Goal: Information Seeking & Learning: Learn about a topic

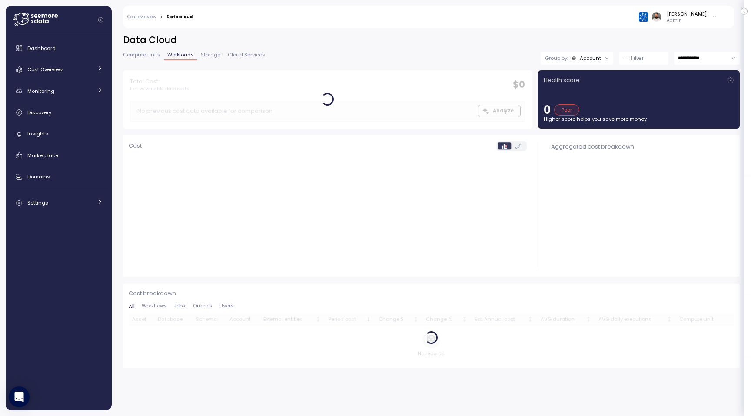
click at [637, 63] on button "Filter" at bounding box center [644, 58] width 50 height 13
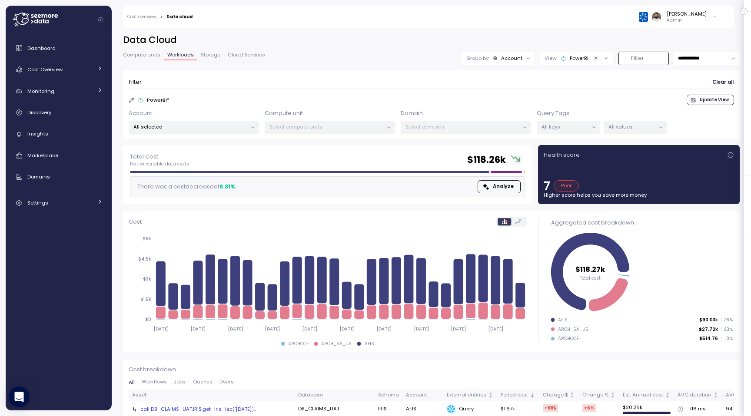
click at [626, 130] on div "All values" at bounding box center [634, 127] width 63 height 13
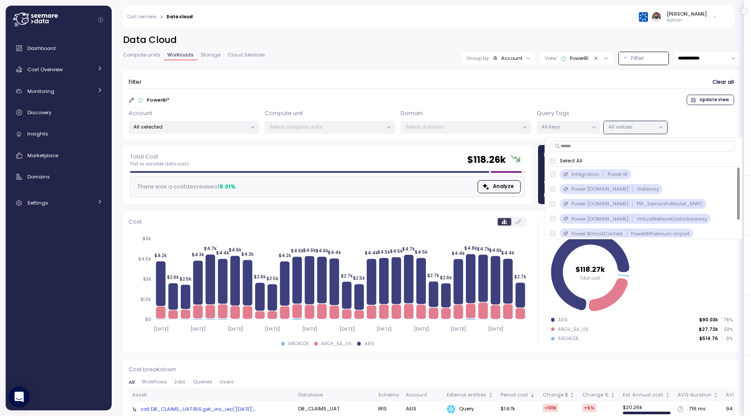
click at [622, 79] on div "Filter Clear all" at bounding box center [431, 82] width 605 height 13
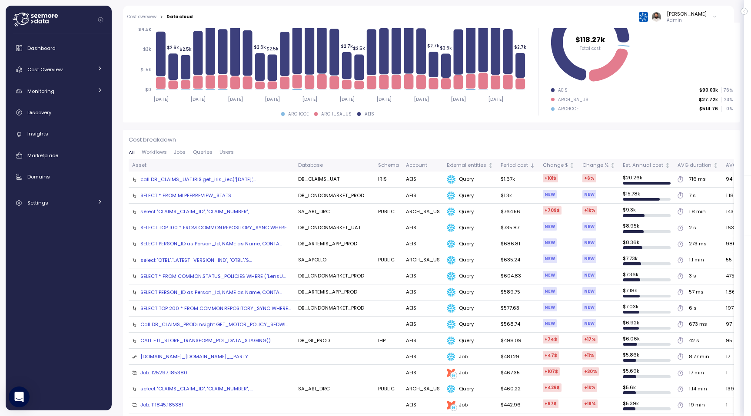
scroll to position [43, 0]
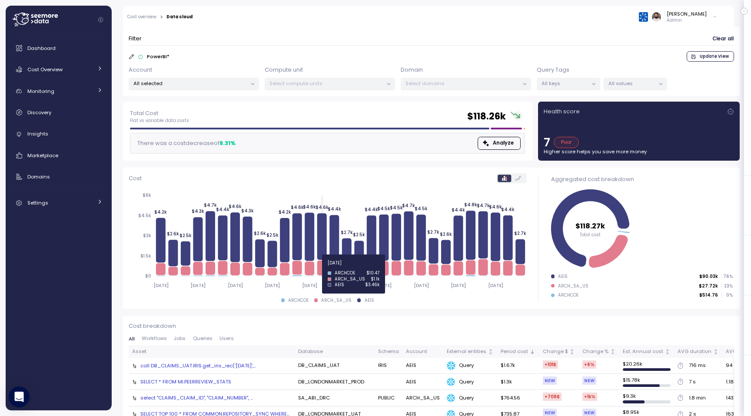
click at [325, 268] on icon at bounding box center [322, 268] width 10 height 15
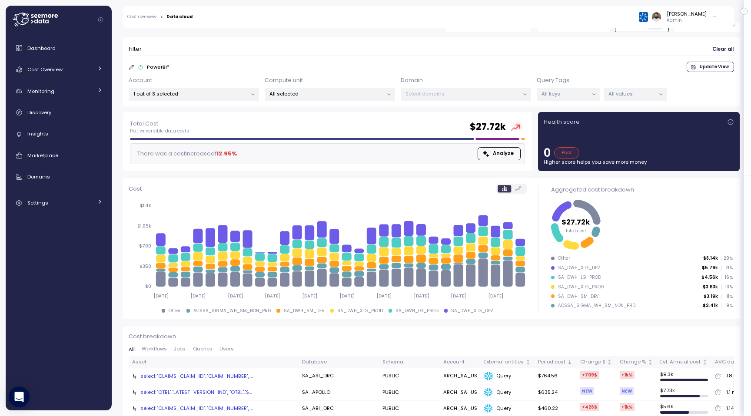
scroll to position [43, 0]
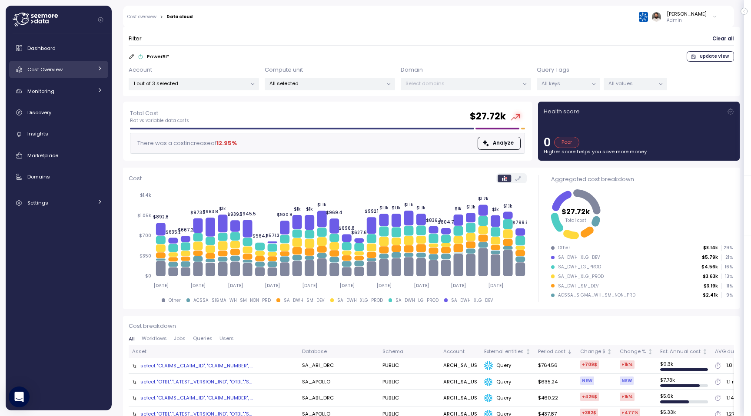
click at [46, 71] on span "Cost Overview" at bounding box center [44, 69] width 35 height 7
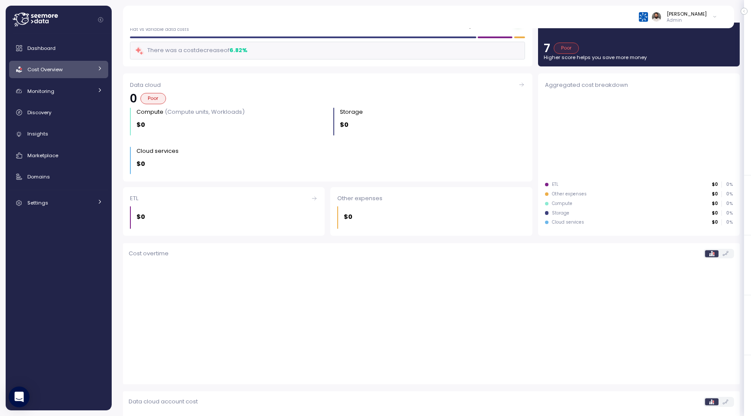
click at [46, 71] on span "Cost Overview" at bounding box center [44, 69] width 35 height 7
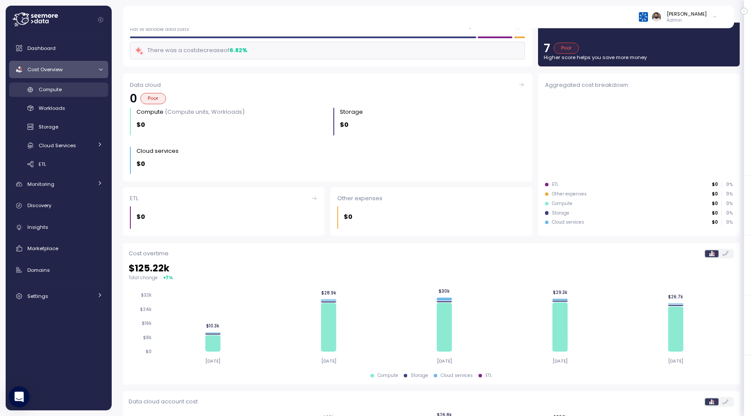
click at [61, 90] on span "Compute" at bounding box center [50, 89] width 23 height 7
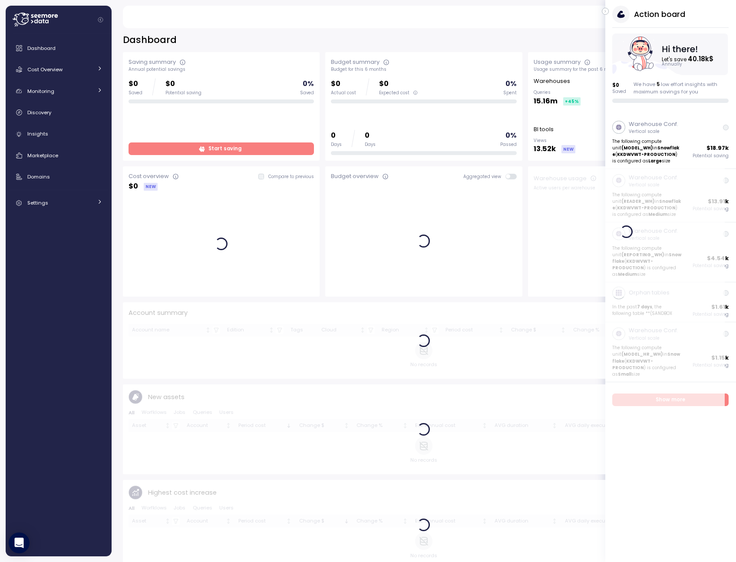
click at [607, 10] on icon "button" at bounding box center [606, 11] width 4 height 10
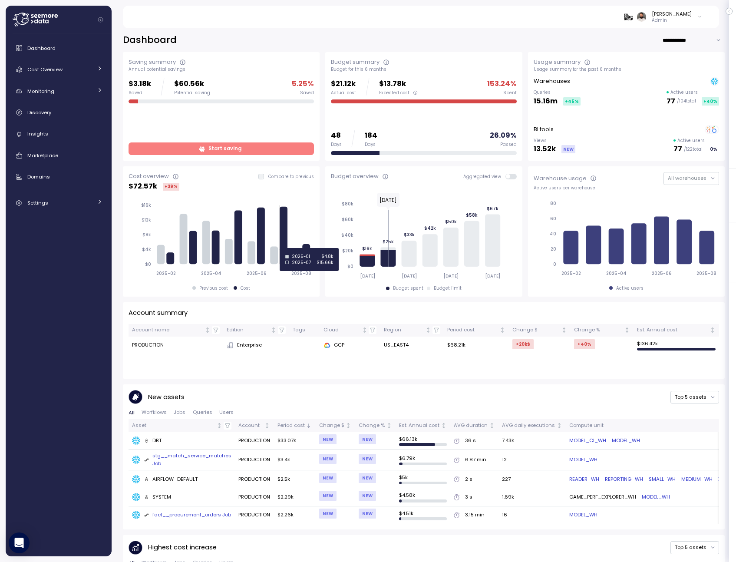
click at [286, 248] on icon at bounding box center [284, 236] width 8 height 58
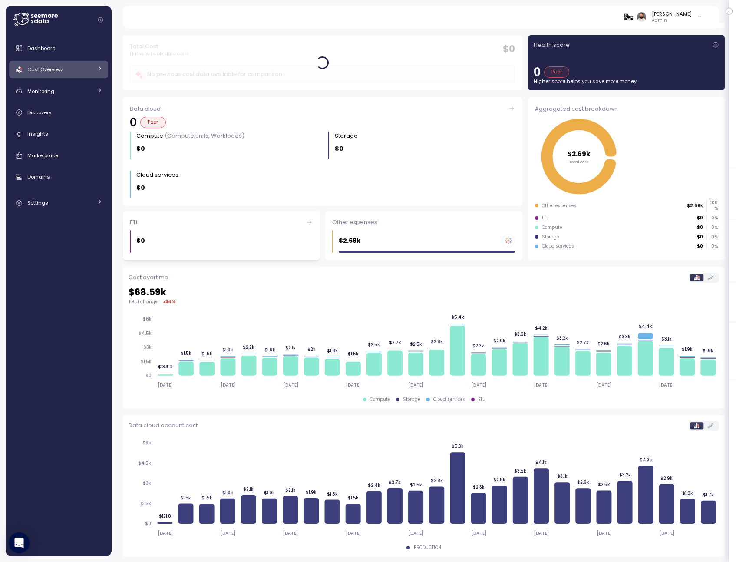
scroll to position [20, 0]
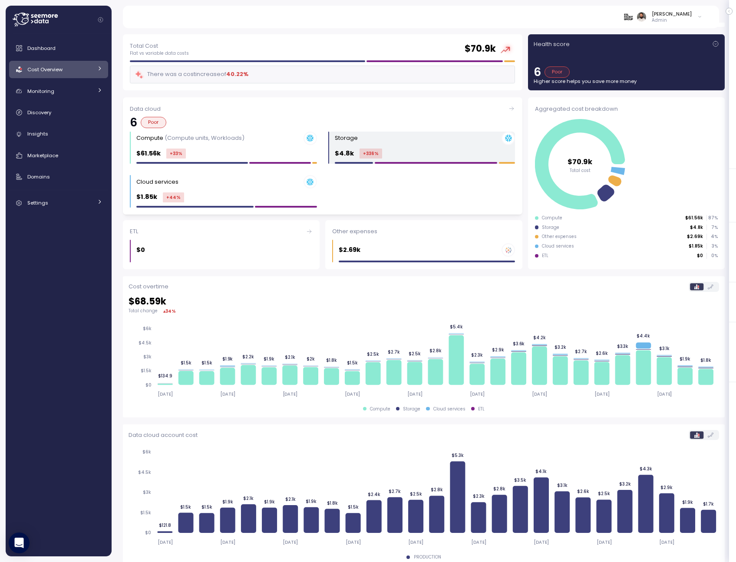
click at [401, 146] on div "Storage $4.8k +336 %" at bounding box center [425, 148] width 181 height 33
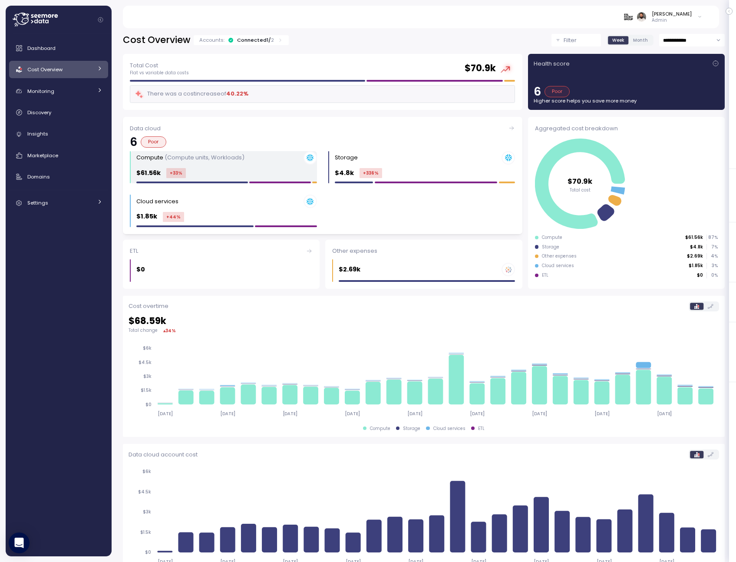
click at [190, 172] on div "$61.56k +33 %" at bounding box center [226, 173] width 181 height 10
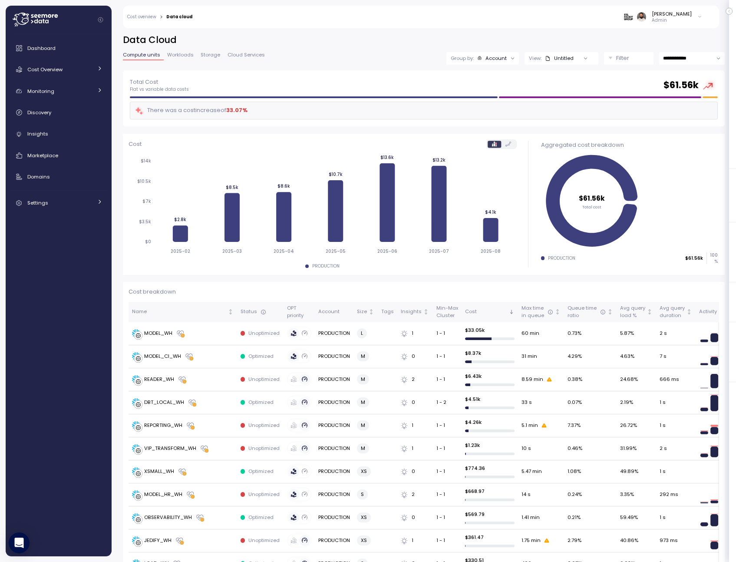
click at [691, 62] on input "**********" at bounding box center [692, 58] width 66 height 13
click at [691, 99] on div "Last 7 days" at bounding box center [691, 100] width 63 height 12
type input "**********"
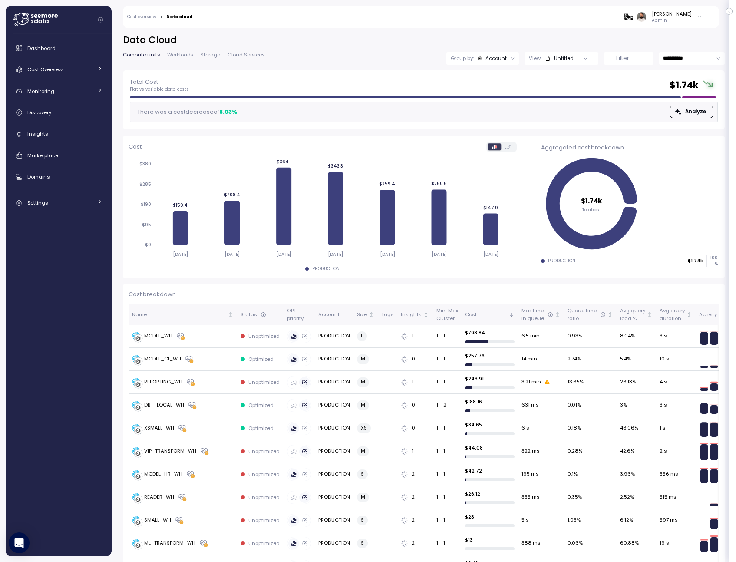
click at [502, 60] on div "Account" at bounding box center [496, 58] width 21 height 7
click at [497, 107] on p "Compute unit" at bounding box center [491, 106] width 34 height 7
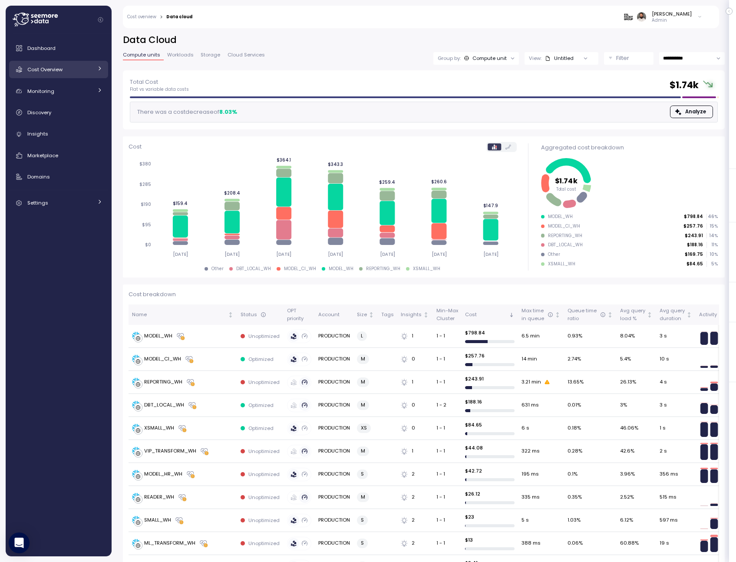
click at [75, 73] on div "Cost Overview" at bounding box center [59, 69] width 65 height 9
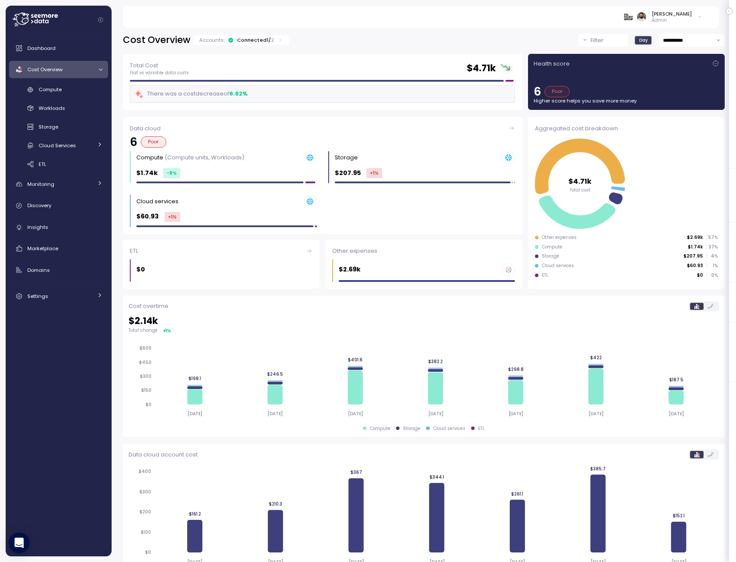
click at [239, 41] on div "Connected 1 / 2" at bounding box center [255, 39] width 37 height 7
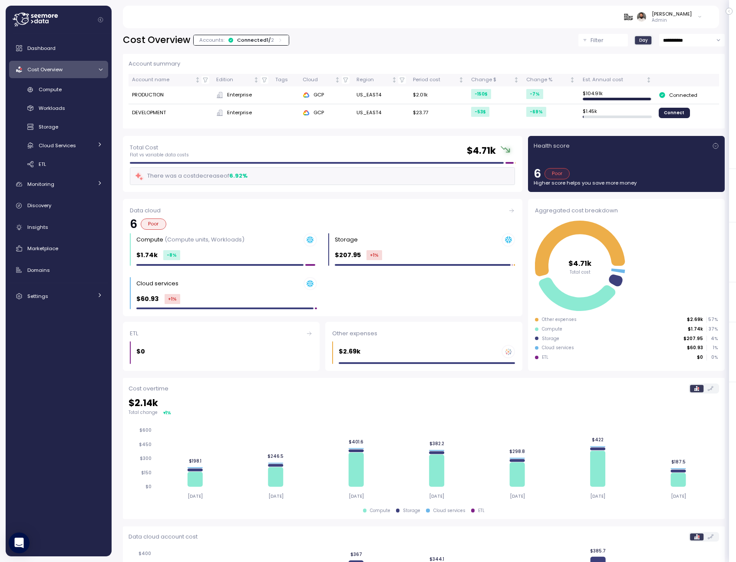
click at [237, 37] on div "Connected 1 / 2" at bounding box center [255, 39] width 37 height 7
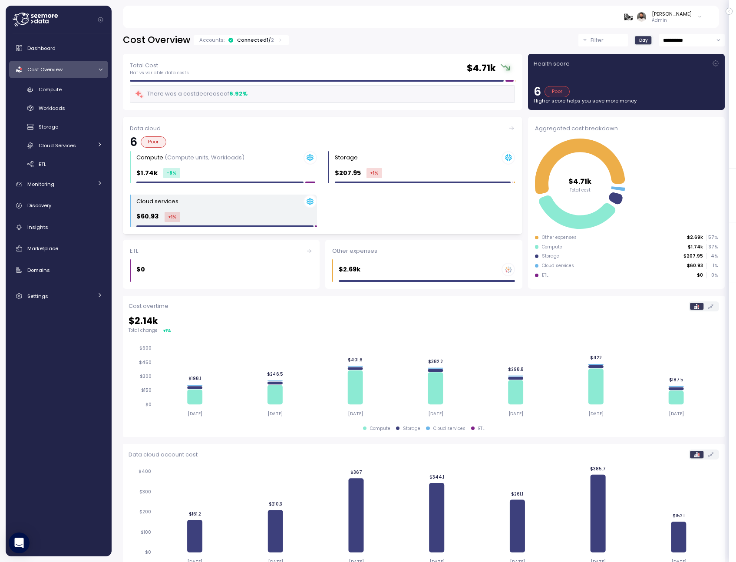
click at [217, 203] on div "Cloud services" at bounding box center [226, 201] width 181 height 13
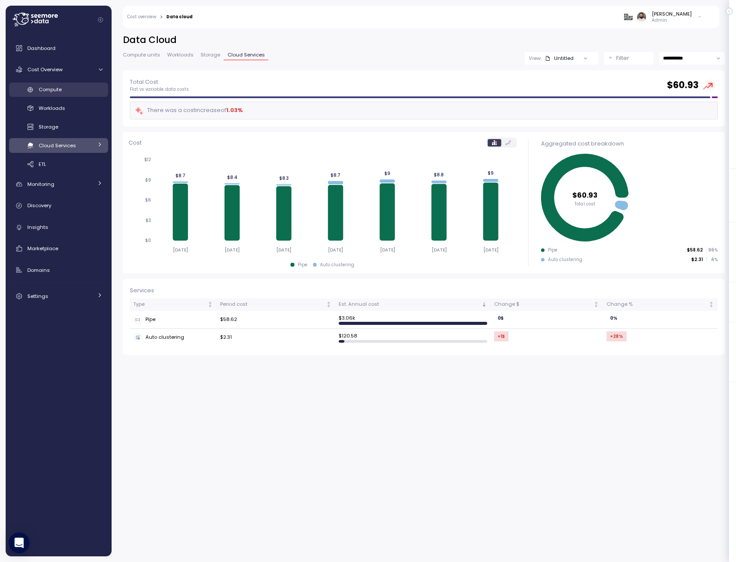
click at [75, 93] on div "Compute" at bounding box center [71, 89] width 64 height 9
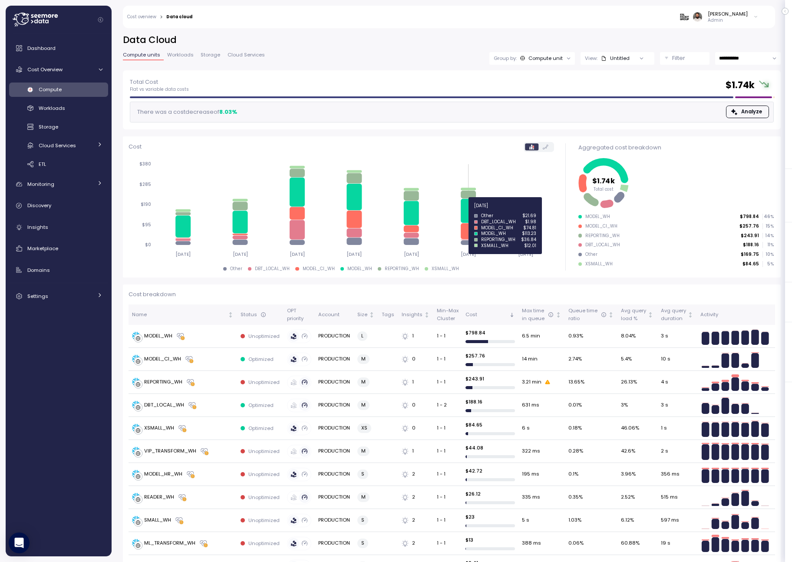
click at [465, 211] on icon at bounding box center [468, 211] width 15 height 24
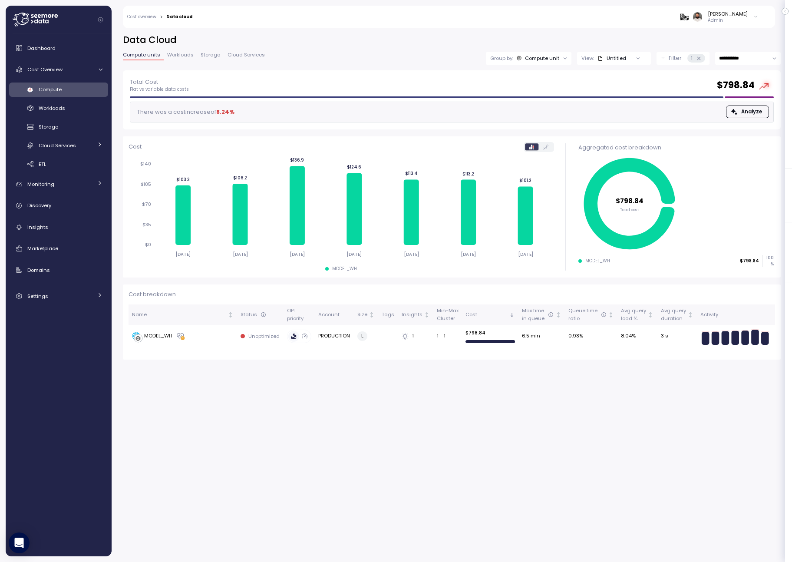
click at [736, 57] on input "**********" at bounding box center [749, 58] width 66 height 13
click at [736, 114] on div "Last 14 days" at bounding box center [747, 112] width 63 height 12
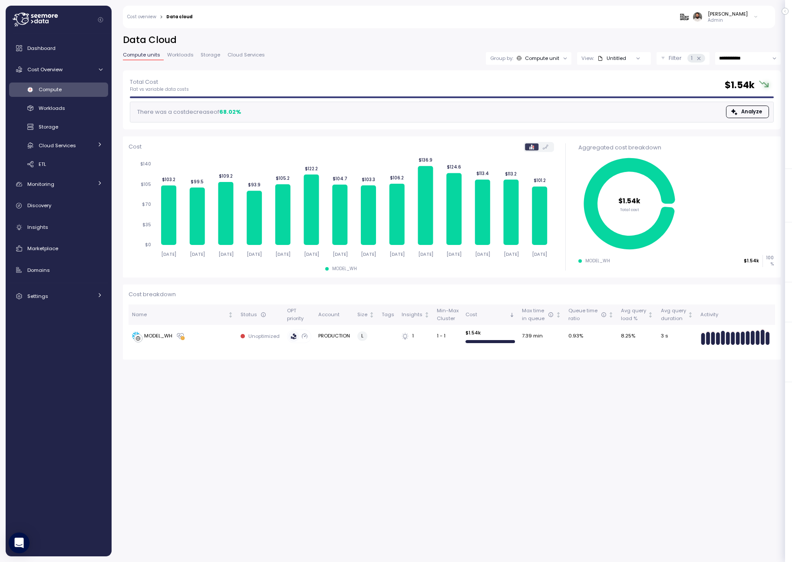
click at [736, 64] on input "**********" at bounding box center [749, 58] width 66 height 13
click at [736, 115] on span "Last 14 days" at bounding box center [742, 112] width 30 height 8
click at [736, 63] on input "**********" at bounding box center [749, 58] width 66 height 13
click at [736, 119] on span "Last 30 days" at bounding box center [736, 123] width 32 height 8
type input "**********"
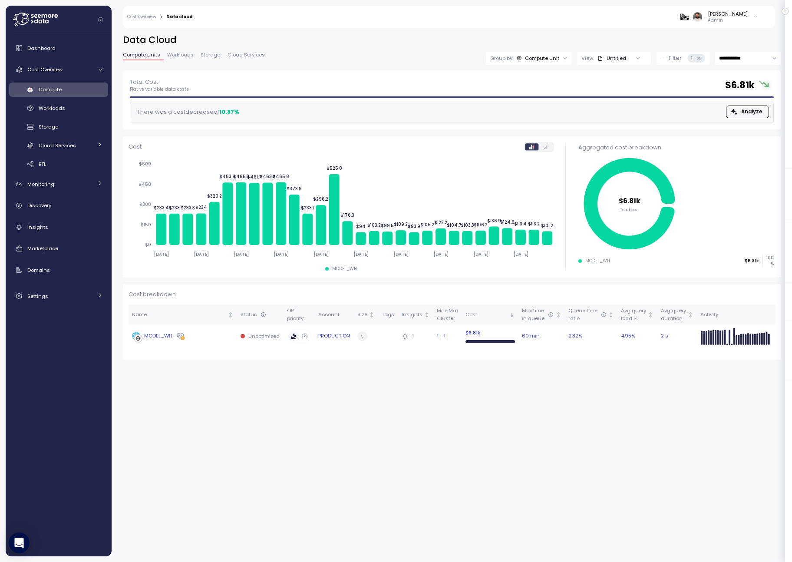
click at [203, 332] on div "MODEL_WH" at bounding box center [183, 336] width 102 height 9
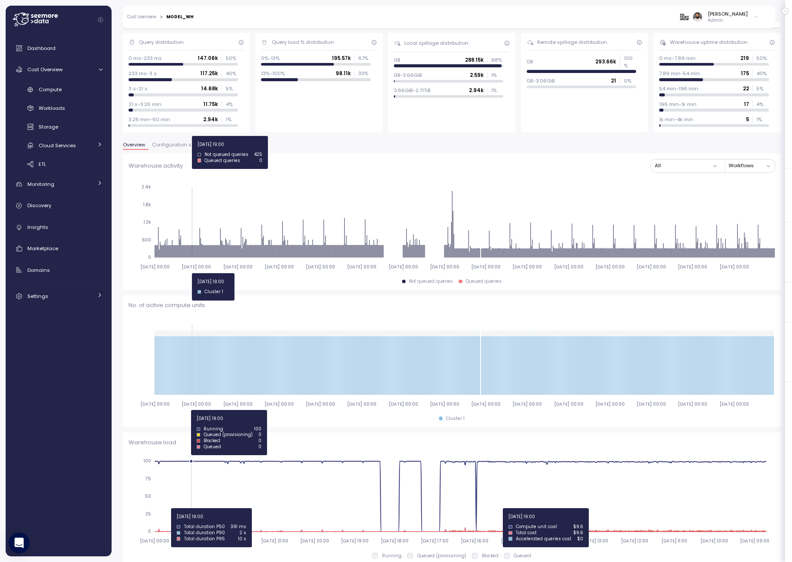
scroll to position [29, 0]
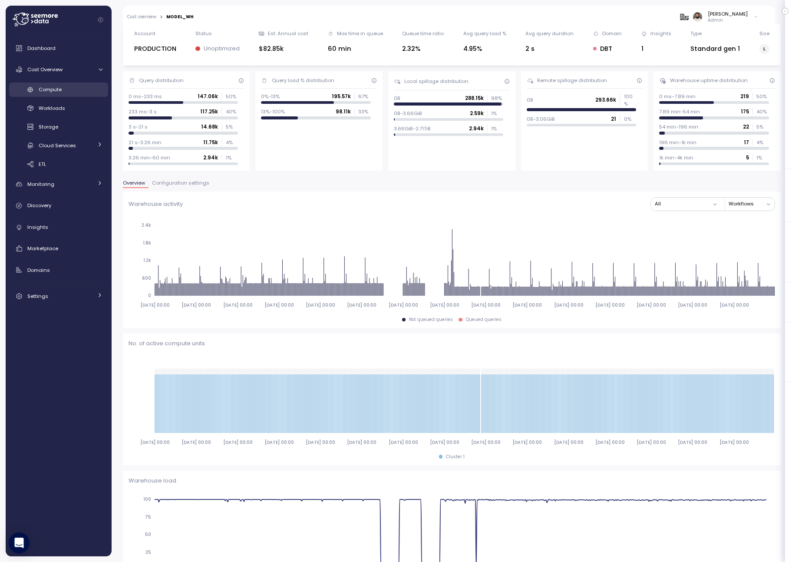
click at [66, 96] on link "Compute" at bounding box center [58, 90] width 99 height 14
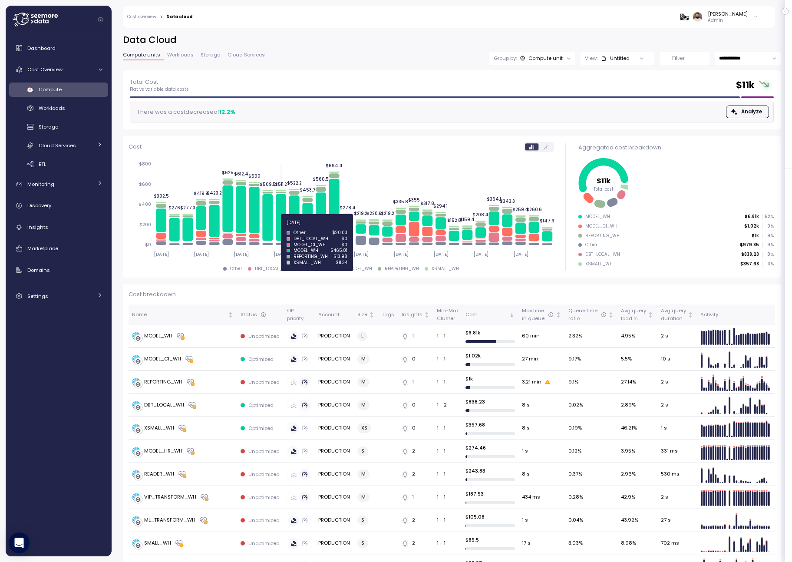
click at [282, 227] on icon at bounding box center [281, 217] width 10 height 47
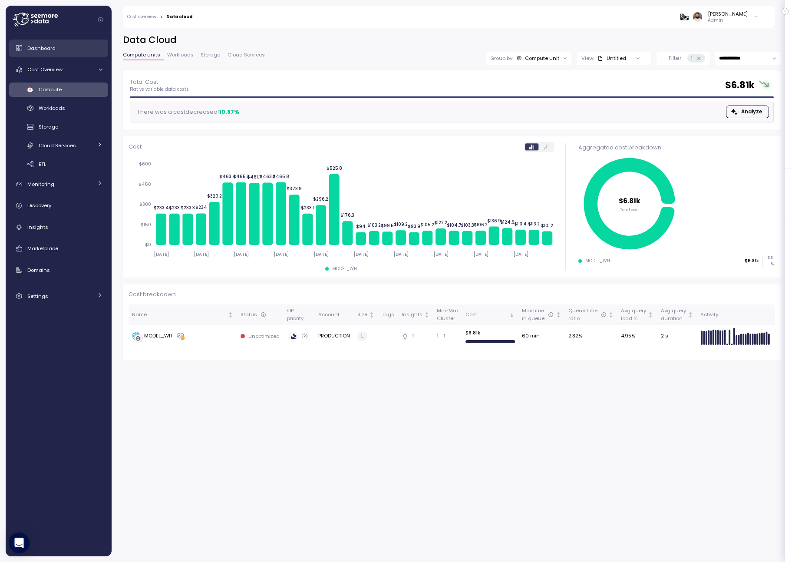
click at [89, 52] on div "Dashboard" at bounding box center [64, 48] width 75 height 9
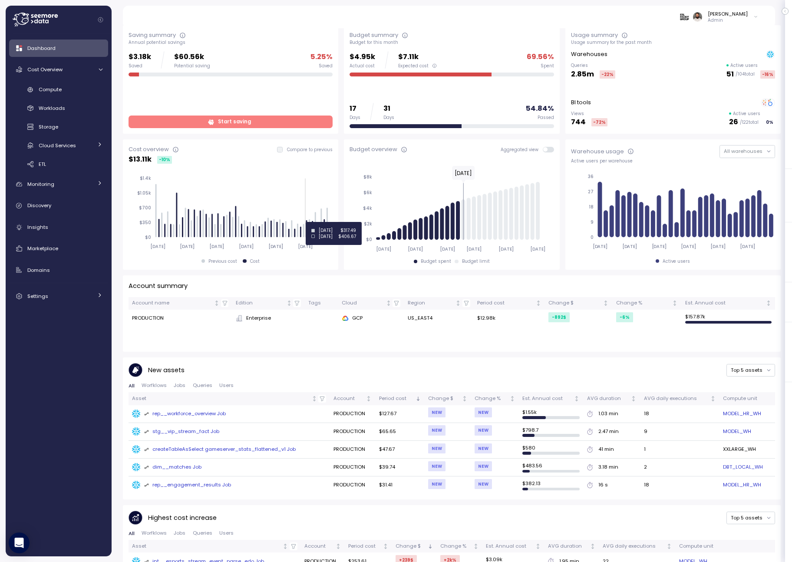
scroll to position [28, 0]
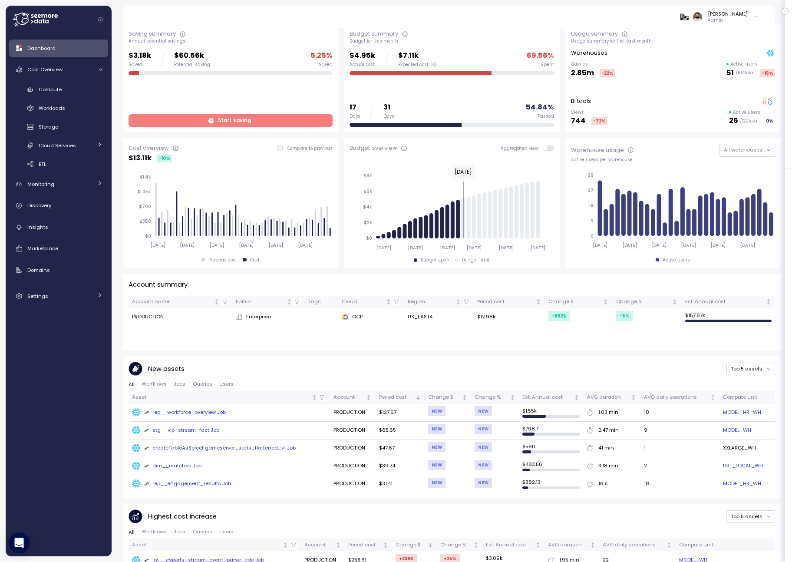
click at [294, 122] on span "Start saving" at bounding box center [229, 121] width 193 height 12
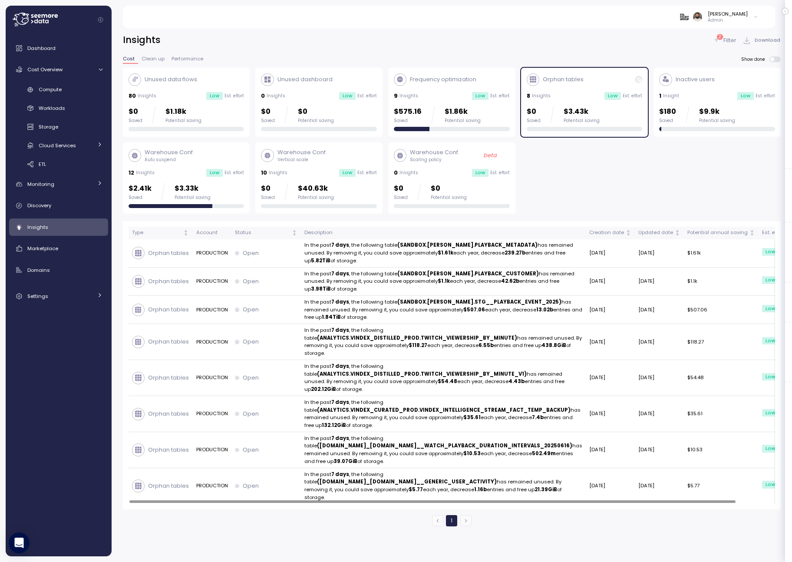
click at [552, 125] on div "$0 Saved $3.43k Potential saving" at bounding box center [585, 118] width 116 height 25
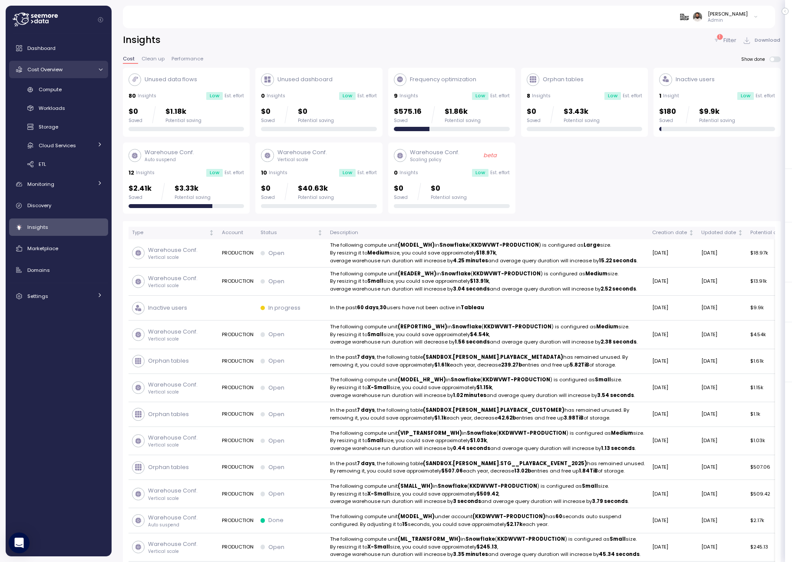
click at [64, 74] on link "Cost Overview" at bounding box center [58, 69] width 99 height 17
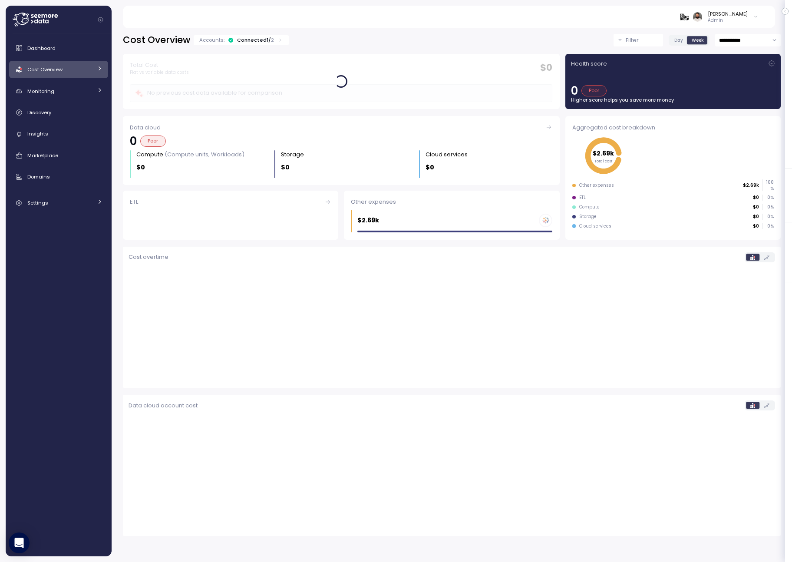
click at [685, 56] on div "Health score 0 Poor Higher score helps you save more money" at bounding box center [673, 82] width 215 height 56
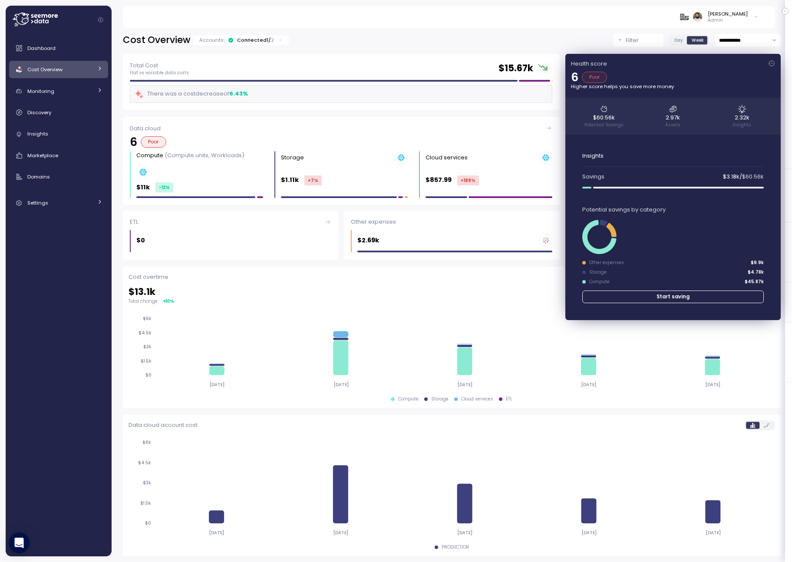
click at [685, 57] on div "Health score 6 Poor Higher score helps you save more money $60.56k Potential Sa…" at bounding box center [673, 187] width 215 height 266
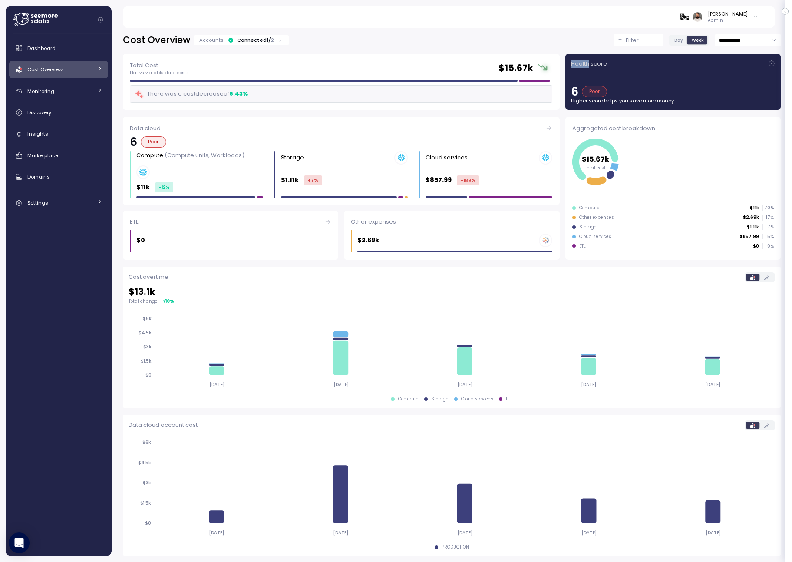
click at [685, 57] on div "Health score 6 Poor Higher score helps you save more money" at bounding box center [673, 82] width 215 height 56
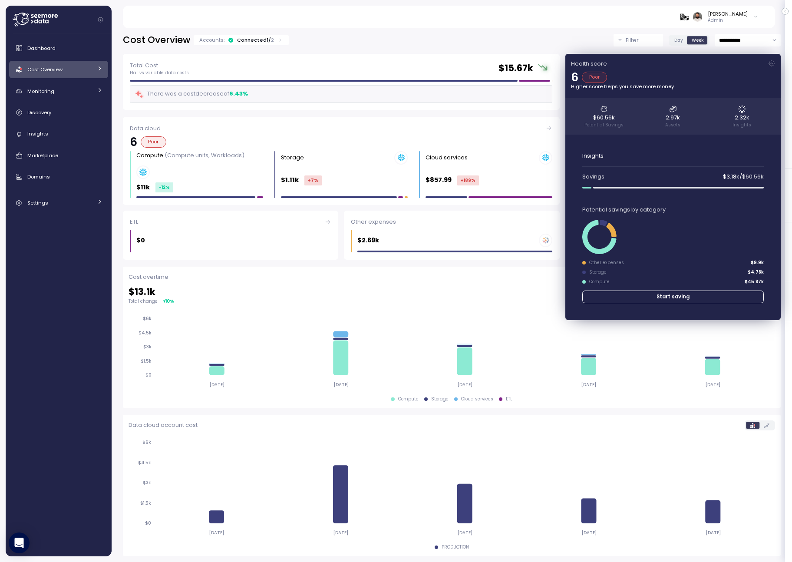
click at [699, 75] on div "6 Poor" at bounding box center [673, 77] width 204 height 11
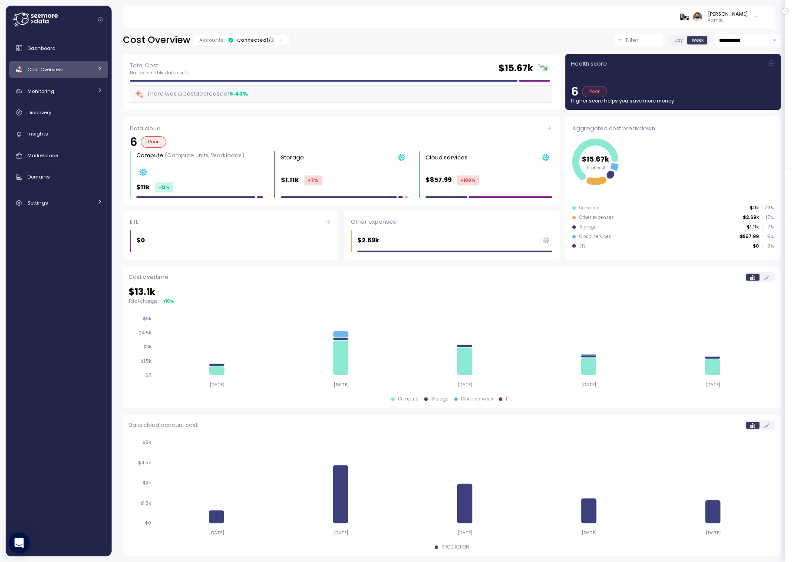
click at [699, 75] on div "Health score 6 Poor Higher score helps you save more money" at bounding box center [673, 82] width 204 height 45
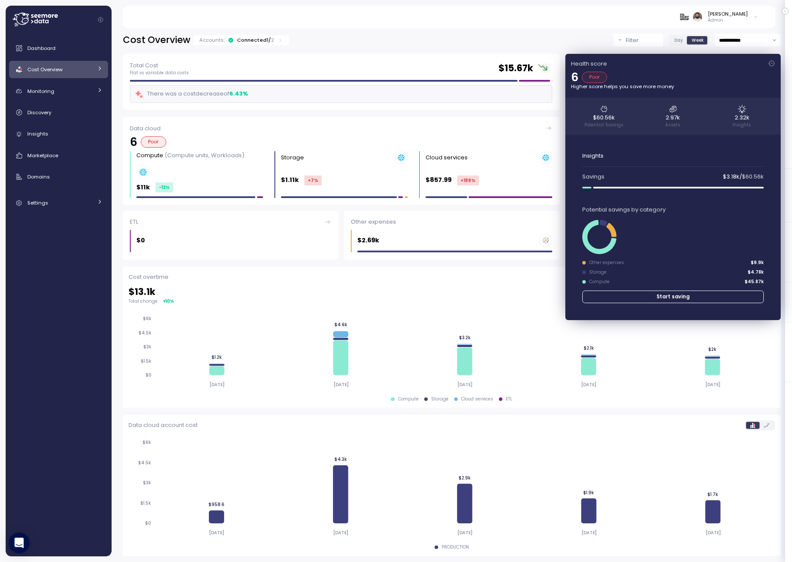
click at [708, 67] on div "Health score" at bounding box center [673, 64] width 204 height 9
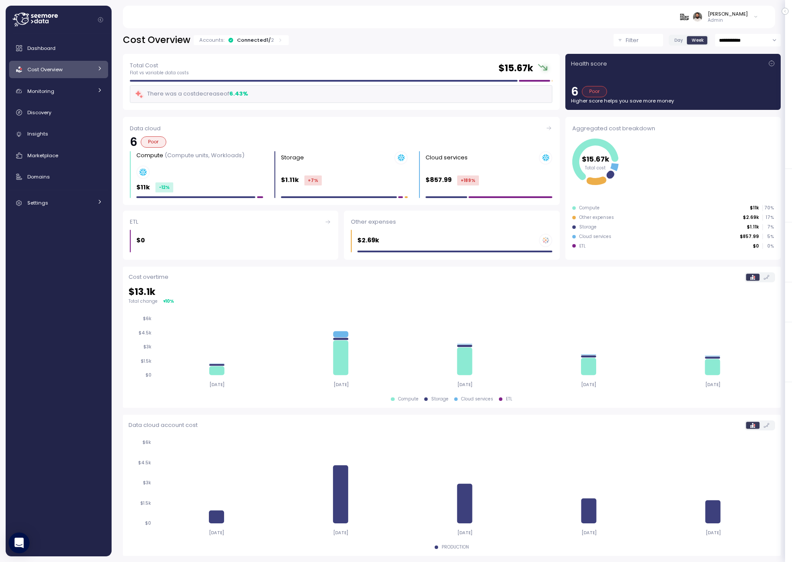
click at [708, 67] on div "Health score" at bounding box center [673, 64] width 204 height 9
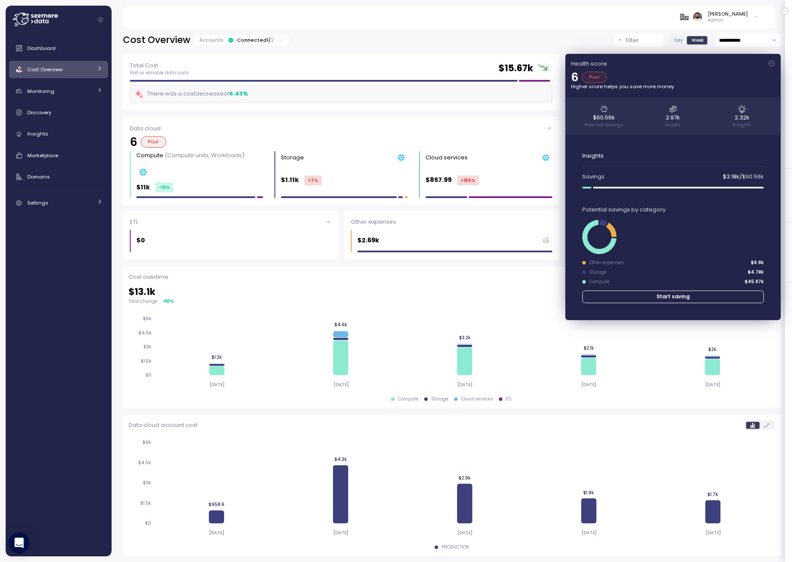
click at [752, 66] on div "Health score" at bounding box center [673, 64] width 204 height 9
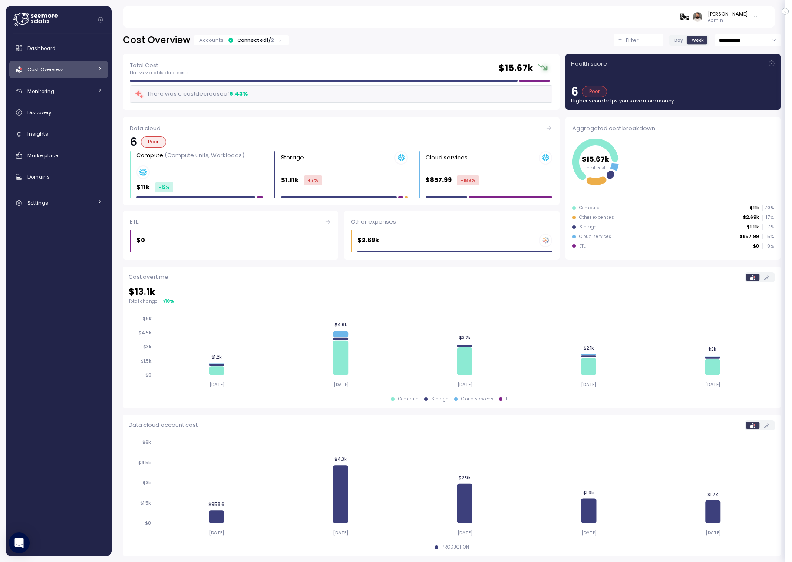
click at [752, 66] on div "Health score" at bounding box center [673, 64] width 204 height 9
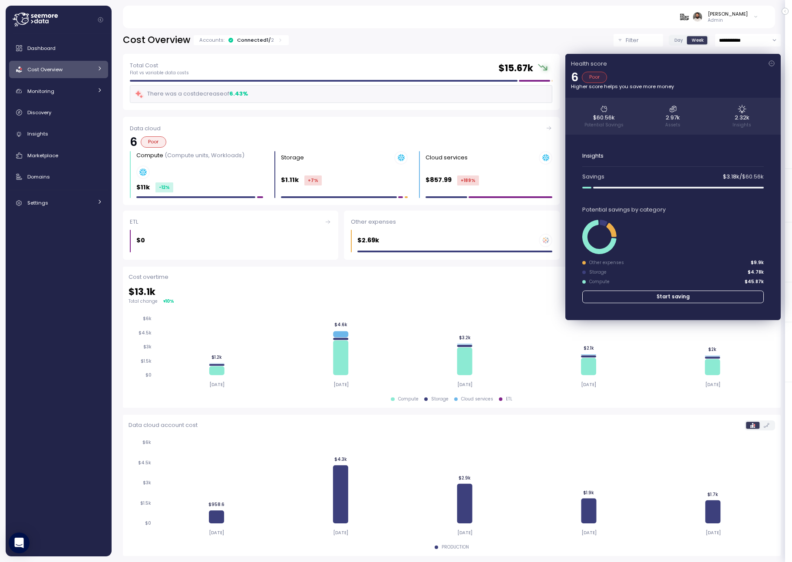
click at [752, 66] on div "Health score" at bounding box center [673, 64] width 204 height 9
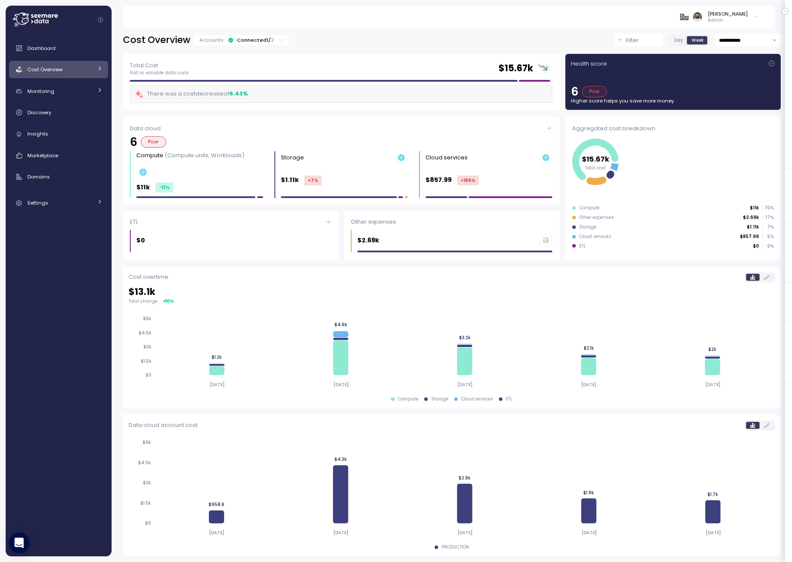
click at [752, 66] on div "Health score" at bounding box center [673, 64] width 204 height 9
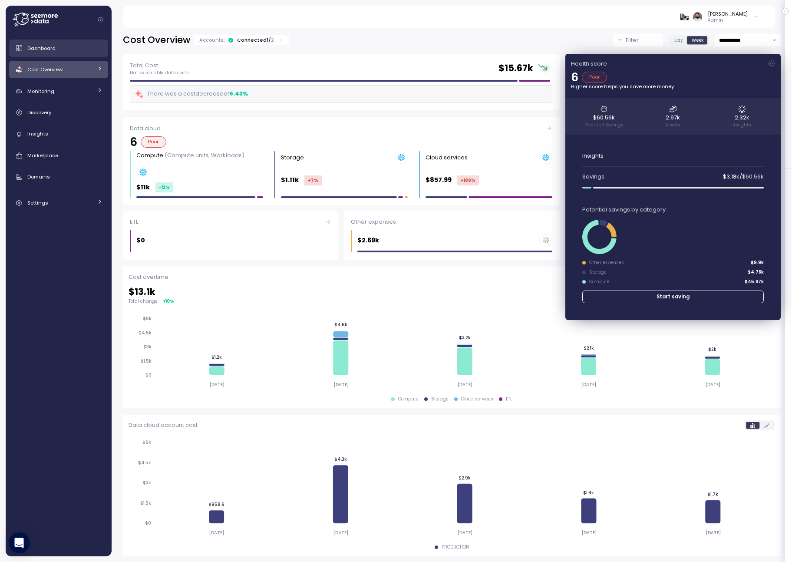
click at [57, 45] on div "Dashboard" at bounding box center [64, 48] width 75 height 9
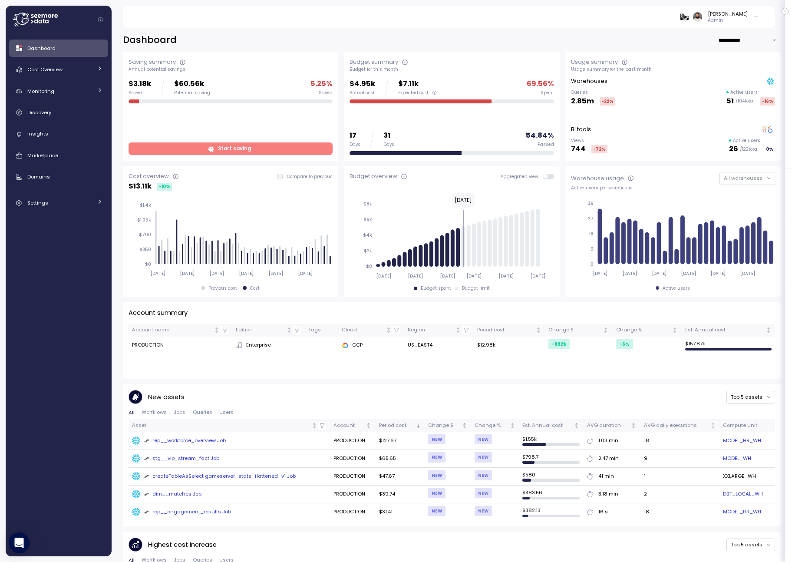
click at [81, 46] on div "Dashboard" at bounding box center [64, 48] width 75 height 9
click at [83, 91] on div "Monitoring" at bounding box center [59, 91] width 65 height 9
click at [81, 134] on link "Anomalies" at bounding box center [58, 130] width 99 height 14
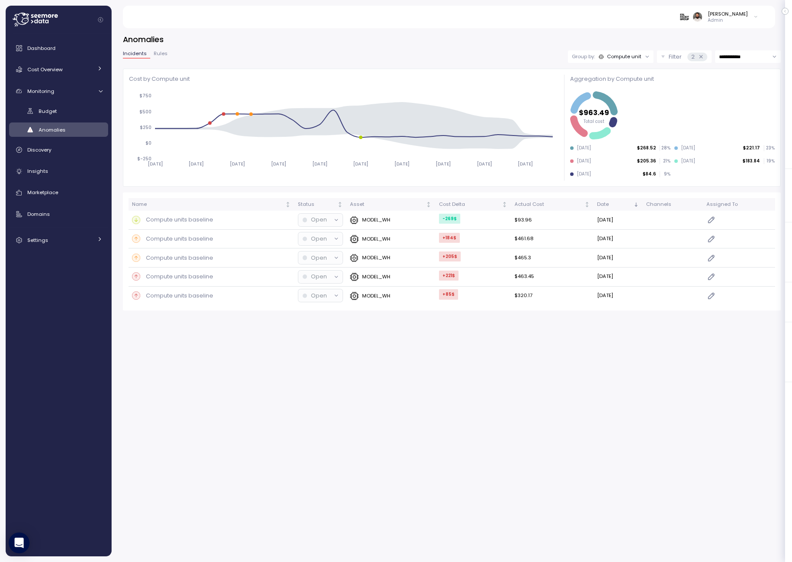
click at [731, 58] on input "**********" at bounding box center [749, 56] width 66 height 13
click at [696, 31] on div "**********" at bounding box center [452, 293] width 681 height 540
click at [166, 53] on button "Rules" at bounding box center [160, 54] width 21 height 7
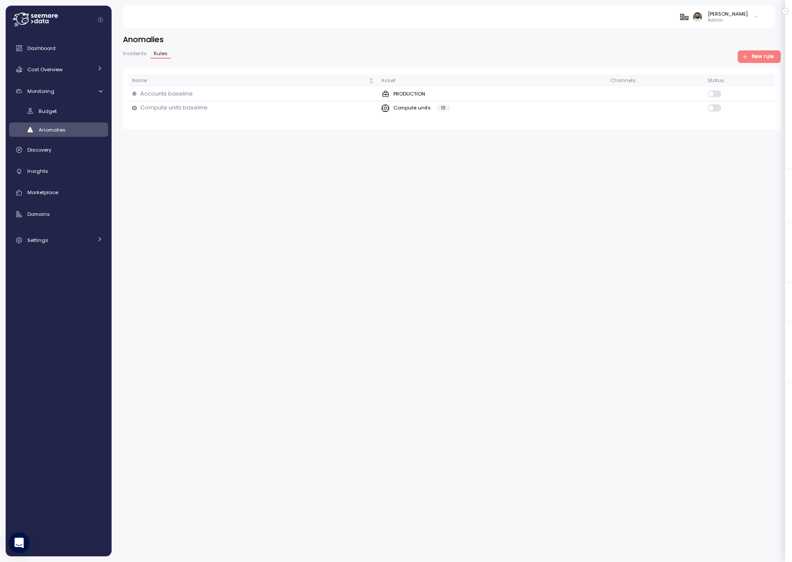
click at [132, 52] on span "Incidents" at bounding box center [135, 53] width 24 height 5
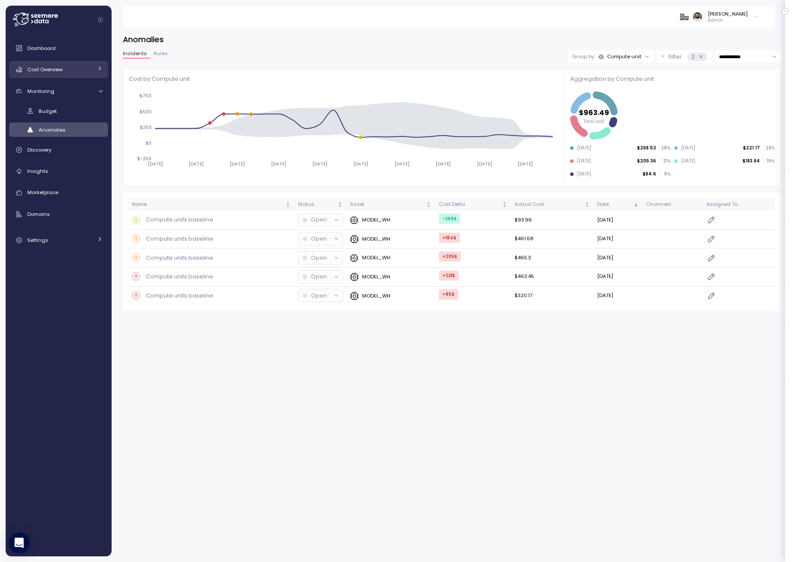
click at [89, 72] on div "Cost Overview" at bounding box center [59, 69] width 65 height 9
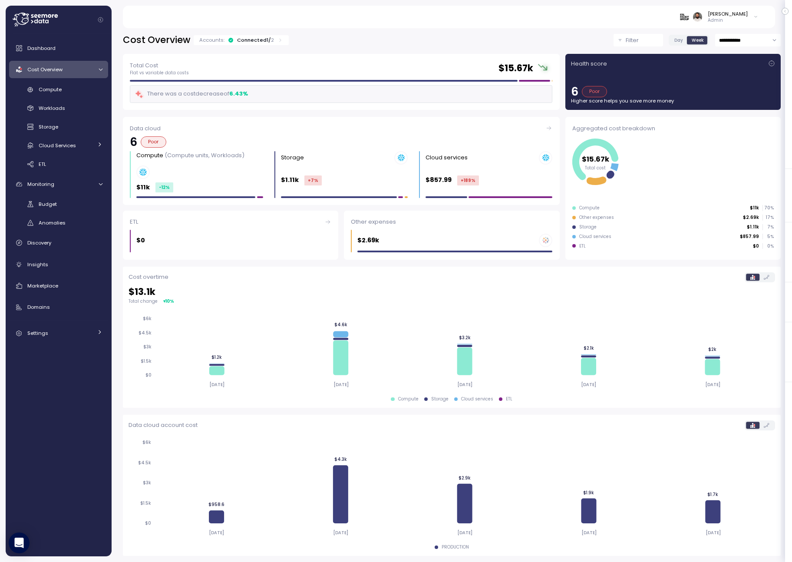
click at [271, 43] on p "2" at bounding box center [272, 39] width 3 height 7
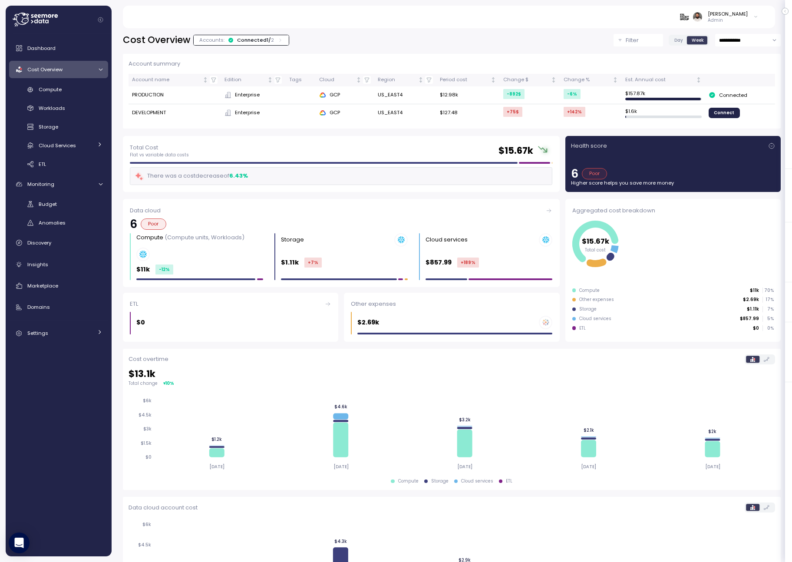
click at [271, 43] on p "2" at bounding box center [272, 39] width 3 height 7
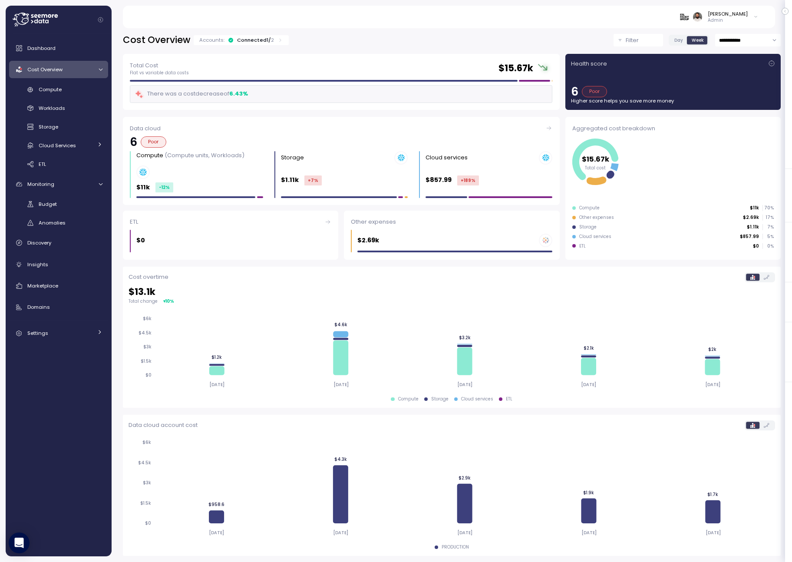
click at [271, 43] on p "2" at bounding box center [272, 39] width 3 height 7
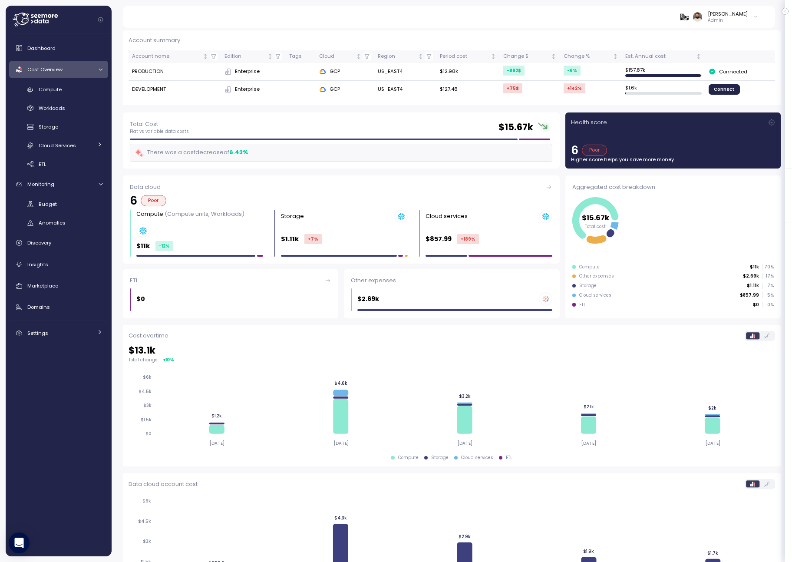
scroll to position [19, 0]
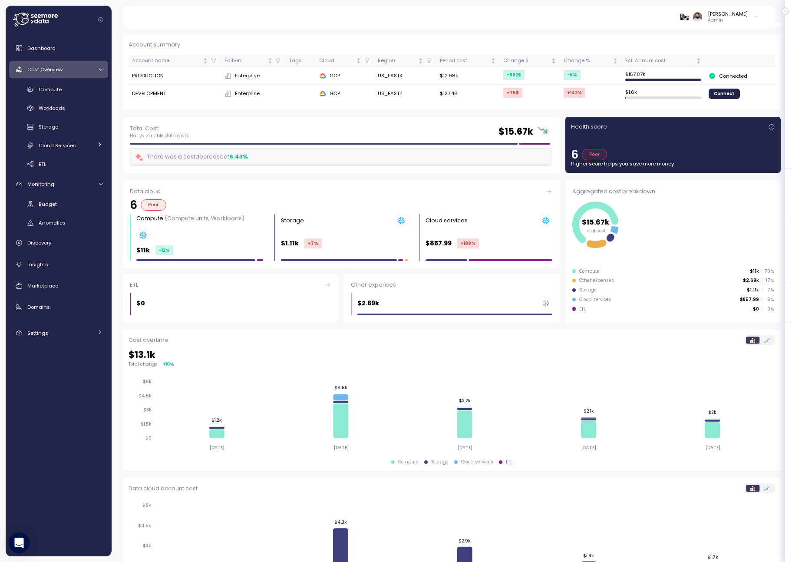
click at [98, 72] on link "Cost Overview" at bounding box center [58, 69] width 99 height 17
click at [98, 72] on div at bounding box center [100, 69] width 6 height 9
click at [63, 264] on div "Insights" at bounding box center [64, 264] width 75 height 9
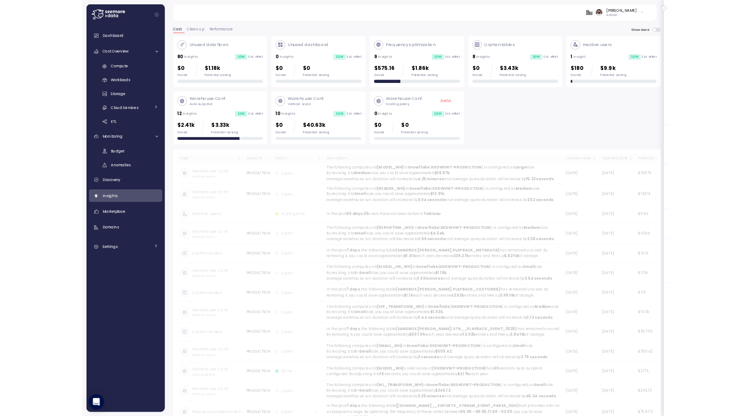
scroll to position [19, 0]
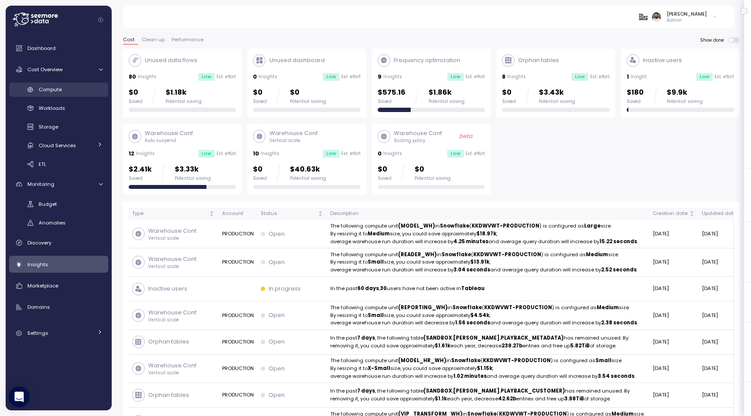
click at [72, 94] on link "Compute" at bounding box center [58, 90] width 99 height 14
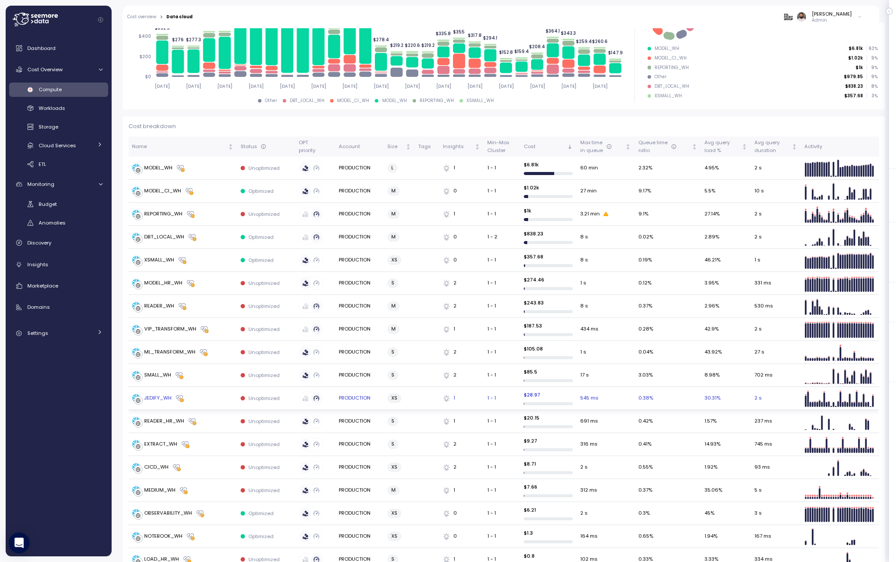
scroll to position [172, 0]
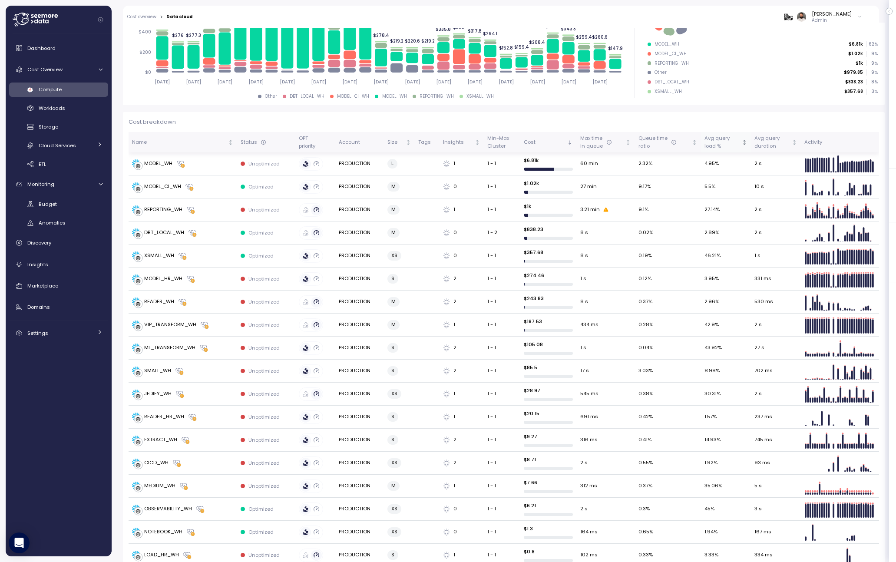
click at [726, 141] on div "Avg query load %" at bounding box center [723, 142] width 36 height 15
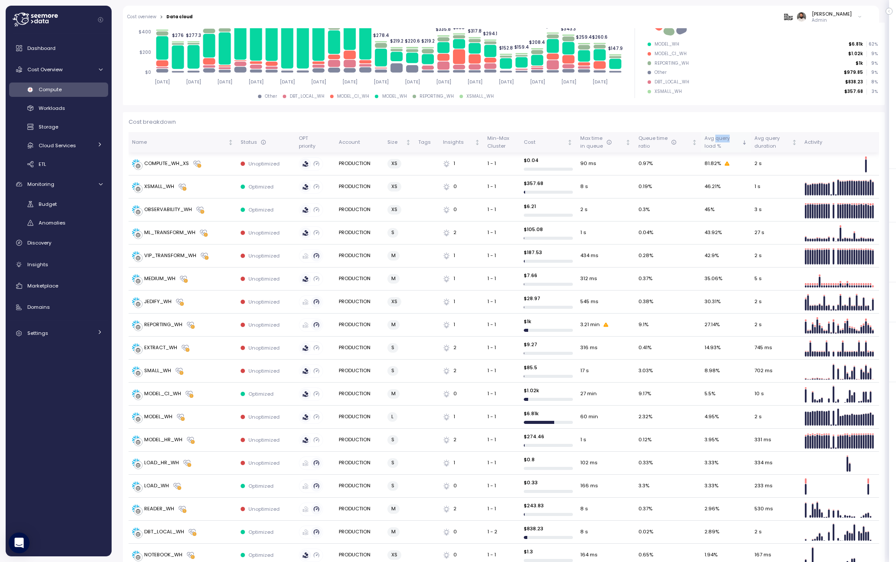
click at [726, 141] on div "Avg query load %" at bounding box center [723, 142] width 36 height 15
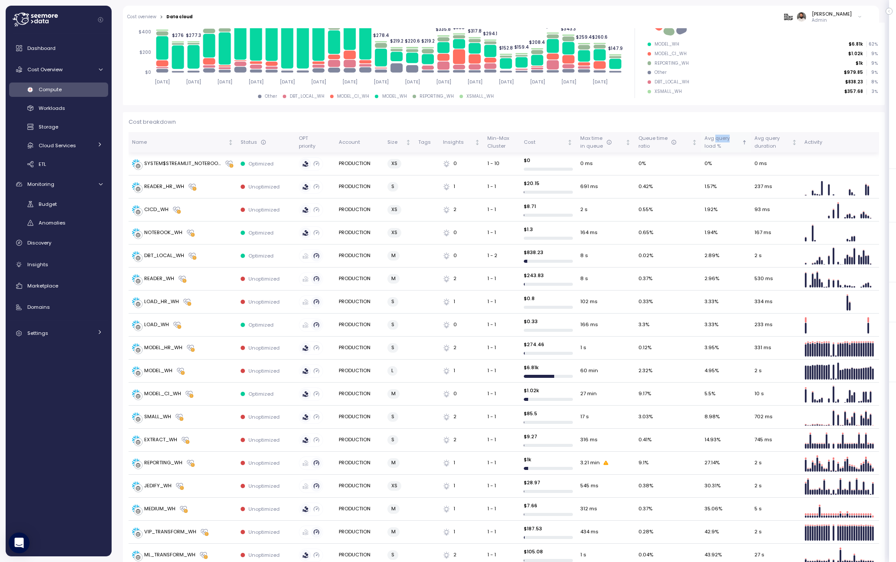
click at [726, 141] on div "Avg query load %" at bounding box center [723, 142] width 36 height 15
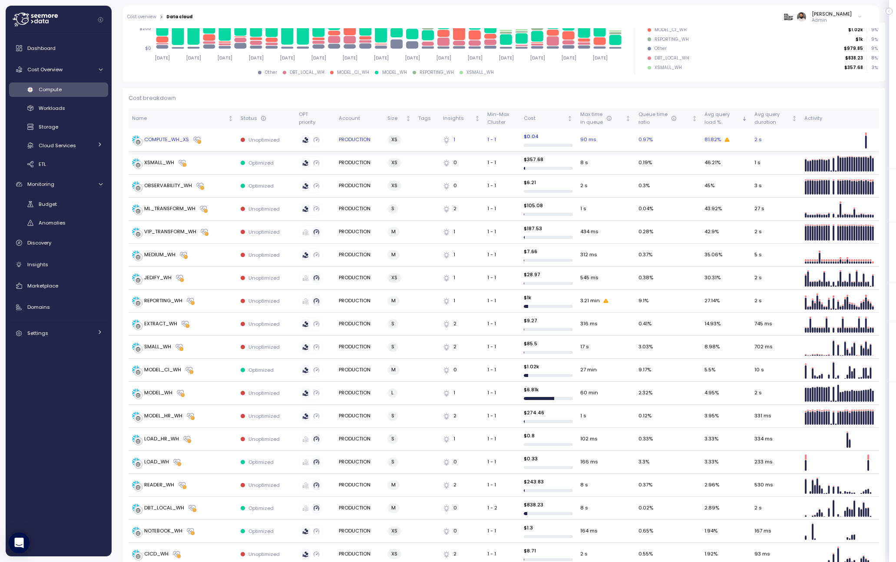
scroll to position [0, 0]
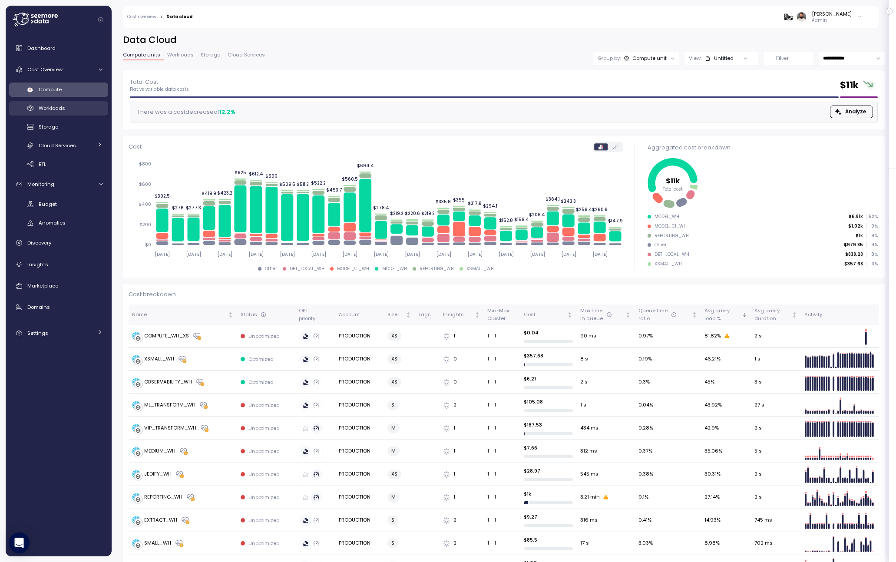
click at [66, 112] on div "Workloads" at bounding box center [71, 108] width 64 height 9
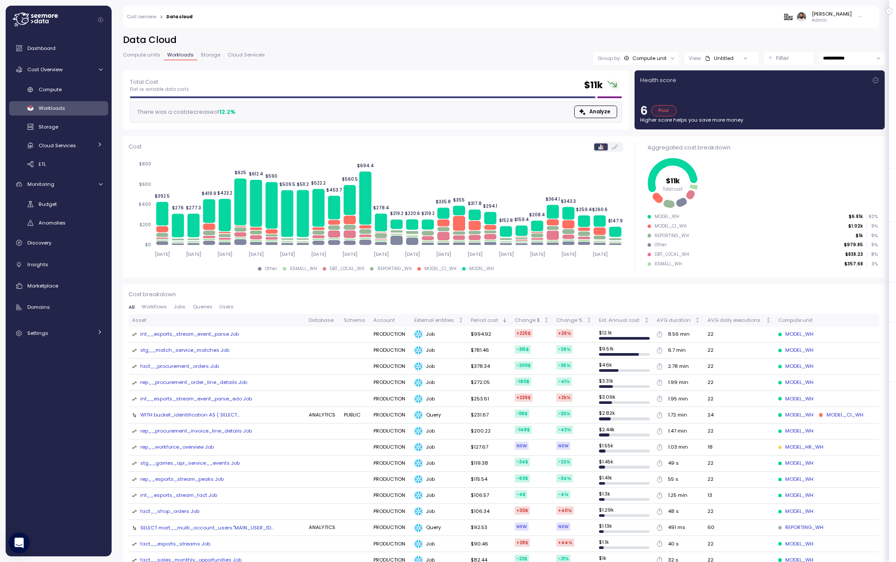
click at [728, 63] on div "View: Untitled" at bounding box center [722, 58] width 74 height 13
click at [695, 33] on div "**********" at bounding box center [504, 293] width 785 height 540
click at [766, 60] on button "Filter" at bounding box center [789, 58] width 50 height 13
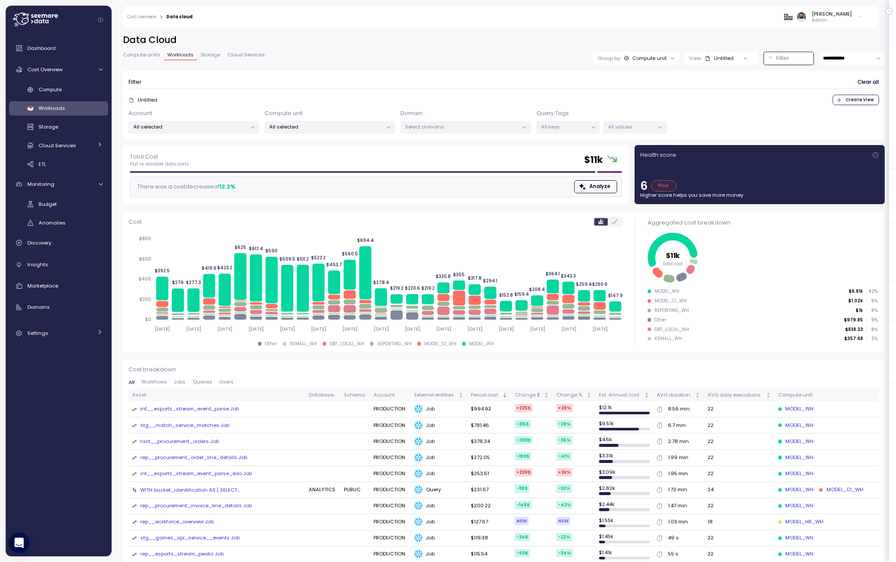
click at [587, 123] on div at bounding box center [593, 128] width 12 height 12
click at [583, 133] on div "All keys" at bounding box center [568, 127] width 63 height 13
click at [583, 131] on div "All keys" at bounding box center [568, 127] width 63 height 13
click at [624, 132] on div "All values" at bounding box center [634, 127] width 63 height 13
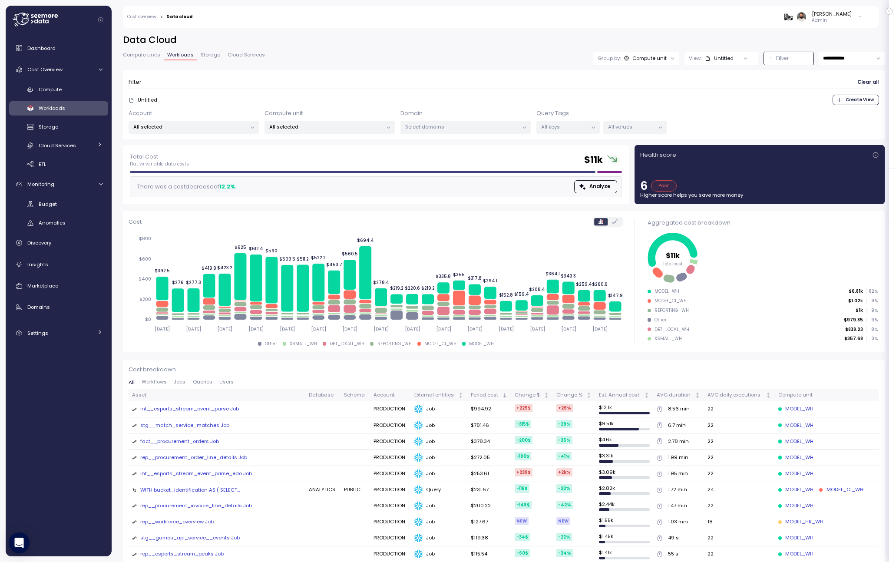
click at [559, 133] on div "All keys" at bounding box center [568, 127] width 63 height 13
click at [621, 129] on p "All values" at bounding box center [631, 126] width 46 height 7
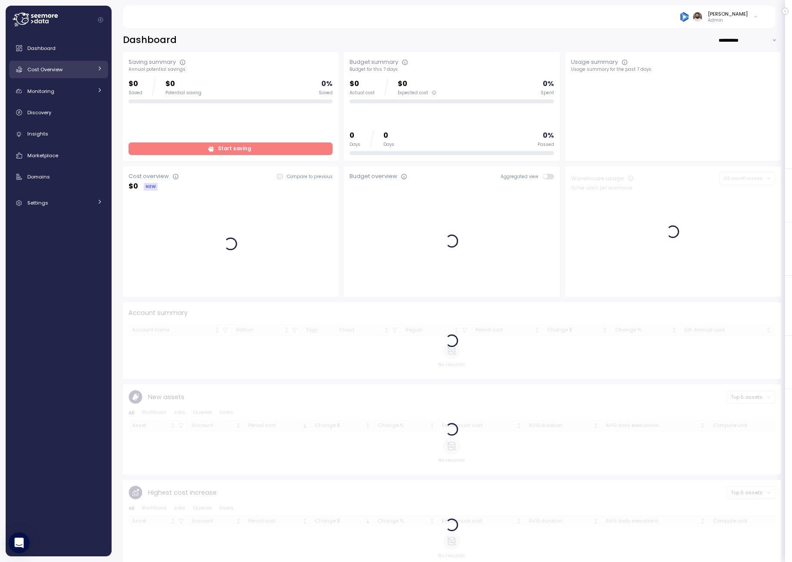
click at [86, 78] on link "Cost Overview" at bounding box center [58, 69] width 99 height 17
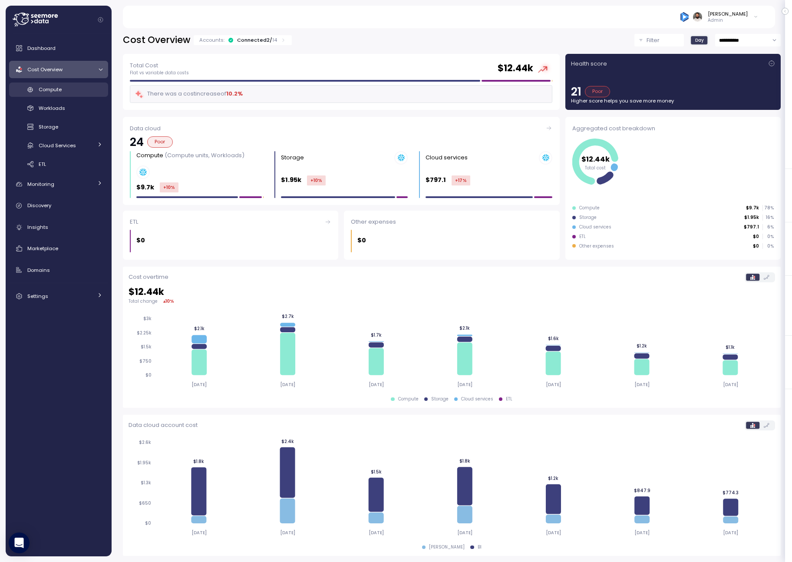
click at [79, 93] on div "Compute" at bounding box center [71, 89] width 64 height 9
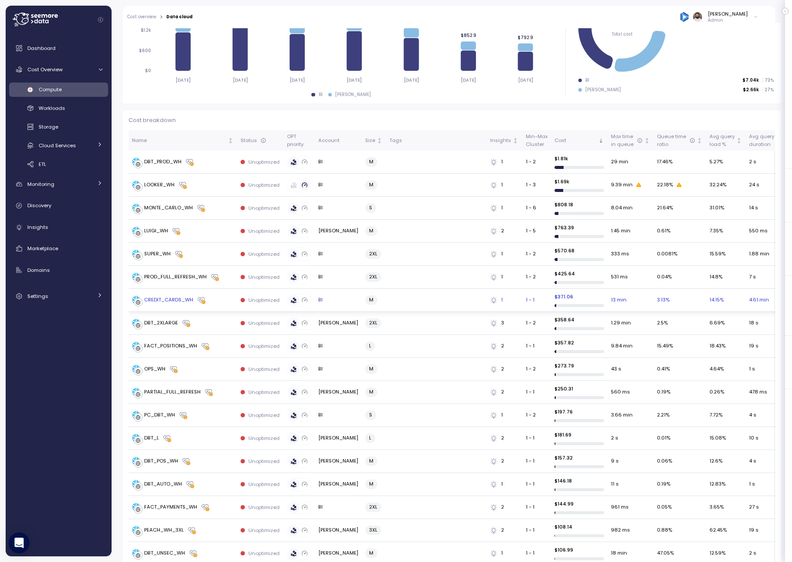
scroll to position [167, 0]
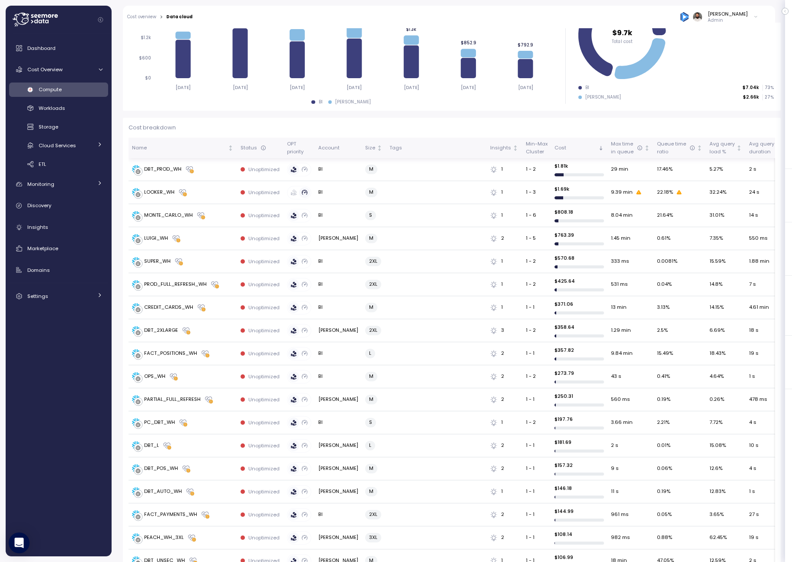
click at [436, 142] on th "Tags" at bounding box center [436, 148] width 101 height 20
click at [390, 146] on div "Tags" at bounding box center [437, 148] width 94 height 8
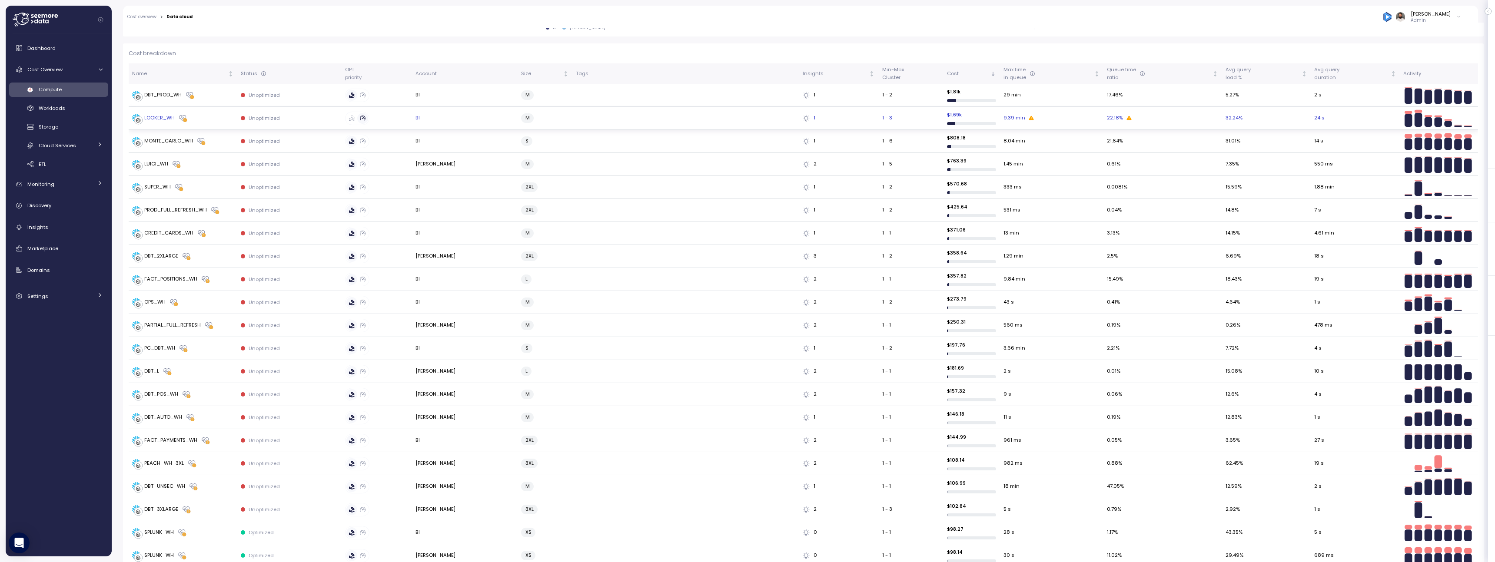
scroll to position [0, 0]
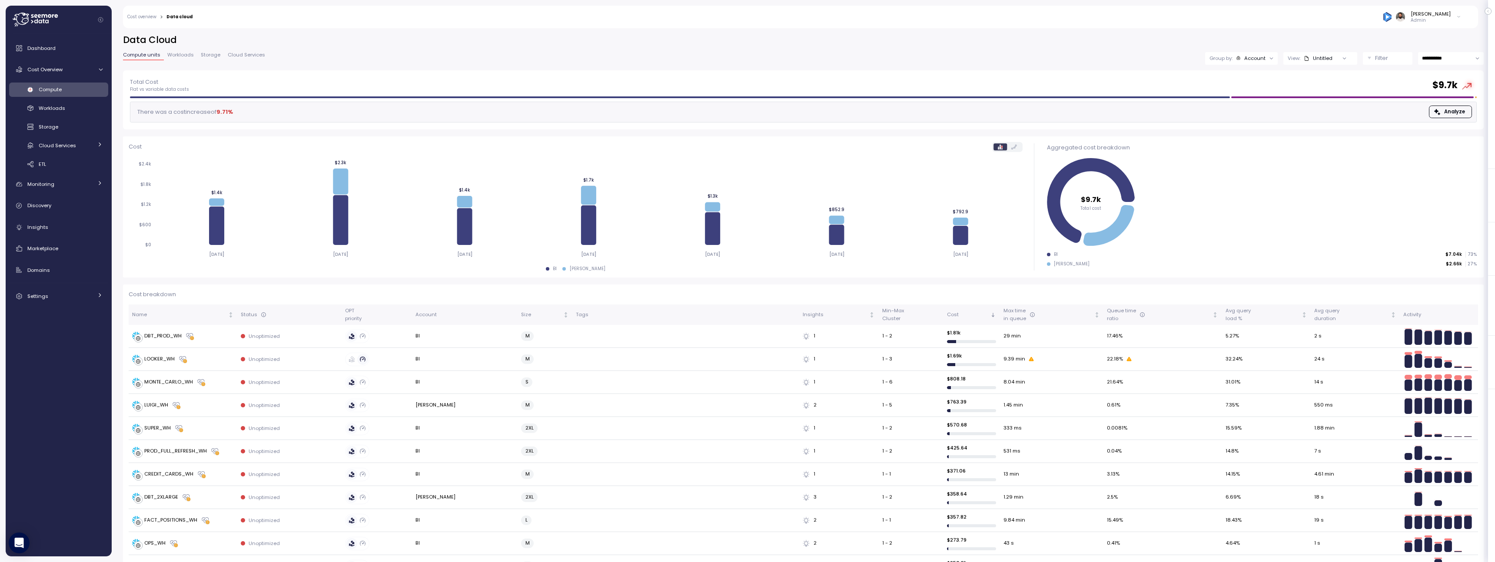
click at [792, 56] on input "**********" at bounding box center [1451, 58] width 66 height 13
click at [792, 123] on span "Last 30 days" at bounding box center [1438, 123] width 32 height 8
type input "**********"
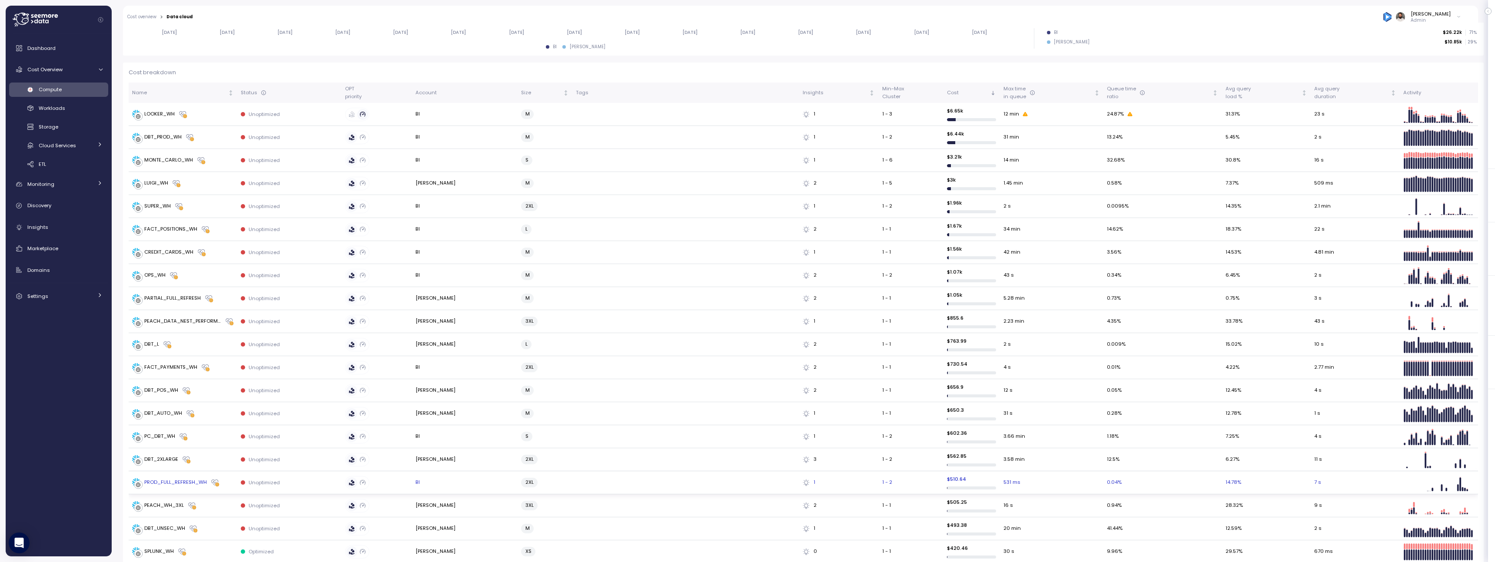
scroll to position [109, 0]
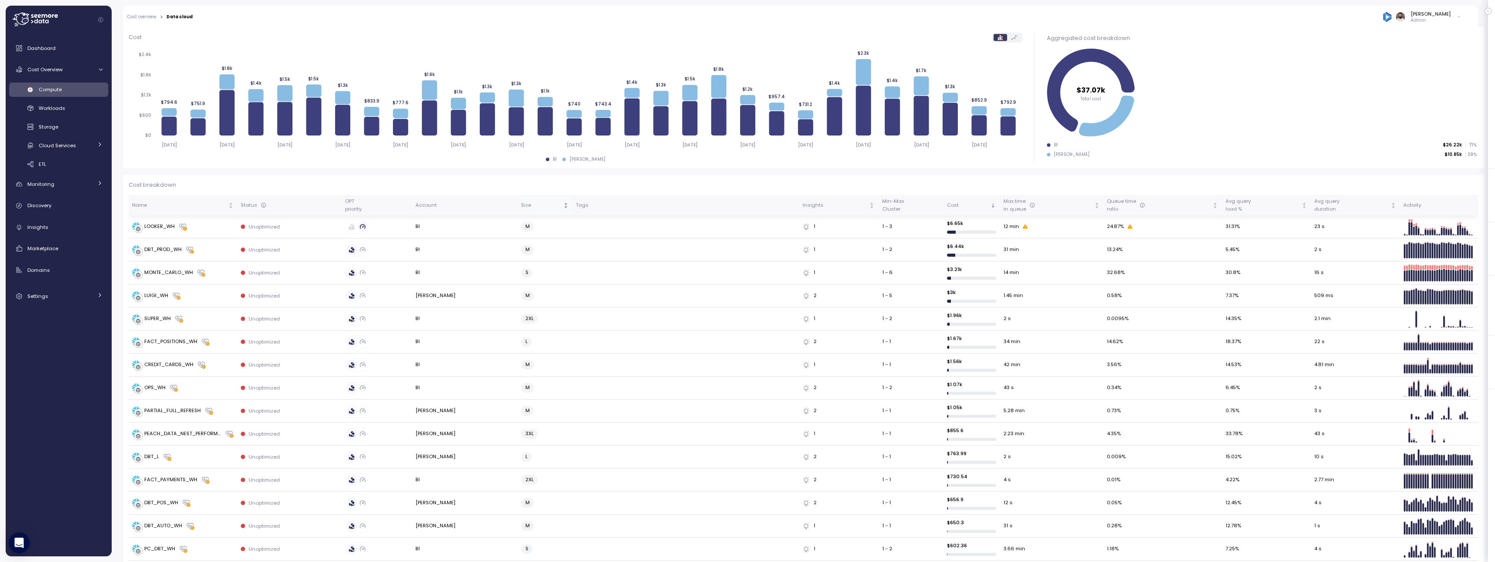
click at [520, 209] on th "Size" at bounding box center [544, 205] width 55 height 20
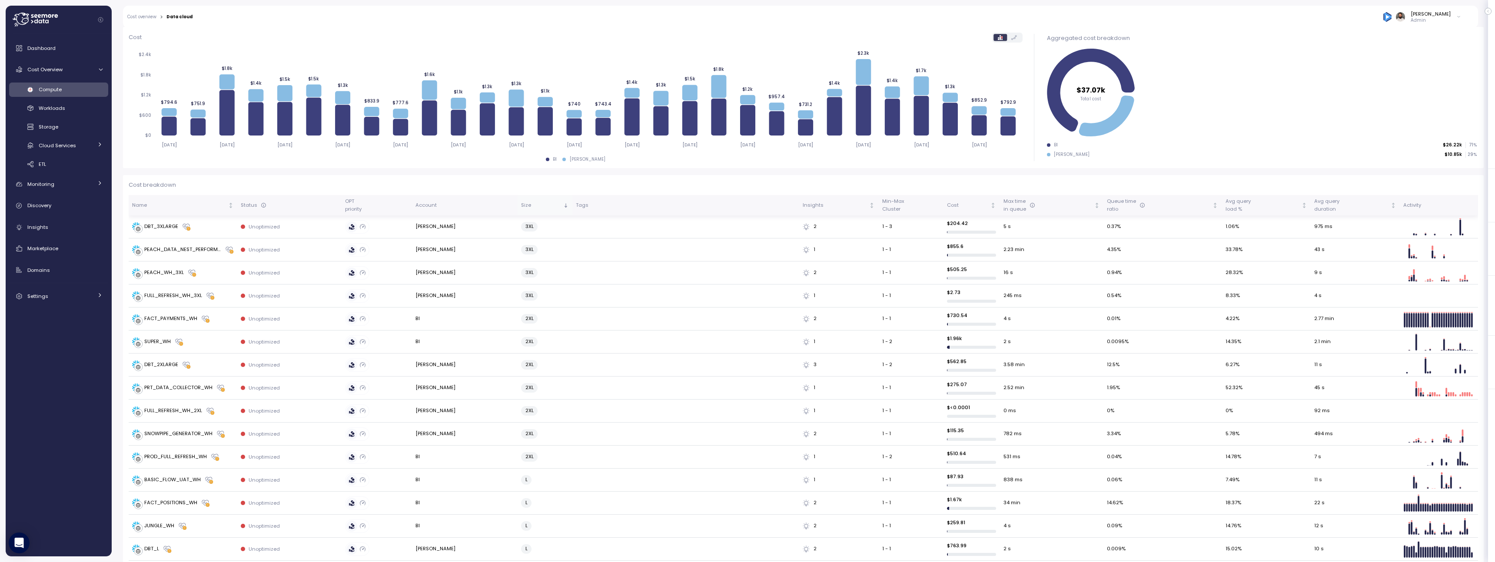
click at [520, 209] on th "Size" at bounding box center [544, 205] width 55 height 20
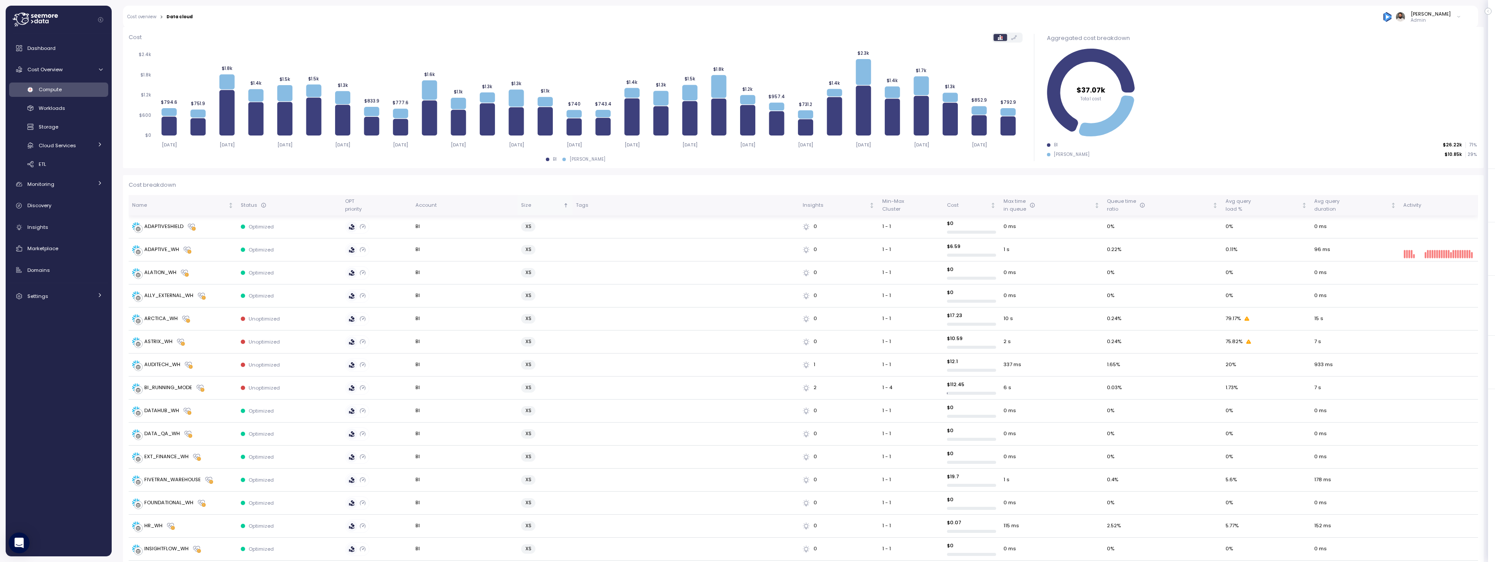
click at [520, 209] on th "Size" at bounding box center [544, 205] width 55 height 20
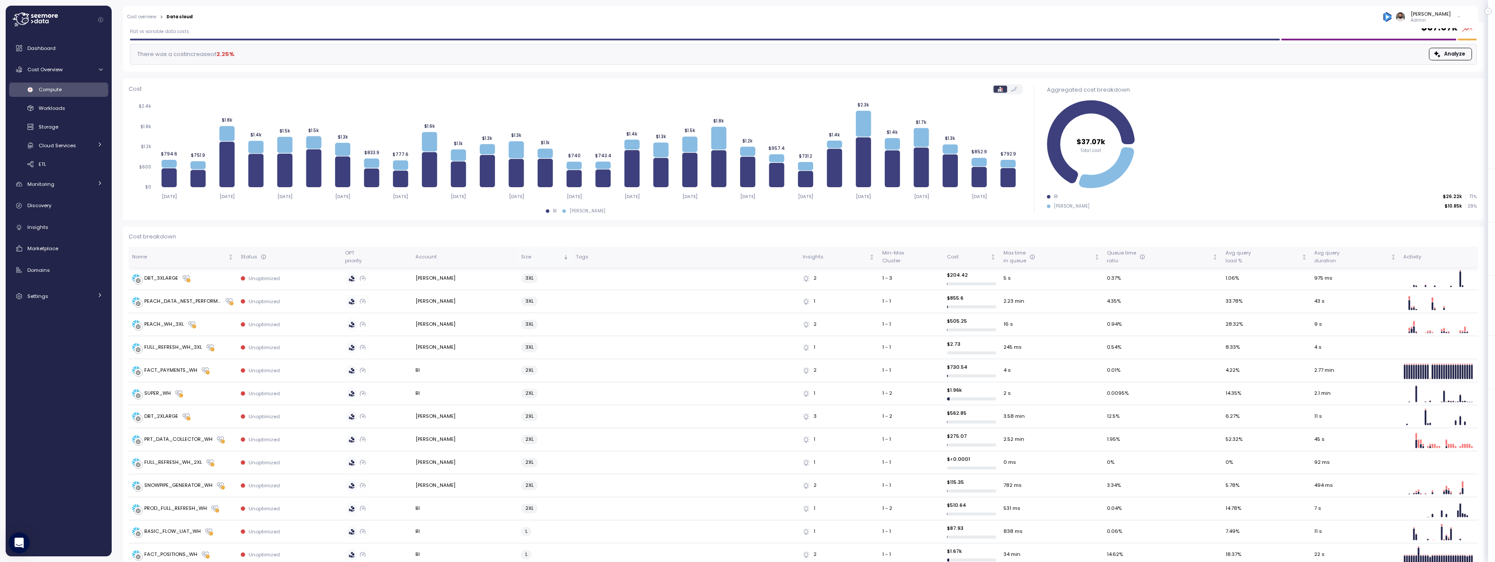
scroll to position [56, 0]
click at [172, 325] on div "PEACH_WH_3XL" at bounding box center [164, 326] width 40 height 8
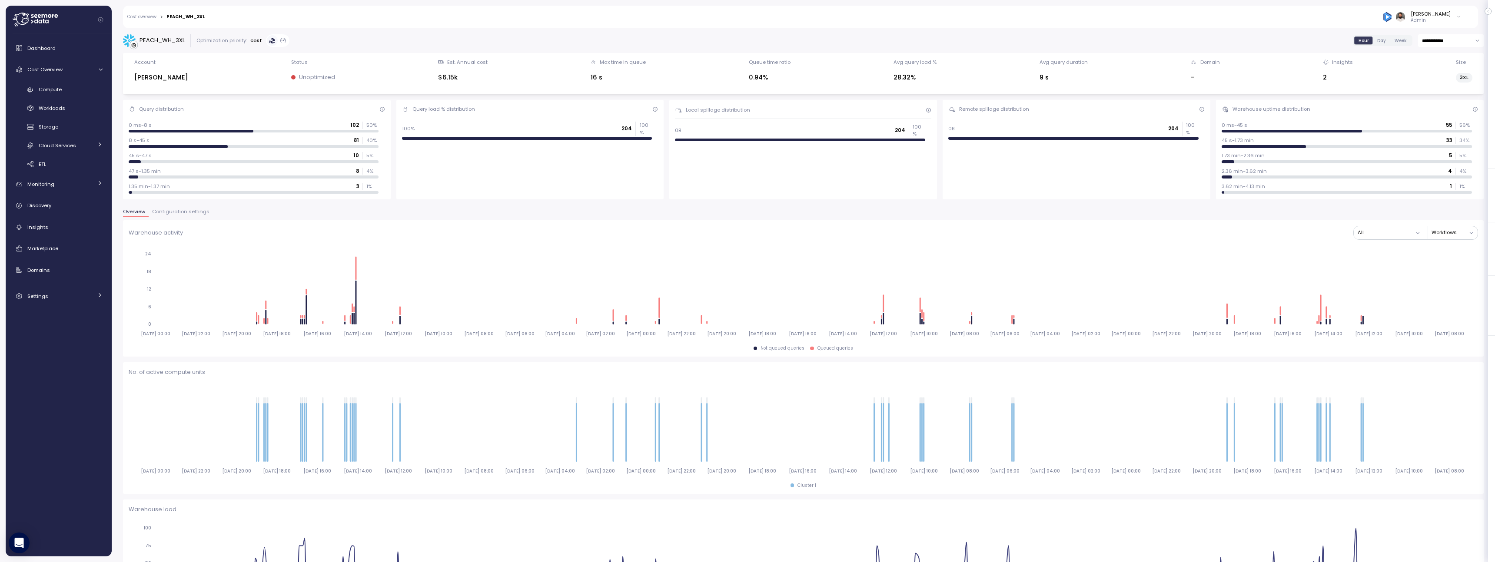
click at [196, 214] on span "Configuration settings" at bounding box center [180, 211] width 57 height 5
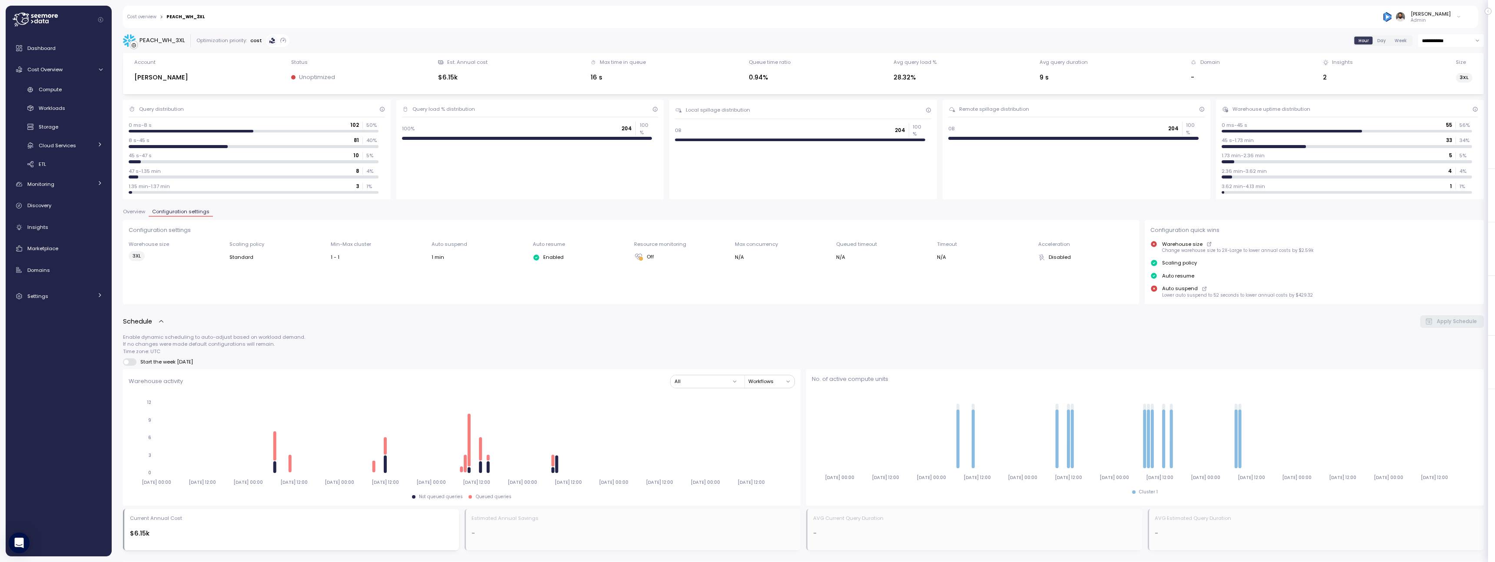
click at [127, 213] on span "Overview" at bounding box center [134, 211] width 22 height 5
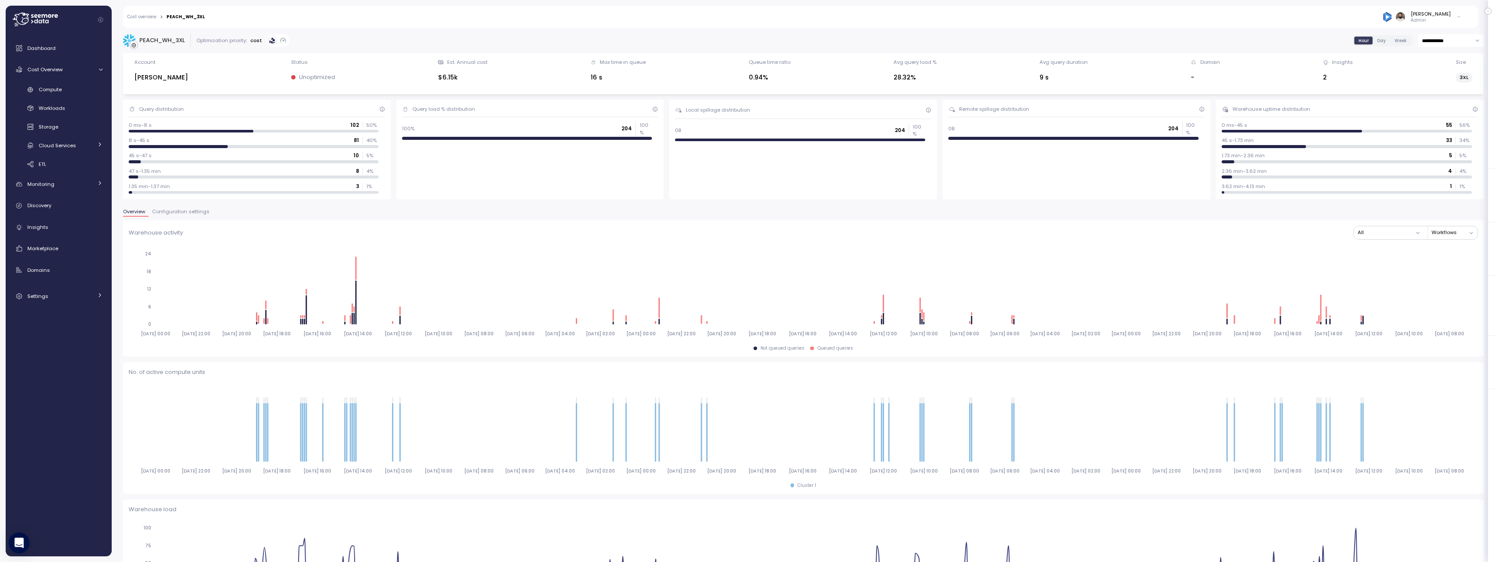
click at [169, 212] on span "Configuration settings" at bounding box center [180, 211] width 57 height 5
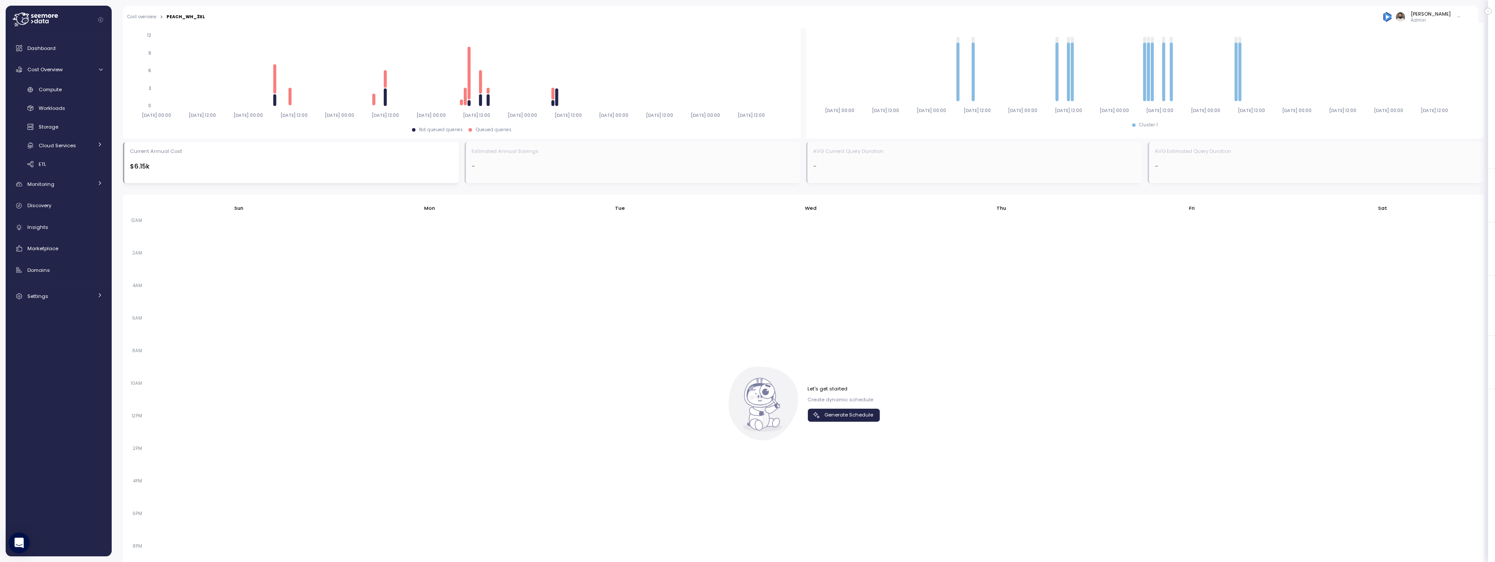
scroll to position [366, 0]
click at [792, 418] on span "Generate Schedule" at bounding box center [848, 416] width 49 height 12
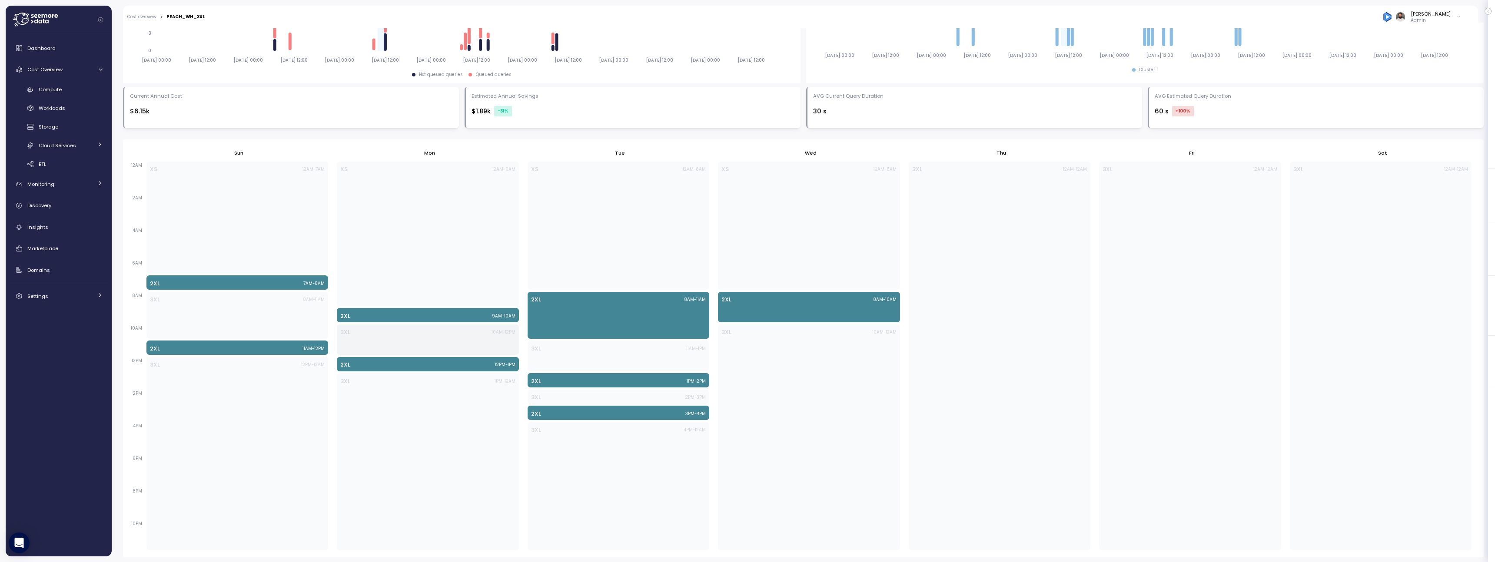
scroll to position [423, 0]
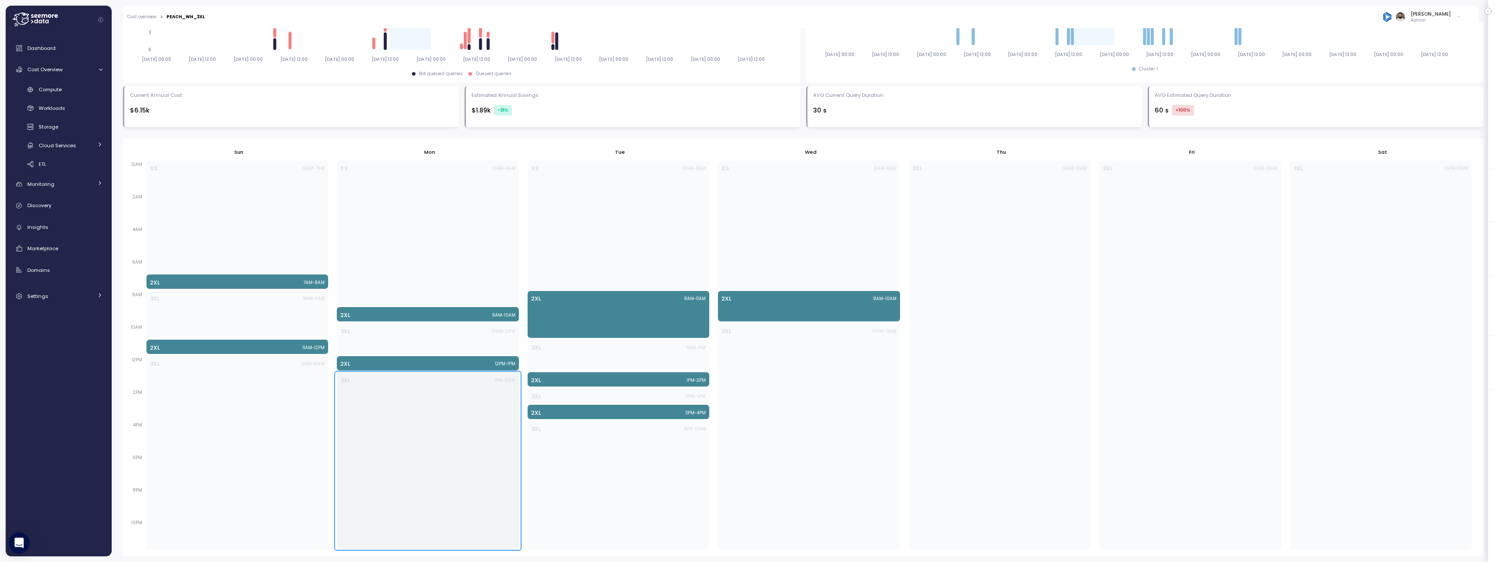
click at [491, 471] on div "3XL 1PM - 12AM" at bounding box center [428, 460] width 182 height 177
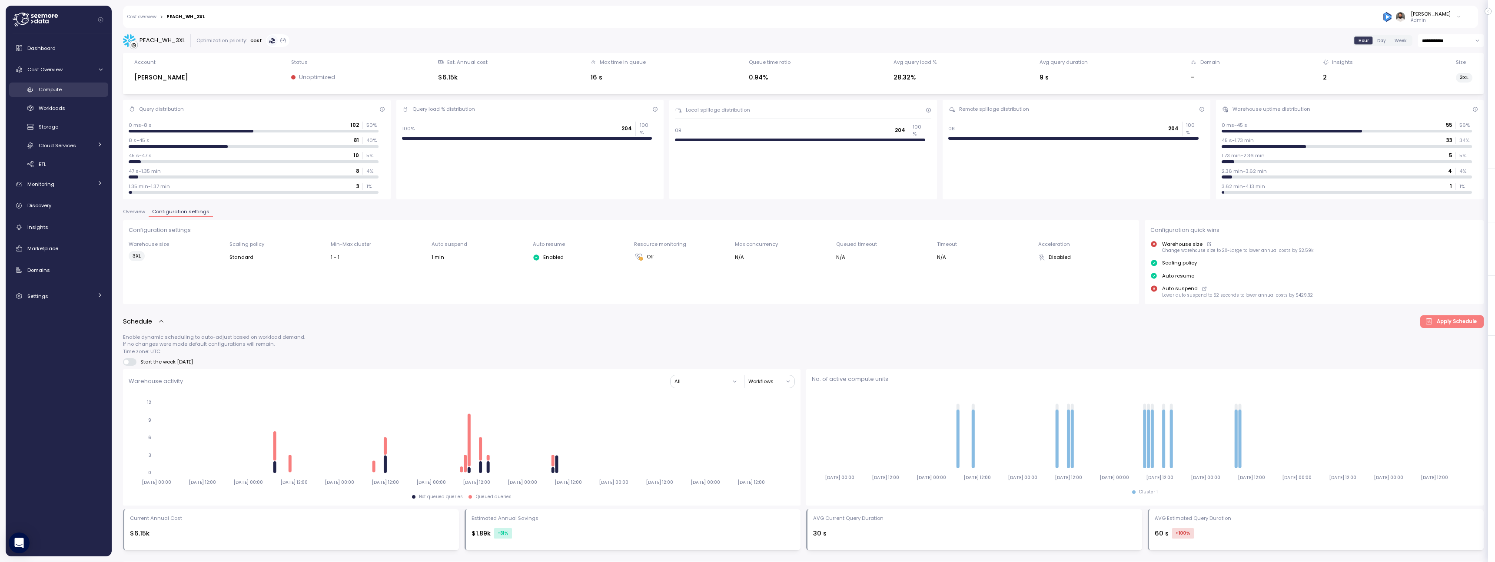
click at [63, 92] on div "Compute" at bounding box center [71, 89] width 64 height 9
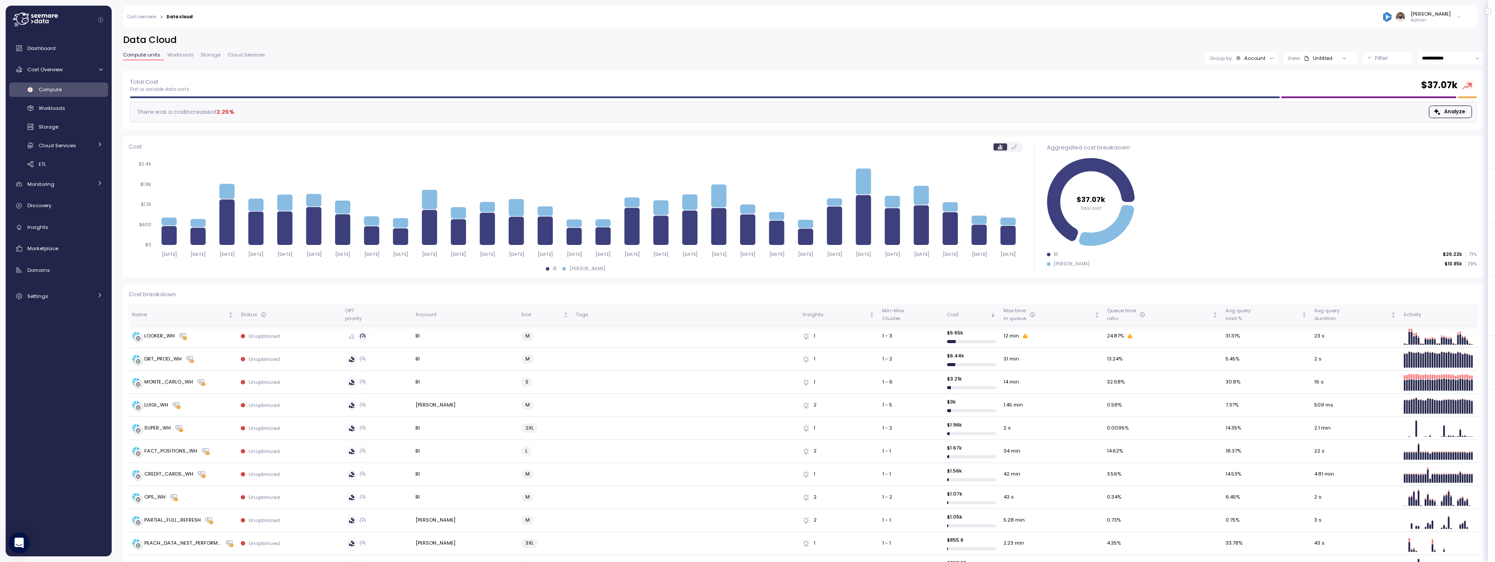
scroll to position [29, 0]
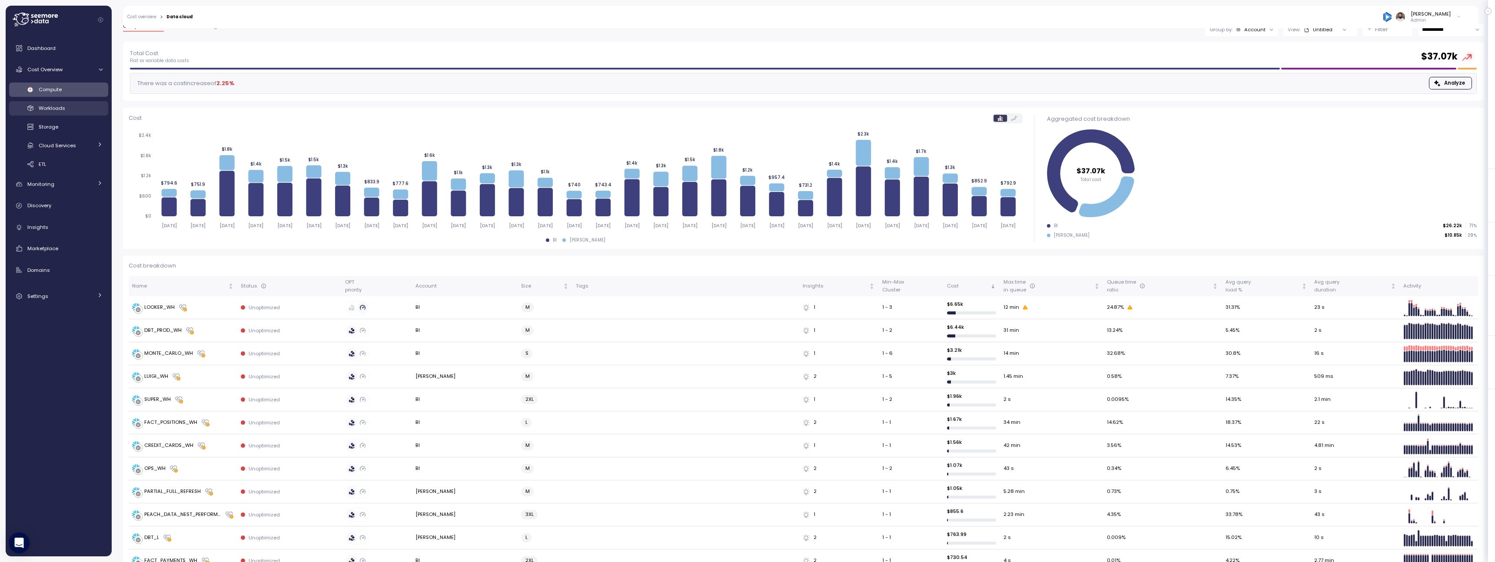
click at [68, 107] on div "Workloads" at bounding box center [71, 108] width 64 height 9
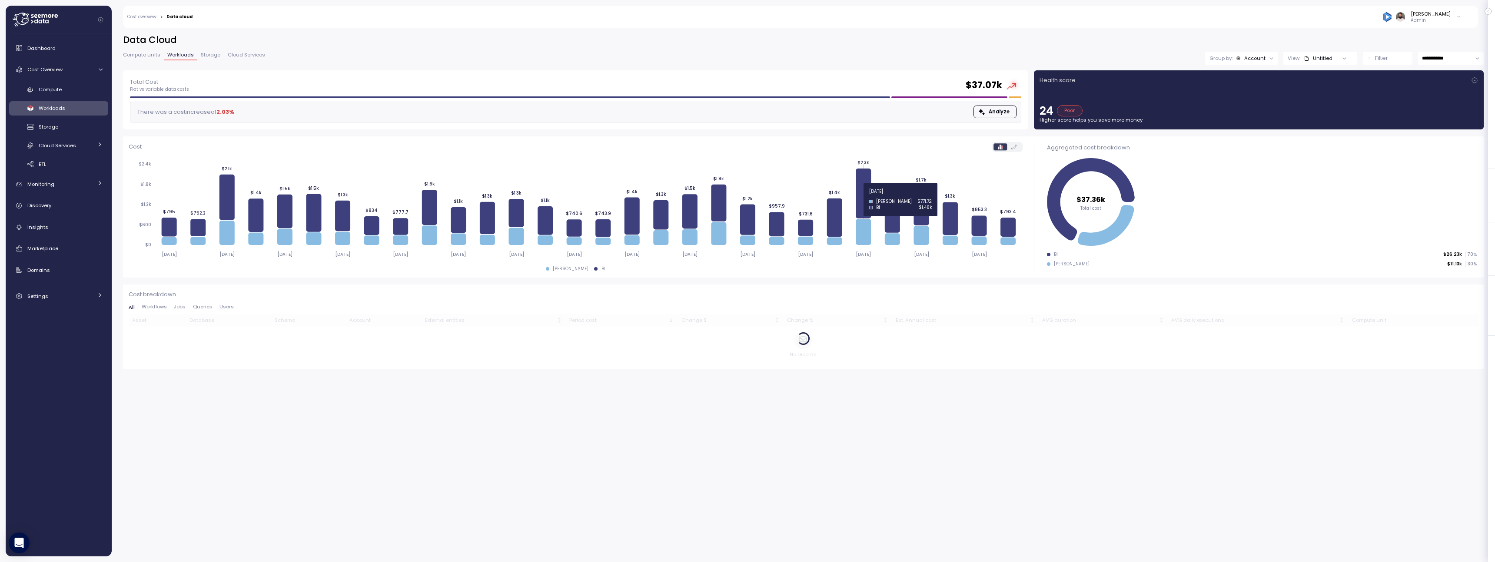
click at [792, 196] on icon at bounding box center [862, 194] width 15 height 50
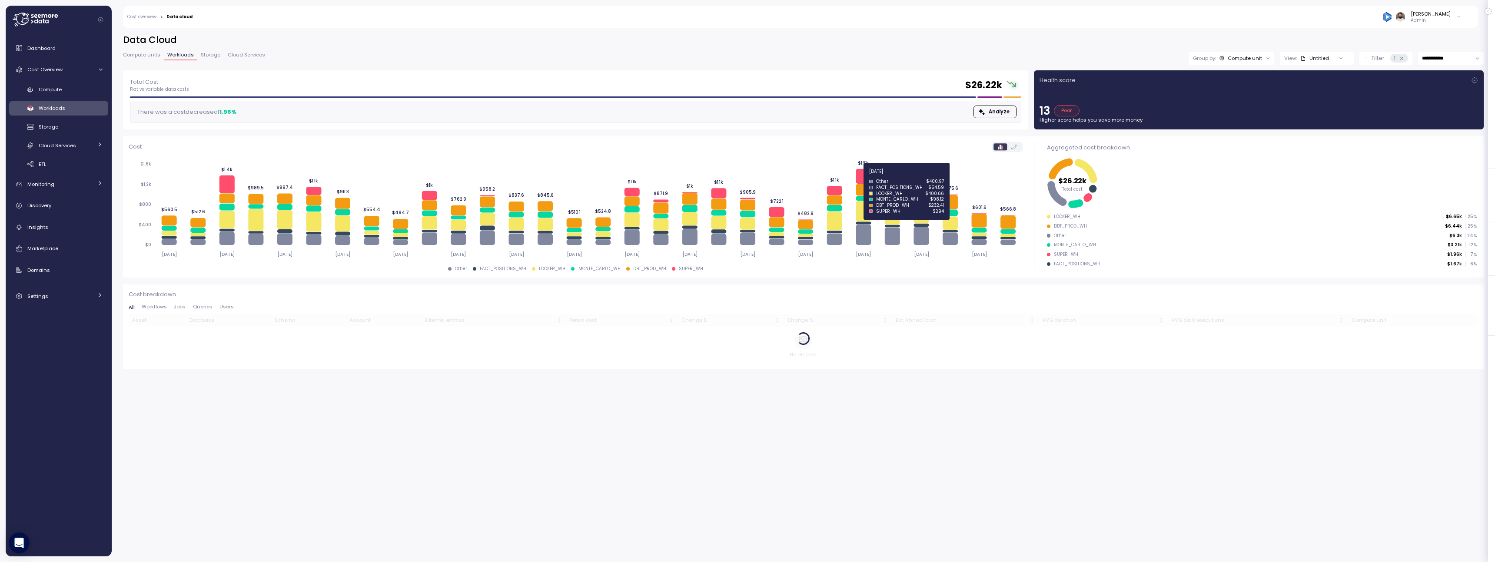
click at [792, 176] on icon at bounding box center [862, 176] width 15 height 15
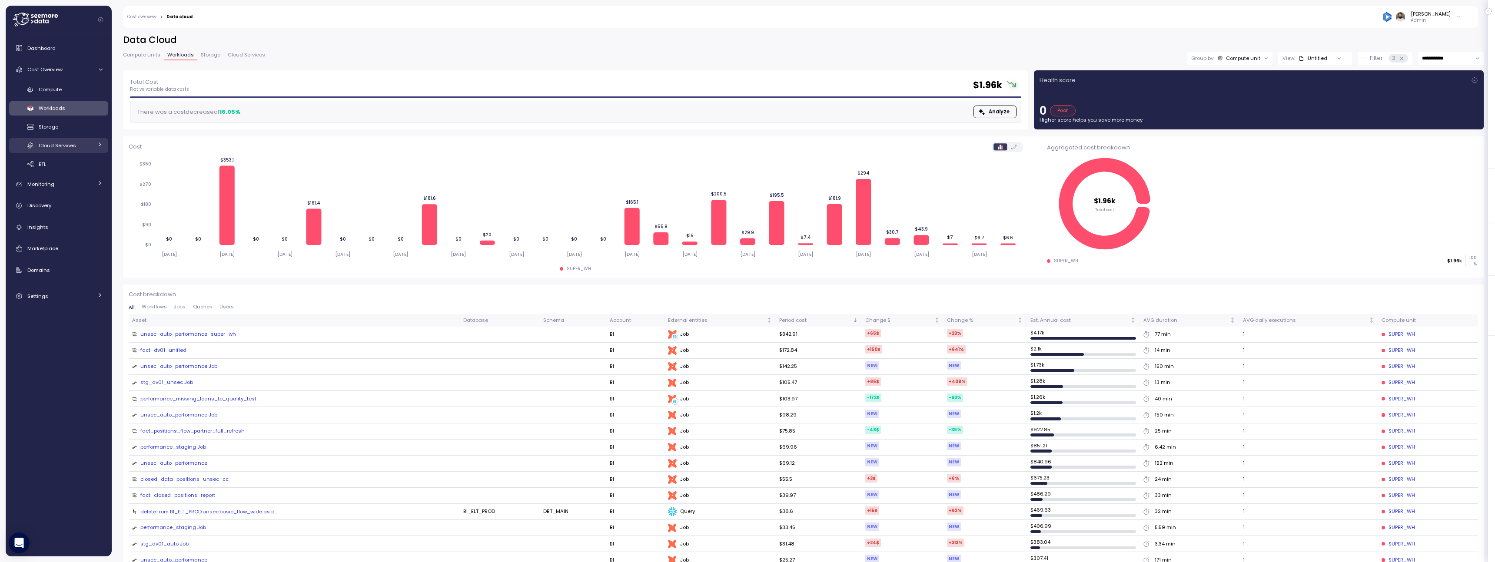
click at [62, 142] on span "Cloud Services" at bounding box center [57, 145] width 37 height 7
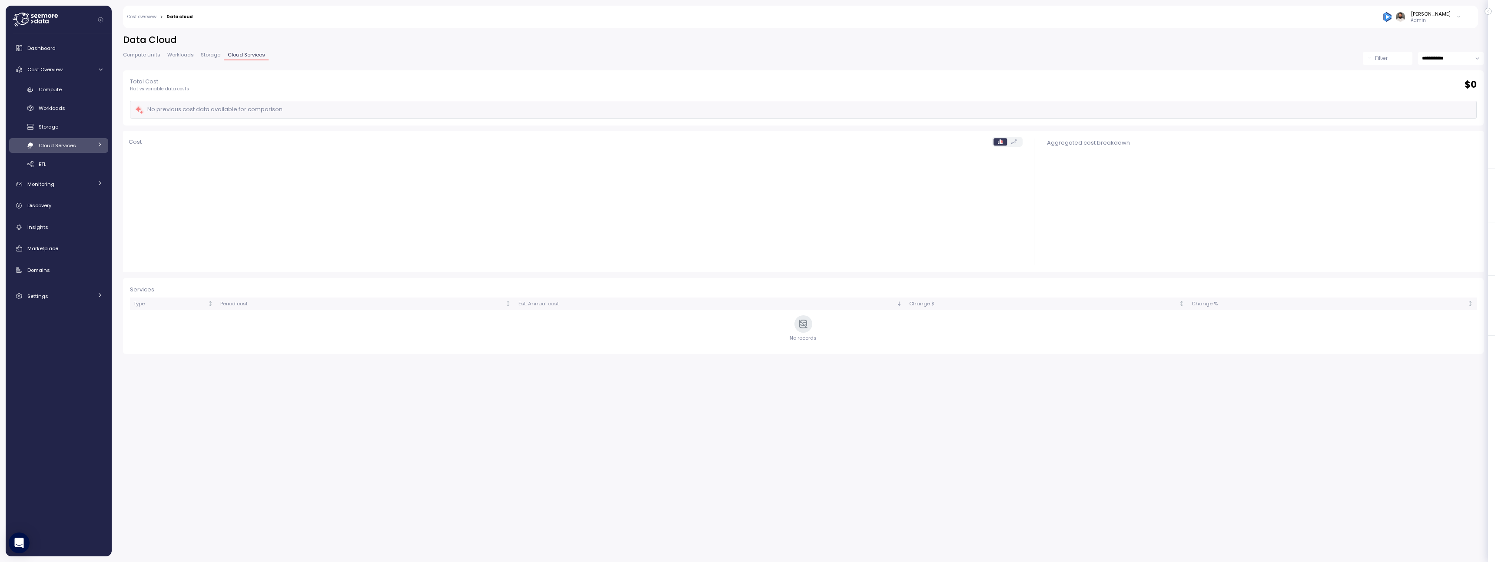
click at [62, 142] on span "Cloud Services" at bounding box center [57, 145] width 37 height 7
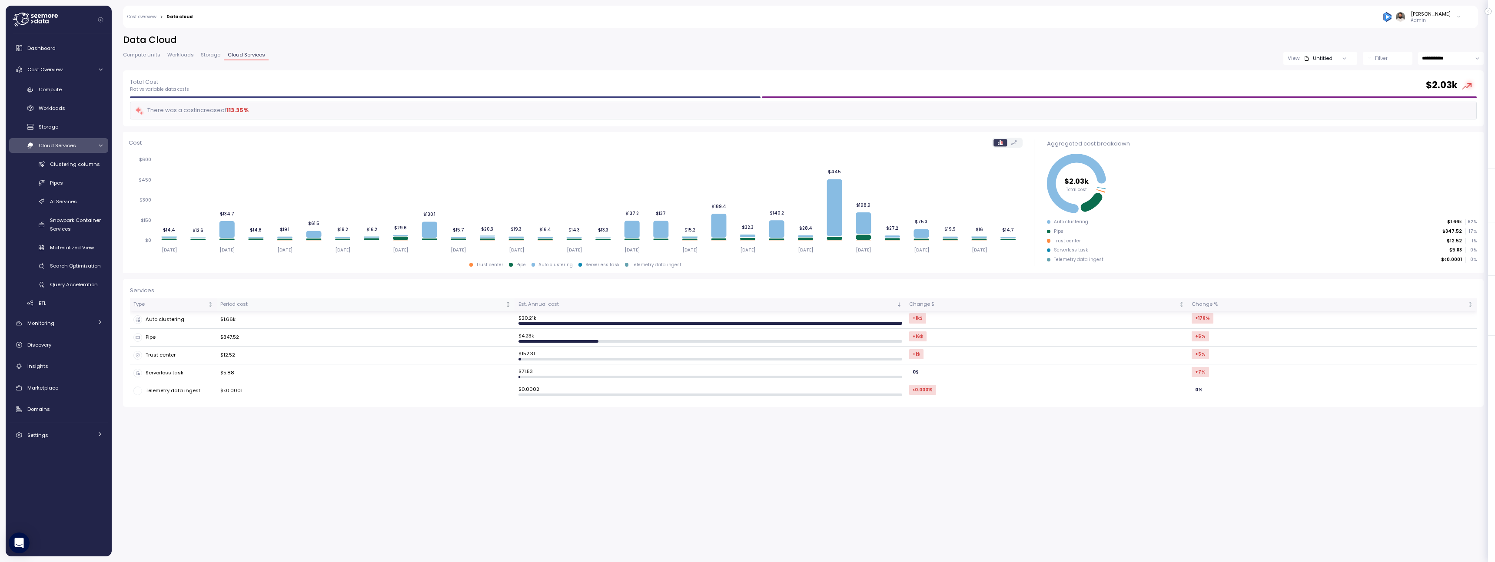
click at [310, 306] on div "Period cost" at bounding box center [361, 305] width 283 height 8
click at [305, 314] on td "$1.66k" at bounding box center [366, 320] width 298 height 18
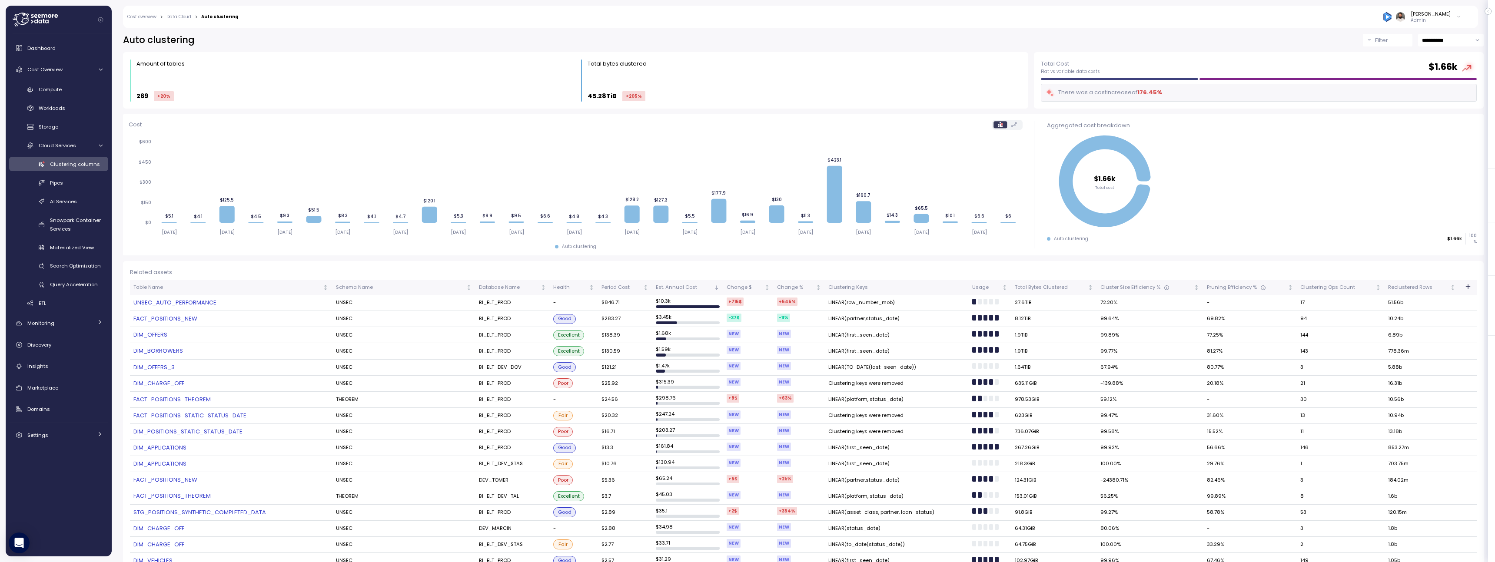
click at [212, 303] on link "UNSEC_AUTO_PERFORMANCE" at bounding box center [230, 302] width 195 height 9
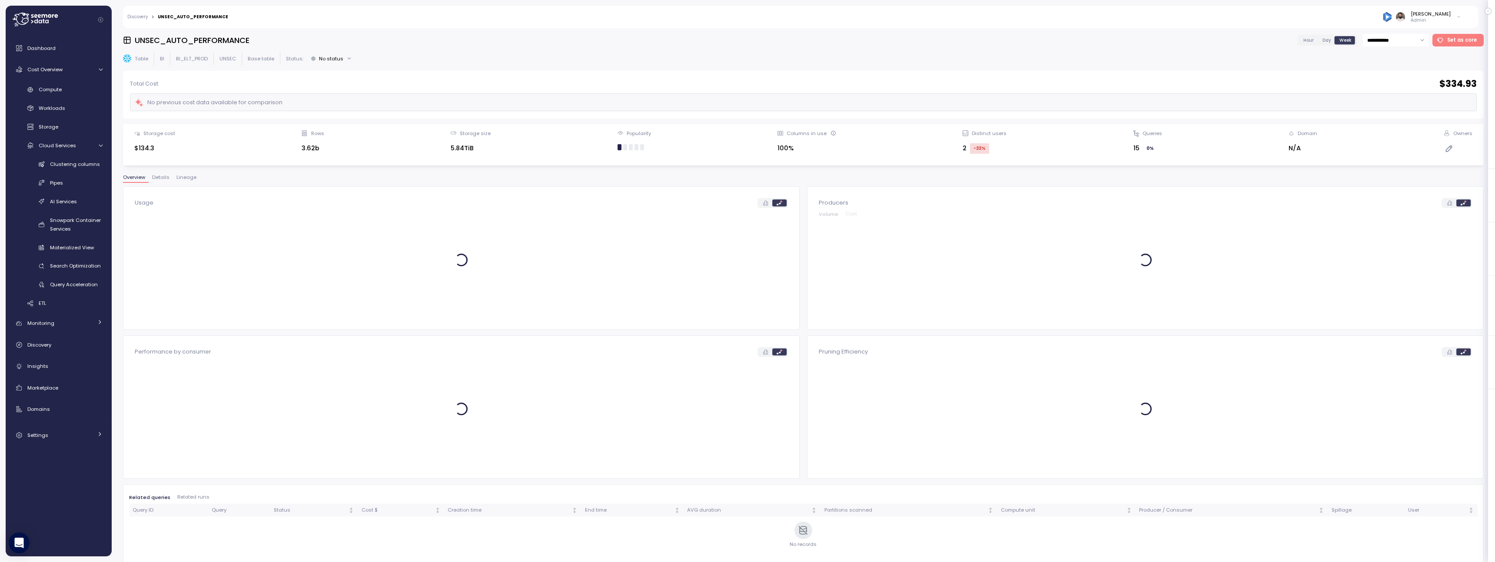
click at [185, 183] on div "Overview Details Lineage" at bounding box center [803, 180] width 1360 height 11
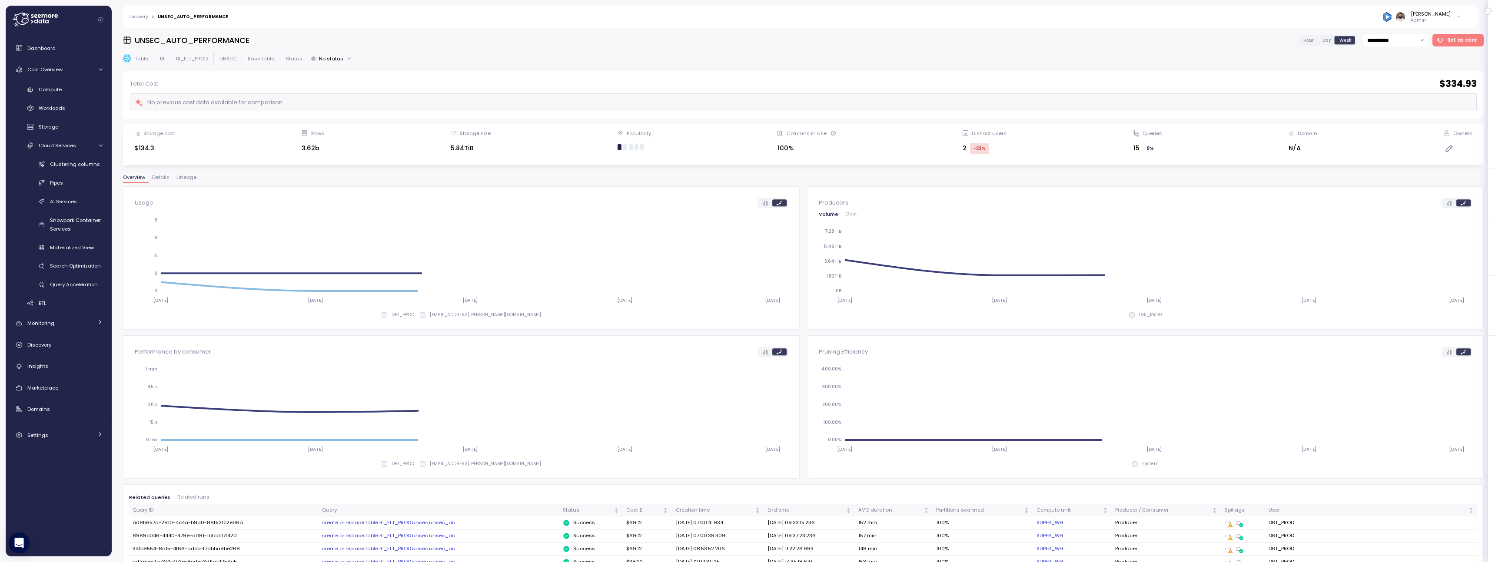
click at [185, 178] on span "Lineage" at bounding box center [186, 177] width 20 height 5
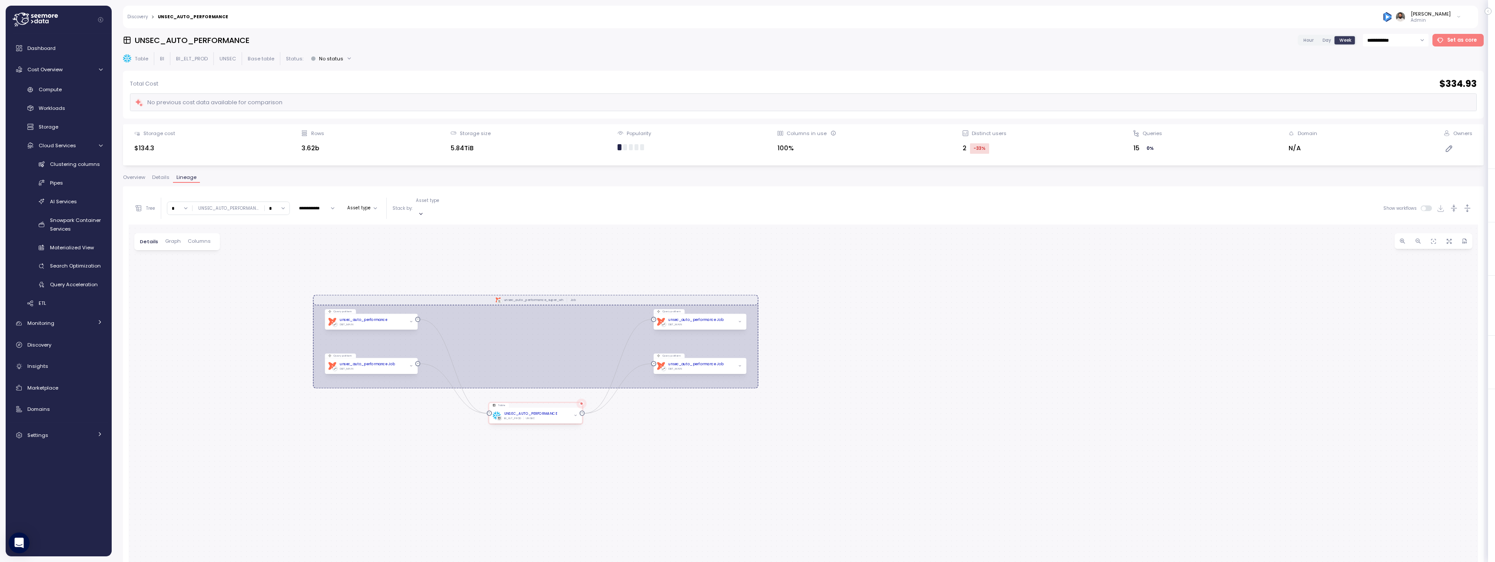
click at [278, 204] on input "*" at bounding box center [277, 208] width 25 height 13
click at [273, 258] on div "2" at bounding box center [275, 258] width 21 height 12
type input "*"
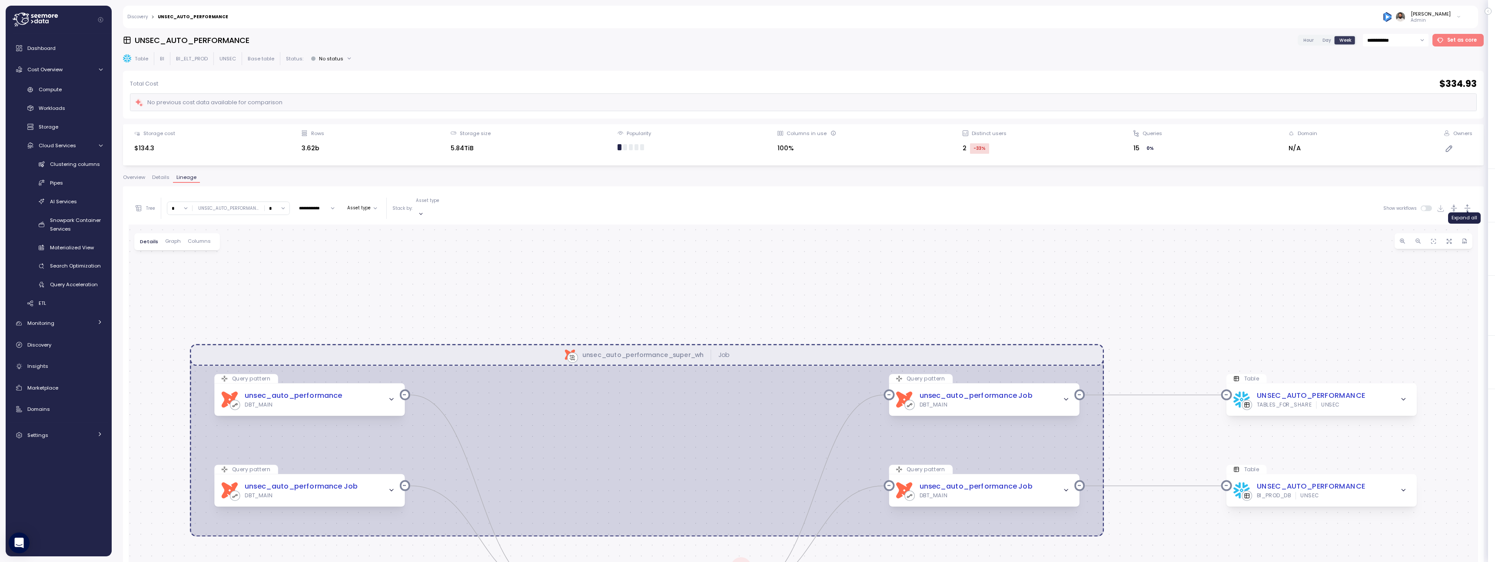
click at [792, 204] on icon "button" at bounding box center [1466, 208] width 9 height 9
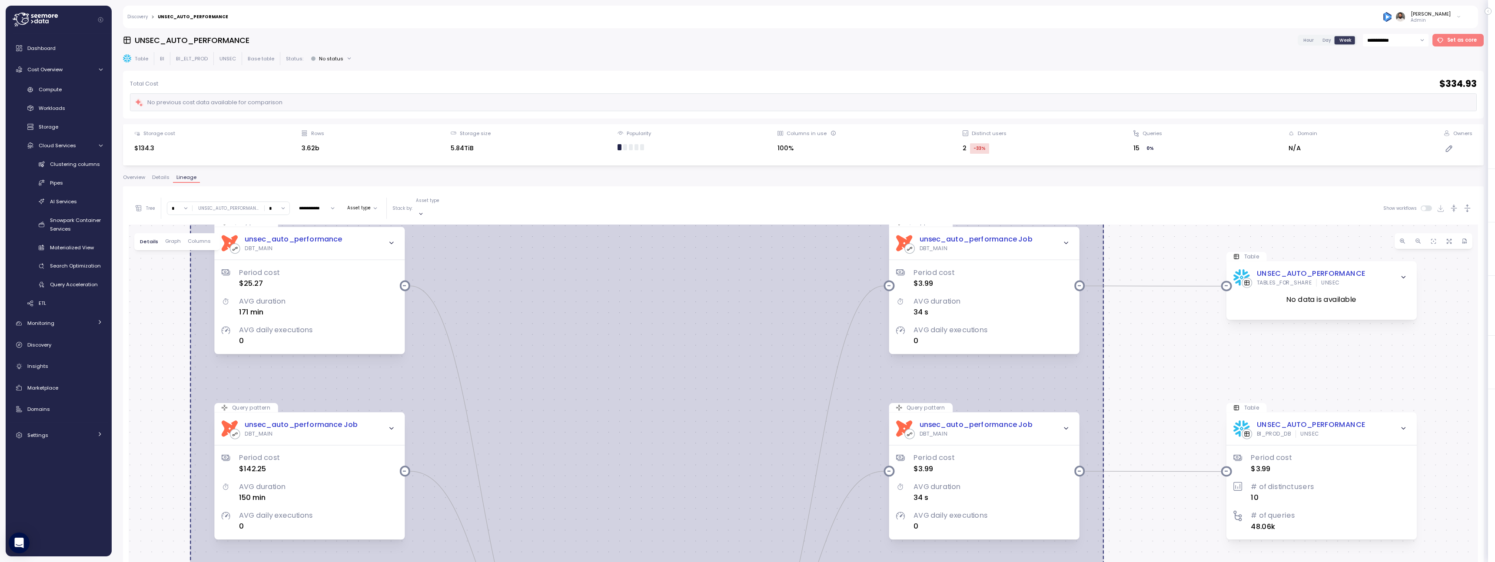
drag, startPoint x: 1358, startPoint y: 204, endPoint x: 1357, endPoint y: 119, distance: 85.6
click at [792, 119] on div "**********" at bounding box center [803, 295] width 1360 height 523
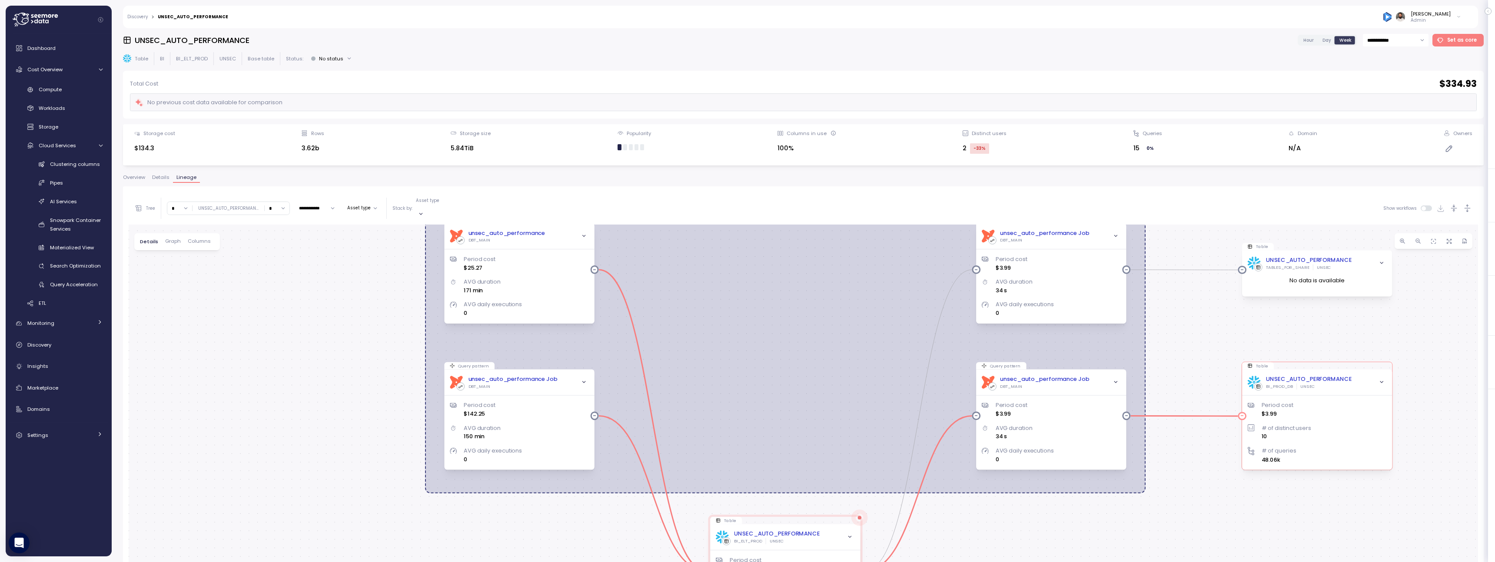
click at [792, 390] on div "Period cost $3.99 # of distinct users 10 # of queries 48.06k" at bounding box center [1316, 427] width 139 height 75
click at [792, 375] on div "UNSEC_AUTO_PERFORMANCE" at bounding box center [1309, 379] width 86 height 9
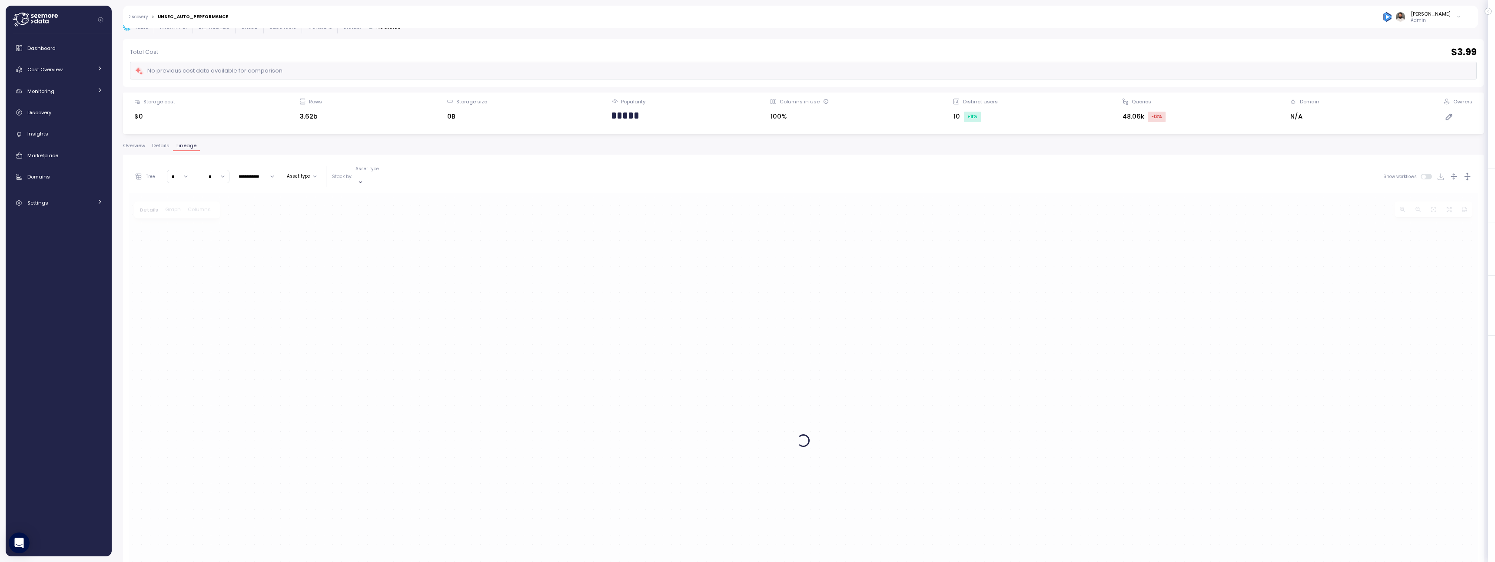
scroll to position [33, 0]
click at [140, 139] on div "**********" at bounding box center [803, 261] width 1360 height 523
click at [140, 142] on span "Overview" at bounding box center [134, 144] width 22 height 5
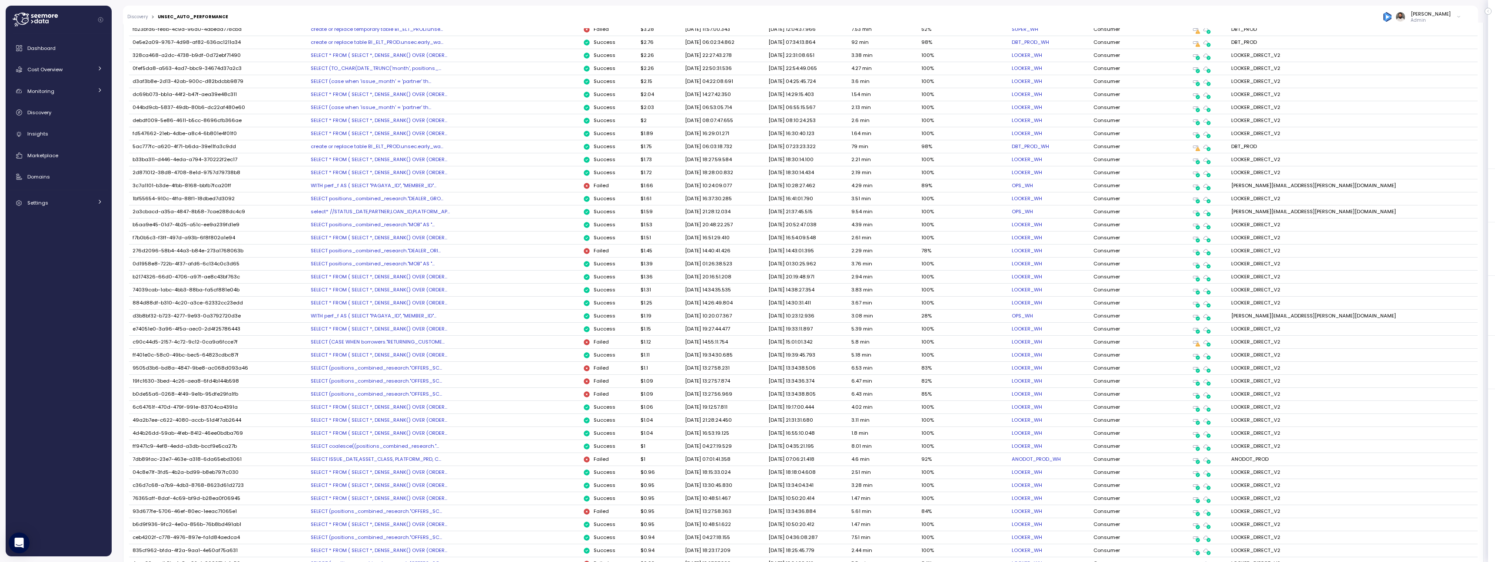
scroll to position [495, 0]
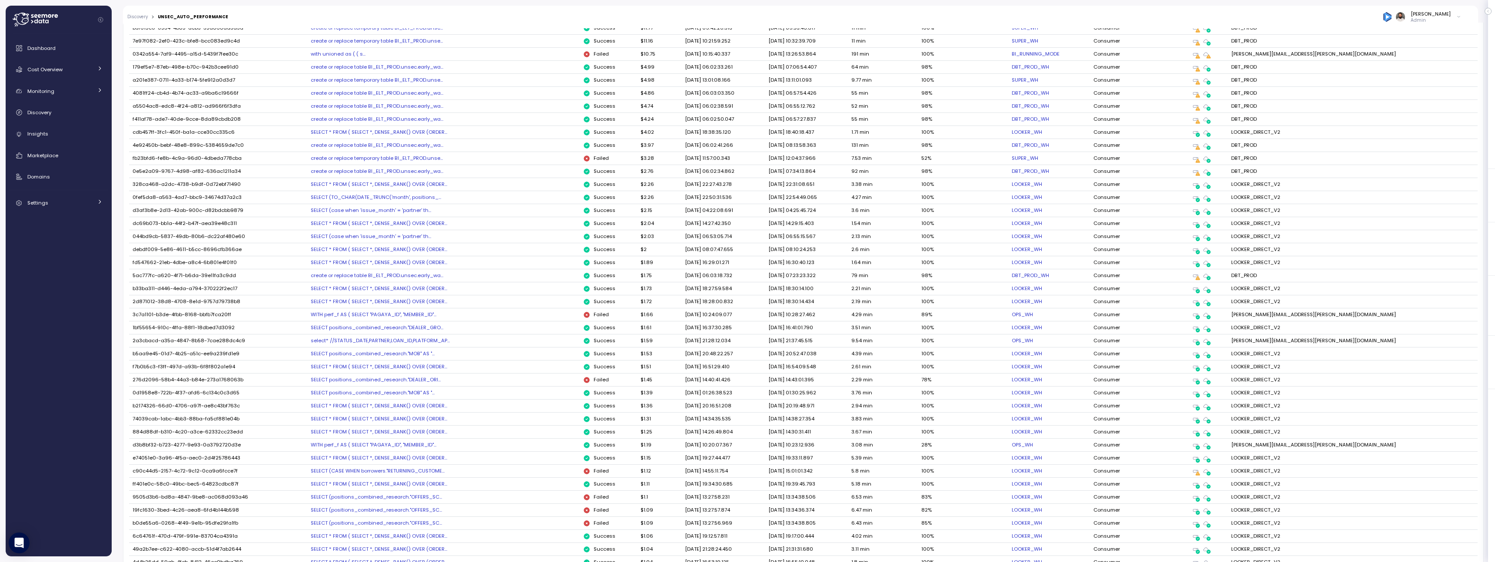
click at [404, 291] on div "SELECT * FROM ( SELECT *, DENSE_RANK() OVER (ORDER..." at bounding box center [443, 288] width 265 height 7
click at [59, 88] on div "Monitoring" at bounding box center [59, 91] width 65 height 9
click at [60, 79] on div "Dashboard Cost Overview Compute Workloads Storage Cloud Services Clustering col…" at bounding box center [58, 144] width 99 height 209
click at [60, 75] on link "Cost Overview" at bounding box center [58, 69] width 99 height 17
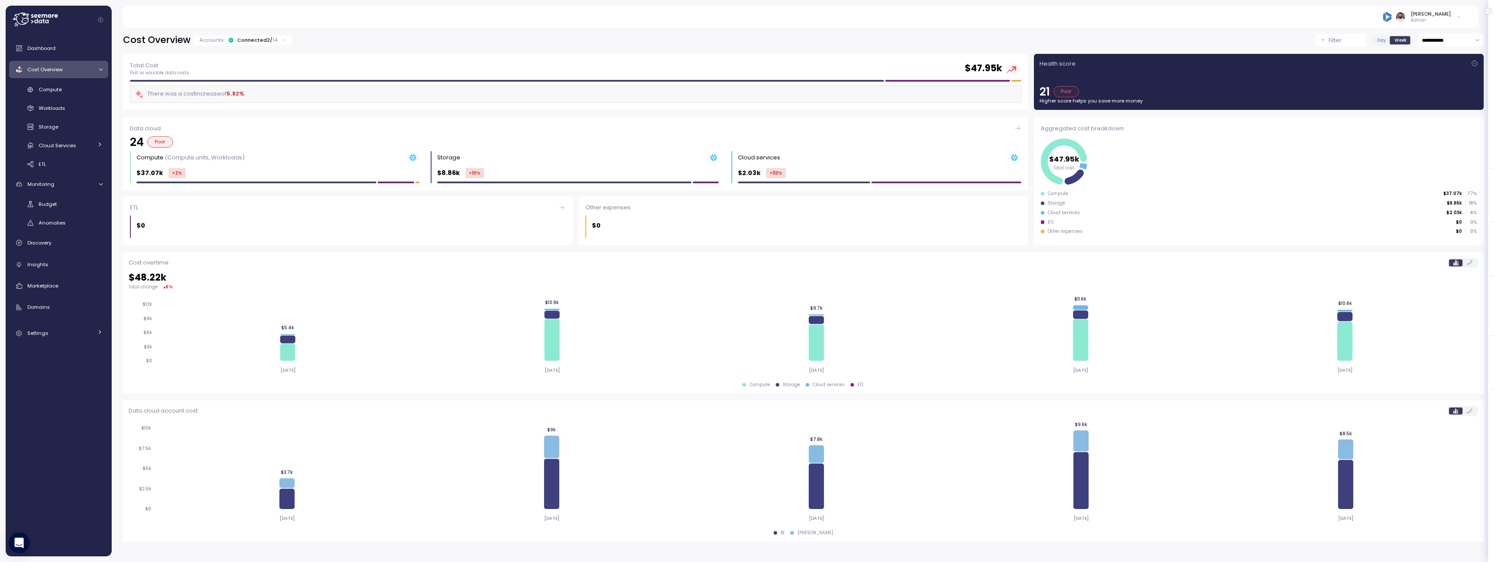
click at [1427, 34] on input "**********" at bounding box center [1451, 40] width 66 height 13
click at [1378, 32] on div "**********" at bounding box center [803, 293] width 1383 height 540
click at [1378, 38] on span "Day" at bounding box center [1381, 40] width 9 height 7
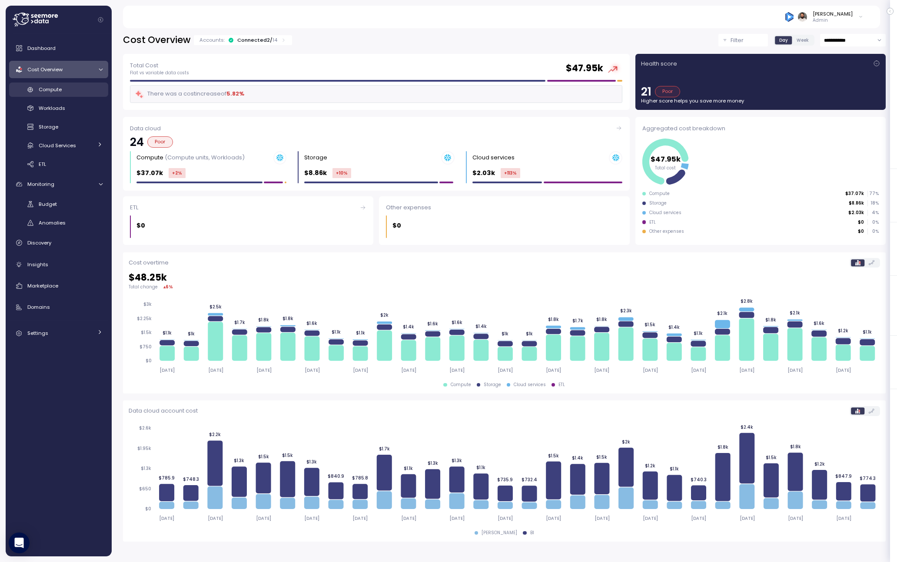
click at [74, 83] on link "Compute" at bounding box center [58, 90] width 99 height 14
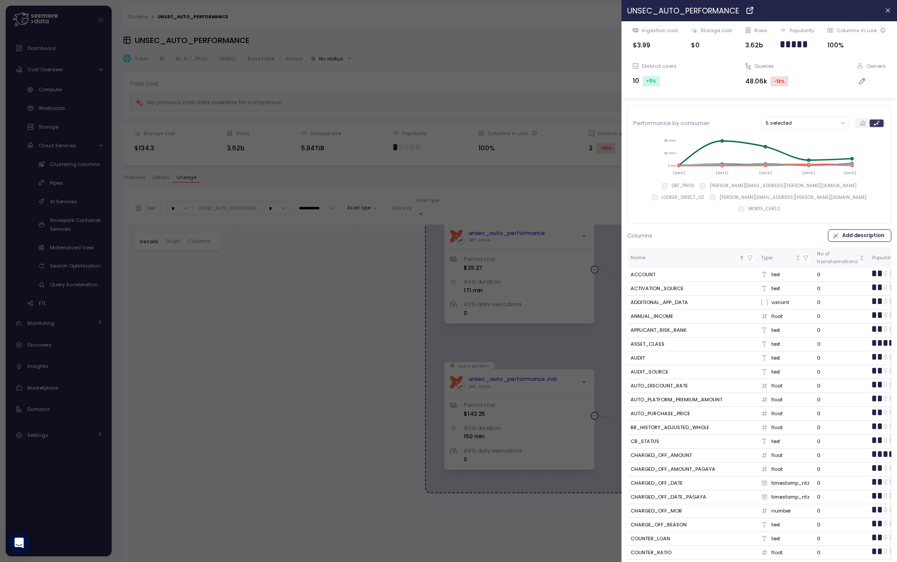
click at [383, 308] on div at bounding box center [448, 281] width 897 height 562
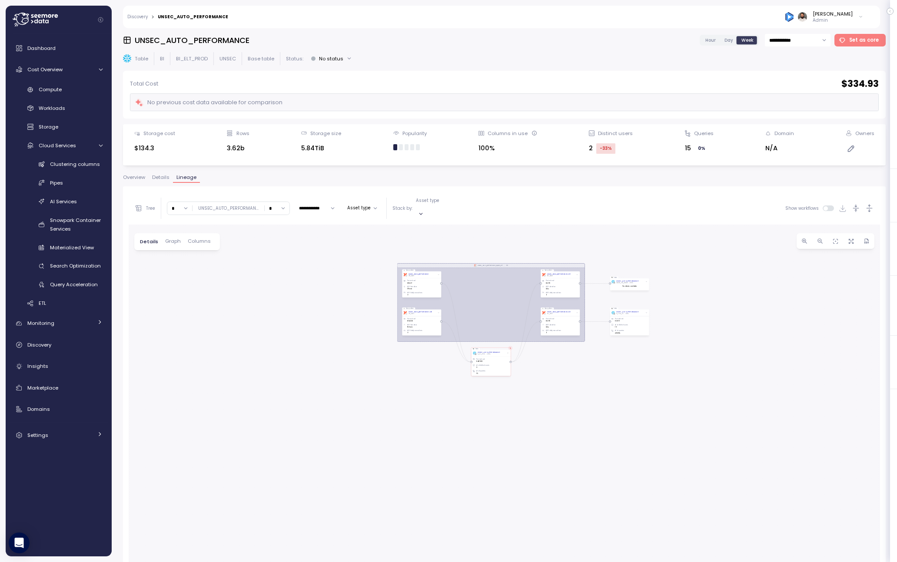
drag, startPoint x: 654, startPoint y: 329, endPoint x: 439, endPoint y: 288, distance: 218.9
click at [439, 288] on div "dbt unsec_auto_performance_super_wh Job Query pattern dbt unsec_auto_performanc…" at bounding box center [504, 473] width 751 height 496
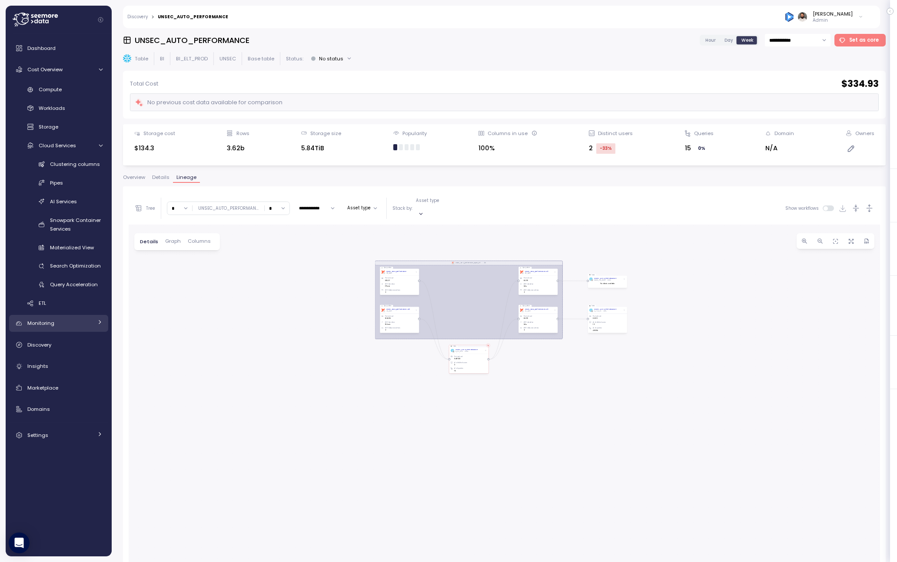
click at [81, 322] on div "Monitoring" at bounding box center [59, 323] width 65 height 9
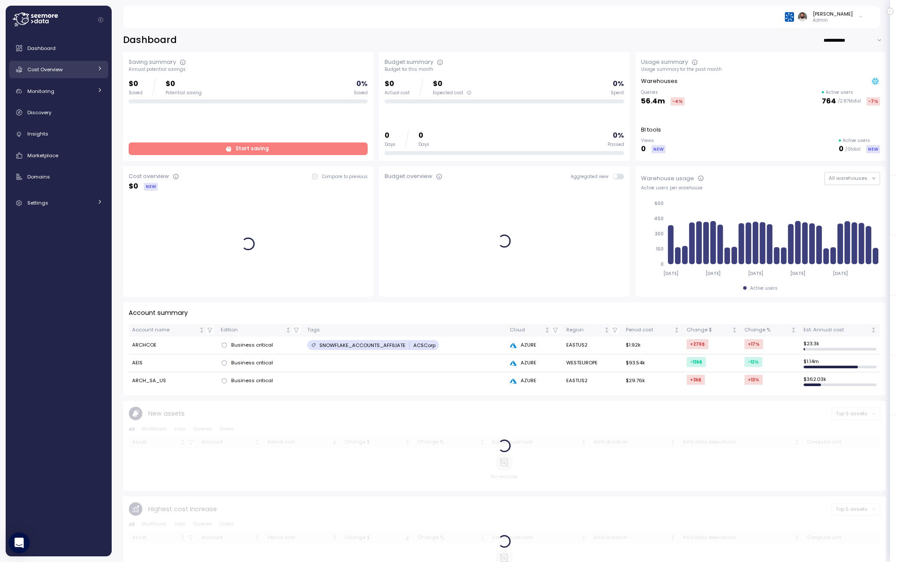
click at [80, 74] on link "Cost Overview" at bounding box center [58, 69] width 99 height 17
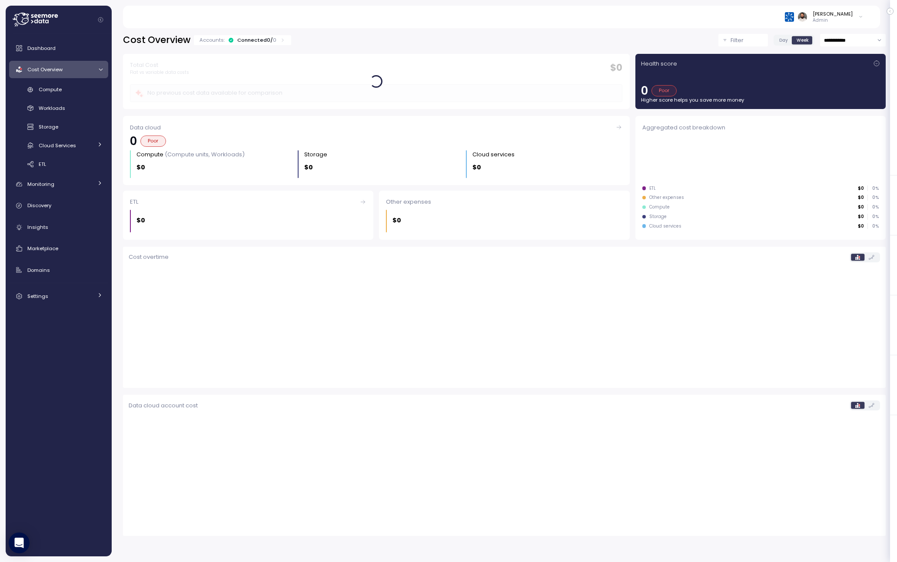
click at [866, 39] on input "**********" at bounding box center [853, 40] width 66 height 13
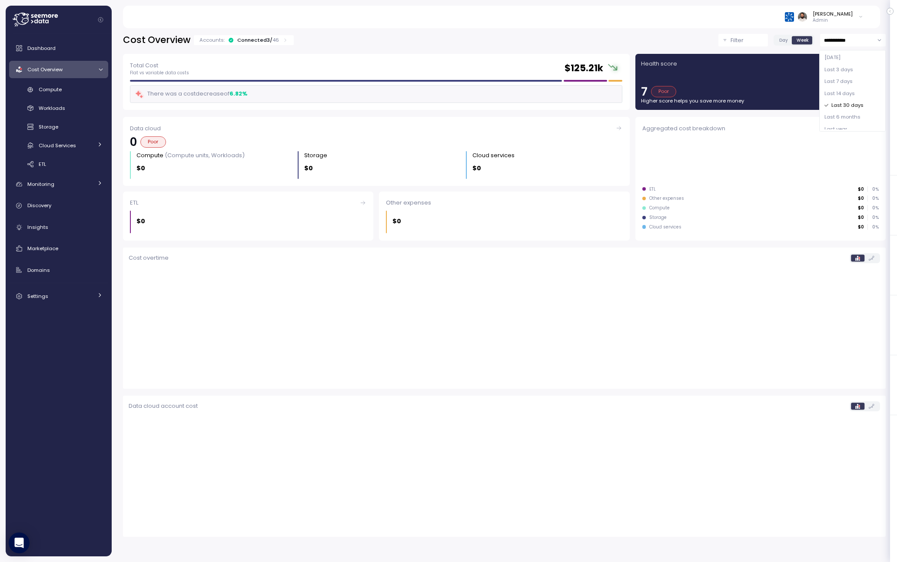
click at [852, 80] on div "Last 7 days" at bounding box center [852, 82] width 63 height 12
type input "**********"
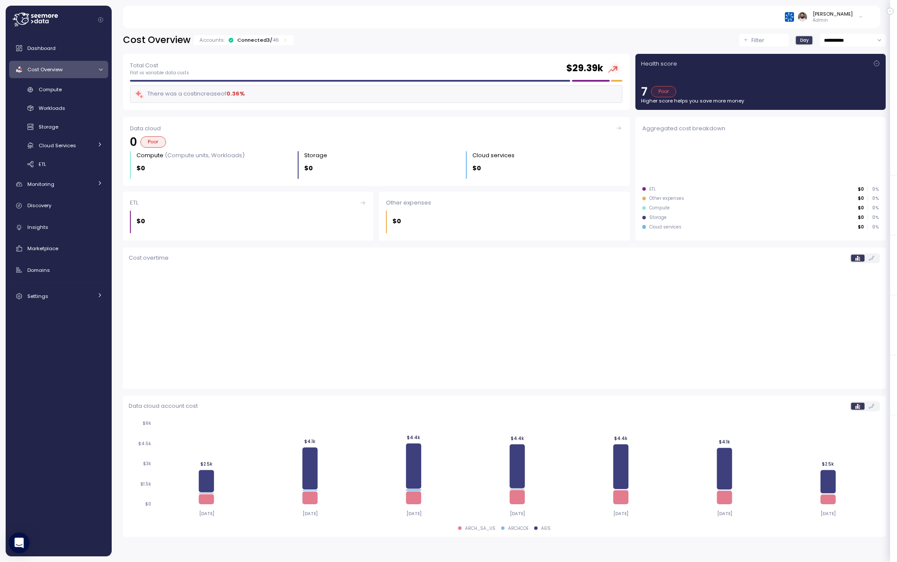
click at [294, 46] on div "**********" at bounding box center [504, 285] width 762 height 503
click at [284, 44] on div "Accounts: Connected 3 / 46" at bounding box center [244, 40] width 100 height 10
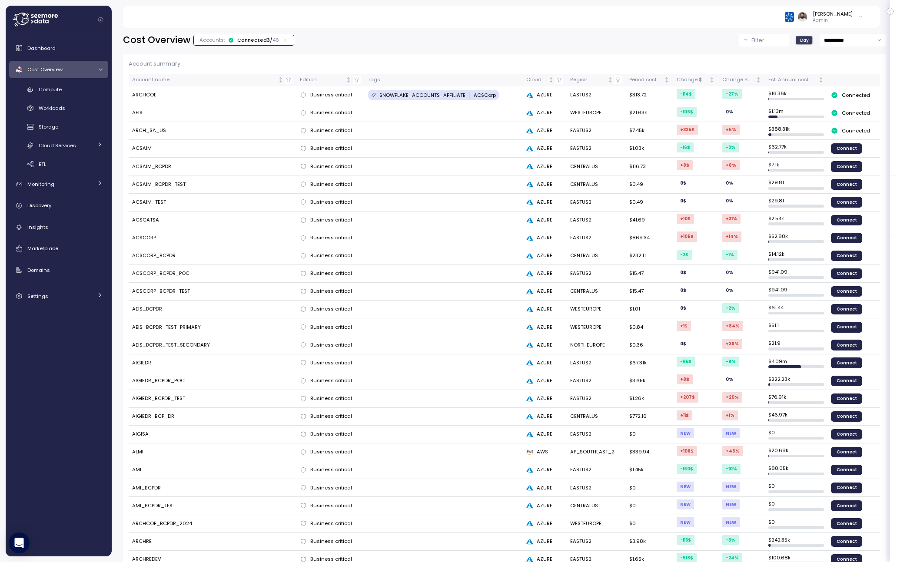
click at [273, 41] on p "46" at bounding box center [275, 39] width 7 height 7
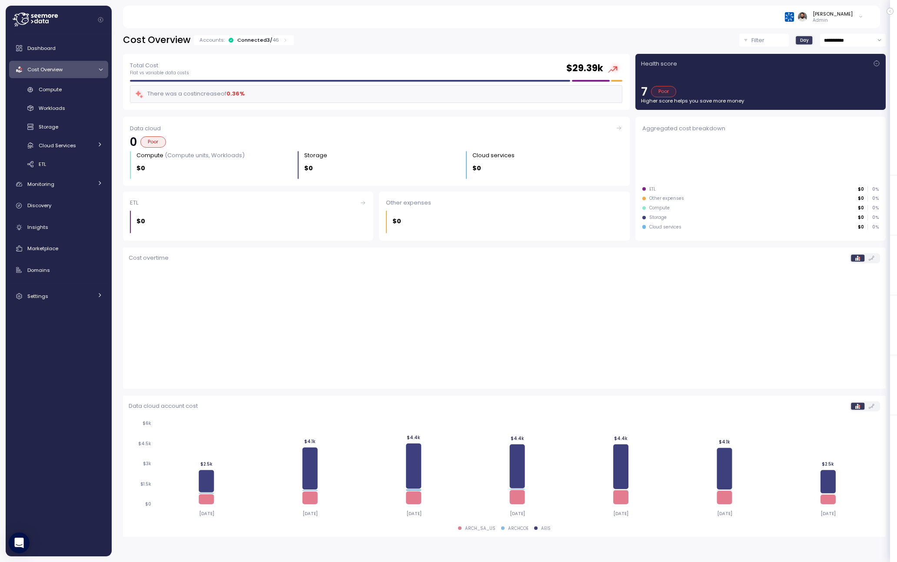
click at [273, 41] on p "46" at bounding box center [275, 39] width 7 height 7
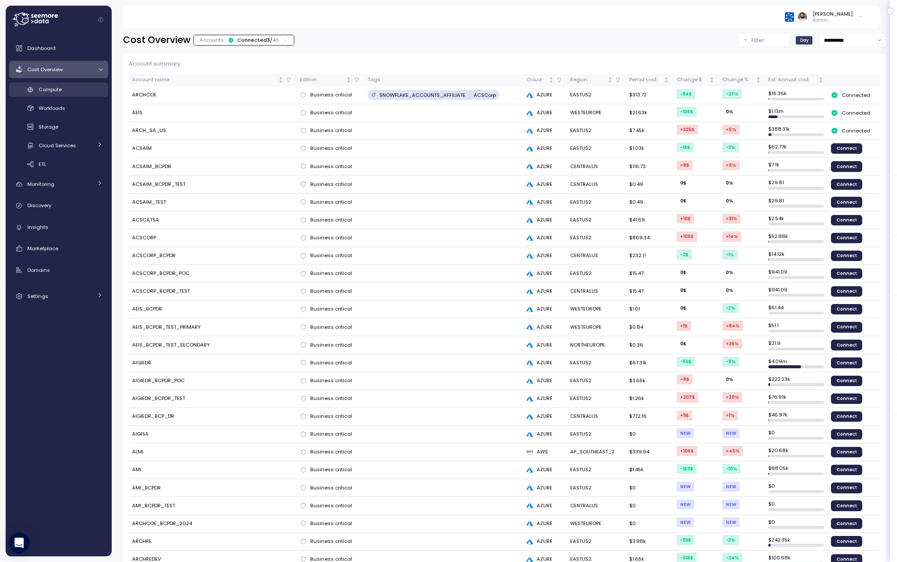
click at [80, 85] on div "Compute" at bounding box center [71, 89] width 64 height 9
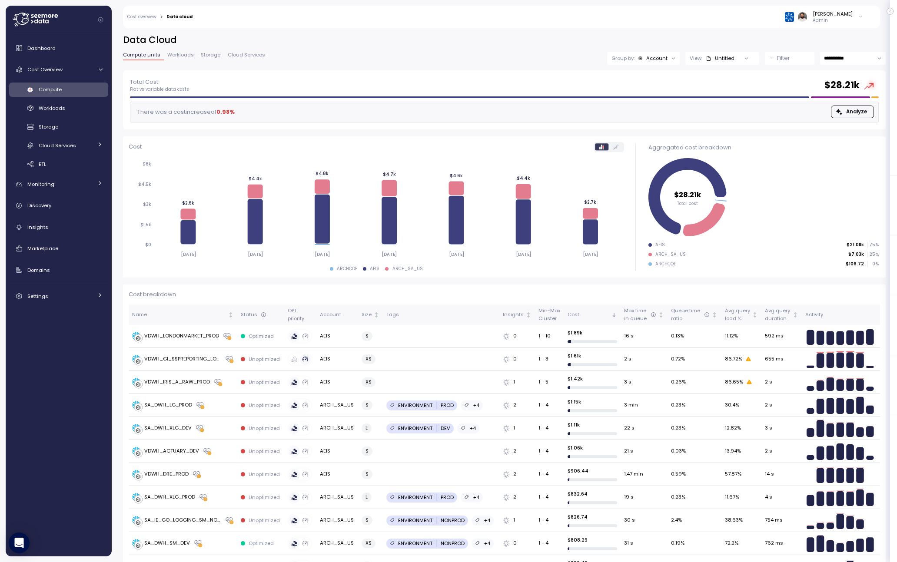
click at [843, 55] on input "**********" at bounding box center [853, 58] width 66 height 13
click at [835, 114] on span "Last 14 days" at bounding box center [839, 112] width 30 height 8
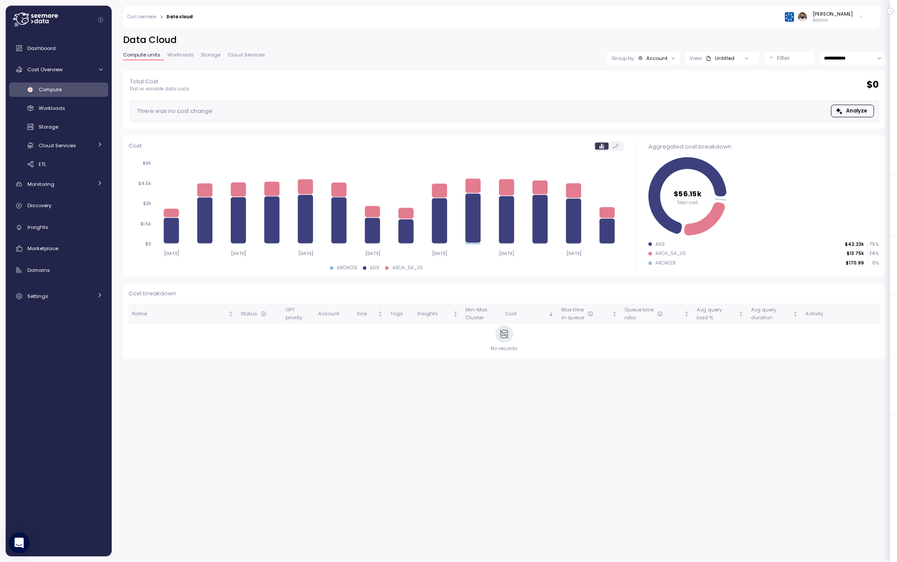
click at [845, 57] on input "**********" at bounding box center [853, 58] width 66 height 13
click at [854, 115] on div "Last 14 days" at bounding box center [852, 112] width 63 height 12
click at [861, 63] on input "**********" at bounding box center [853, 58] width 66 height 13
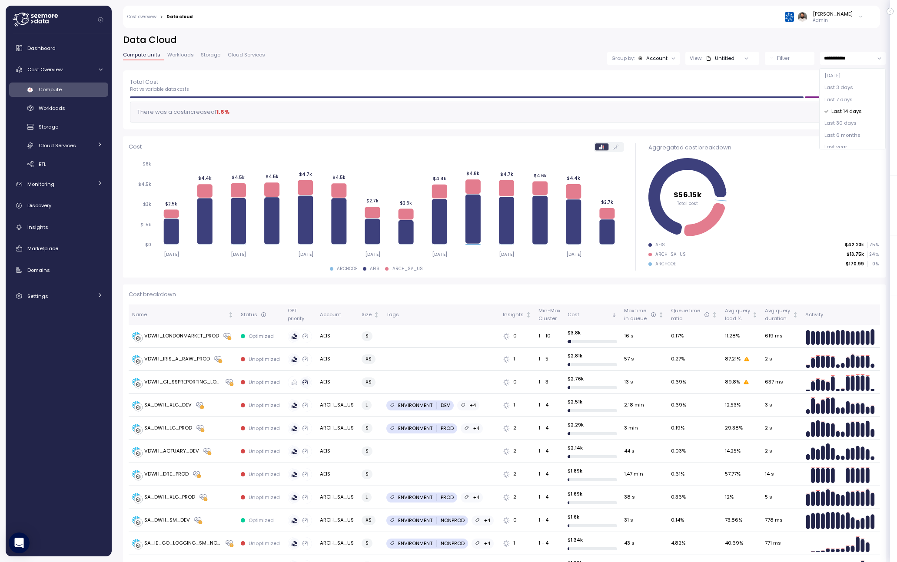
click at [857, 125] on div "Last 30 days" at bounding box center [852, 124] width 63 height 12
type input "**********"
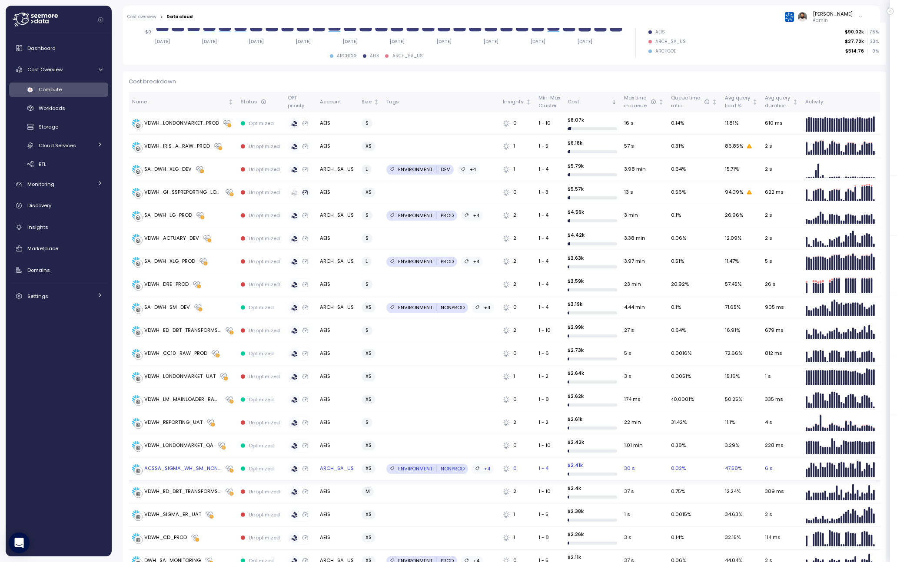
scroll to position [213, 0]
click at [397, 103] on div "Tags" at bounding box center [440, 102] width 109 height 8
drag, startPoint x: 397, startPoint y: 103, endPoint x: 376, endPoint y: 103, distance: 21.3
click at [376, 103] on tr "Name Status OPT priority Account Size Tags Insights Min-Max Cluster Cost Max ti…" at bounding box center [504, 101] width 751 height 20
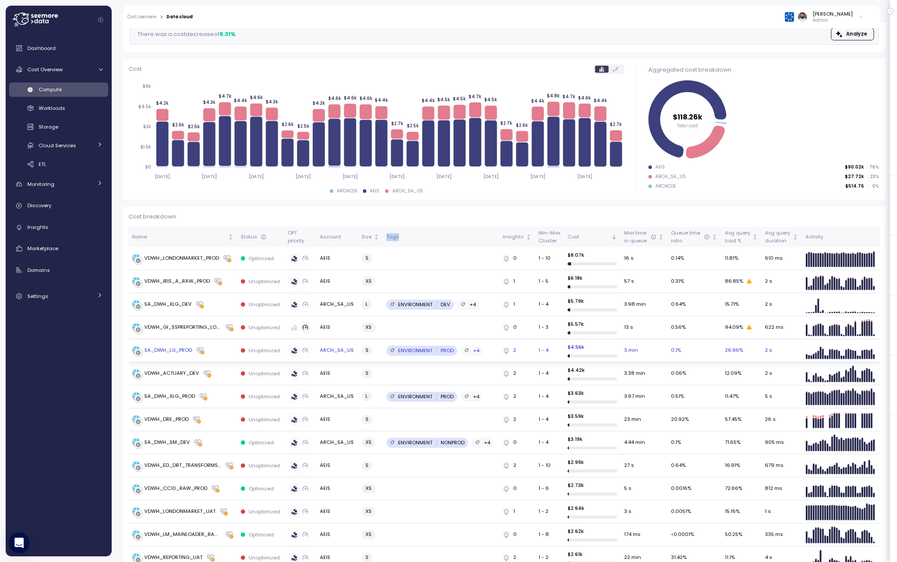
scroll to position [70, 0]
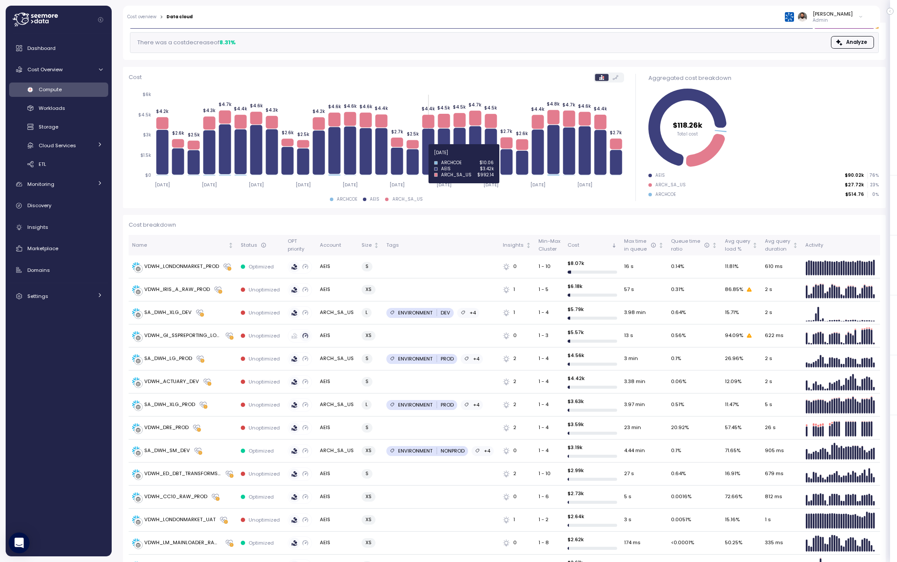
click at [427, 158] on icon at bounding box center [428, 152] width 12 height 46
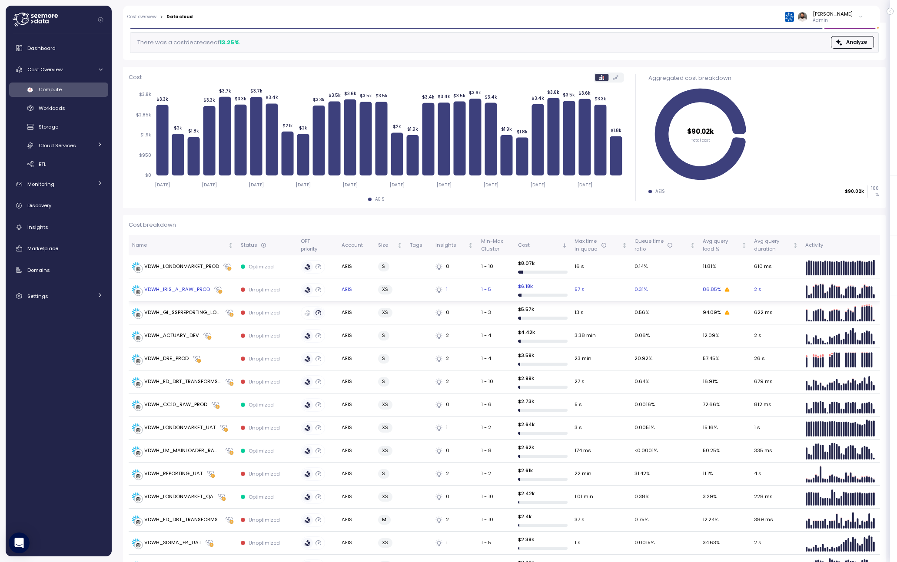
click at [192, 289] on div "VDWH_IRIS_A_RAW_PROD" at bounding box center [177, 290] width 66 height 8
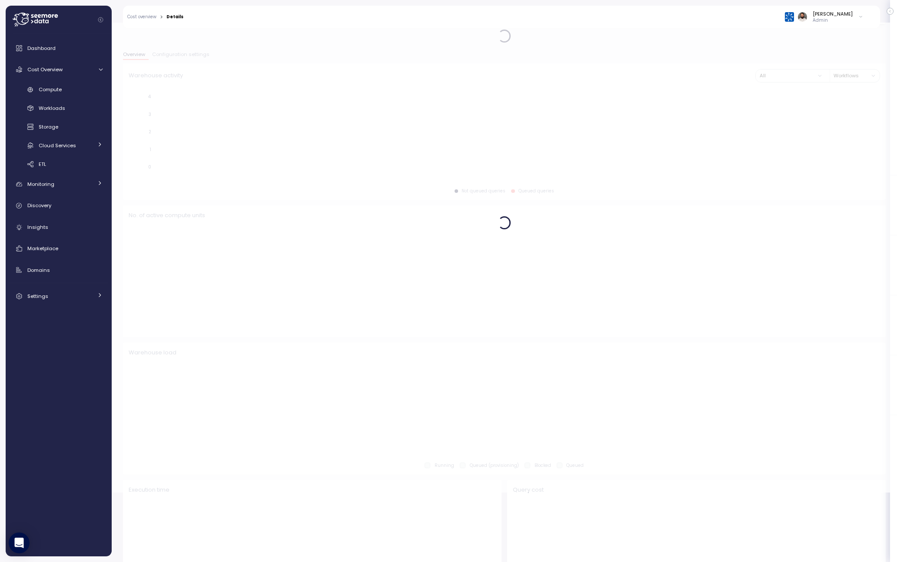
scroll to position [70, 0]
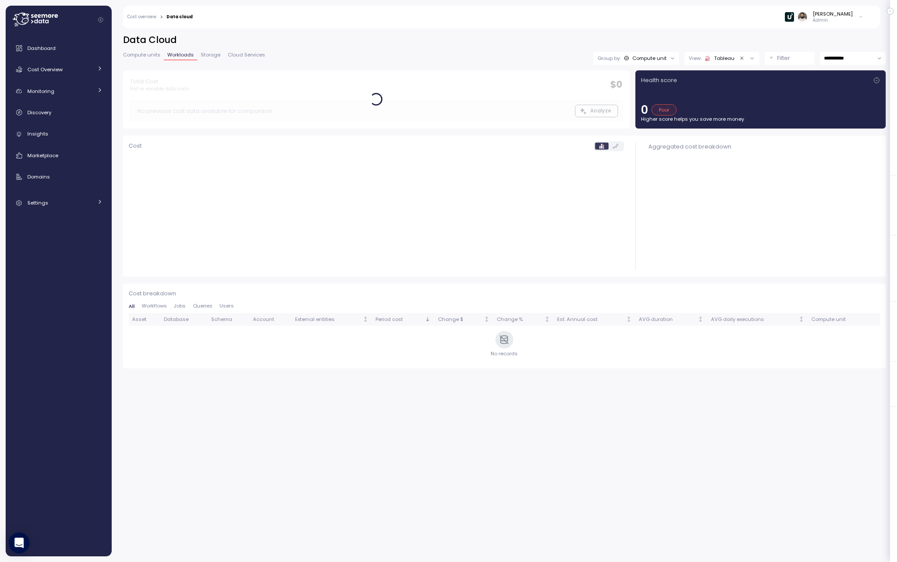
click at [731, 85] on div "Health score 0 Poor Higher score helps you save more money" at bounding box center [760, 99] width 239 height 47
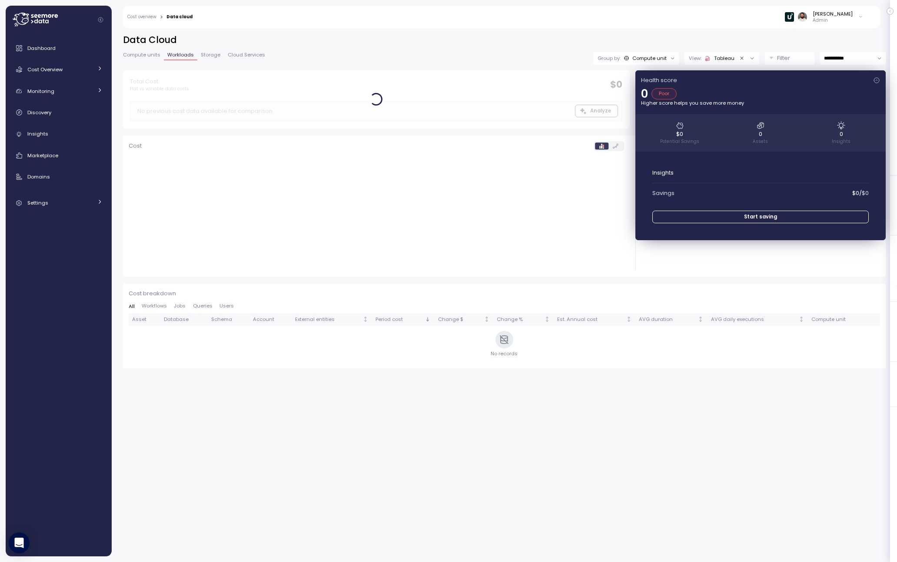
click at [731, 85] on div "Health score 0 Poor Higher score helps you save more money $0 Potential Savings…" at bounding box center [760, 155] width 250 height 170
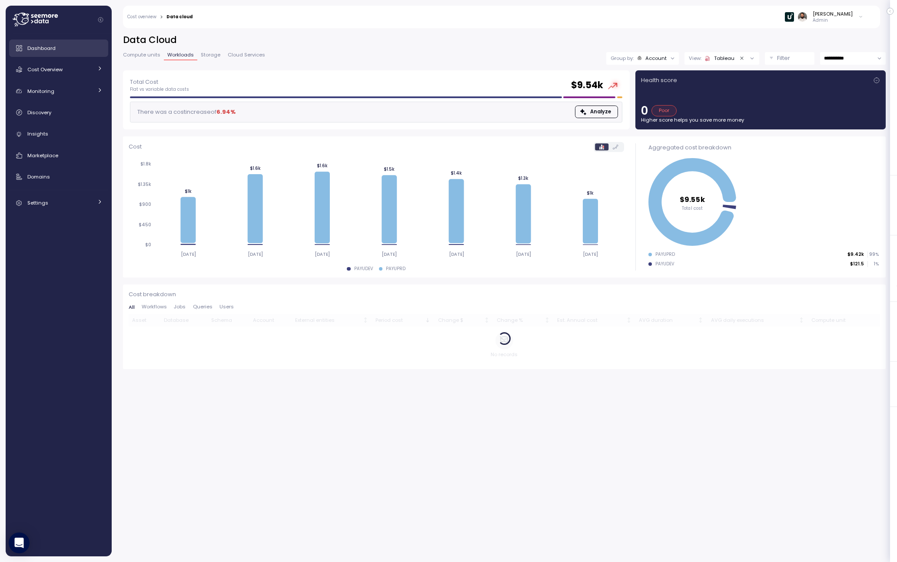
click at [43, 48] on span "Dashboard" at bounding box center [41, 48] width 28 height 7
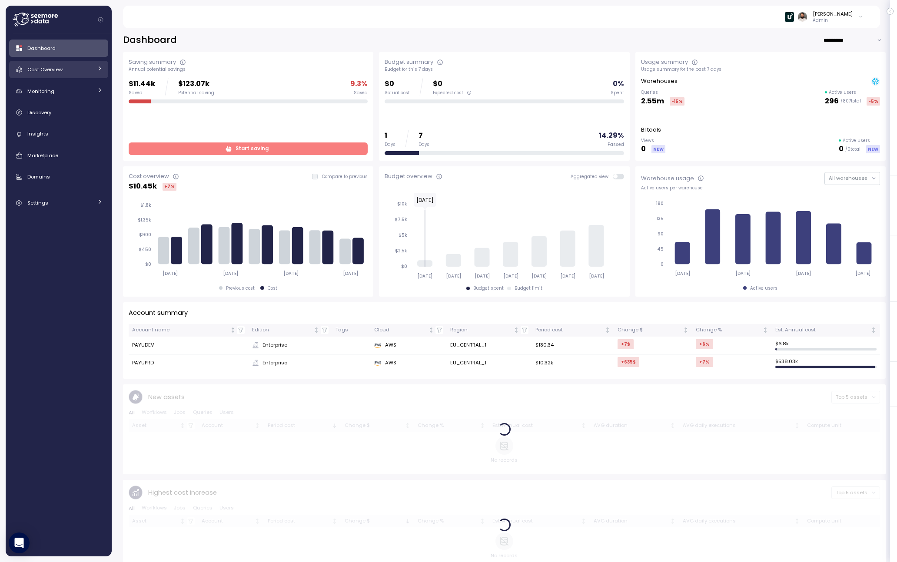
click at [95, 74] on link "Cost Overview" at bounding box center [58, 69] width 99 height 17
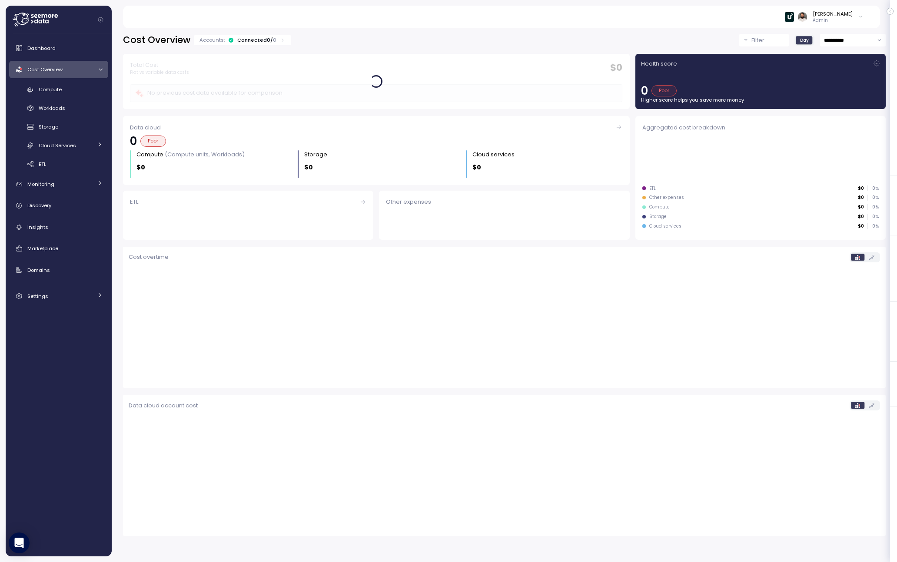
click at [90, 59] on div "Dashboard Cost Overview Compute Workloads Storage Cloud Services Clustering col…" at bounding box center [58, 172] width 99 height 265
click at [86, 47] on div "Dashboard" at bounding box center [64, 48] width 75 height 9
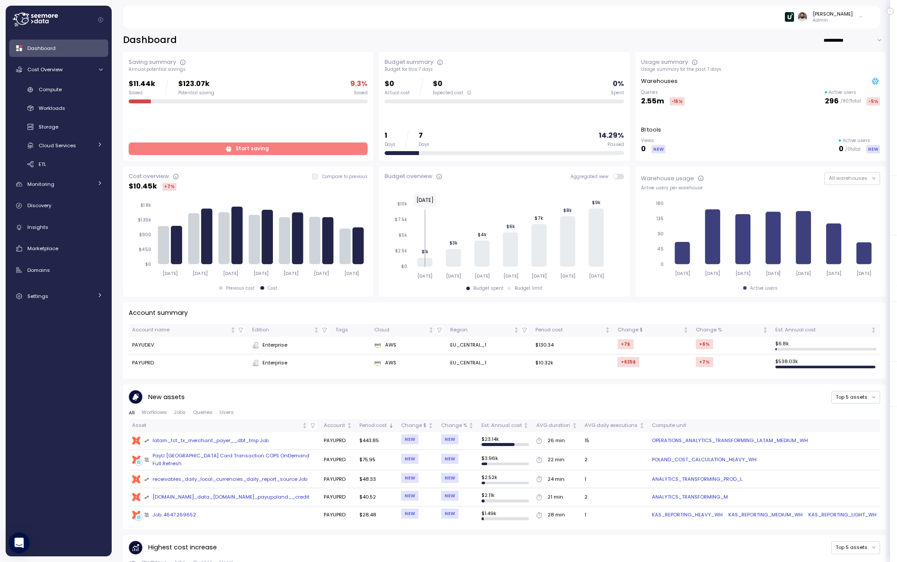
click at [191, 154] on span "Start saving" at bounding box center [247, 149] width 228 height 12
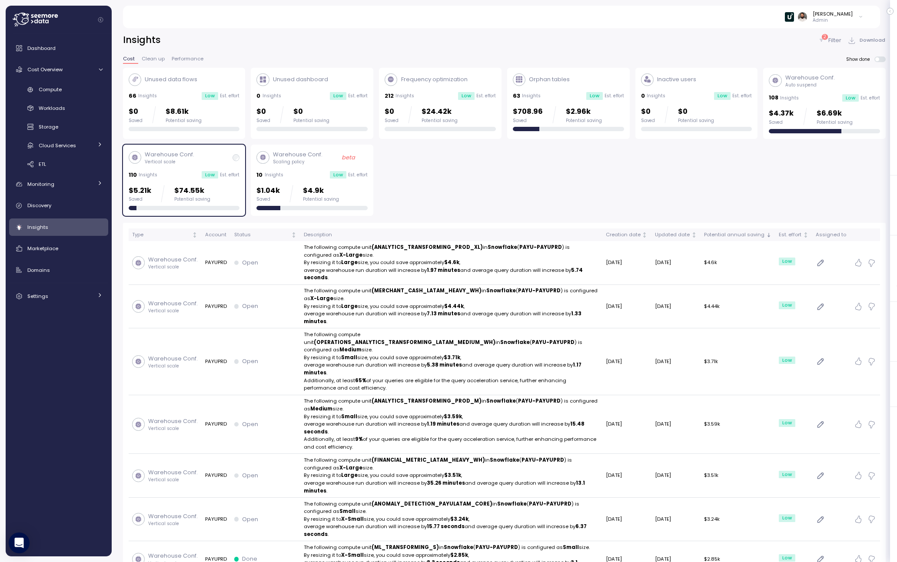
click at [195, 152] on div "Warehouse Conf. Vertical scale" at bounding box center [184, 157] width 111 height 15
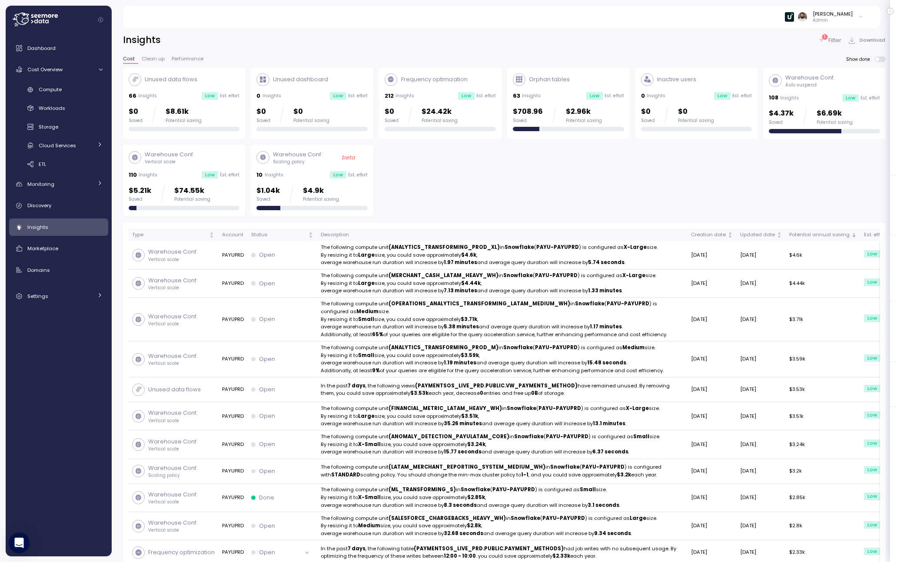
click at [195, 152] on div "Warehouse Conf. Vertical scale" at bounding box center [184, 157] width 111 height 15
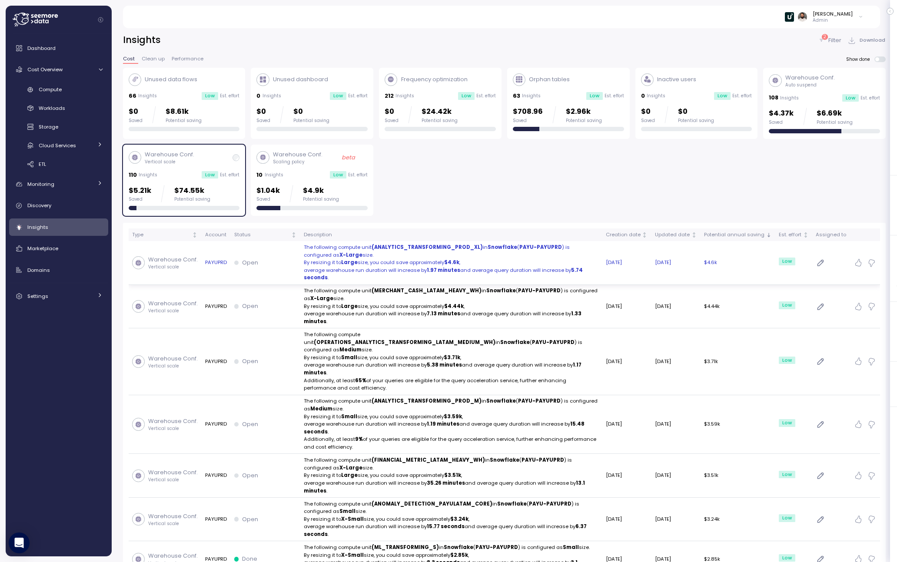
click at [331, 268] on p "average warehouse run duration will increase by 1.97 minutes and average query …" at bounding box center [451, 274] width 295 height 15
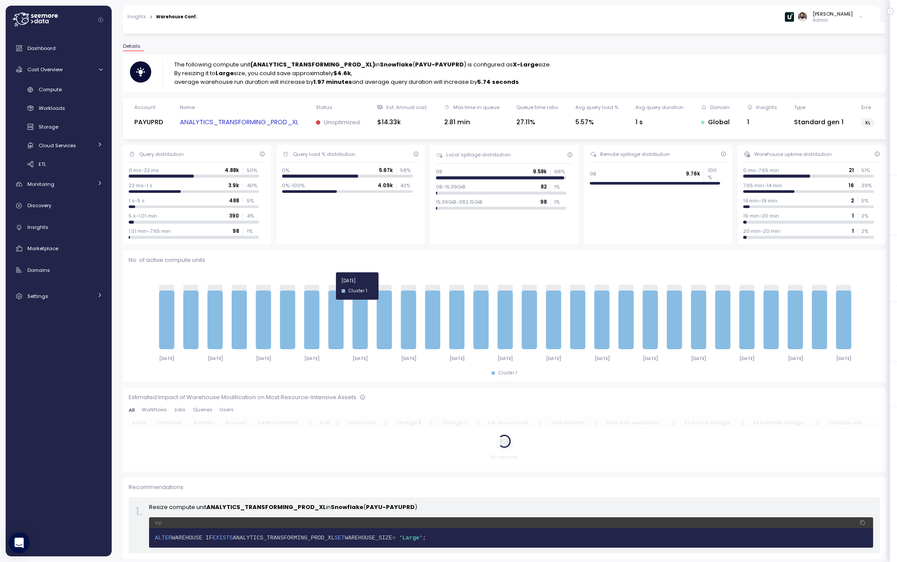
scroll to position [64, 0]
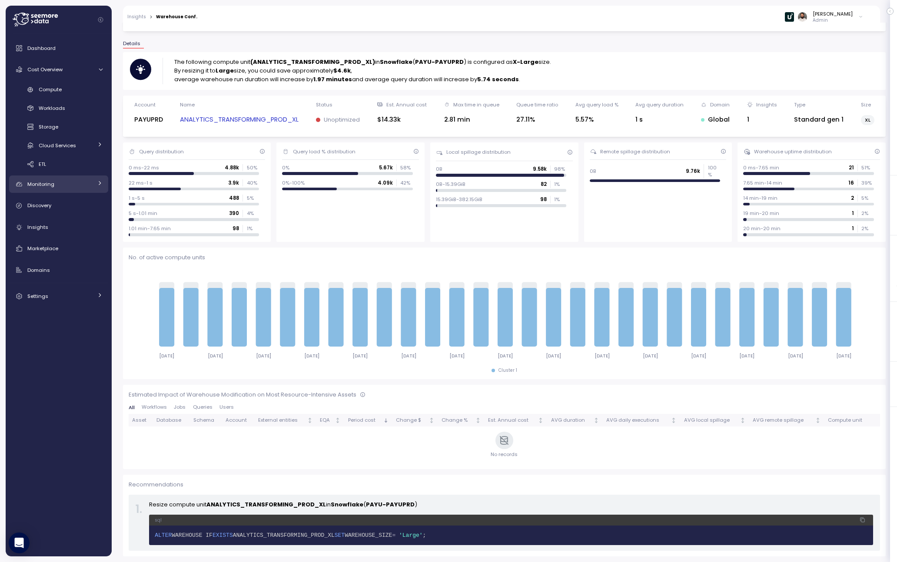
click at [59, 184] on div "Monitoring" at bounding box center [59, 184] width 65 height 9
click at [62, 141] on div "Cloud Services" at bounding box center [66, 145] width 54 height 9
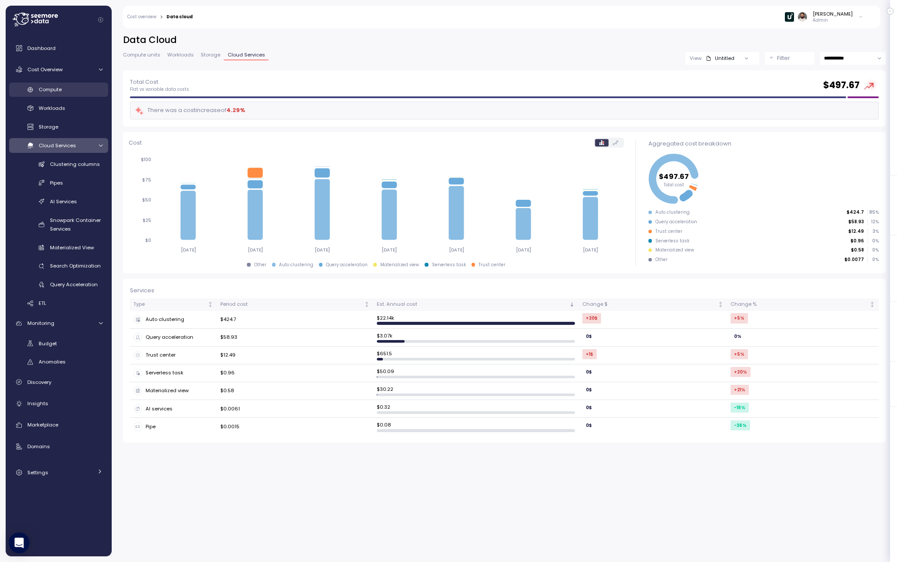
click at [67, 89] on div "Compute" at bounding box center [71, 89] width 64 height 9
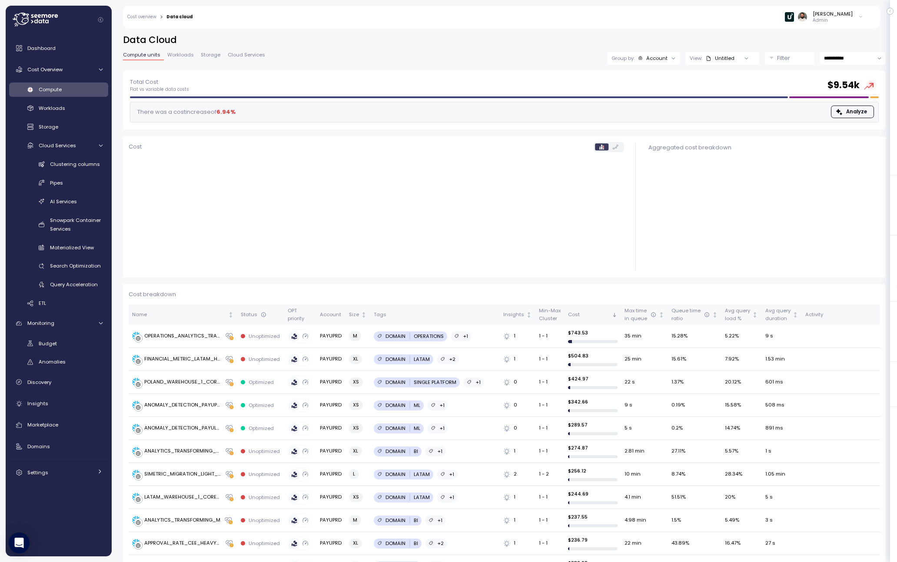
click at [740, 59] on div at bounding box center [746, 58] width 25 height 12
click at [665, 58] on div "Account" at bounding box center [656, 58] width 21 height 7
click at [781, 58] on p "Filter" at bounding box center [783, 58] width 13 height 9
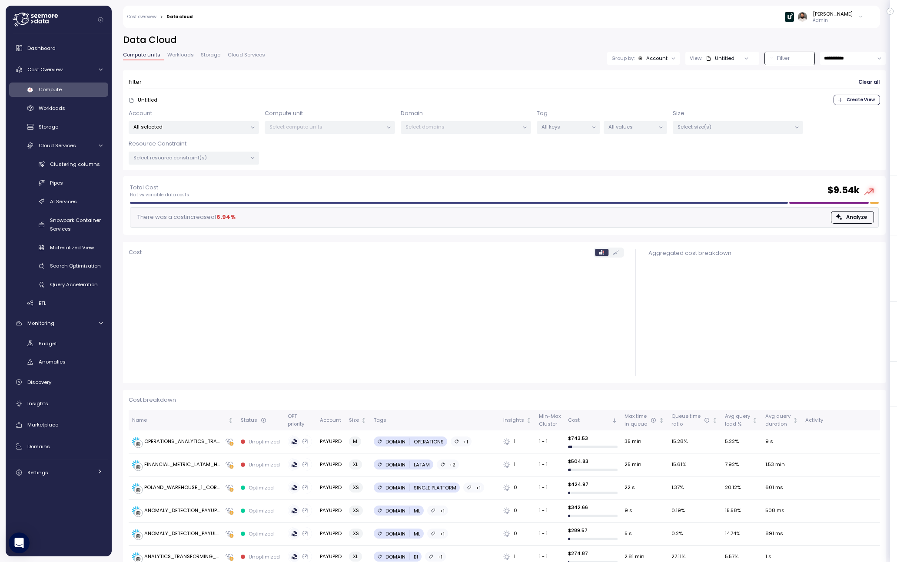
click at [202, 129] on p "All selected" at bounding box center [189, 126] width 113 height 7
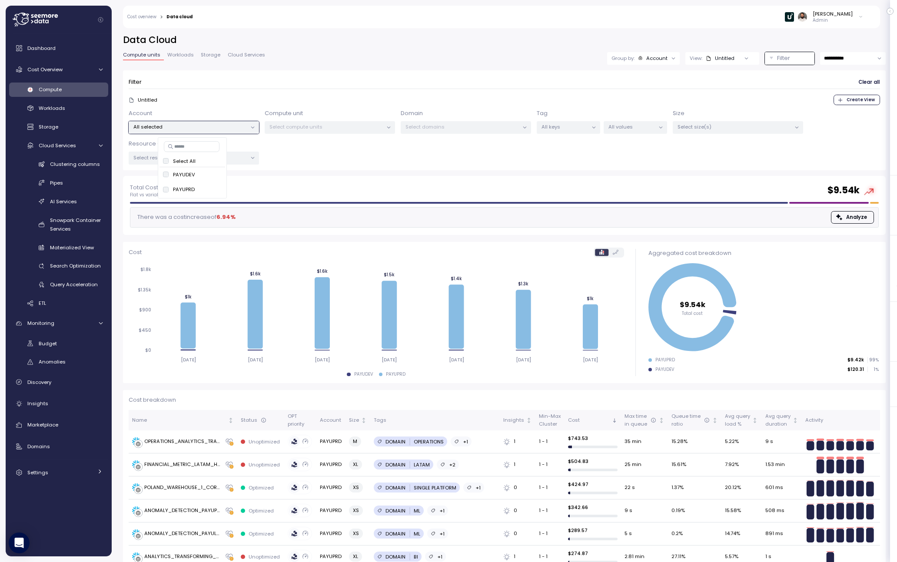
click at [721, 56] on div "Untitled" at bounding box center [720, 58] width 29 height 7
click at [722, 107] on div "Production" at bounding box center [706, 106] width 36 height 8
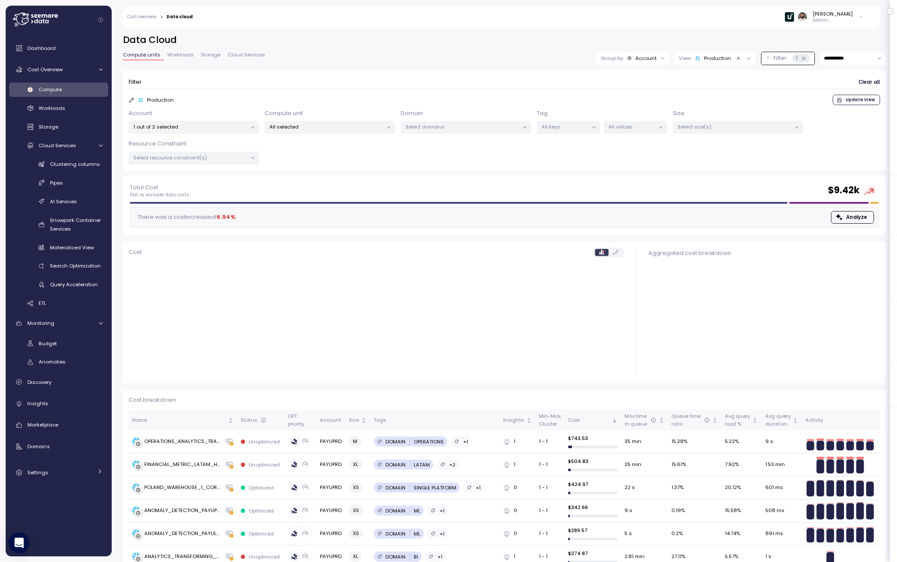
click at [210, 124] on p "1 out of 2 selected" at bounding box center [189, 126] width 113 height 7
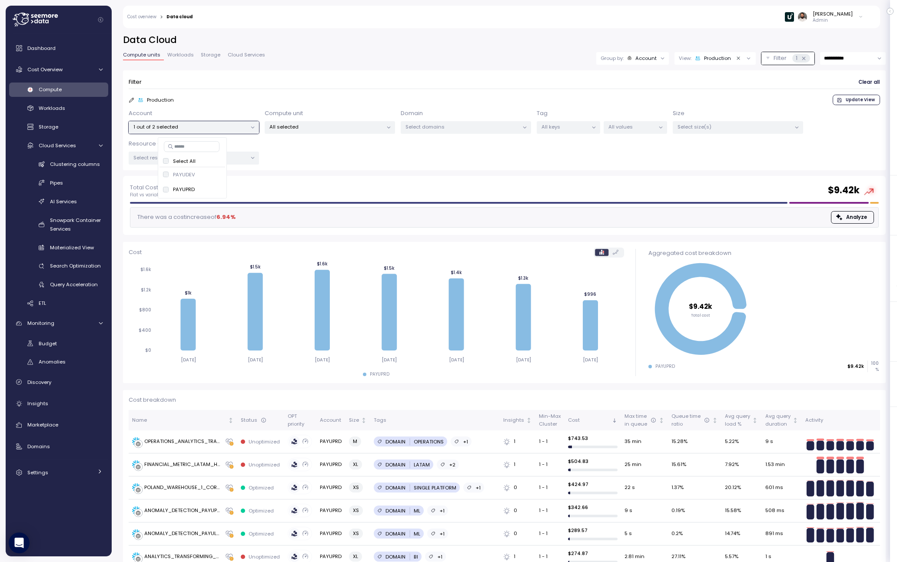
click at [305, 125] on p "All selected" at bounding box center [325, 126] width 113 height 7
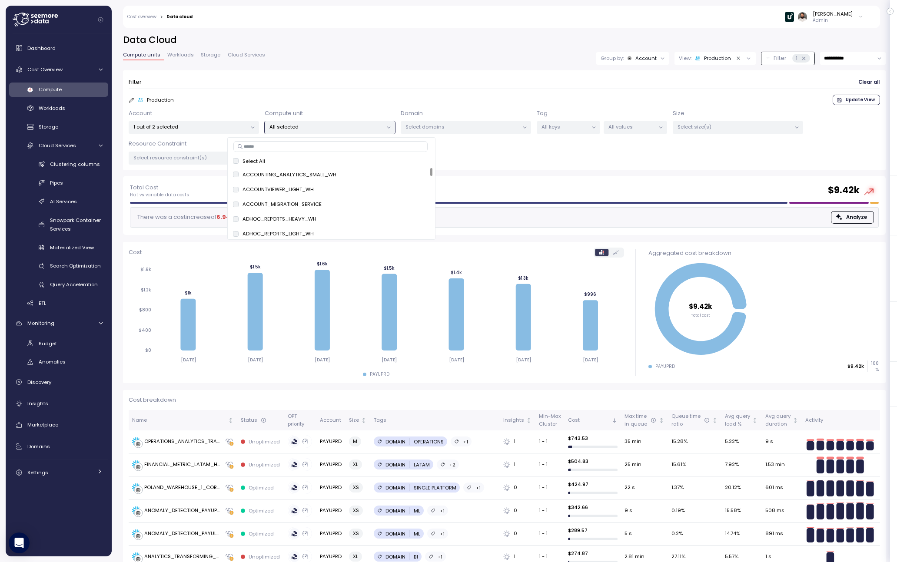
click at [317, 143] on input at bounding box center [330, 146] width 194 height 10
paste input "**********"
type input "**********"
click at [414, 174] on span "only" at bounding box center [417, 175] width 10 height 10
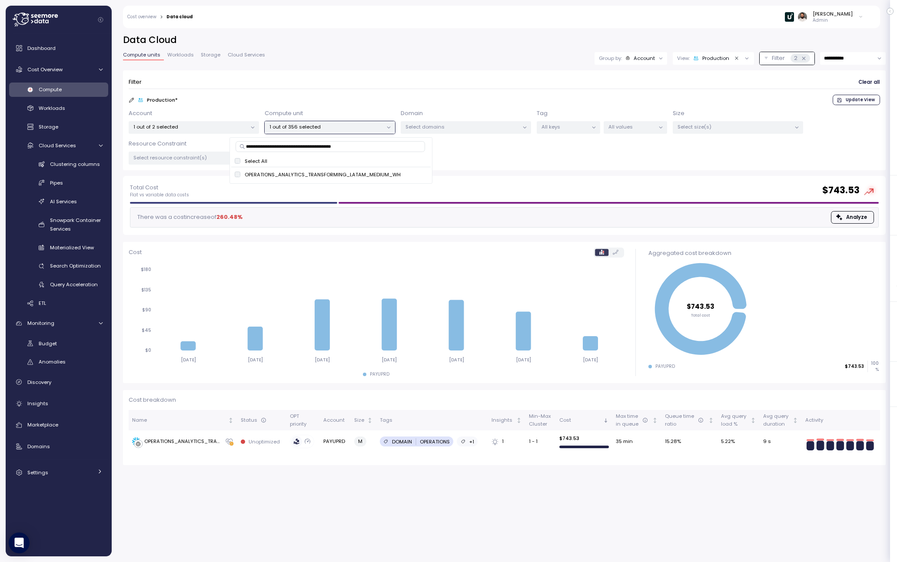
click at [437, 87] on div "Filter Clear all" at bounding box center [504, 82] width 751 height 13
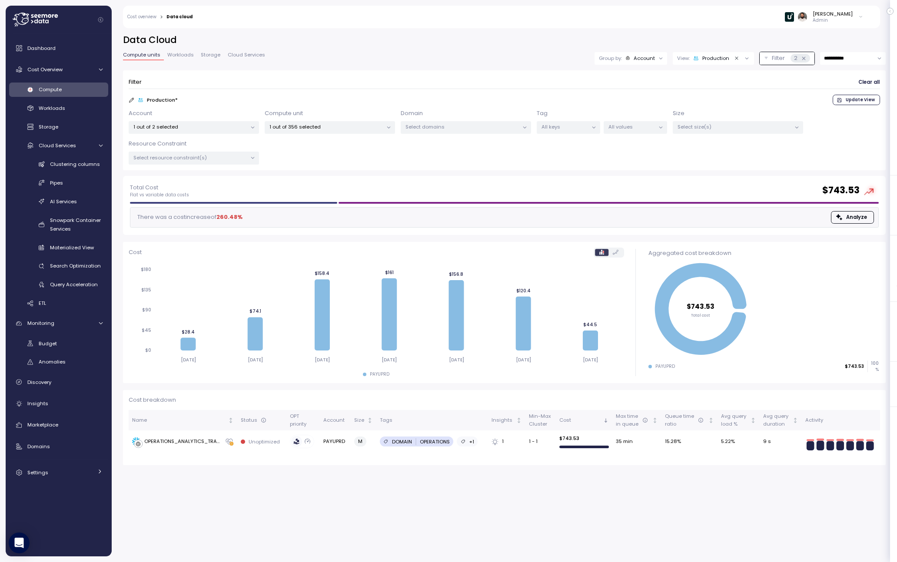
click at [844, 60] on input "**********" at bounding box center [853, 58] width 66 height 13
click at [842, 113] on span "Last 14 days" at bounding box center [839, 112] width 30 height 8
type input "**********"
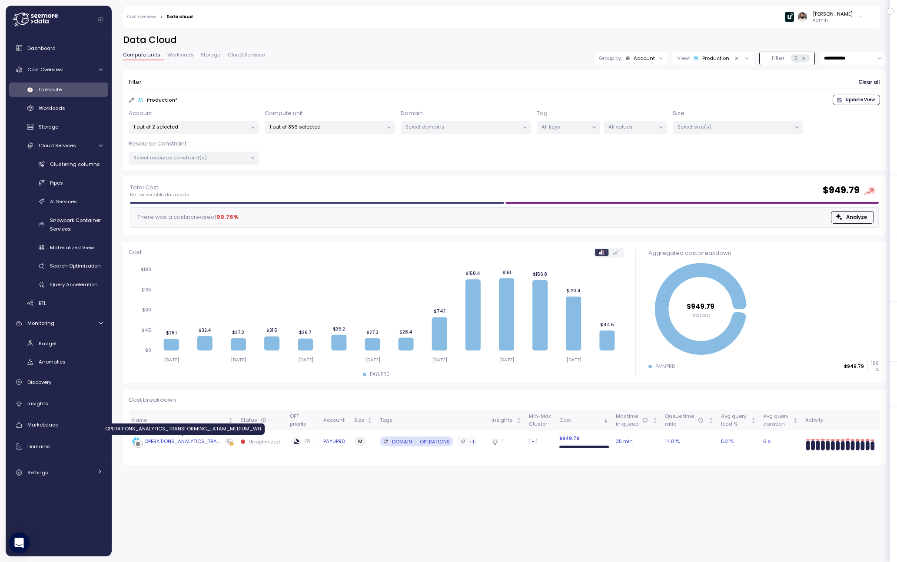
click at [202, 443] on div "OPERATIONS_ANALYTICS_TRANSFORMING_LATAM_MEDIUM_WH" at bounding box center [182, 442] width 77 height 8
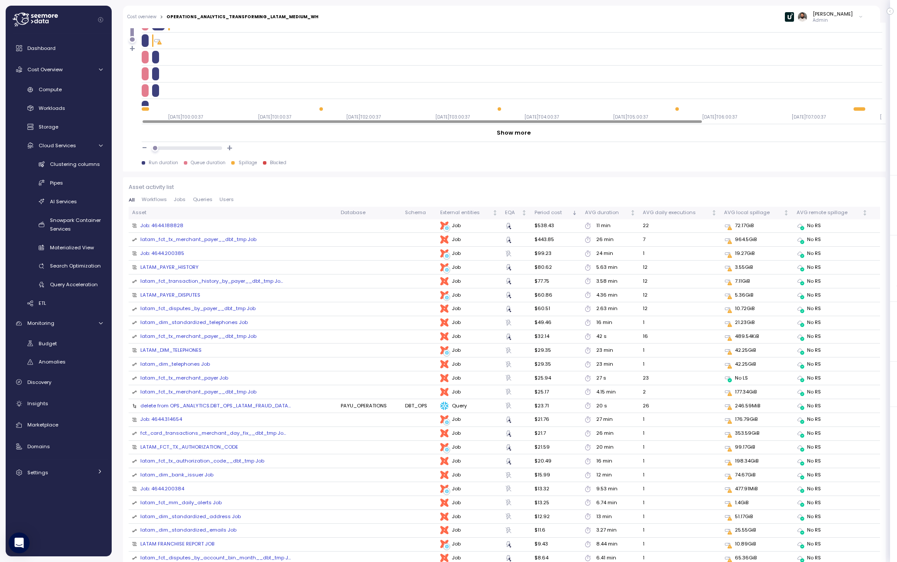
scroll to position [814, 0]
click at [244, 243] on div "latam_fct_tx_merchant_payer__dbt_tmp Job" at bounding box center [198, 240] width 116 height 8
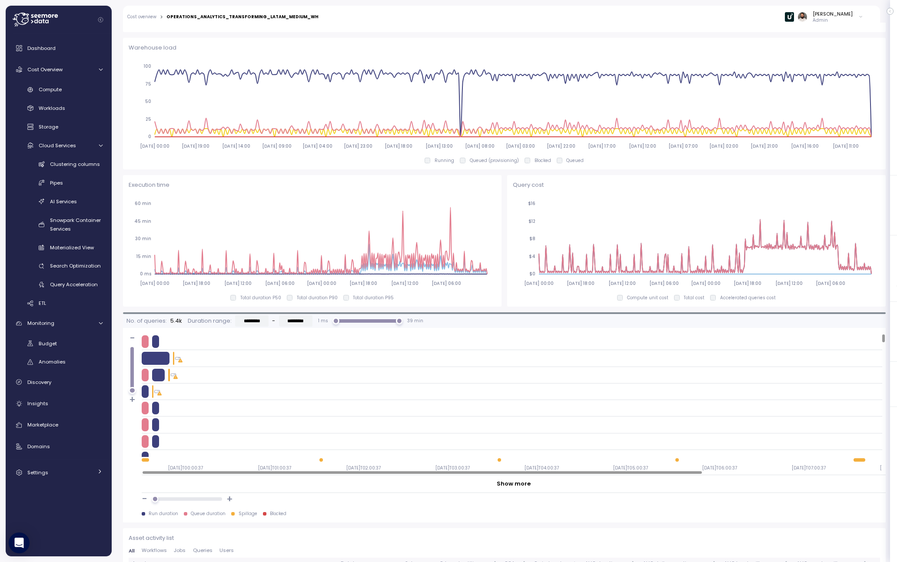
scroll to position [586, 0]
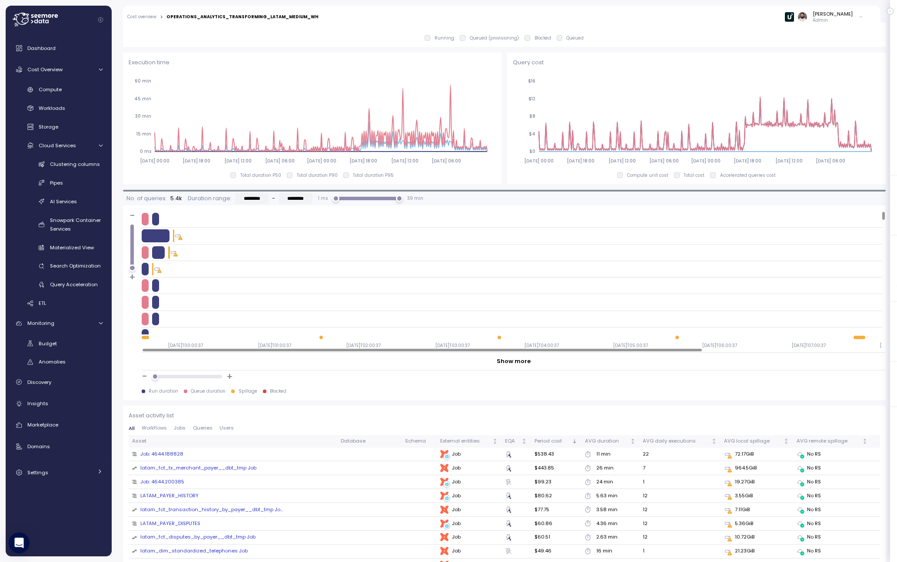
click at [848, 154] on icon "2025-08-03 00:00 2025-08-04 18:00 2025-08-06 12:00 2025-08-08 06:00 2025-08-10 …" at bounding box center [696, 121] width 367 height 96
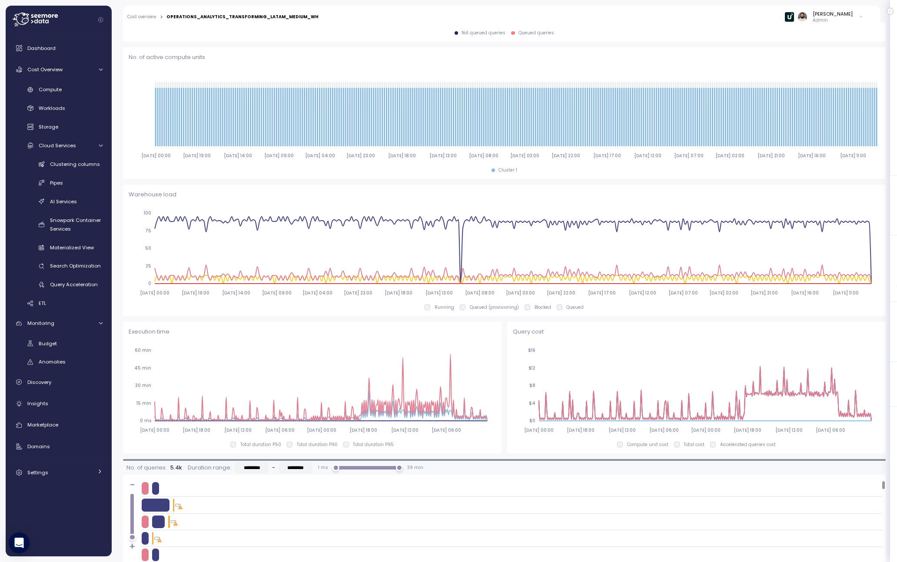
scroll to position [315, 0]
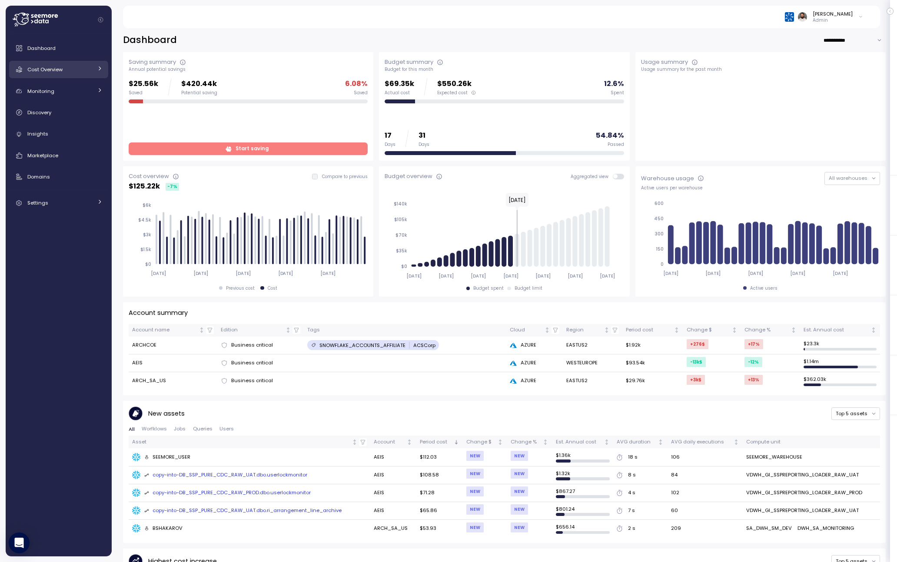
click at [63, 64] on link "Cost Overview" at bounding box center [58, 69] width 99 height 17
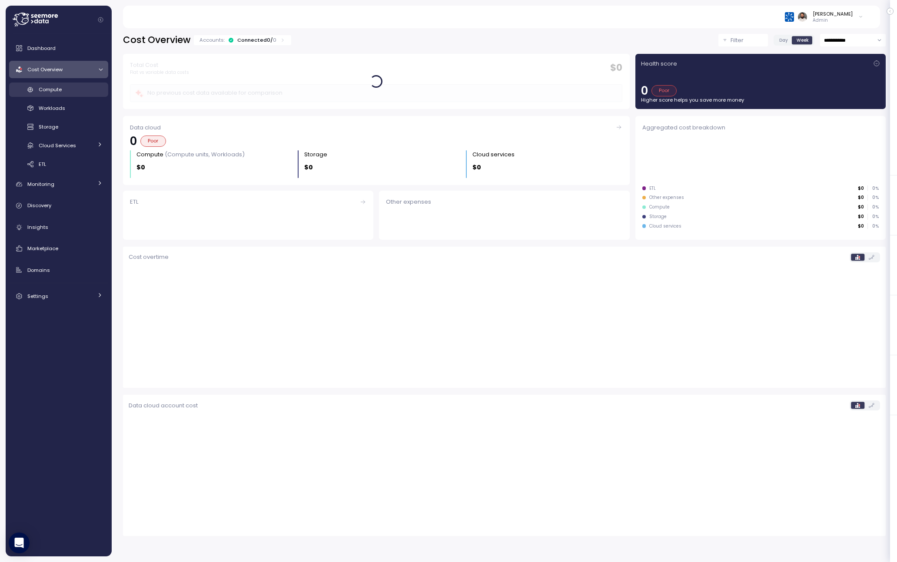
click at [63, 91] on div "Compute" at bounding box center [71, 89] width 64 height 9
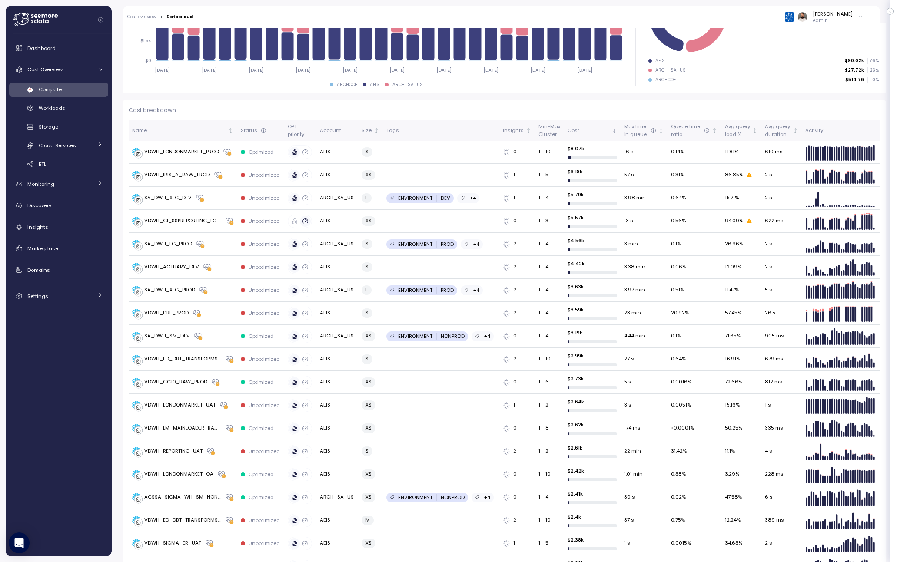
scroll to position [10, 0]
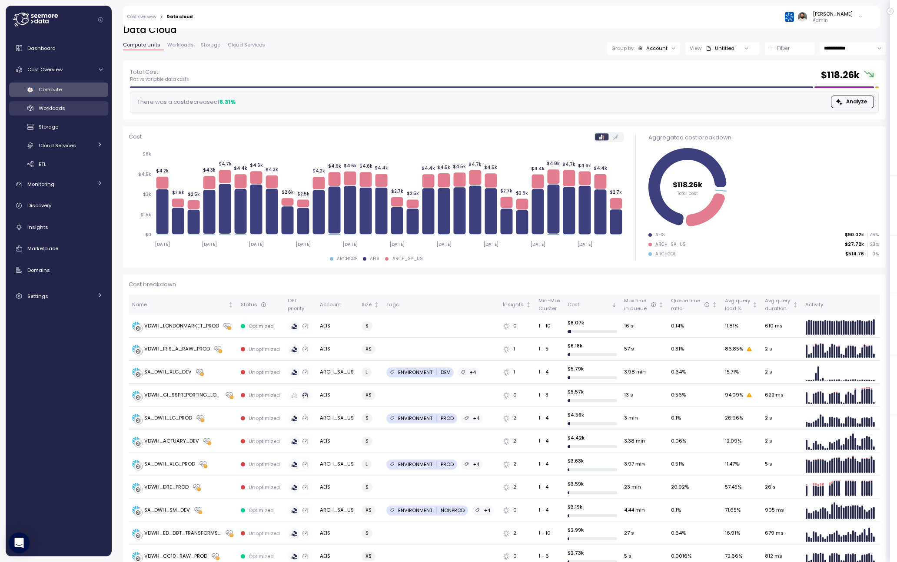
click at [74, 105] on div "Workloads" at bounding box center [71, 108] width 64 height 9
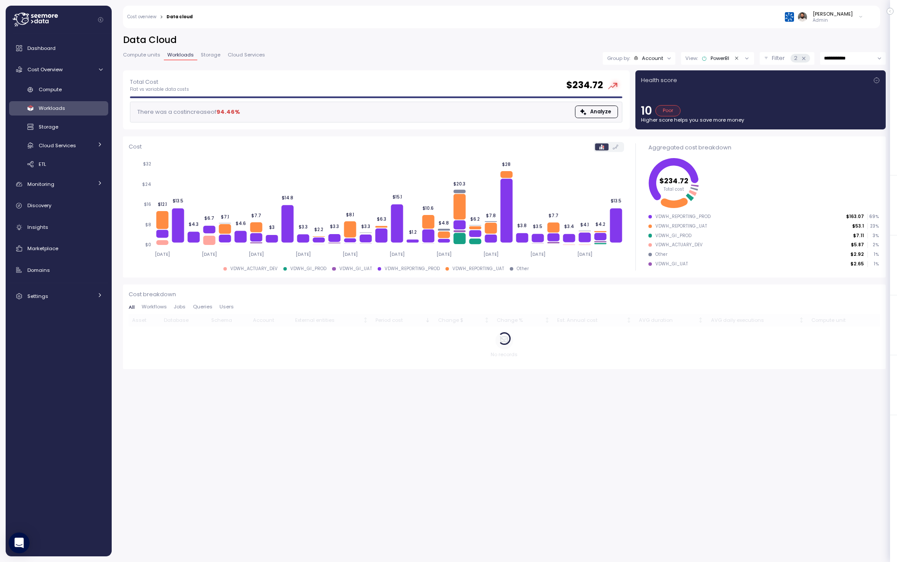
click at [802, 58] on icon at bounding box center [803, 58] width 3 height 3
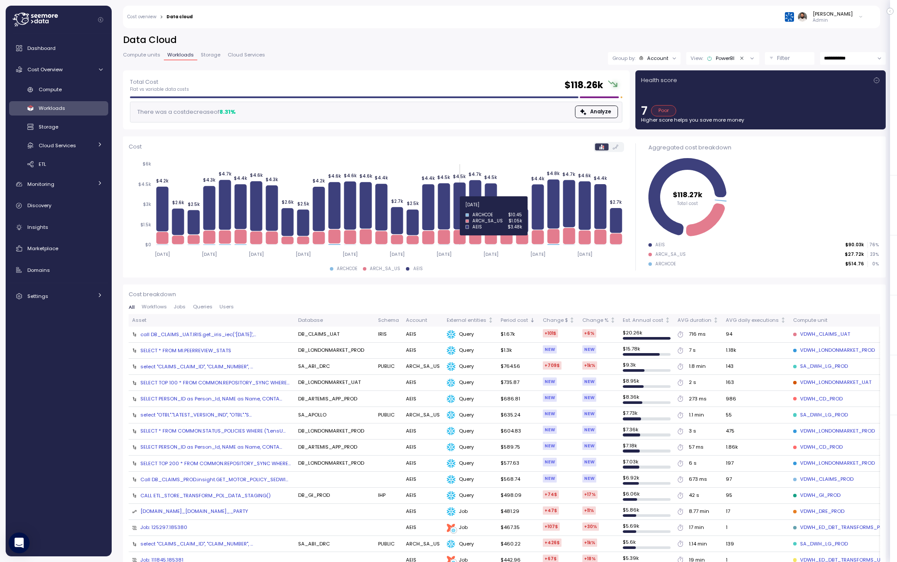
click at [462, 209] on icon at bounding box center [459, 205] width 12 height 47
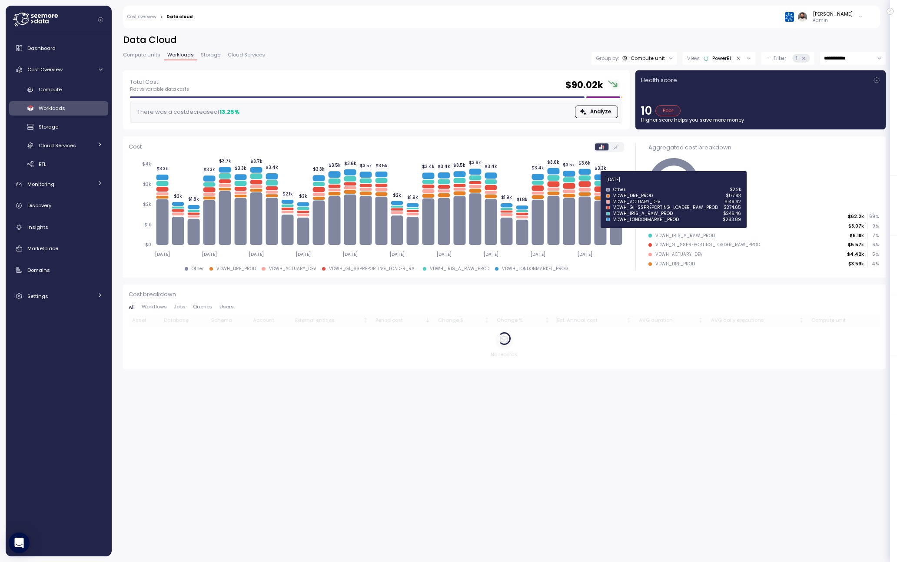
click at [600, 183] on icon at bounding box center [600, 183] width 12 height 5
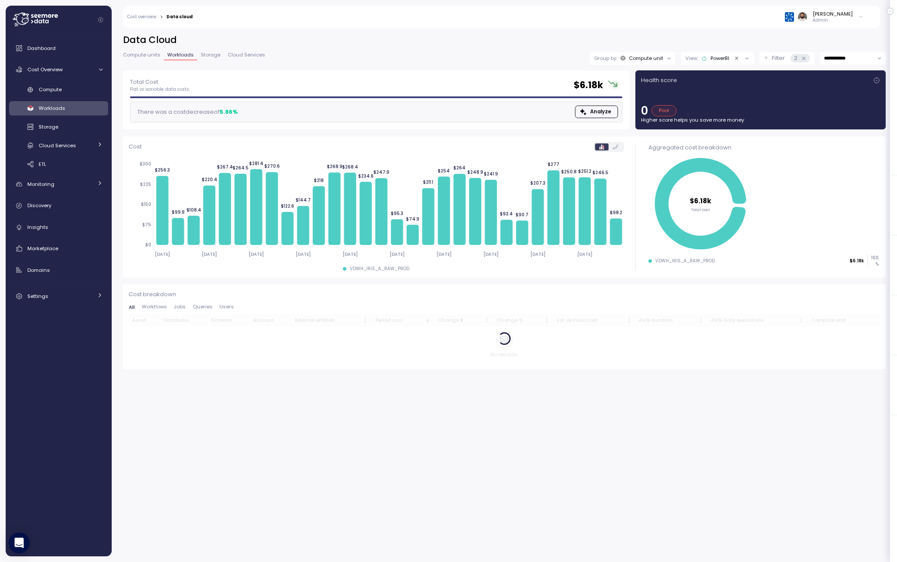
click at [805, 57] on div "2" at bounding box center [800, 58] width 20 height 9
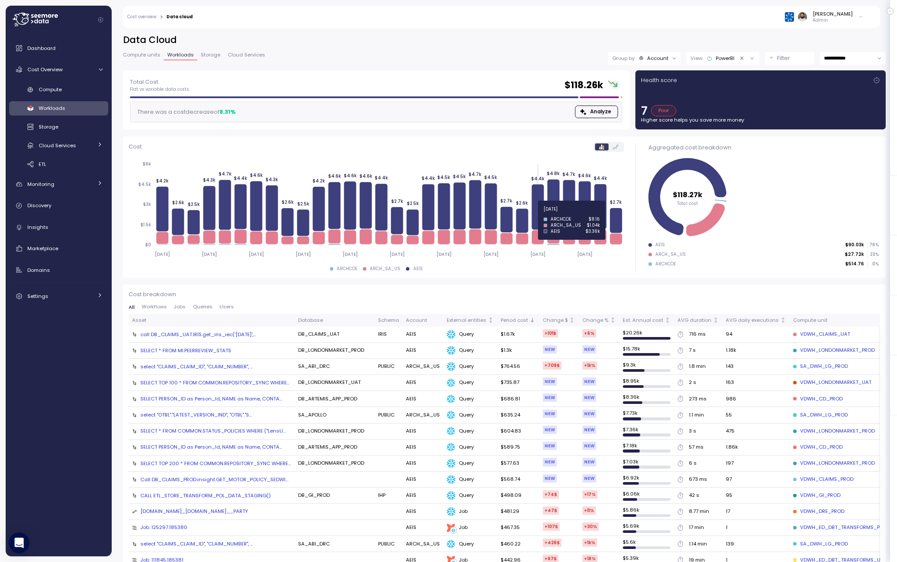
click at [534, 214] on icon at bounding box center [537, 206] width 12 height 45
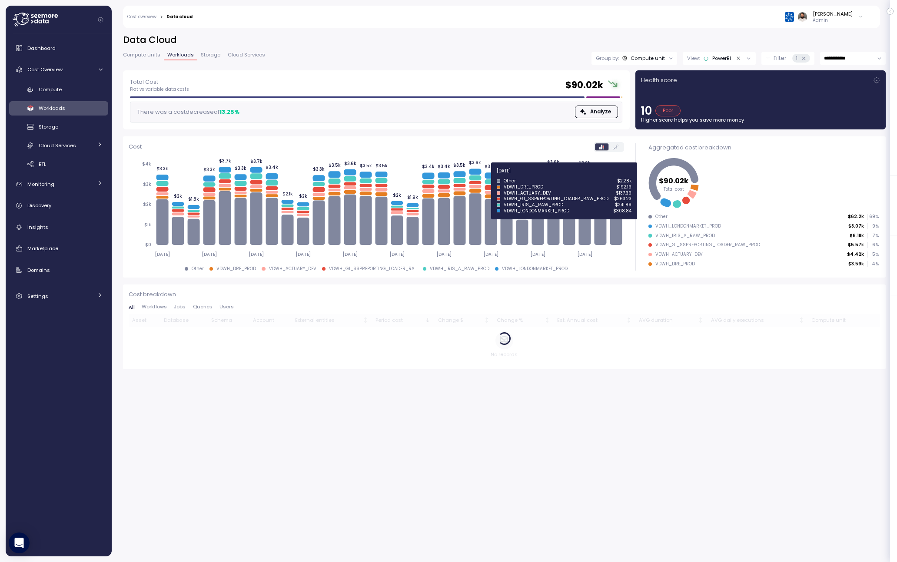
click at [491, 176] on icon at bounding box center [490, 175] width 12 height 6
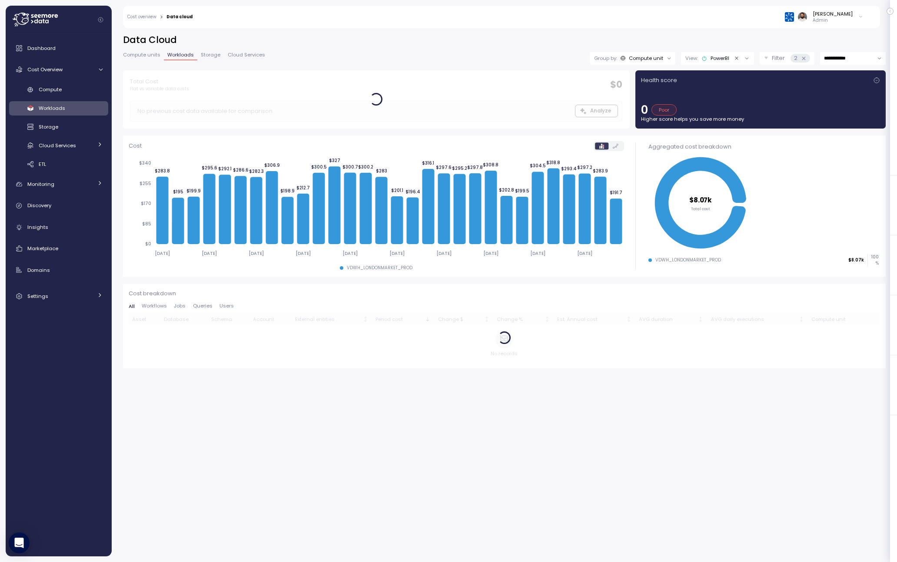
click at [802, 58] on icon at bounding box center [803, 58] width 3 height 3
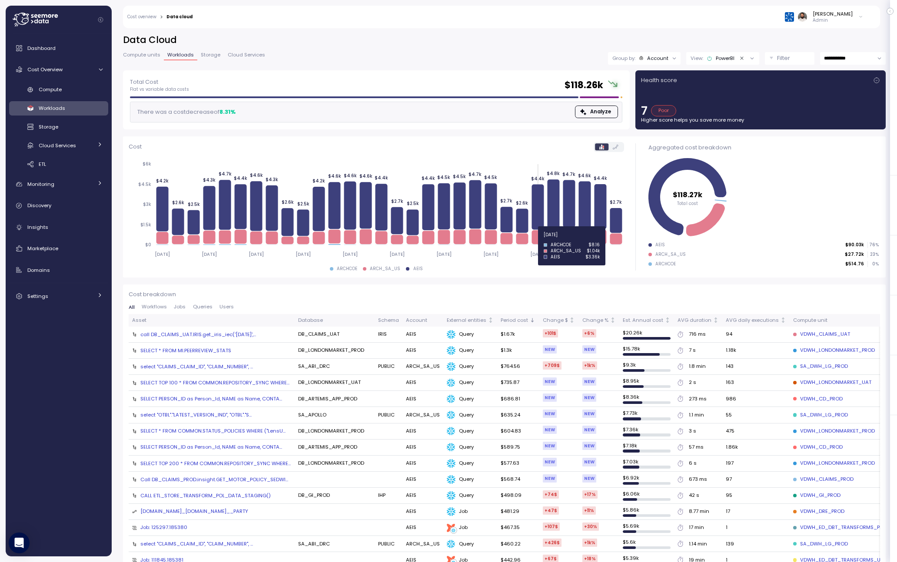
click at [537, 240] on icon at bounding box center [537, 237] width 12 height 14
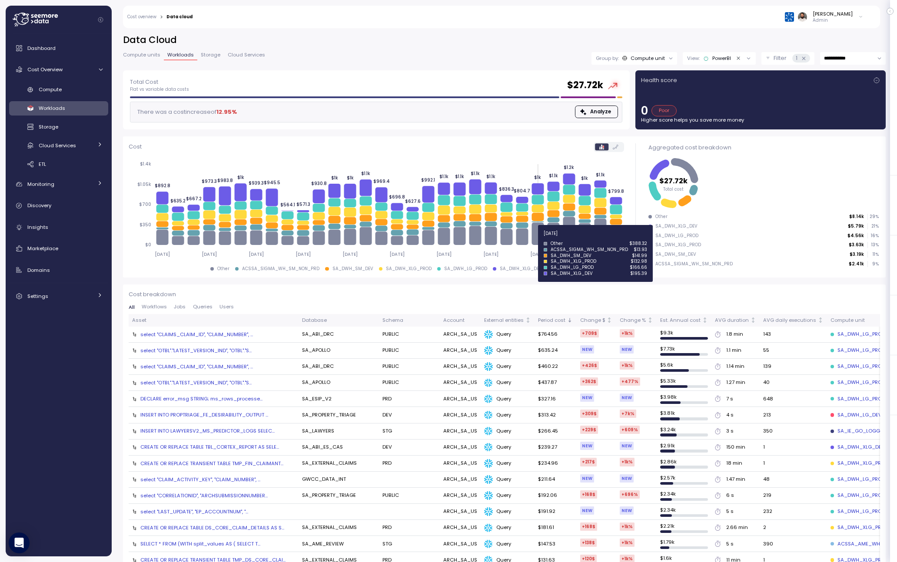
click at [536, 239] on icon at bounding box center [537, 233] width 12 height 23
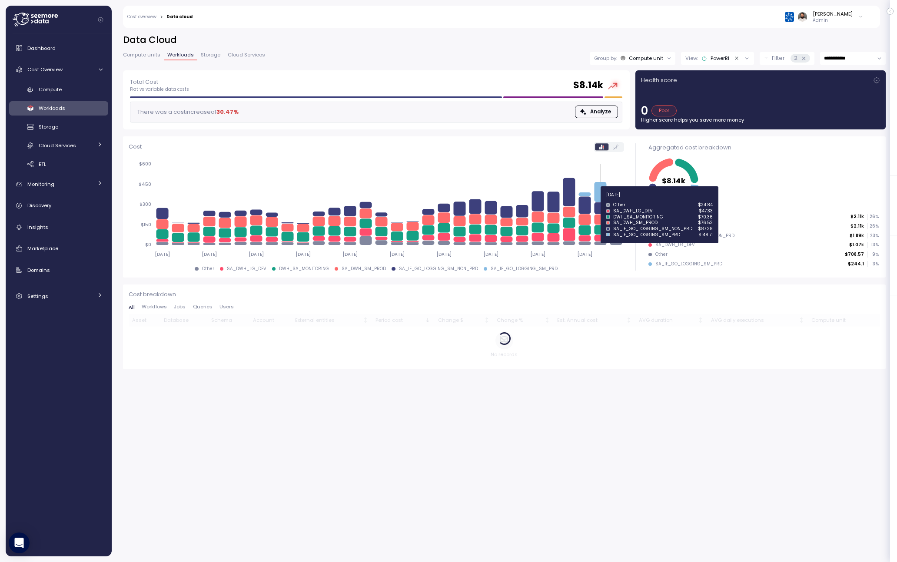
click at [605, 200] on icon at bounding box center [600, 192] width 12 height 20
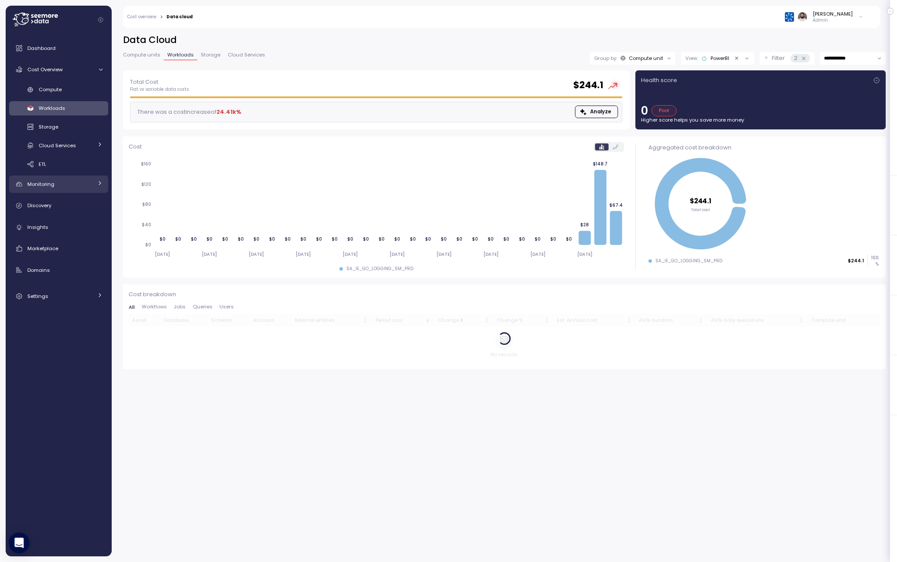
click at [90, 188] on div "Monitoring" at bounding box center [59, 184] width 65 height 9
click at [77, 217] on link "Anomalies" at bounding box center [58, 223] width 99 height 14
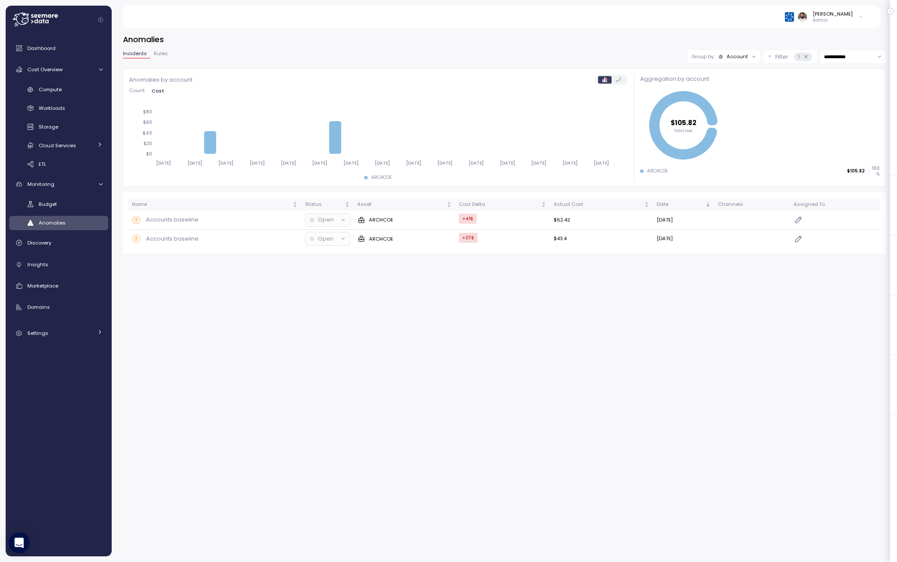
click at [736, 61] on div "Group by: Account" at bounding box center [723, 56] width 73 height 13
click at [736, 84] on div "Compute unit" at bounding box center [722, 90] width 59 height 15
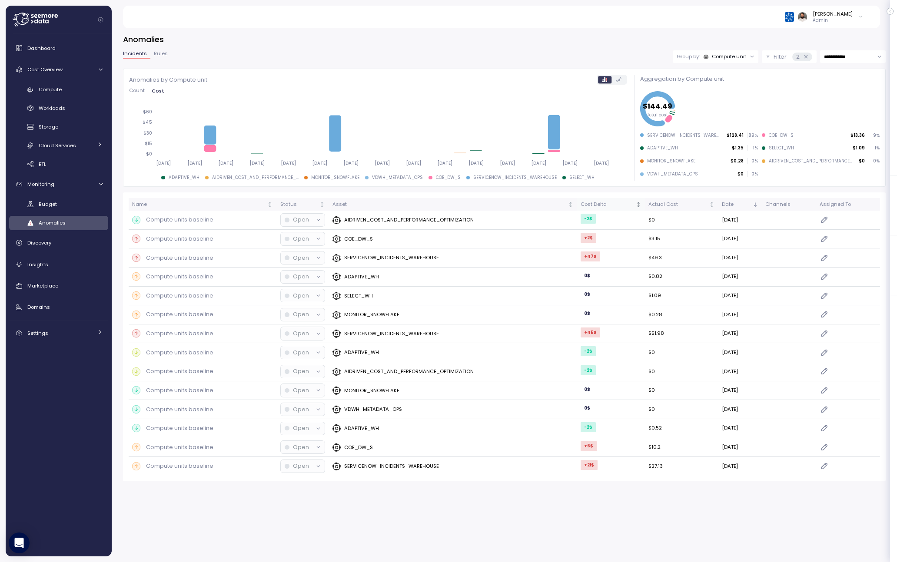
click at [593, 205] on div "Cost Delta" at bounding box center [606, 205] width 53 height 8
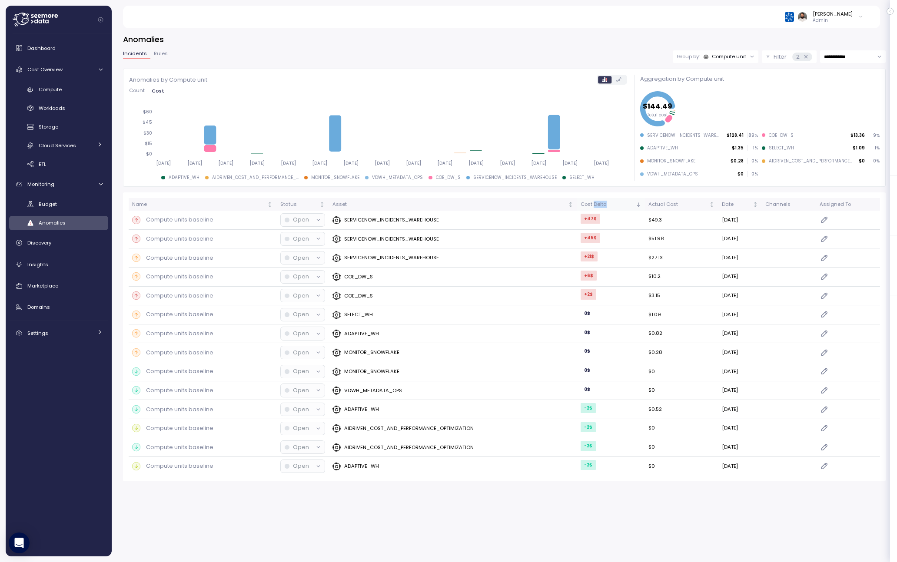
click at [593, 205] on div "Cost Delta" at bounding box center [606, 205] width 53 height 8
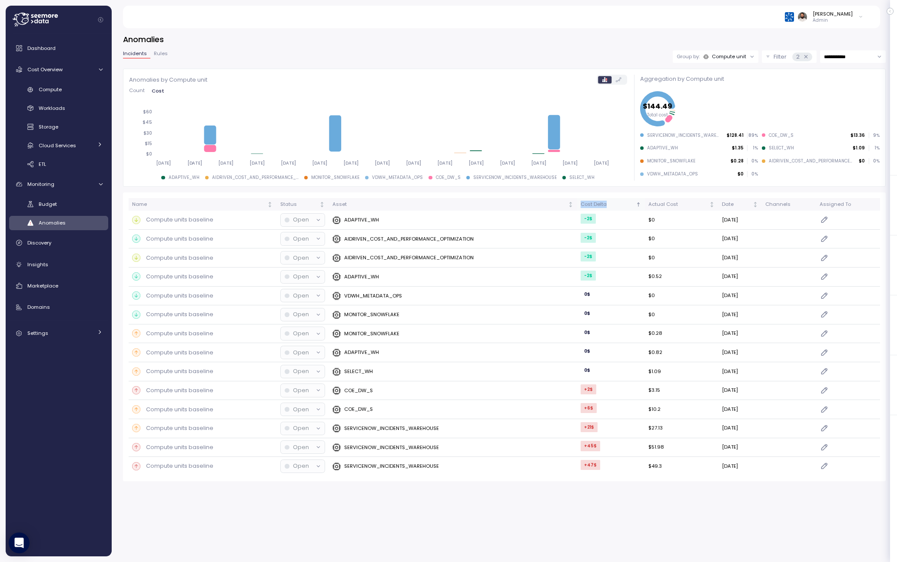
click at [593, 205] on div "Cost Delta" at bounding box center [606, 205] width 53 height 8
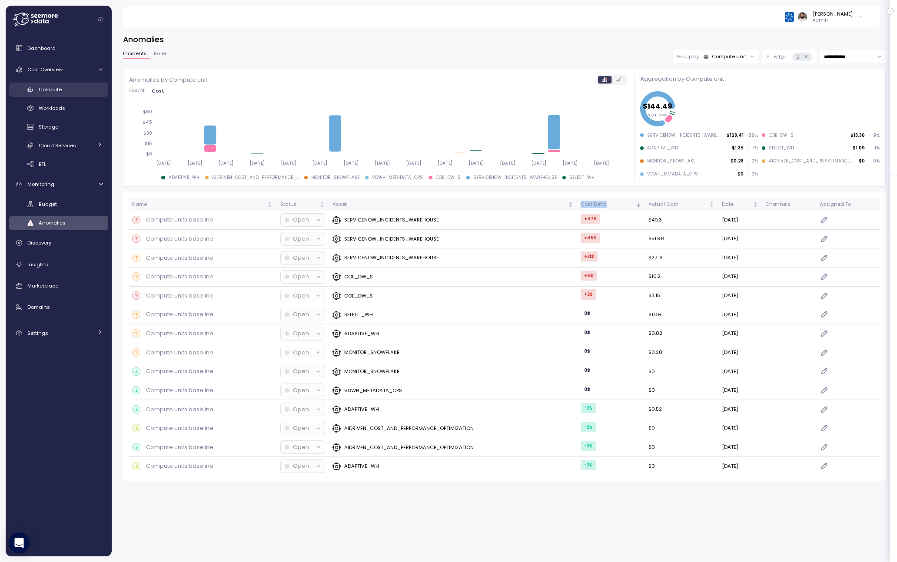
click at [65, 92] on div "Compute" at bounding box center [71, 89] width 64 height 9
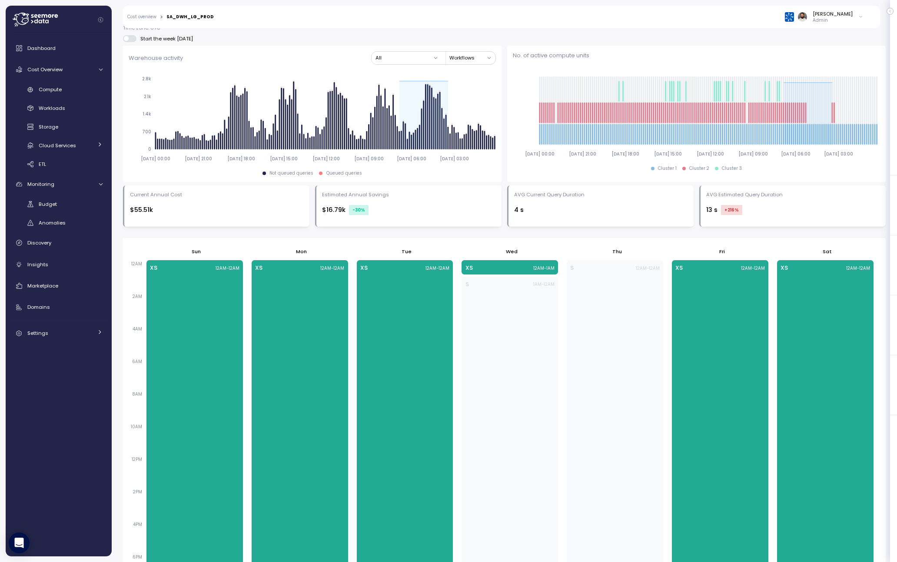
scroll to position [324, 0]
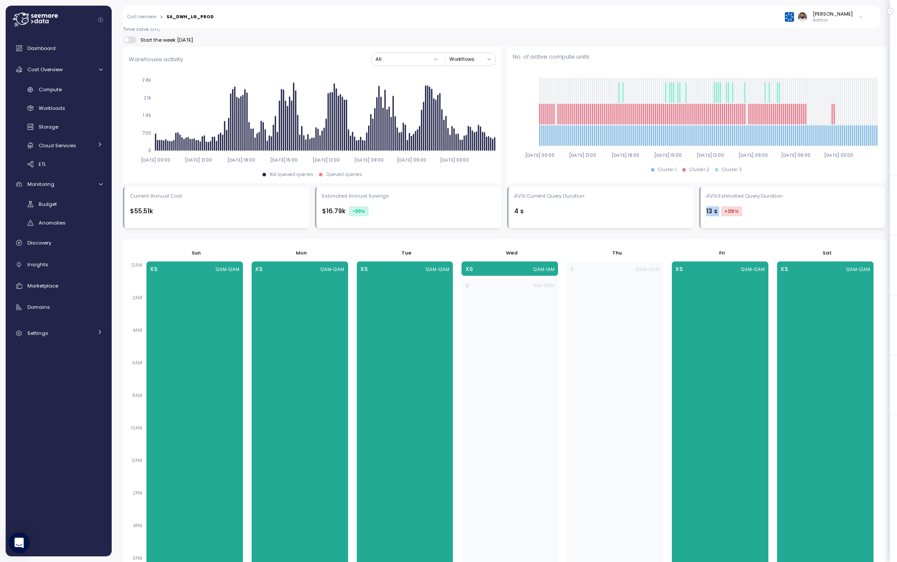
drag, startPoint x: 698, startPoint y: 212, endPoint x: 738, endPoint y: 212, distance: 39.5
click at [738, 212] on div "Current Annual Cost $55.51k Estimated Annual Savings $16.79k -30 % AVG Current …" at bounding box center [504, 207] width 762 height 41
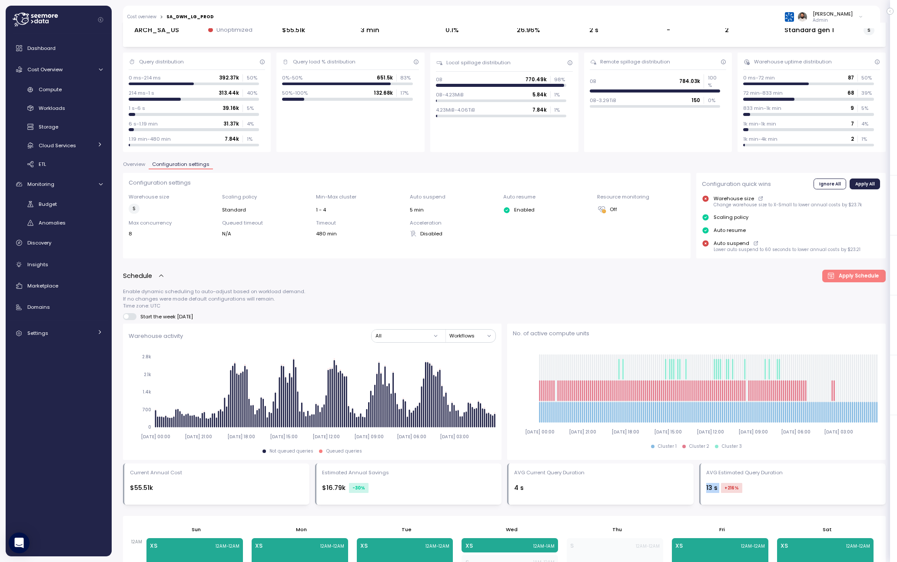
scroll to position [42, 0]
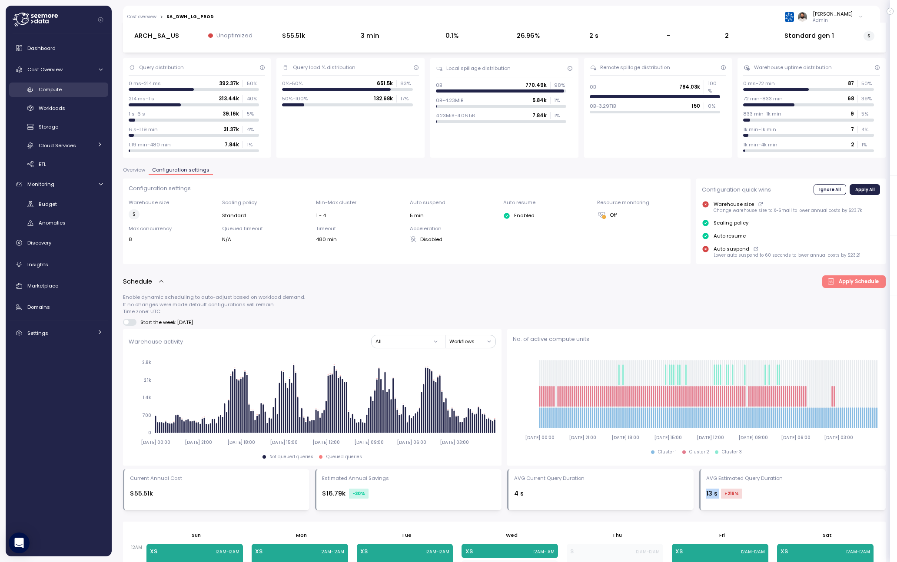
click at [83, 85] on div "Compute" at bounding box center [71, 89] width 64 height 9
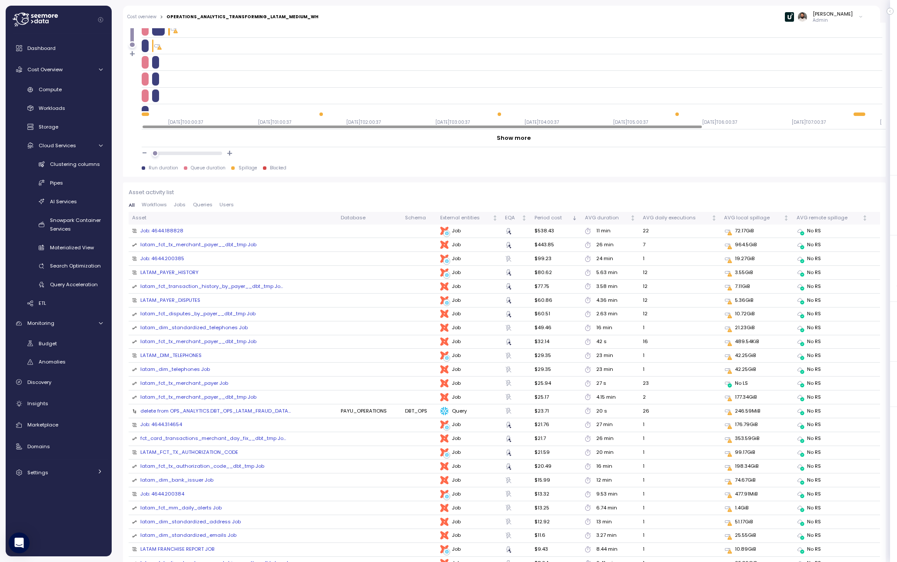
scroll to position [802, 0]
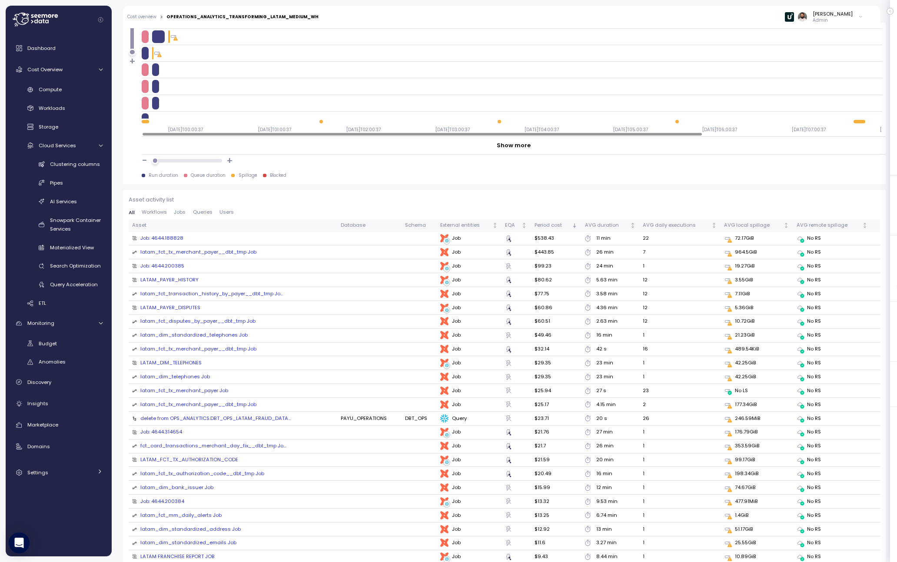
click at [175, 215] on span "Jobs" at bounding box center [180, 212] width 12 height 5
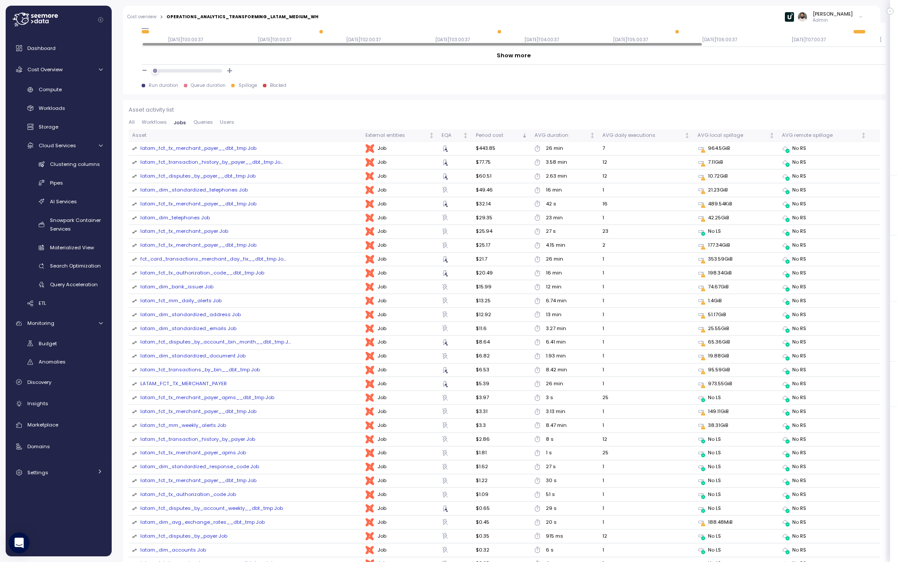
scroll to position [826, 0]
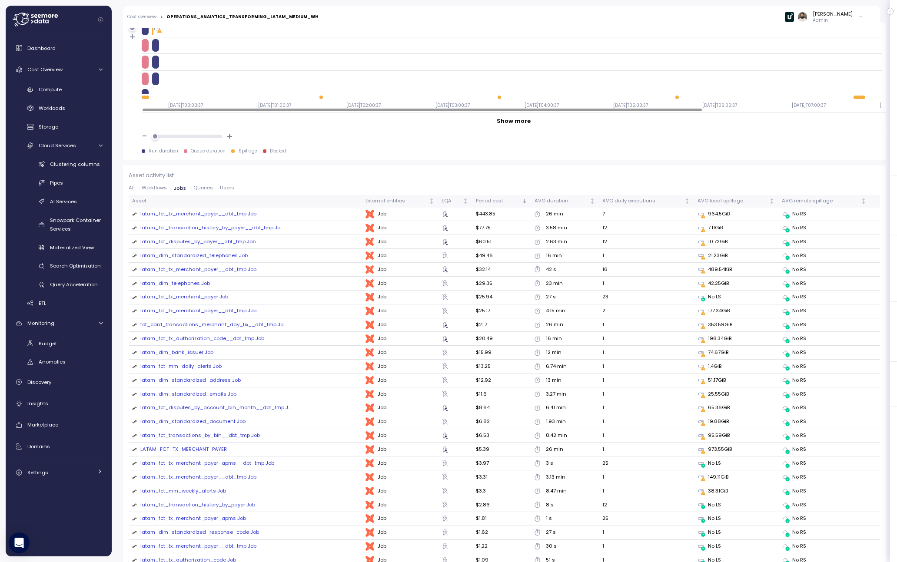
click at [719, 219] on td "964.5GiB" at bounding box center [735, 215] width 84 height 14
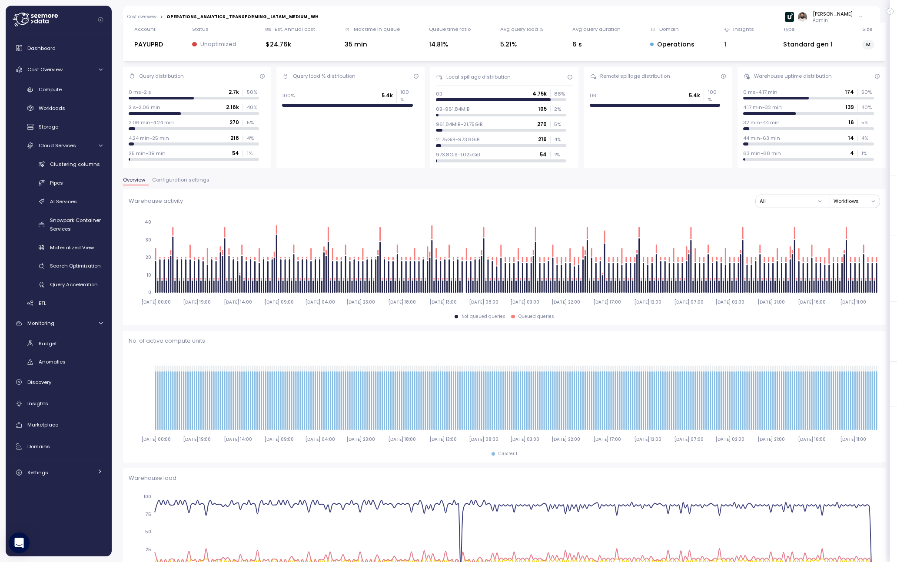
scroll to position [0, 0]
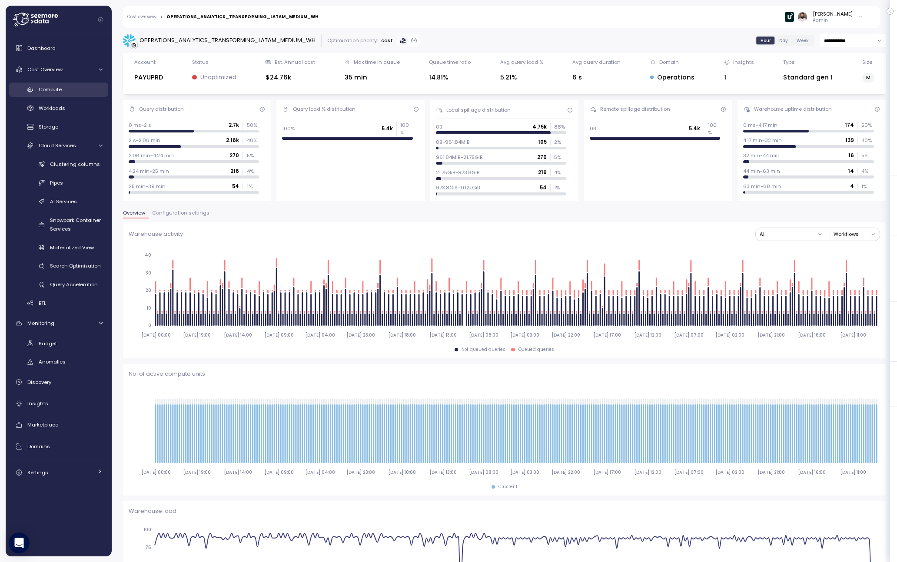
click at [78, 95] on link "Compute" at bounding box center [58, 90] width 99 height 14
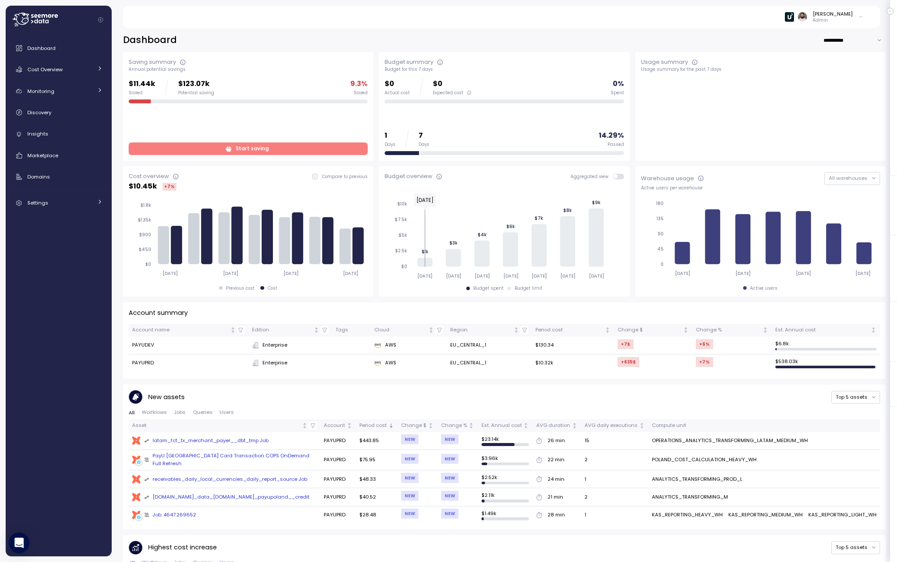
click at [230, 438] on div "latam_fct_tx_merchant_payer__dbt_tmp Job" at bounding box center [206, 441] width 125 height 8
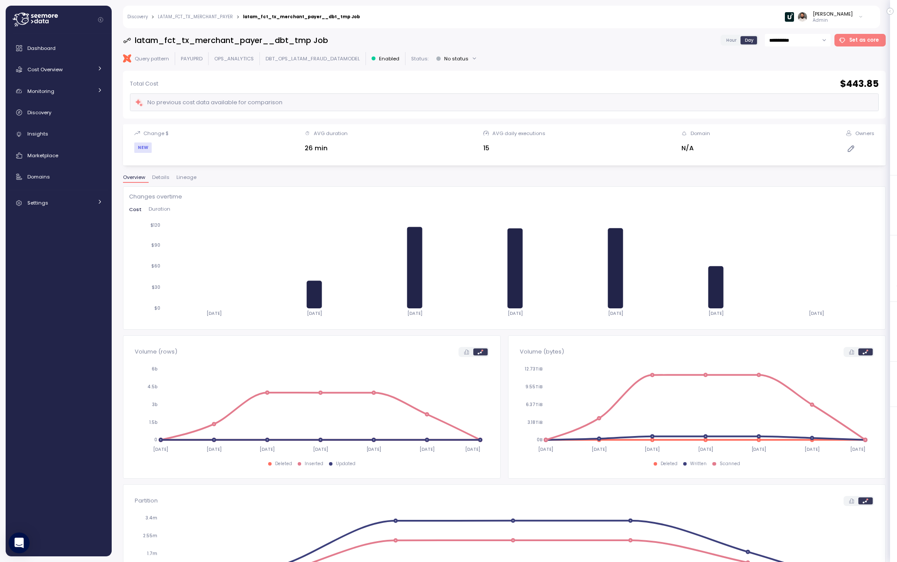
click at [734, 42] on span "Hour" at bounding box center [731, 40] width 10 height 7
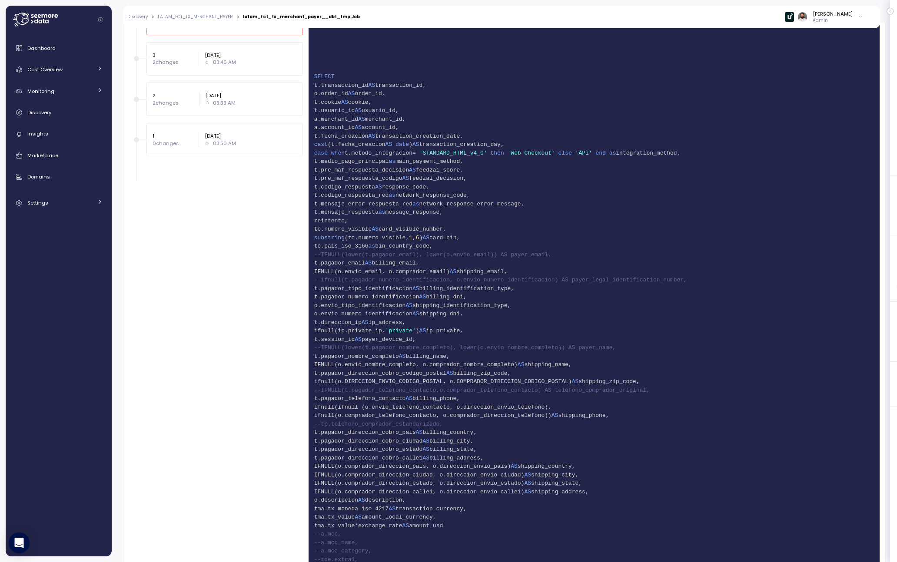
scroll to position [505, 0]
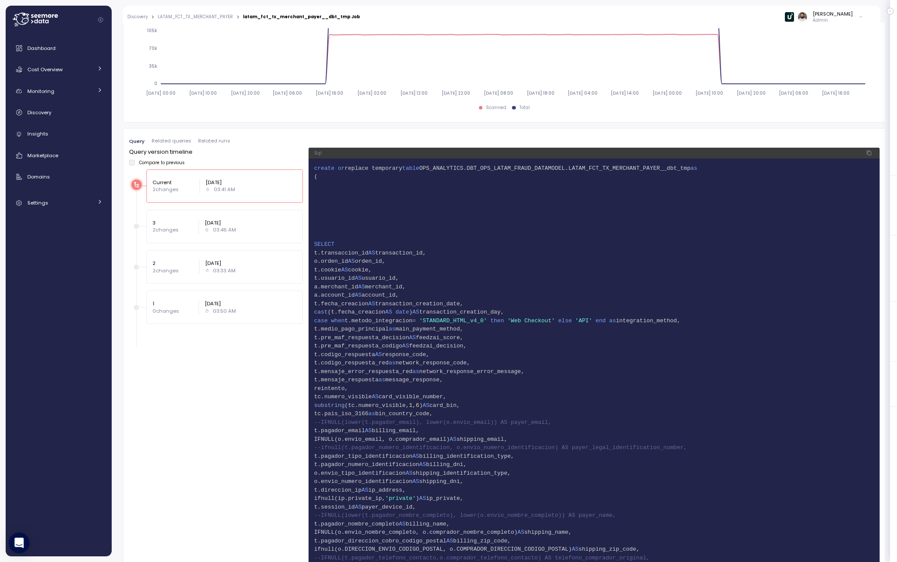
click at [136, 164] on label "Compare to previous" at bounding box center [160, 163] width 50 height 6
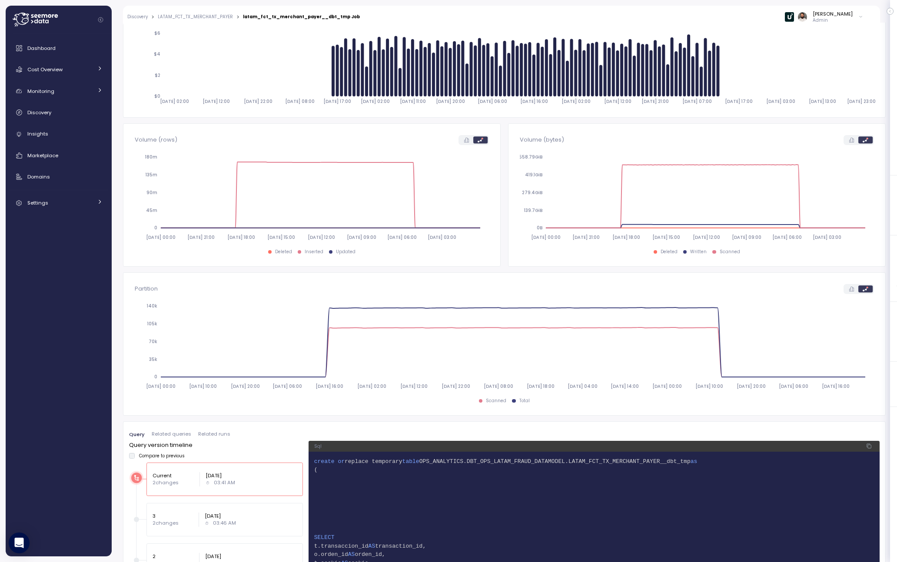
scroll to position [0, 0]
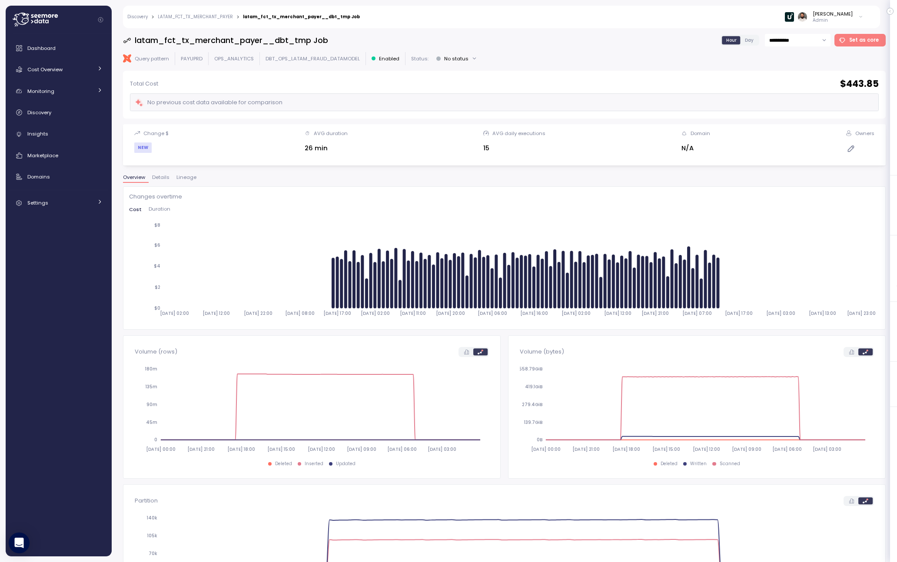
click at [192, 179] on span "Lineage" at bounding box center [186, 177] width 20 height 5
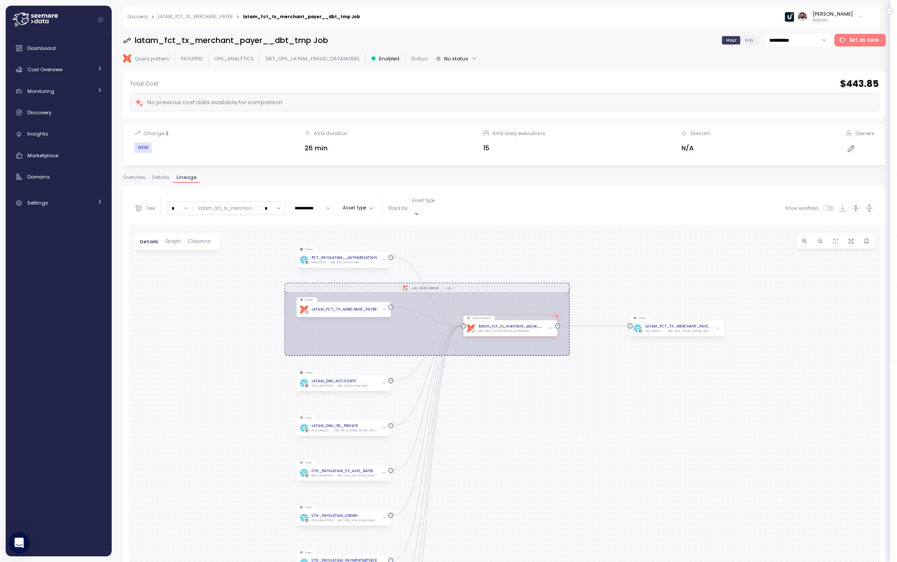
click at [275, 202] on input "*" at bounding box center [272, 208] width 25 height 13
click at [271, 285] on div "4" at bounding box center [269, 281] width 21 height 12
type input "*"
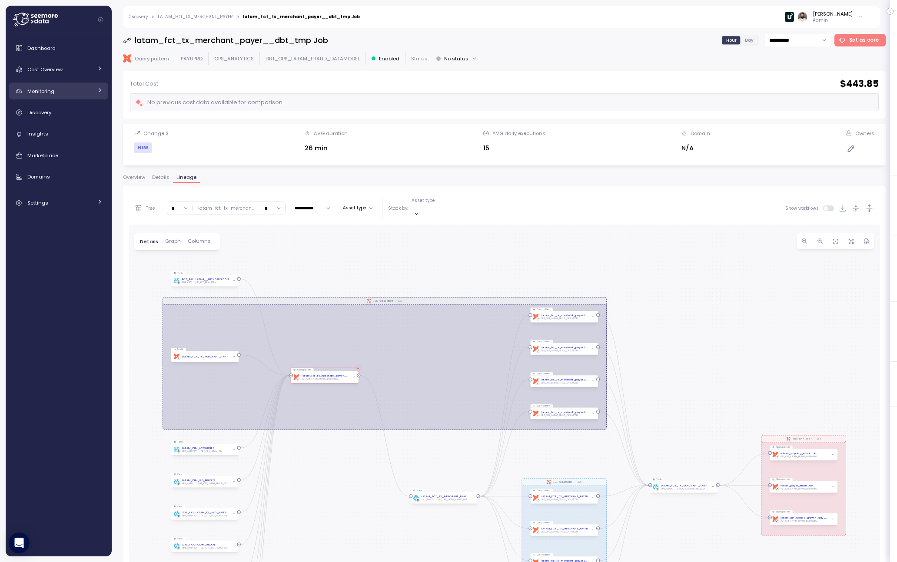
click at [80, 91] on div "Monitoring" at bounding box center [59, 91] width 65 height 9
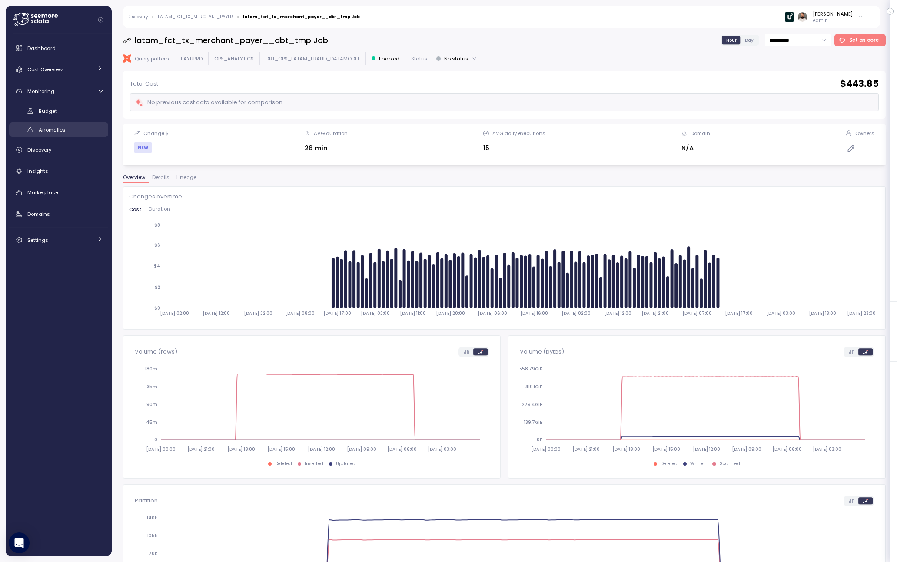
click at [78, 130] on div "Anomalies" at bounding box center [71, 130] width 64 height 9
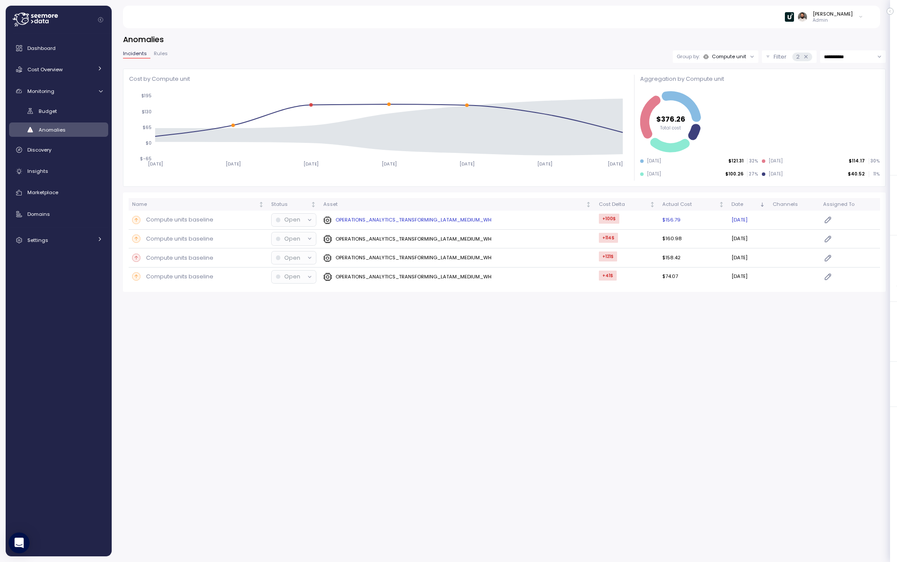
click at [524, 219] on div "OPERATIONS_ANALYTICS_TRANSFORMING_LATAM_MEDIUM_WH" at bounding box center [457, 220] width 268 height 9
click at [166, 52] on button "Rules" at bounding box center [160, 54] width 21 height 7
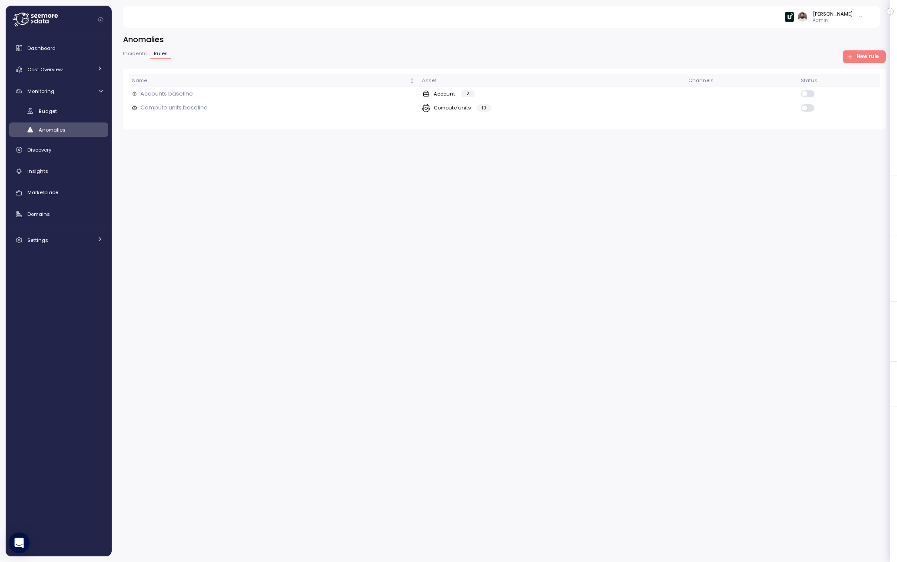
click at [137, 54] on span "Incidents" at bounding box center [135, 53] width 24 height 5
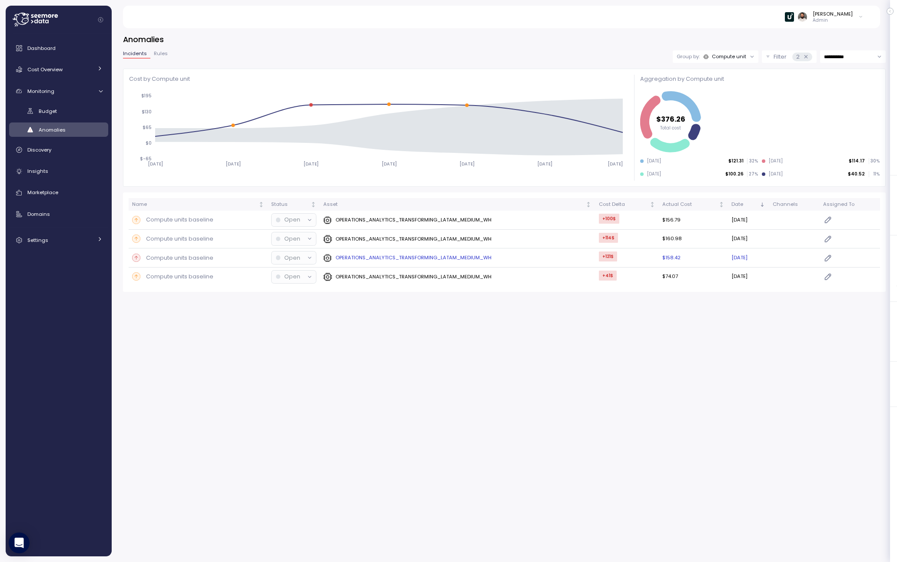
click at [201, 258] on p "Compute units baseline" at bounding box center [179, 258] width 67 height 9
click at [482, 274] on p "OPERATIONS_ANALYTICS_TRANSFORMING_LATAM_MEDIUM_WH" at bounding box center [413, 276] width 156 height 7
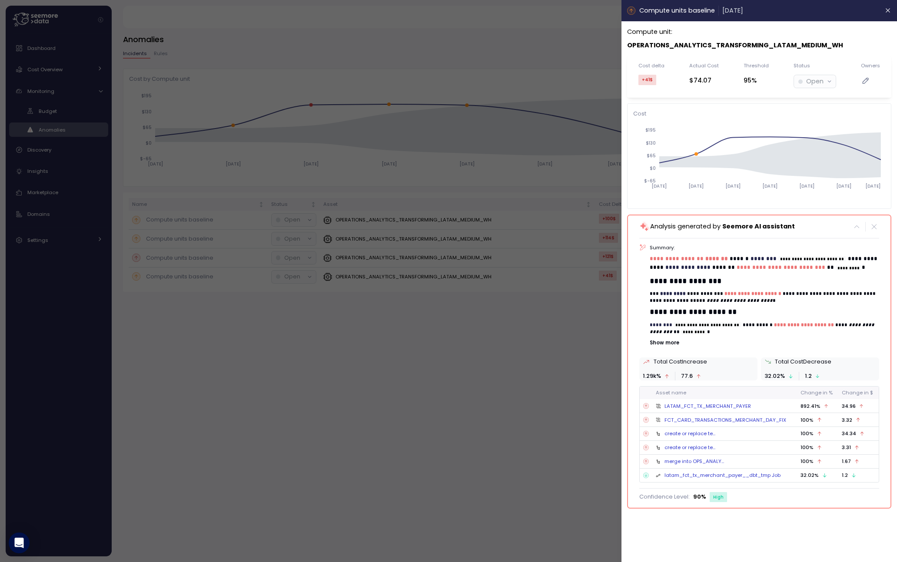
click at [663, 339] on p "Show more" at bounding box center [764, 342] width 229 height 7
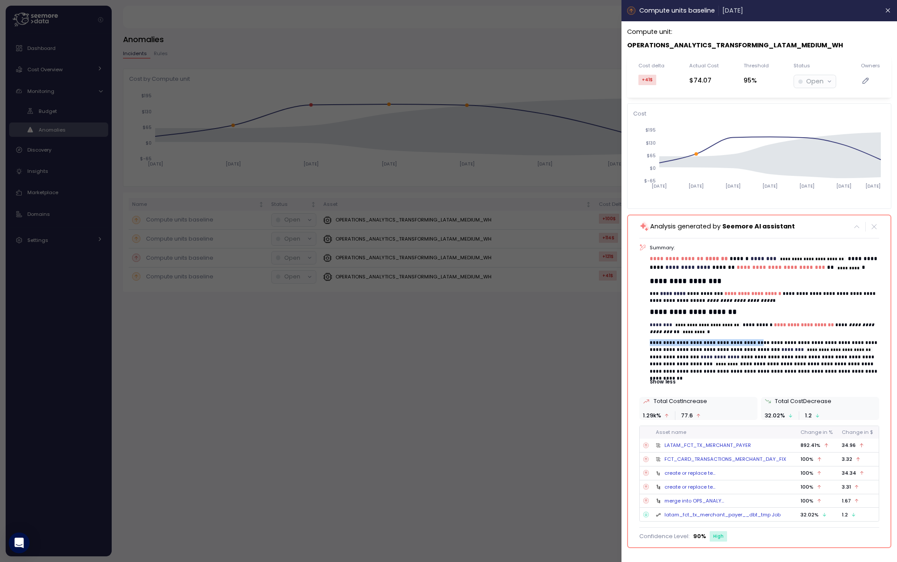
drag, startPoint x: 663, startPoint y: 330, endPoint x: 754, endPoint y: 330, distance: 90.8
click at [754, 330] on div "**********" at bounding box center [759, 315] width 240 height 142
click at [754, 339] on p "**********" at bounding box center [764, 357] width 229 height 36
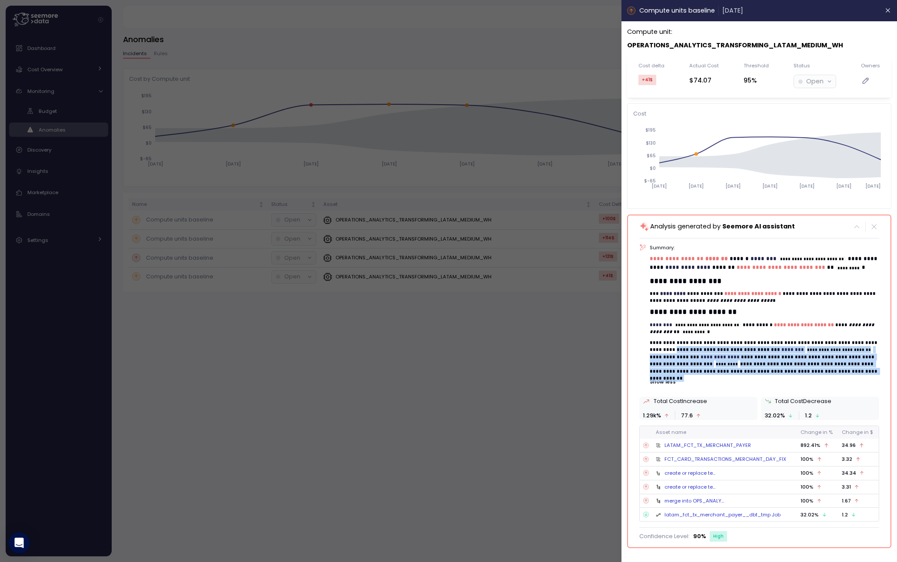
drag, startPoint x: 657, startPoint y: 333, endPoint x: 751, endPoint y: 363, distance: 98.8
click at [751, 363] on div "**********" at bounding box center [764, 315] width 229 height 142
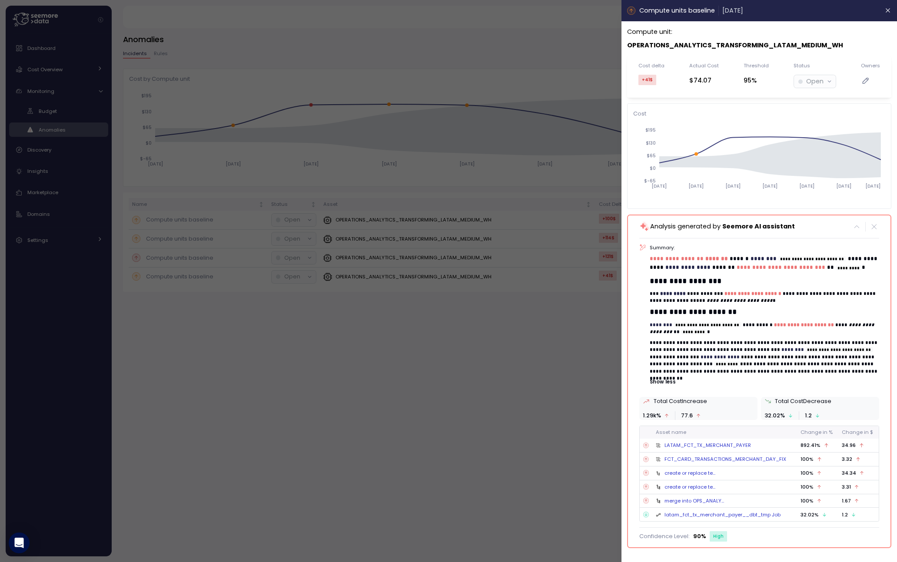
click at [760, 298] on em "**********" at bounding box center [740, 300] width 66 height 5
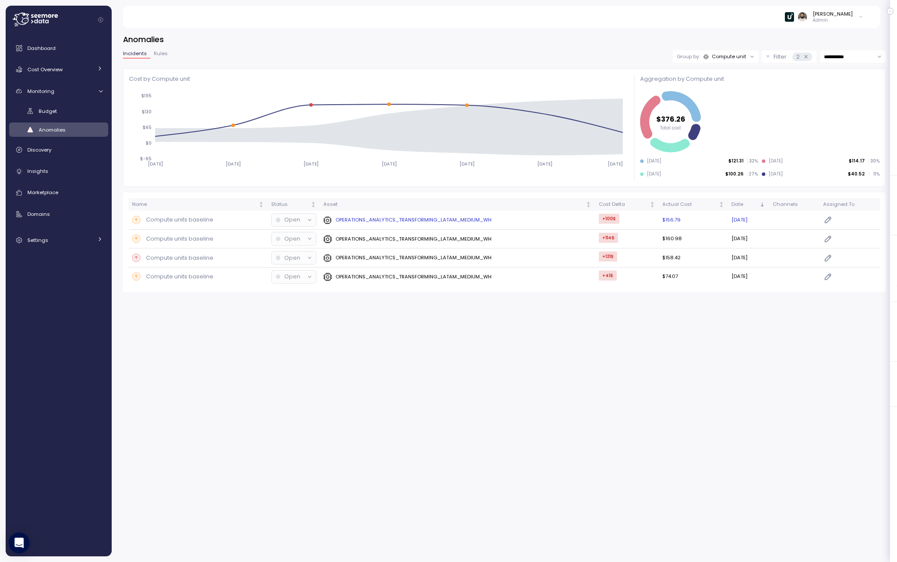
click at [414, 225] on td "OPERATIONS_ANALYTICS_TRANSFORMING_LATAM_MEDIUM_WH" at bounding box center [457, 220] width 275 height 19
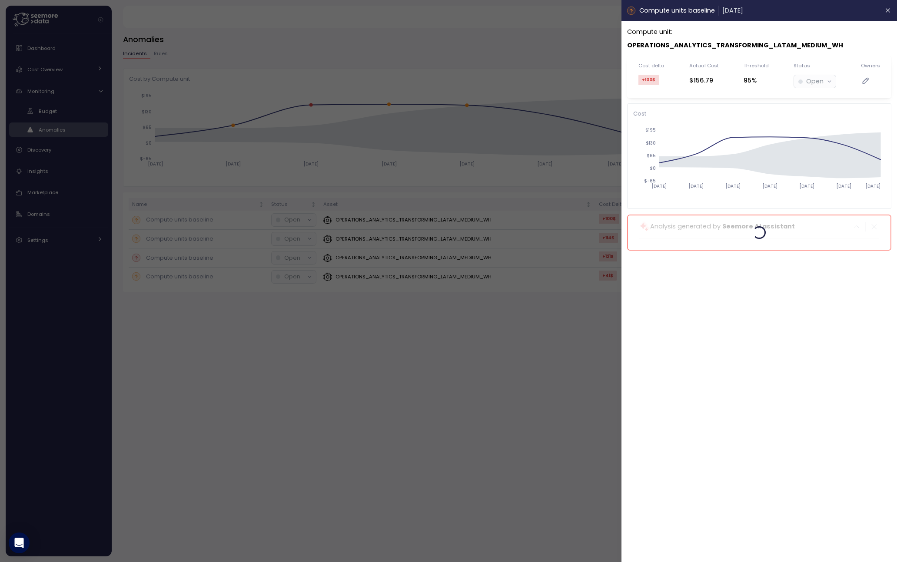
click at [763, 40] on p "OPERATIONS_ANALYTICS_TRANSFORMING_LATAM_MEDIUM_WH" at bounding box center [735, 45] width 216 height 10
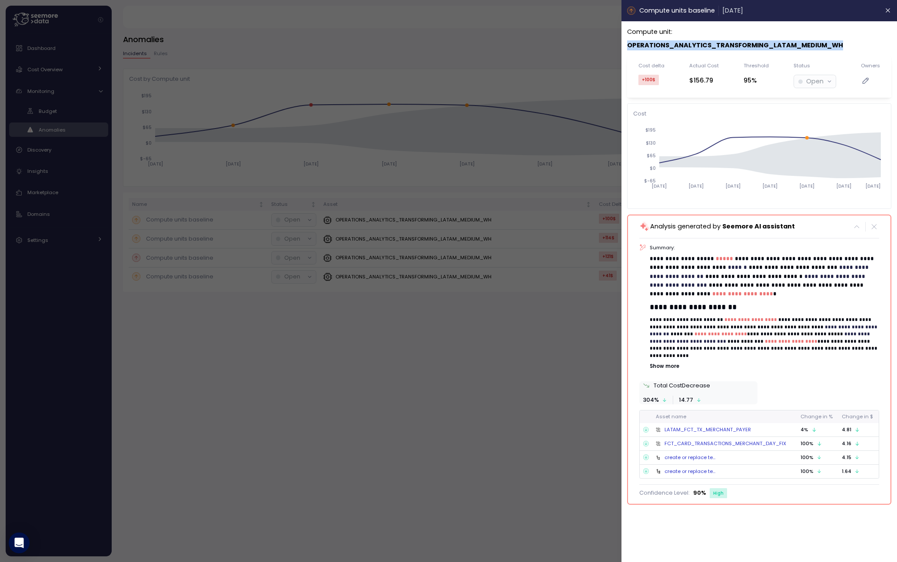
click at [763, 40] on p "OPERATIONS_ANALYTICS_TRANSFORMING_LATAM_MEDIUM_WH" at bounding box center [735, 45] width 216 height 10
copy p "OPERATIONS_ANALYTICS_TRANSFORMING_LATAM_MEDIUM_WH"
click at [93, 151] on div at bounding box center [448, 281] width 897 height 562
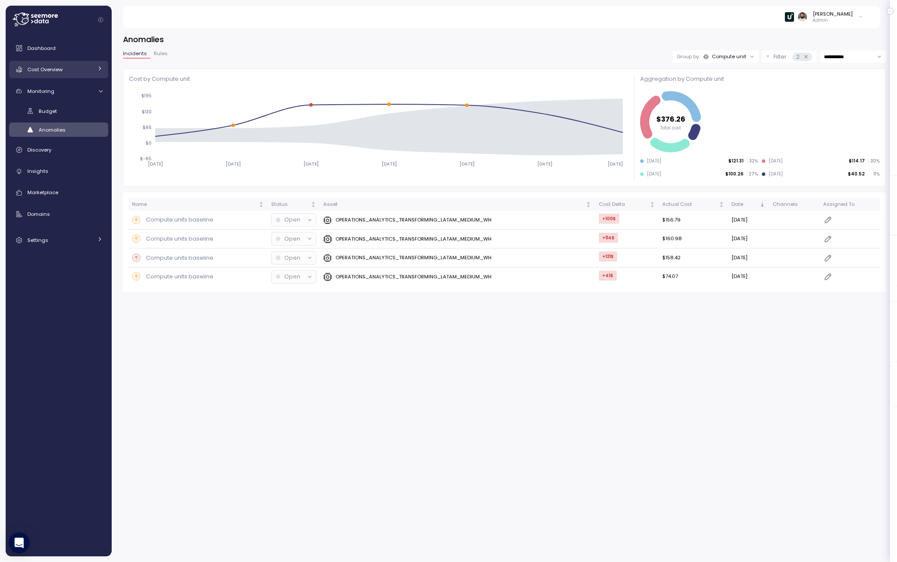
click at [80, 74] on link "Cost Overview" at bounding box center [58, 69] width 99 height 17
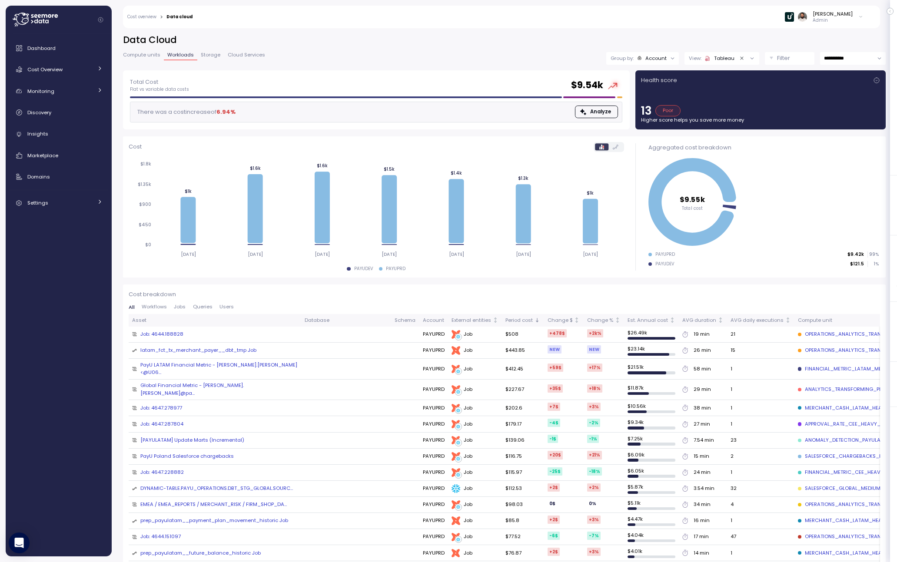
click at [159, 63] on div "Compute units Workloads Storage Cloud Services" at bounding box center [196, 58] width 146 height 11
click at [155, 56] on span "Compute units" at bounding box center [141, 55] width 37 height 5
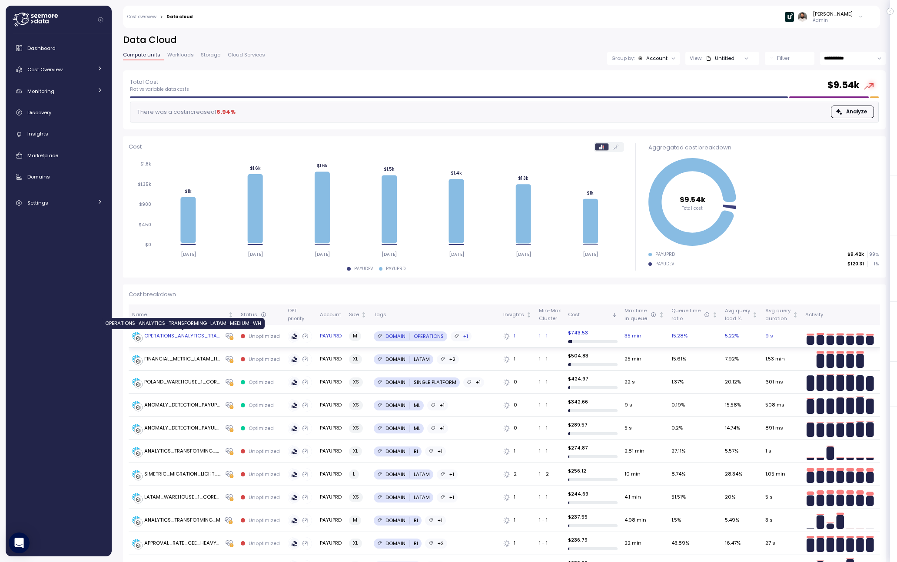
click at [200, 337] on div "OPERATIONS_ANALYTICS_TRANSFORMING_LATAM_MEDIUM_WH" at bounding box center [182, 336] width 77 height 8
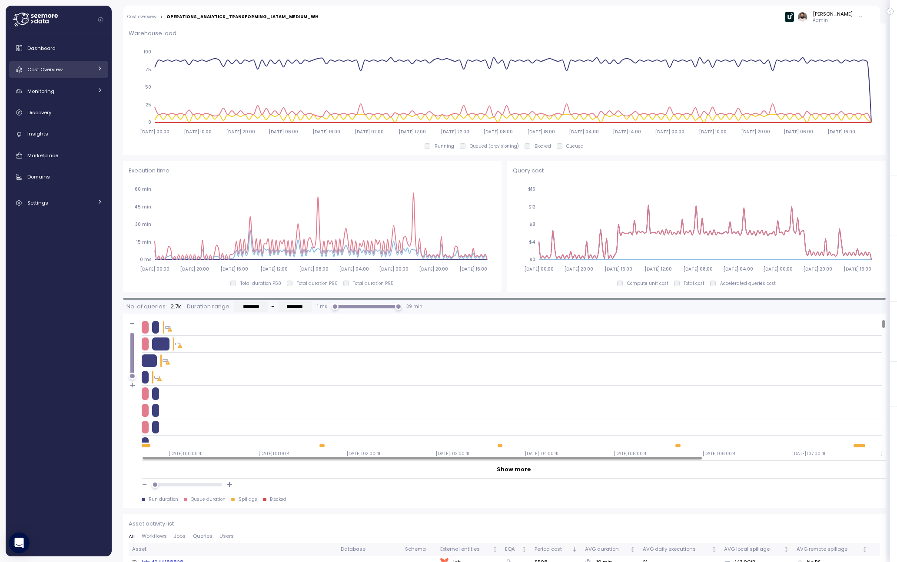
click at [37, 70] on span "Cost Overview" at bounding box center [44, 69] width 35 height 7
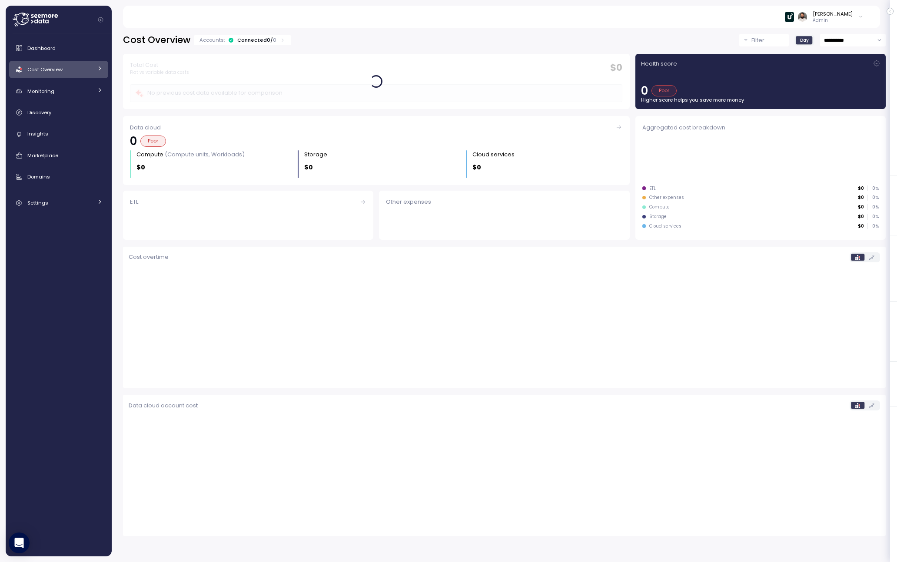
click at [37, 70] on span "Cost Overview" at bounding box center [44, 69] width 35 height 7
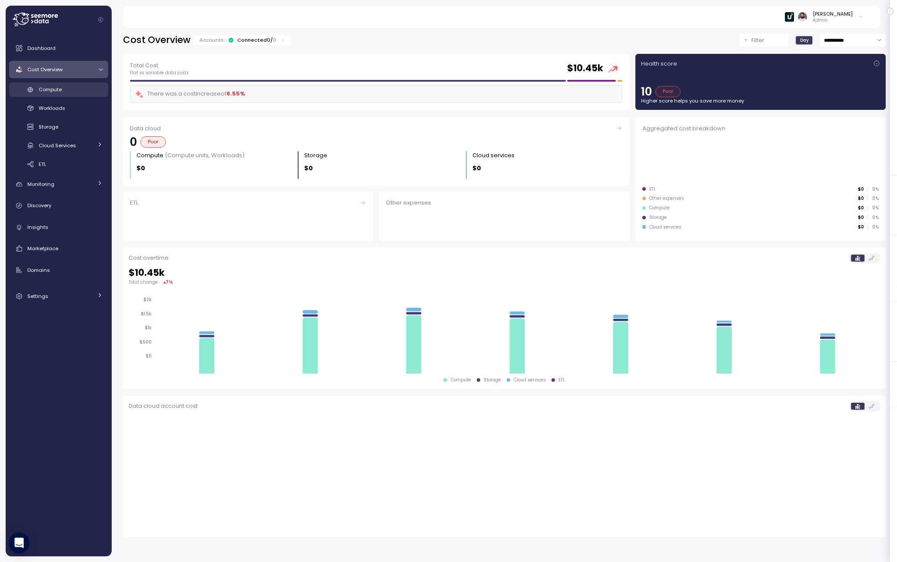
click at [44, 85] on link "Compute" at bounding box center [58, 90] width 99 height 14
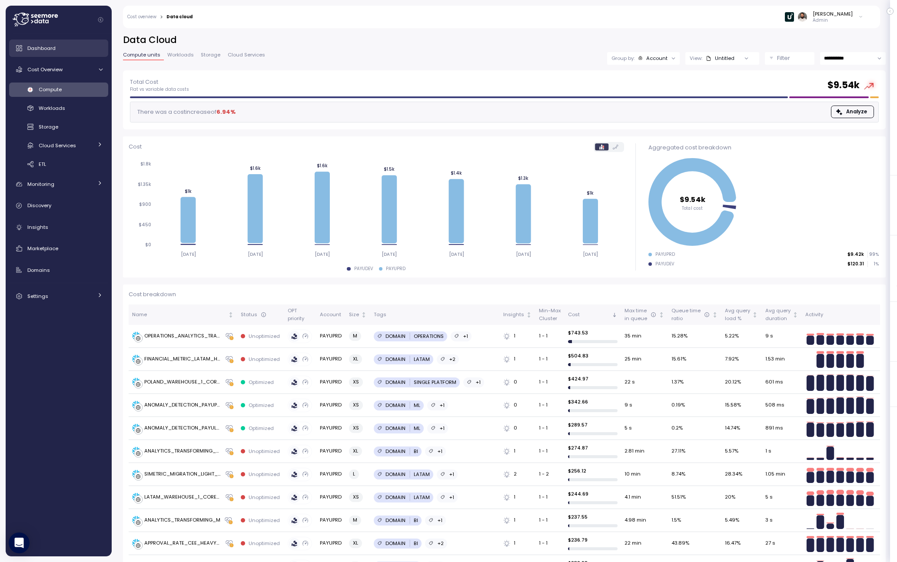
click at [58, 49] on div "Dashboard" at bounding box center [64, 48] width 75 height 9
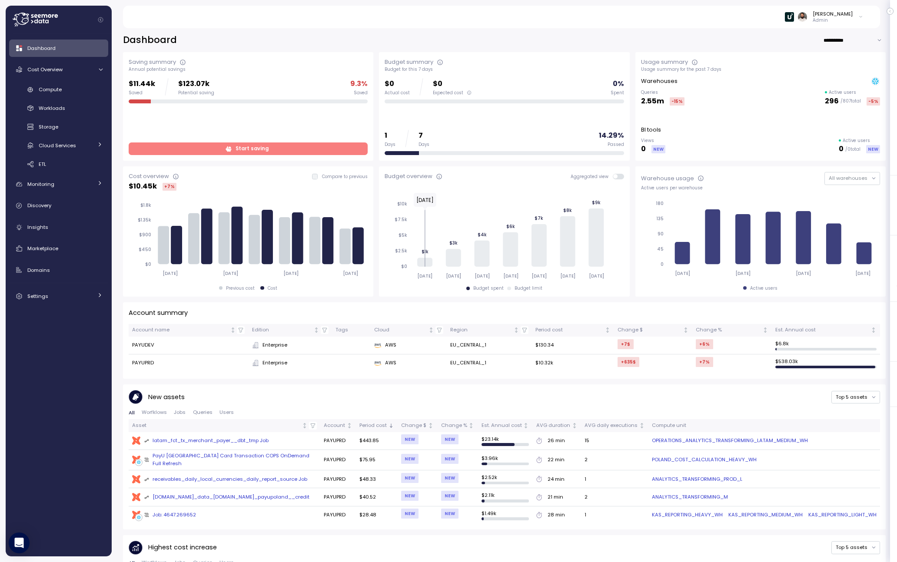
click at [834, 36] on input "**********" at bounding box center [854, 40] width 63 height 13
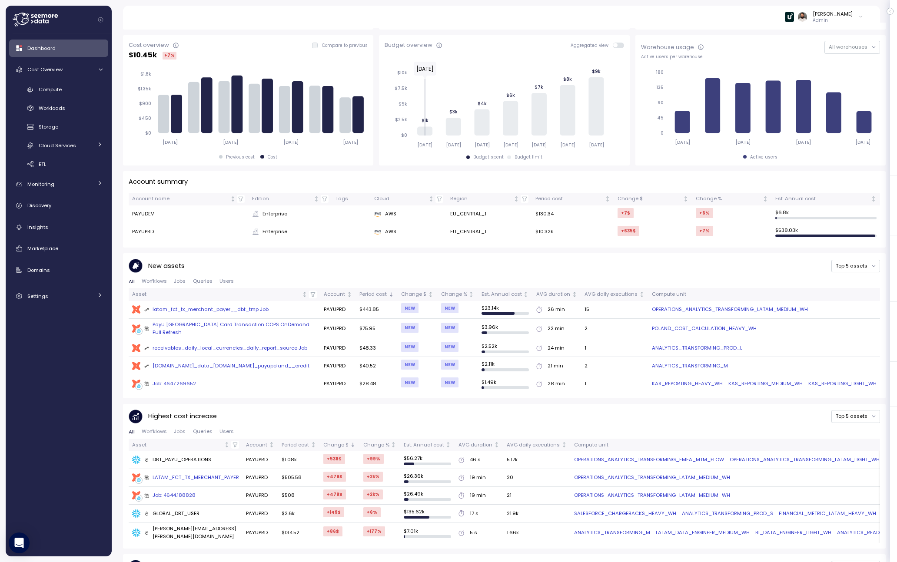
scroll to position [265, 0]
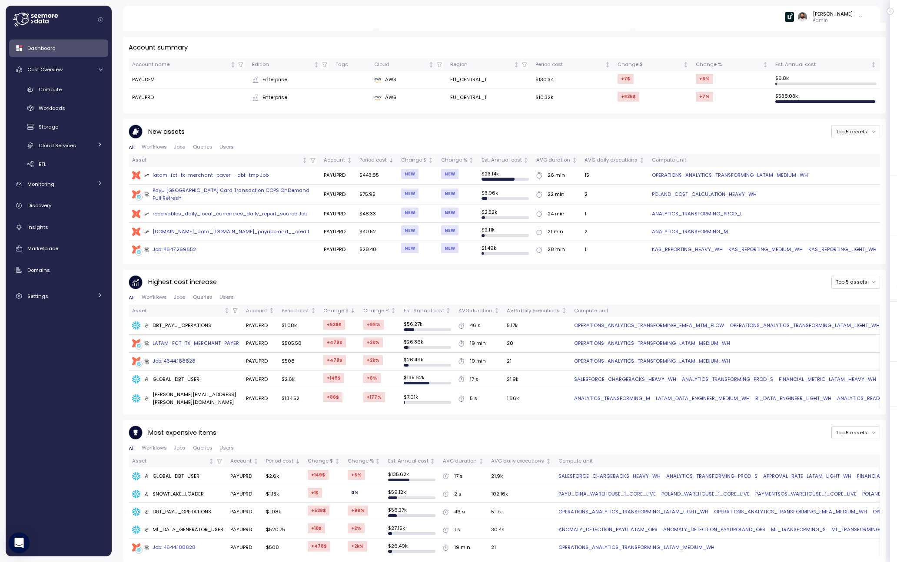
click at [254, 210] on div "dbt receivables_daily_local_currencies_daily_report_source Job" at bounding box center [224, 214] width 185 height 9
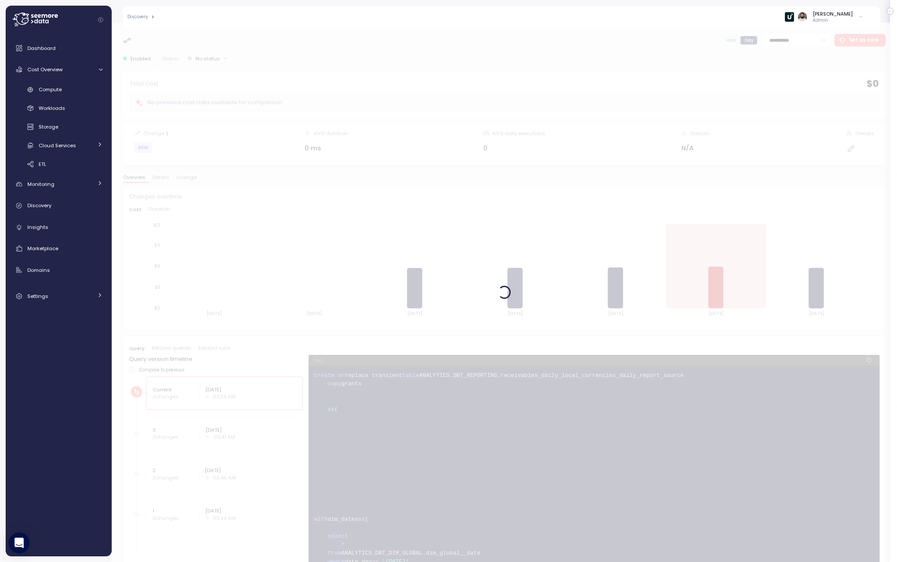
click at [186, 180] on div at bounding box center [504, 293] width 785 height 540
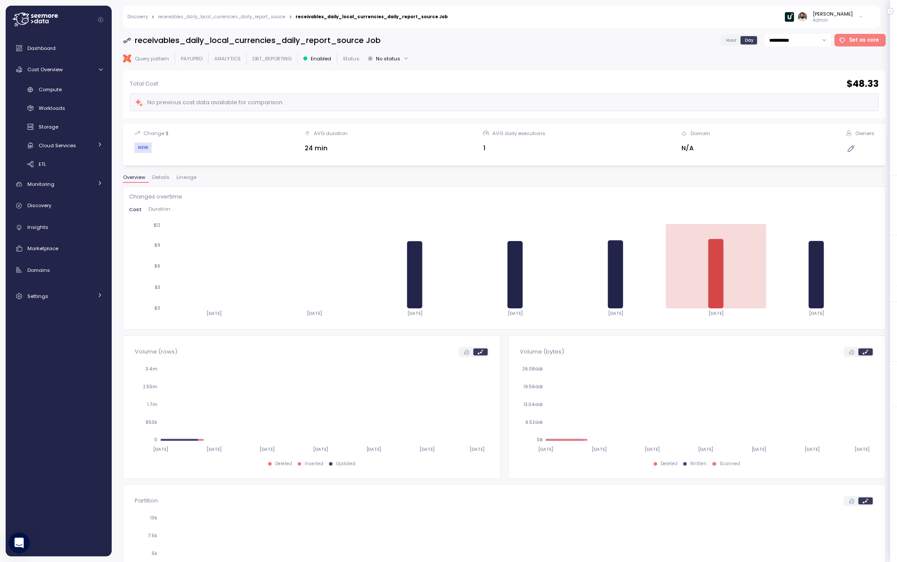
click at [186, 180] on span "Lineage" at bounding box center [186, 177] width 20 height 5
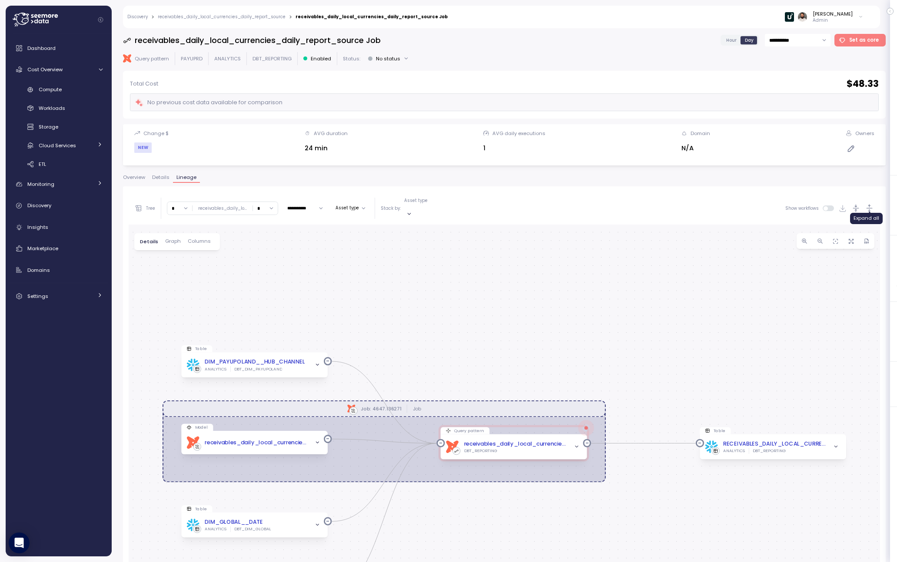
click at [869, 204] on icon "button" at bounding box center [869, 208] width 9 height 9
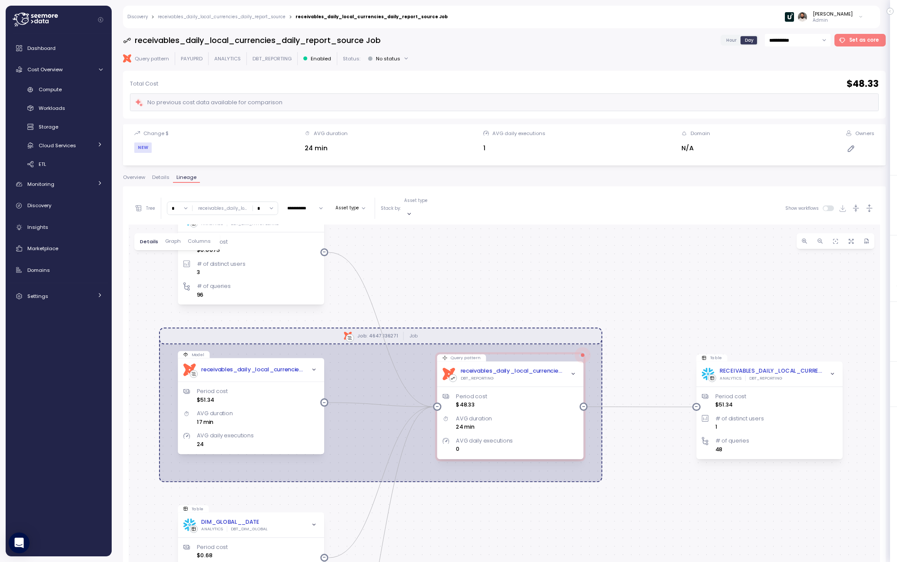
drag, startPoint x: 783, startPoint y: 383, endPoint x: 779, endPoint y: 237, distance: 146.0
click at [779, 237] on div "dbt Job: 4647.136271 Job Table DIM_PAYUPOLAND__HUB_CHANNEL ANALYTICS DBT_DIM_PA…" at bounding box center [504, 473] width 751 height 496
click at [814, 381] on div "Period cost $51.34 # of distinct users 1 # of queries 48" at bounding box center [769, 417] width 136 height 73
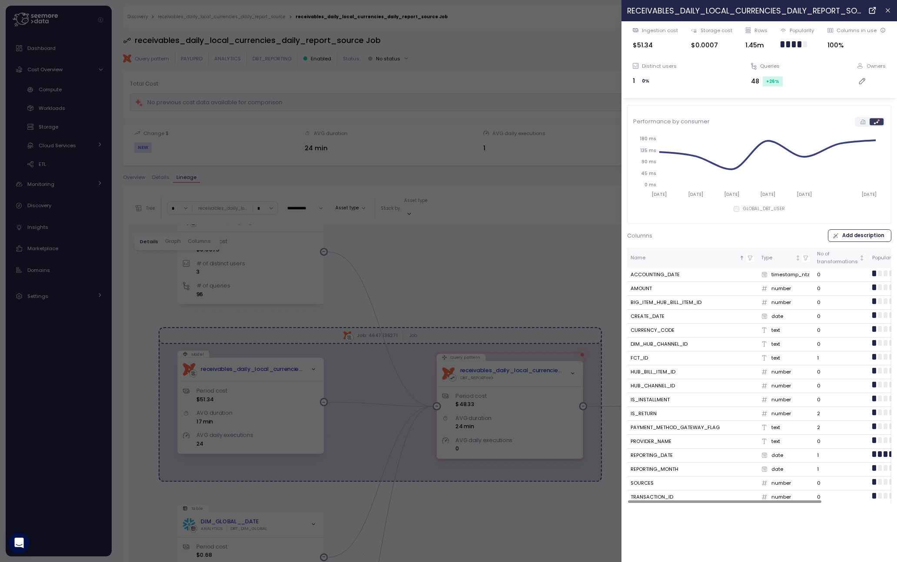
click at [518, 286] on div at bounding box center [448, 281] width 897 height 562
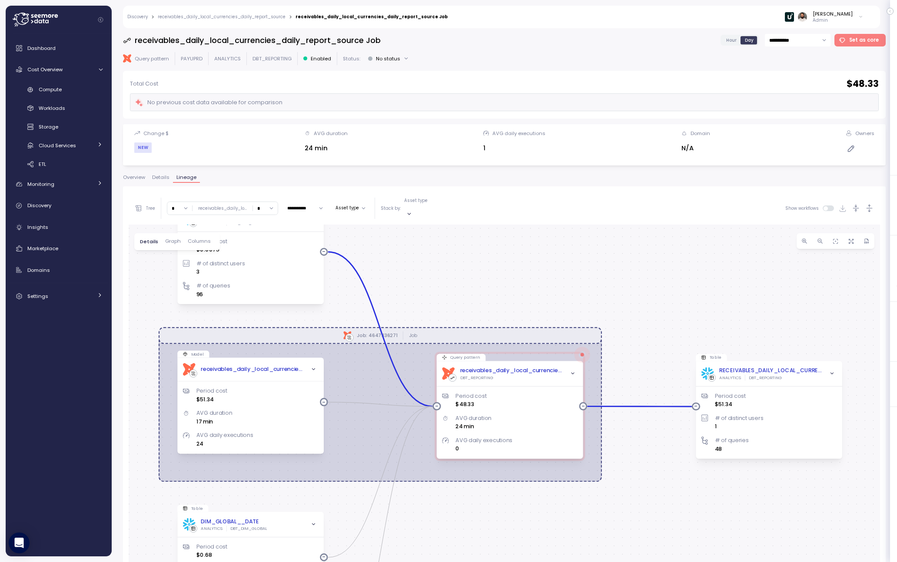
click at [265, 205] on input "*" at bounding box center [265, 208] width 25 height 13
click at [265, 280] on div "4" at bounding box center [263, 281] width 21 height 12
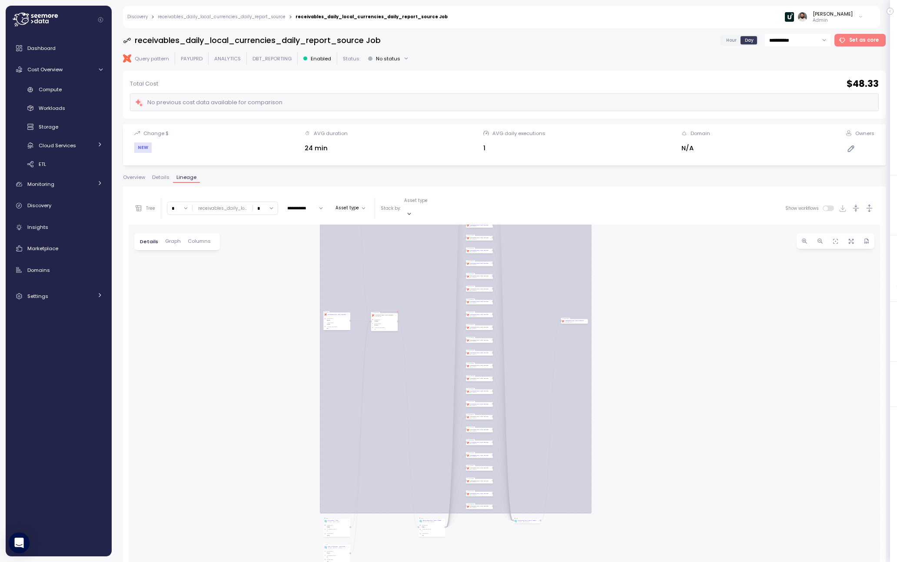
drag, startPoint x: 697, startPoint y: 474, endPoint x: 649, endPoint y: 332, distance: 149.6
click at [649, 331] on div "dbt Job: 4647.136271 Job Table DIM_PAYUPOLAND__HUB_CHANNEL ANALYTICS DBT_DIM_PA…" at bounding box center [504, 473] width 751 height 496
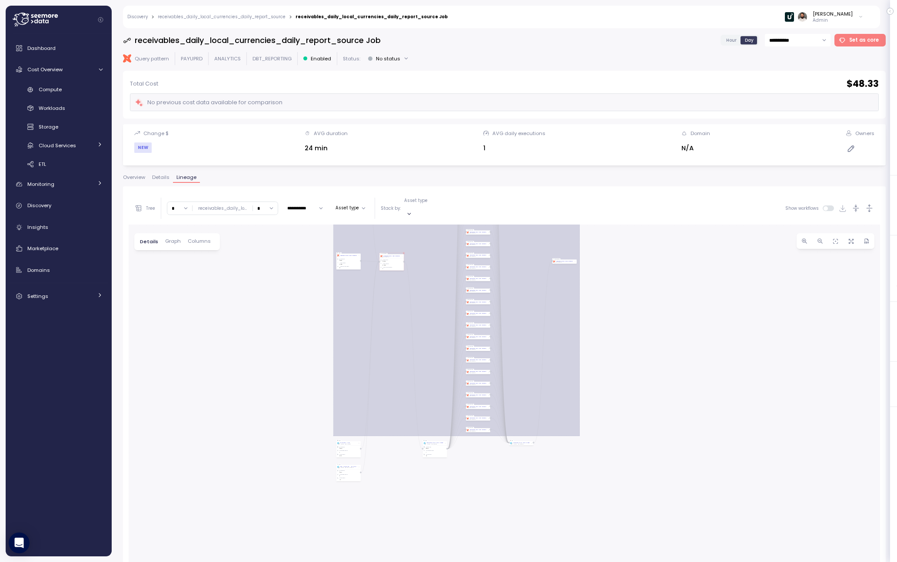
drag, startPoint x: 519, startPoint y: 344, endPoint x: 516, endPoint y: 306, distance: 37.9
click at [516, 306] on div "dbt Job: 4647.136271 Job Table DIM_PAYUPOLAND__HUB_CHANNEL ANALYTICS DBT_DIM_PA…" at bounding box center [504, 473] width 751 height 496
click at [262, 206] on input "*" at bounding box center [265, 208] width 25 height 13
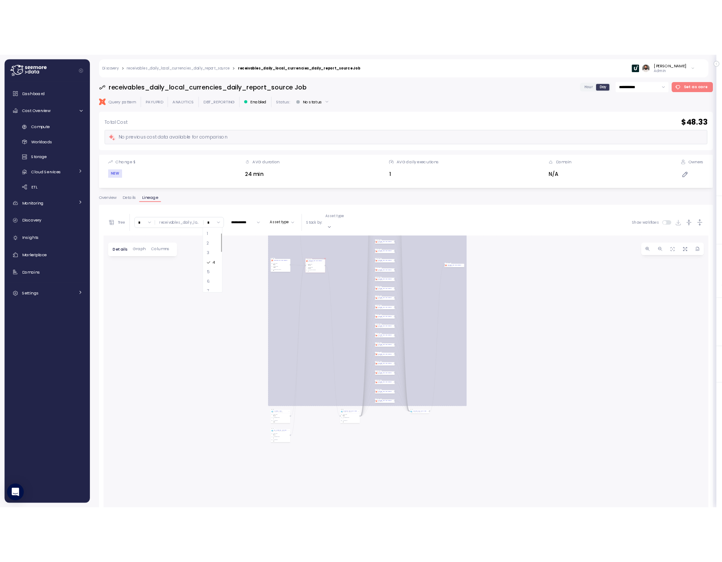
scroll to position [24, 0]
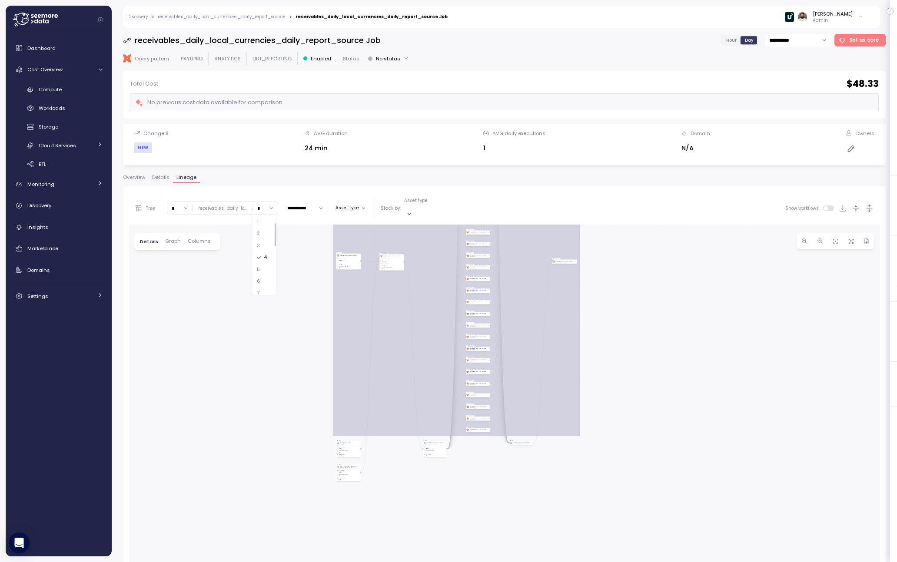
click at [263, 281] on div "6" at bounding box center [263, 281] width 21 height 12
type input "*"
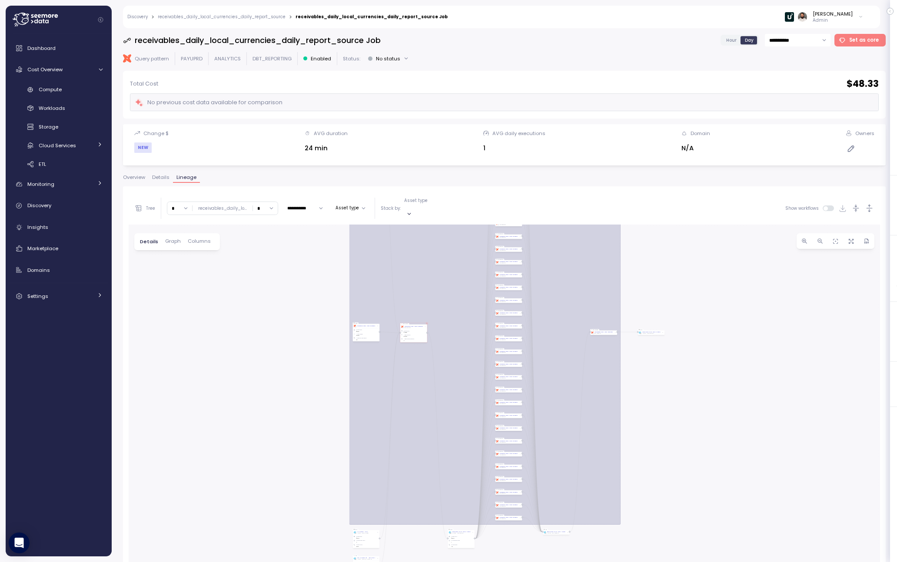
drag, startPoint x: 669, startPoint y: 368, endPoint x: 672, endPoint y: 298, distance: 69.5
click at [672, 299] on div "dbt Job: 4647.136271 Job Table DIM_PAYUPOLAND__HUB_CHANNEL ANALYTICS DBT_DIM_PA…" at bounding box center [504, 473] width 751 height 496
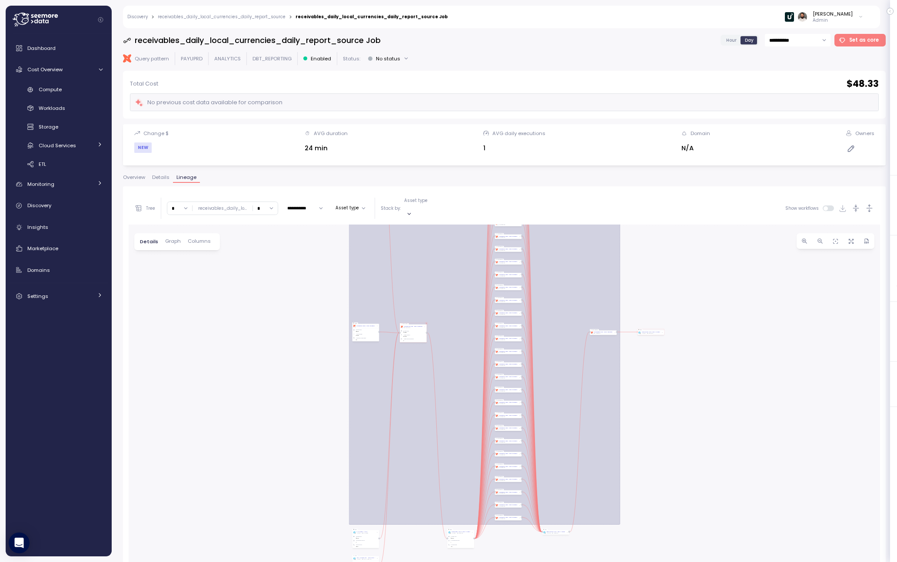
click at [661, 331] on div "RECEIVABLES_DAILY_LOCAL_CURRENCIES_DAILY_REPORT_CSV_TO_S3 ANALYTICS DBT_REPORTI…" at bounding box center [650, 333] width 27 height 5
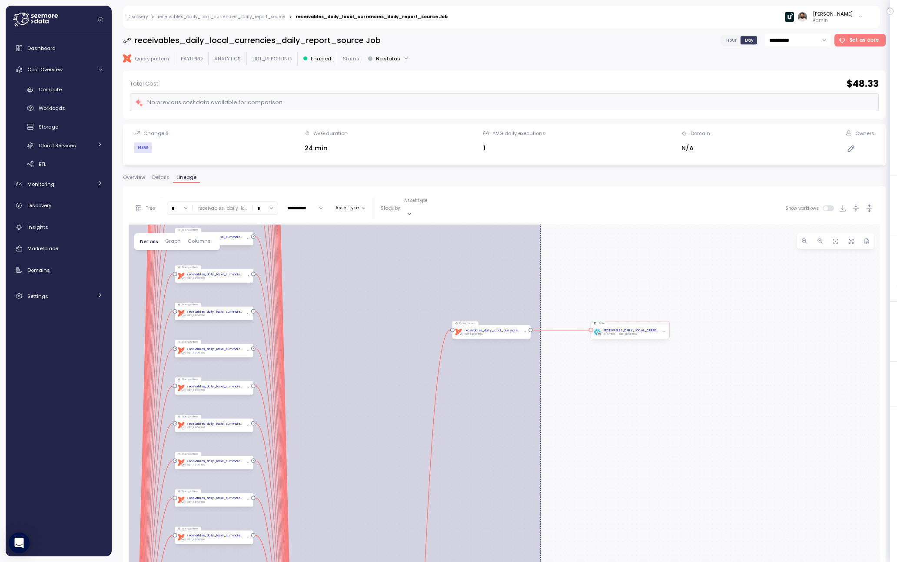
click at [661, 330] on span "button" at bounding box center [663, 332] width 5 height 5
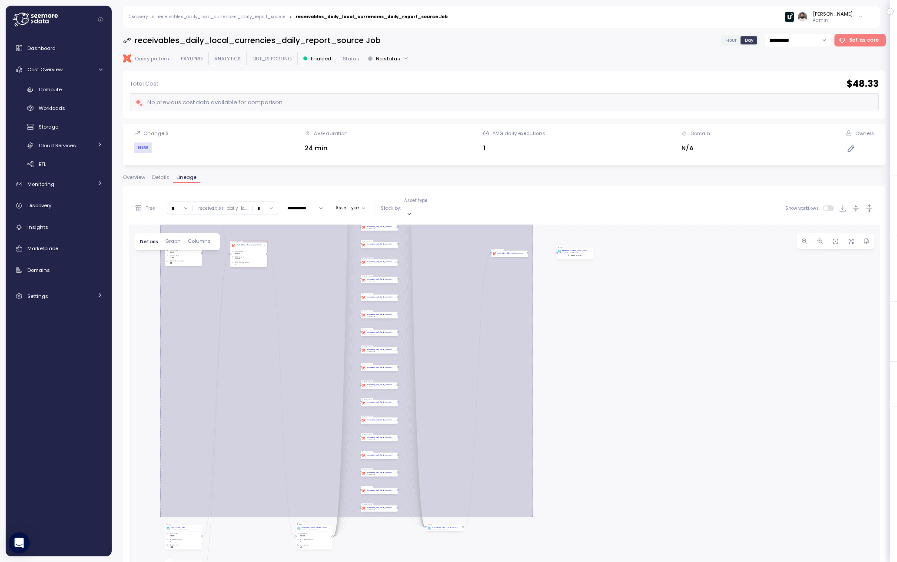
drag, startPoint x: 444, startPoint y: 363, endPoint x: 466, endPoint y: 302, distance: 64.6
click at [466, 302] on div "dbt Job: 4647.136271 Job Table DIM_PAYUPOLAND__HUB_CHANNEL ANALYTICS DBT_DIM_PA…" at bounding box center [504, 473] width 751 height 496
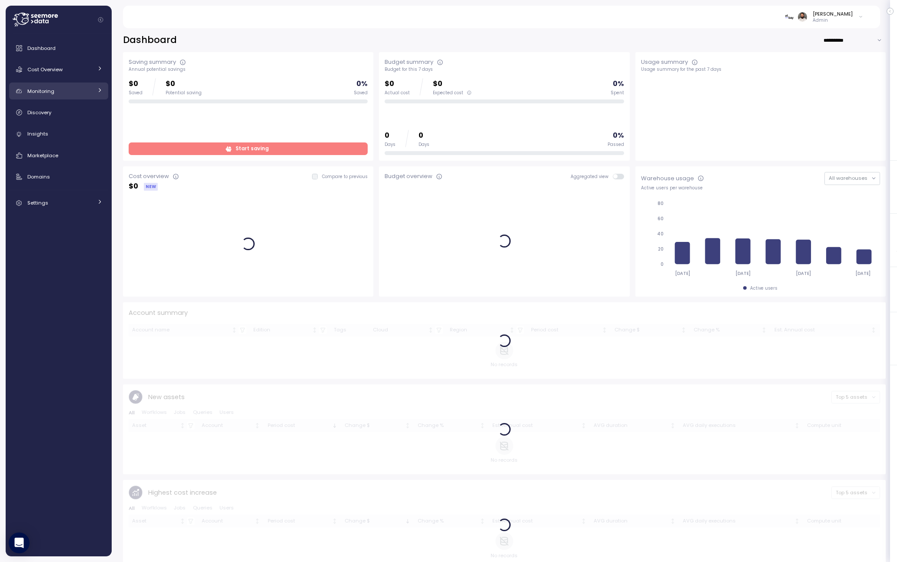
click at [81, 88] on div "Monitoring" at bounding box center [59, 91] width 65 height 9
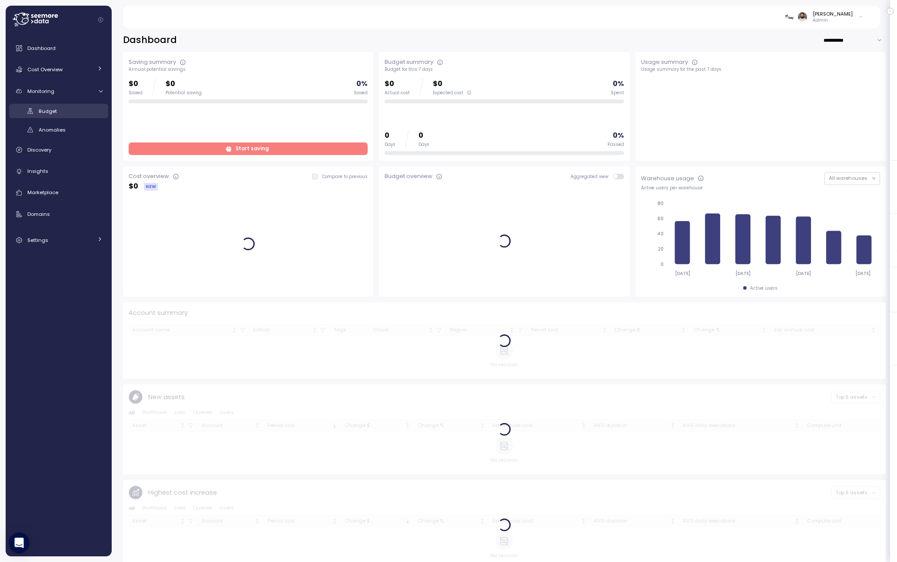
click at [75, 115] on div "Budget" at bounding box center [71, 111] width 64 height 9
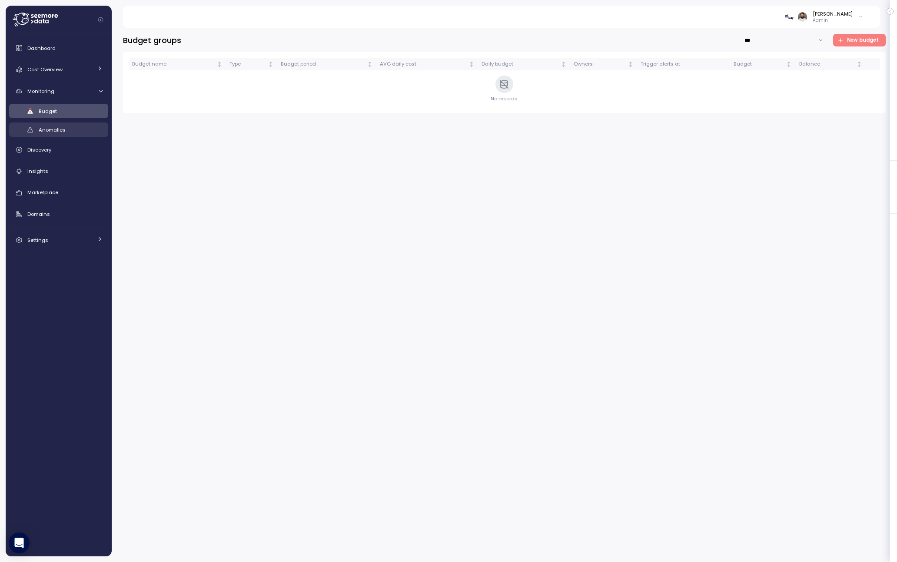
click at [72, 130] on div "Anomalies" at bounding box center [71, 130] width 64 height 9
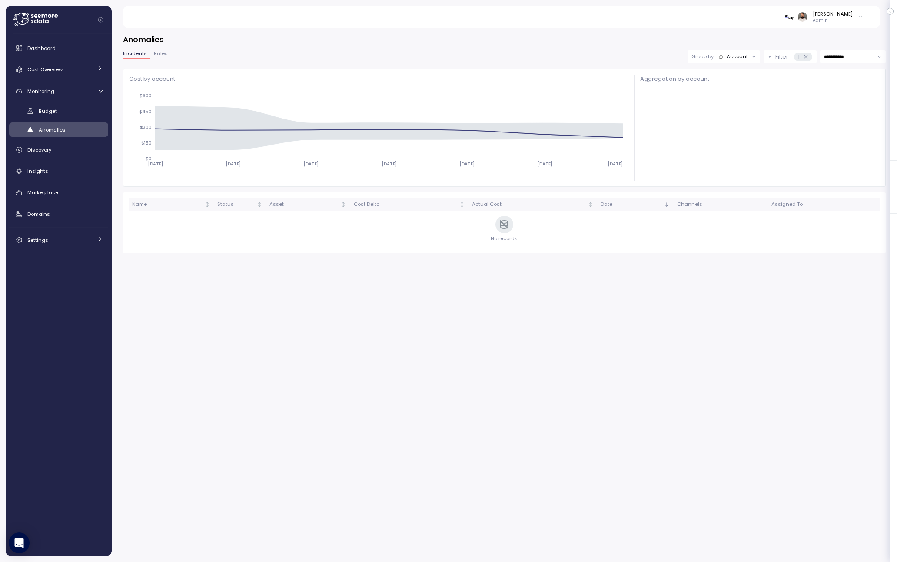
click at [753, 54] on icon at bounding box center [754, 57] width 6 height 6
click at [745, 55] on div "Account" at bounding box center [736, 56] width 21 height 7
click at [736, 88] on p "Compute unit" at bounding box center [731, 90] width 34 height 7
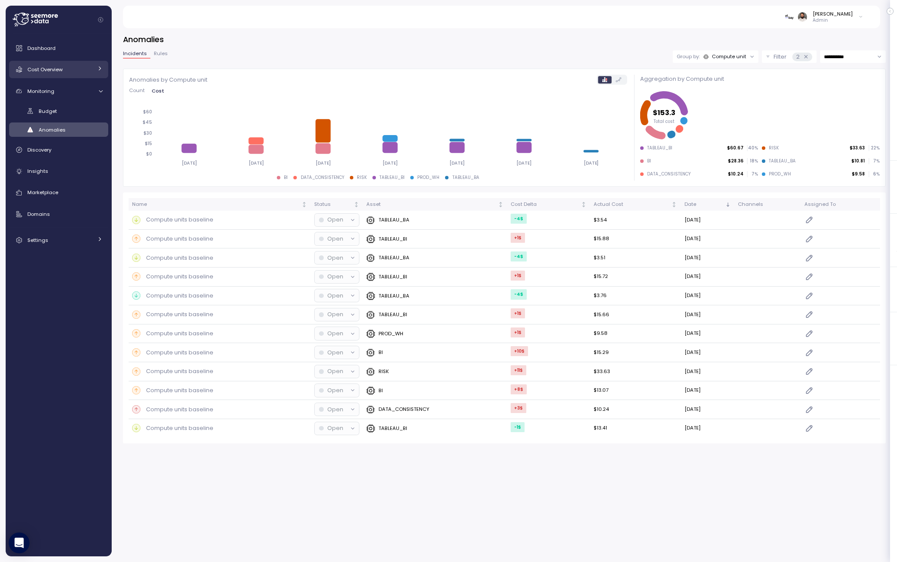
click at [80, 70] on div "Cost Overview" at bounding box center [59, 69] width 65 height 9
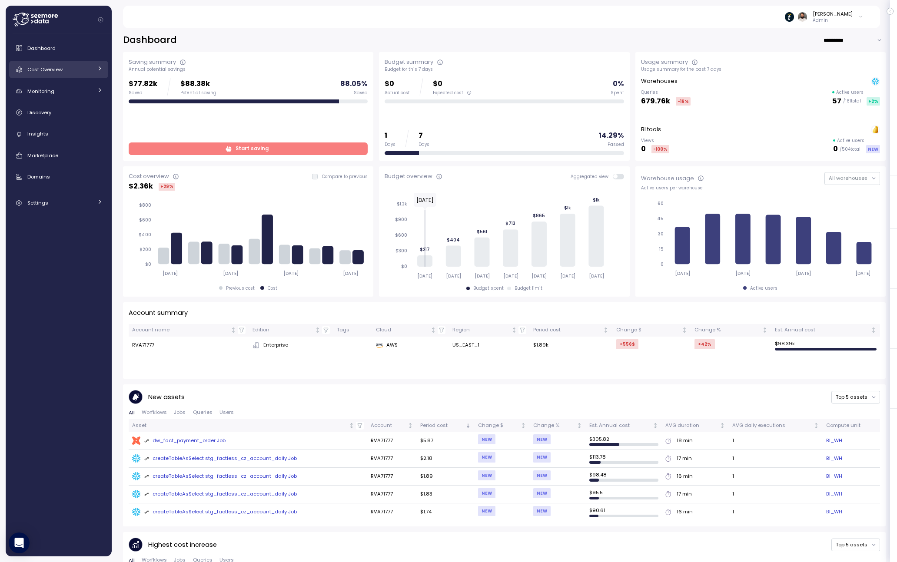
click at [96, 67] on link "Cost Overview" at bounding box center [58, 69] width 99 height 17
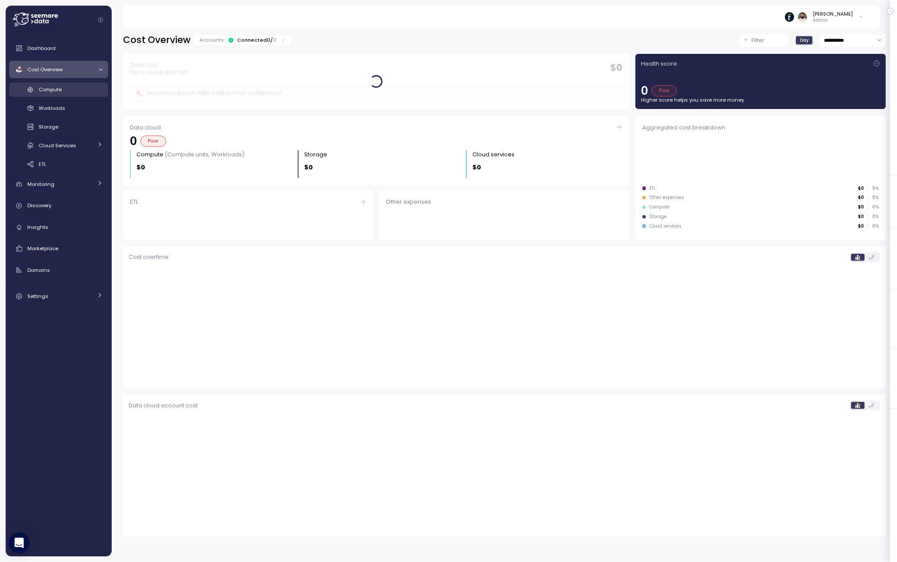
click at [89, 86] on div "Compute" at bounding box center [71, 89] width 64 height 9
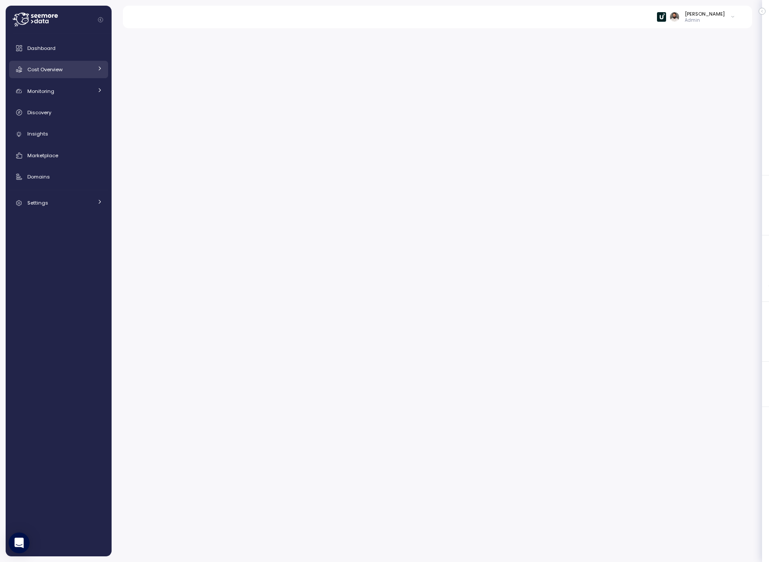
click at [84, 70] on div "Cost Overview" at bounding box center [59, 69] width 65 height 9
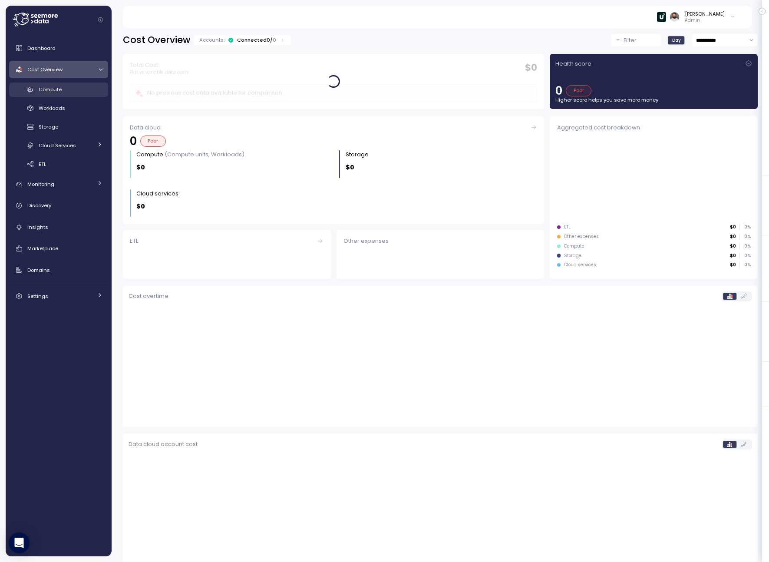
click at [82, 90] on div "Compute" at bounding box center [71, 89] width 64 height 9
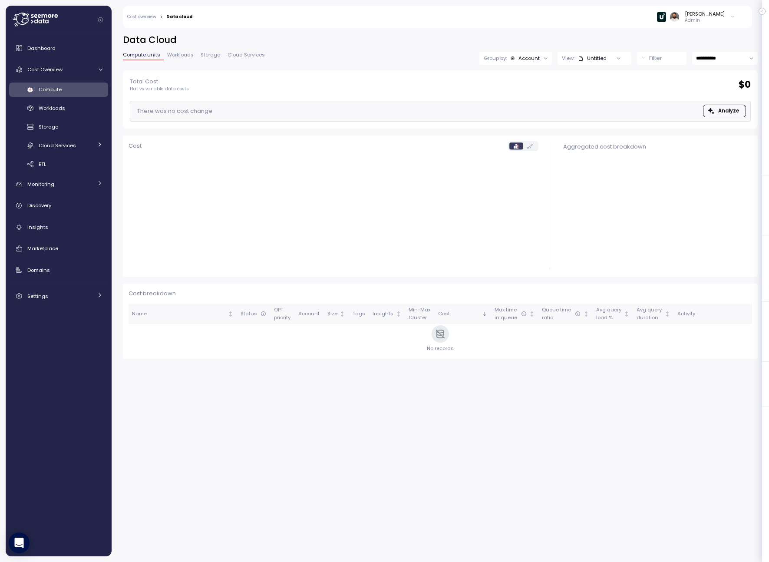
click at [642, 58] on button "Filter" at bounding box center [662, 58] width 50 height 13
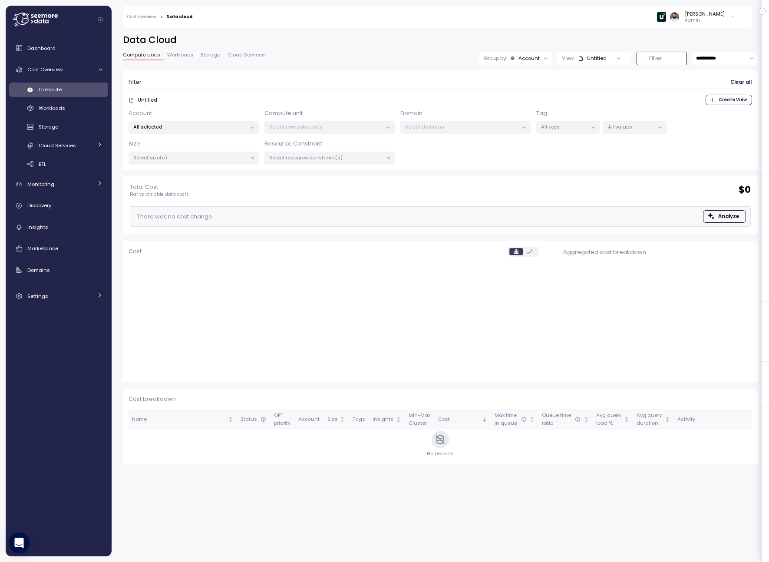
click at [350, 132] on div "Select compute units" at bounding box center [330, 127] width 130 height 13
click at [224, 133] on div "All selected" at bounding box center [194, 127] width 130 height 13
click at [219, 186] on button "only" at bounding box center [211, 189] width 21 height 10
click at [290, 130] on p "Select compute units" at bounding box center [325, 126] width 113 height 7
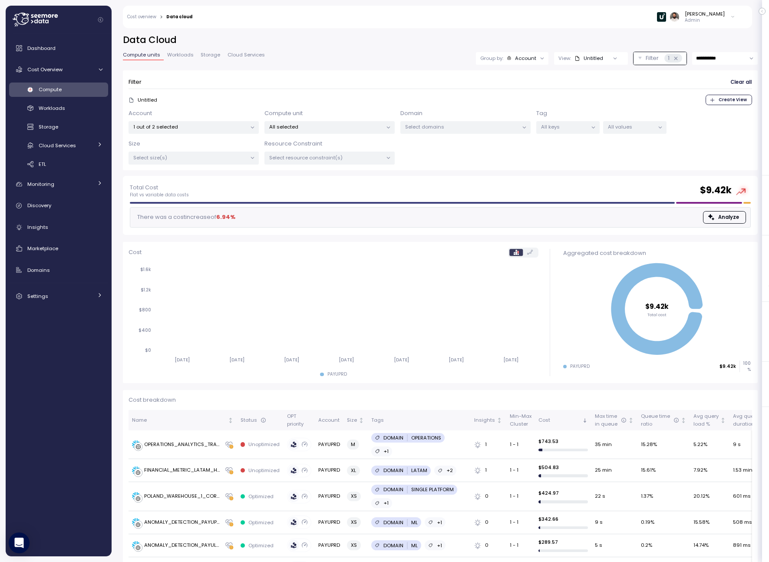
click at [368, 123] on p "All selected" at bounding box center [325, 126] width 113 height 7
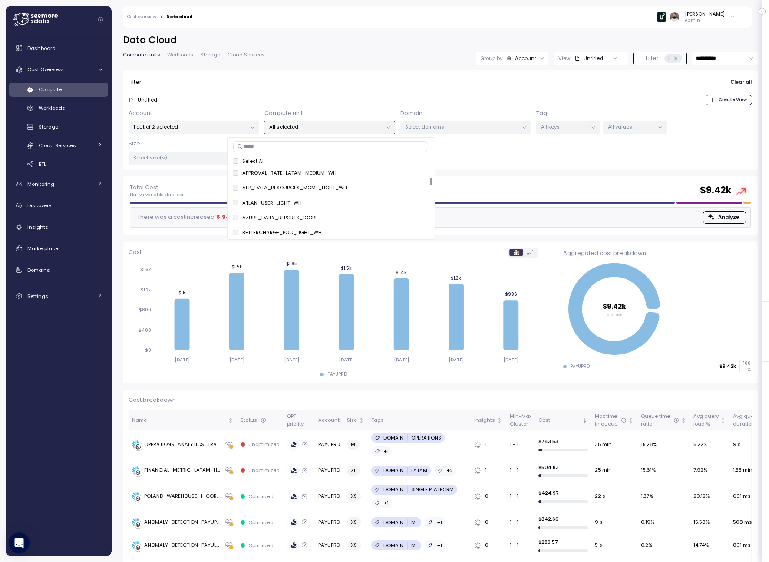
scroll to position [844, 0]
click at [379, 91] on form "Filter Clear all Untitled Create View Account 1 out of 2 selected Compute unit …" at bounding box center [441, 120] width 624 height 89
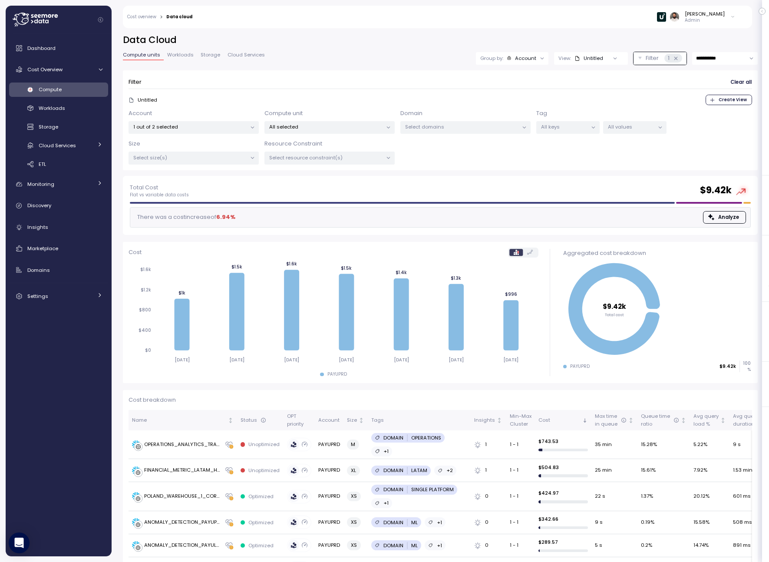
click at [328, 130] on p "All selected" at bounding box center [325, 126] width 113 height 7
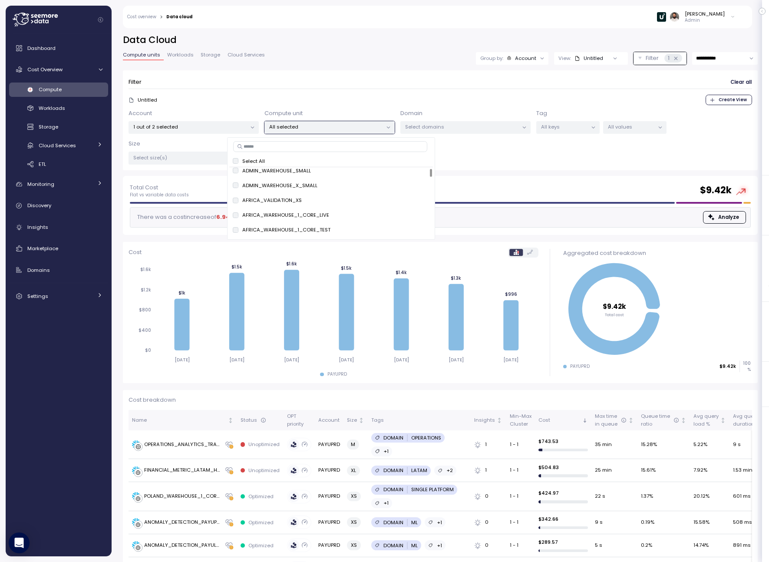
scroll to position [82, 0]
click at [292, 142] on input at bounding box center [330, 146] width 194 height 10
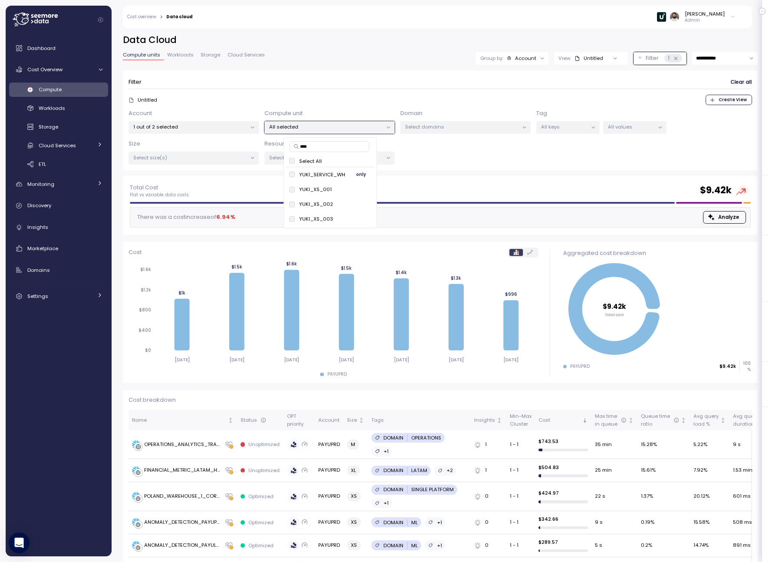
click at [361, 174] on span "only" at bounding box center [361, 175] width 10 height 10
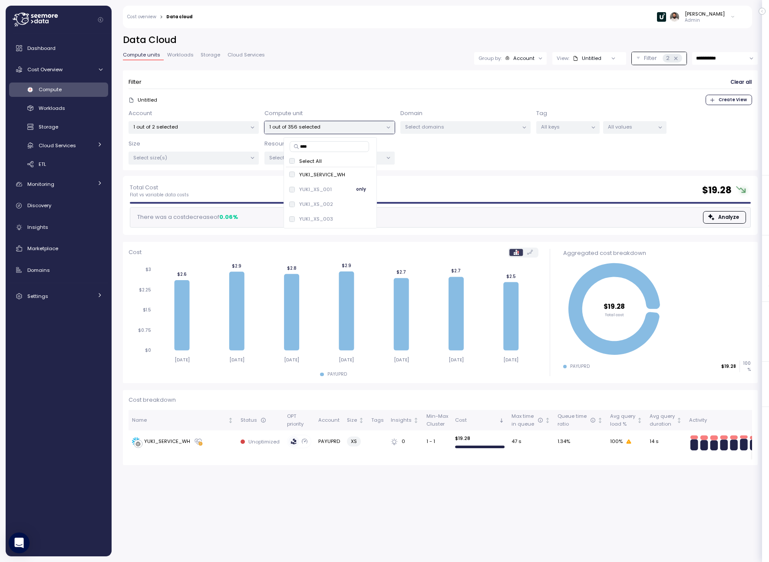
click at [336, 189] on div "YUKI_XS_001 only" at bounding box center [330, 189] width 83 height 10
click at [331, 176] on p "YUKI_SERVICE_WH" at bounding box center [322, 174] width 46 height 7
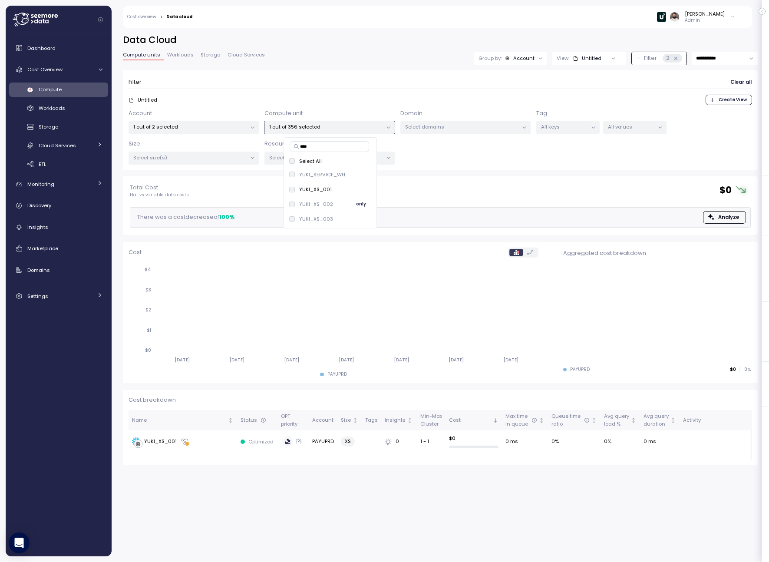
click at [327, 203] on p "YUKI_XS_002" at bounding box center [316, 204] width 34 height 7
click at [323, 219] on p "YUKI_XS_003" at bounding box center [316, 218] width 34 height 7
click at [329, 191] on p "YUKI_XS_001" at bounding box center [315, 189] width 33 height 7
click at [320, 207] on p "YUKI_XS_002" at bounding box center [316, 204] width 34 height 7
type input "****"
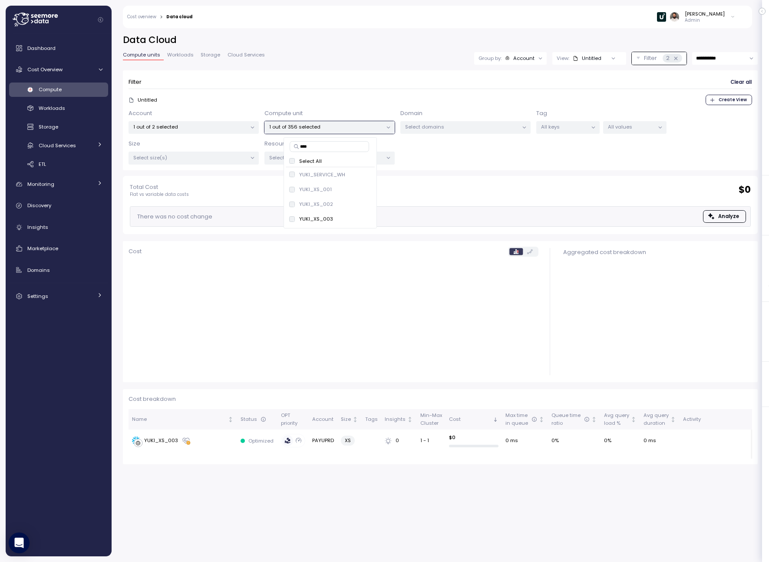
click at [315, 228] on div "**** Select All YUKI_SERVICE_WH only YUKI_XS_001 only YUKI_XS_002 only YUKI_XS_…" at bounding box center [330, 182] width 93 height 91
click at [316, 146] on input "****" at bounding box center [330, 146] width 80 height 10
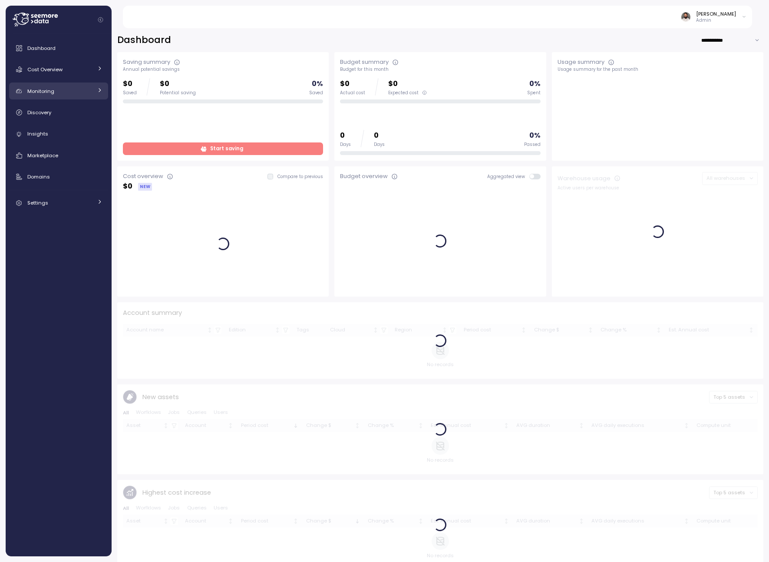
click at [79, 91] on div "Monitoring" at bounding box center [59, 91] width 65 height 9
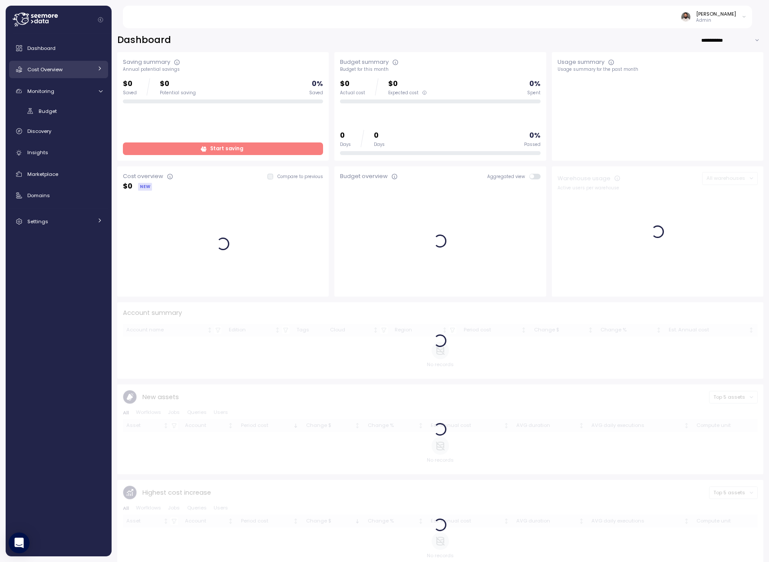
click at [83, 70] on div "Cost Overview" at bounding box center [59, 69] width 65 height 9
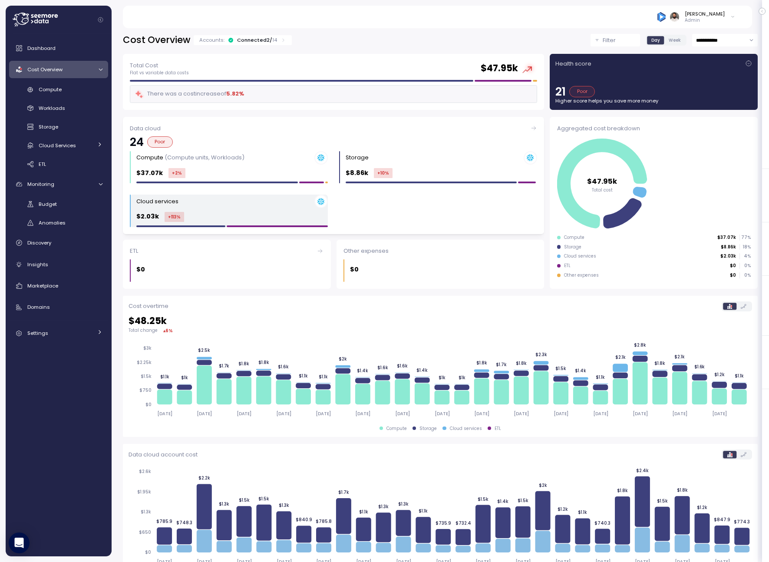
click at [215, 203] on div "Cloud services" at bounding box center [232, 201] width 192 height 13
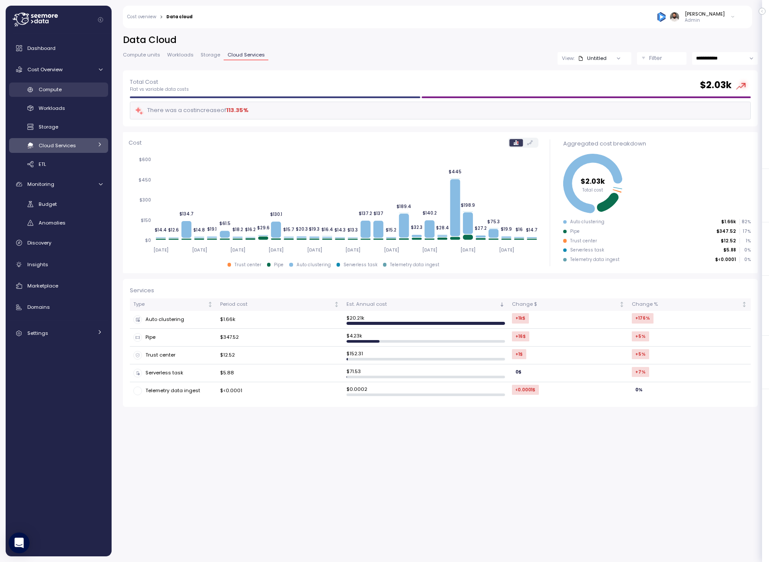
click at [51, 93] on span "Compute" at bounding box center [50, 89] width 23 height 7
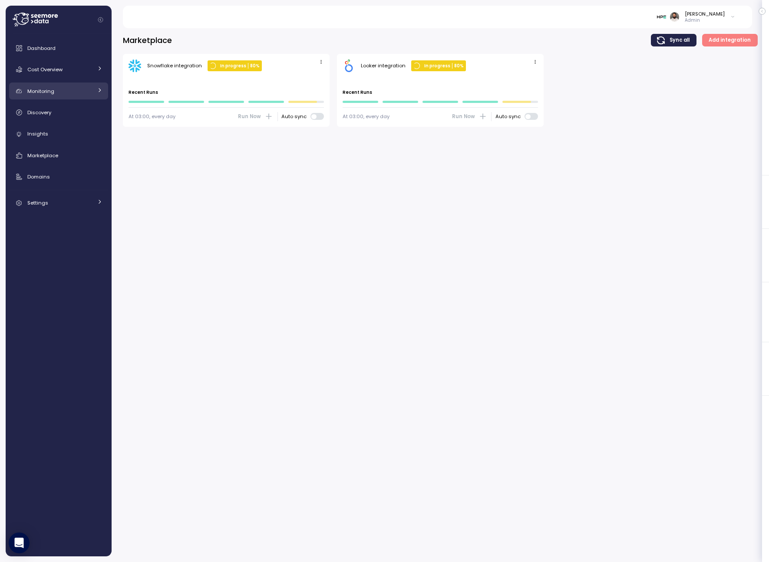
click at [80, 94] on div "Monitoring" at bounding box center [59, 91] width 65 height 9
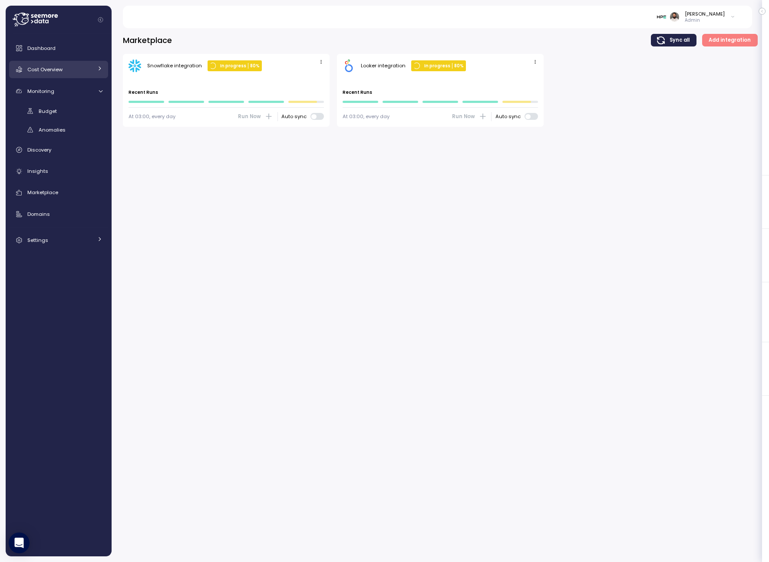
click at [64, 70] on div "Cost Overview" at bounding box center [59, 69] width 65 height 9
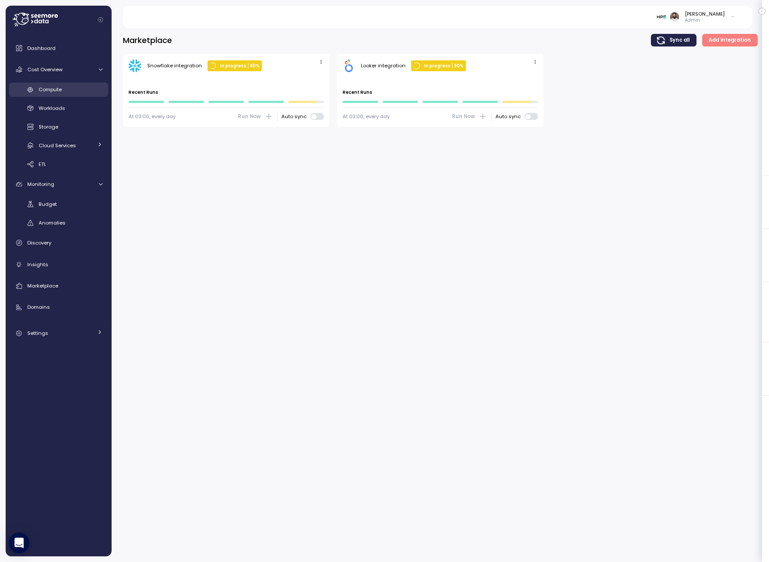
click at [63, 91] on div "Compute" at bounding box center [71, 89] width 64 height 9
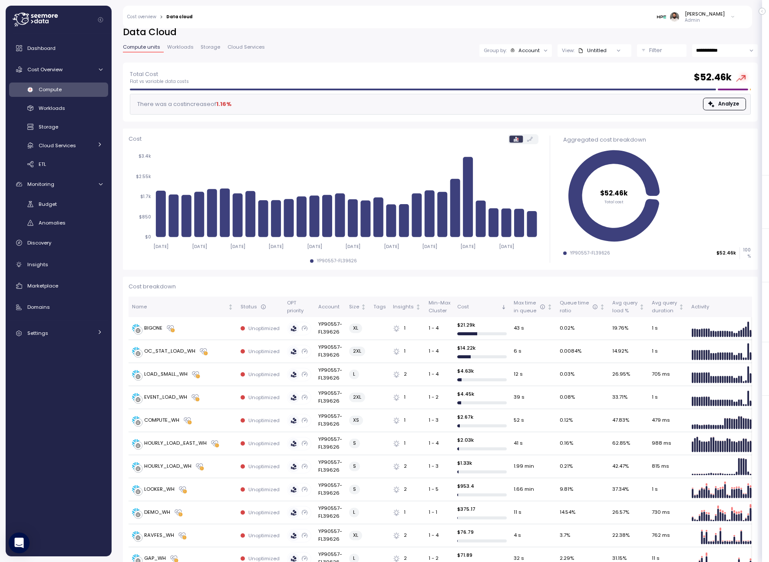
scroll to position [9, 0]
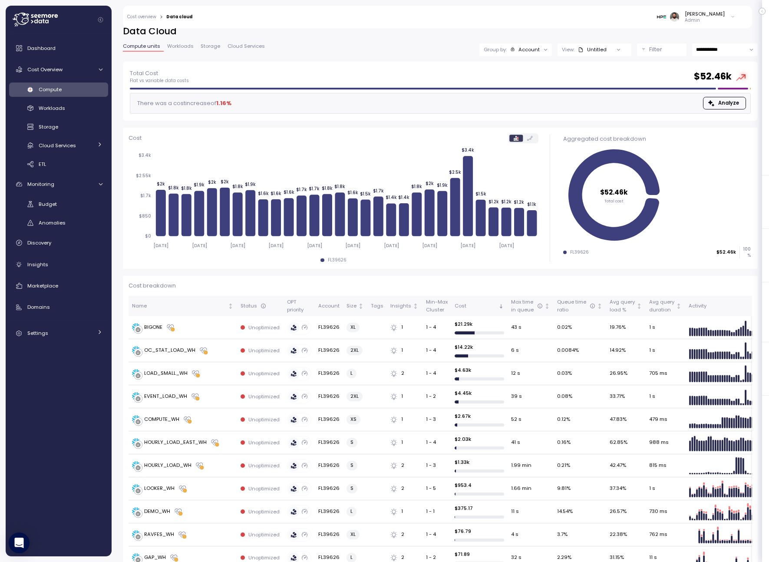
click at [532, 45] on div "Group by: Account" at bounding box center [516, 49] width 73 height 13
click at [528, 98] on p "Compute unit" at bounding box center [524, 97] width 34 height 7
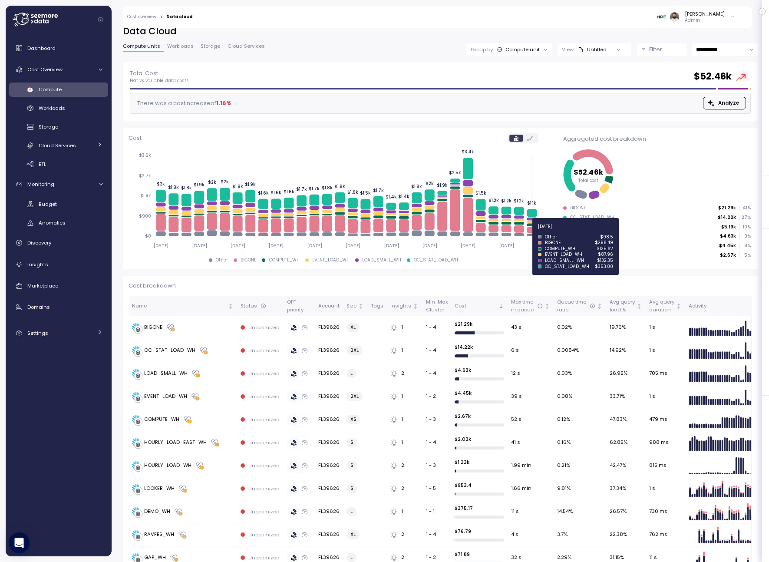
click at [531, 230] on icon at bounding box center [532, 230] width 10 height 7
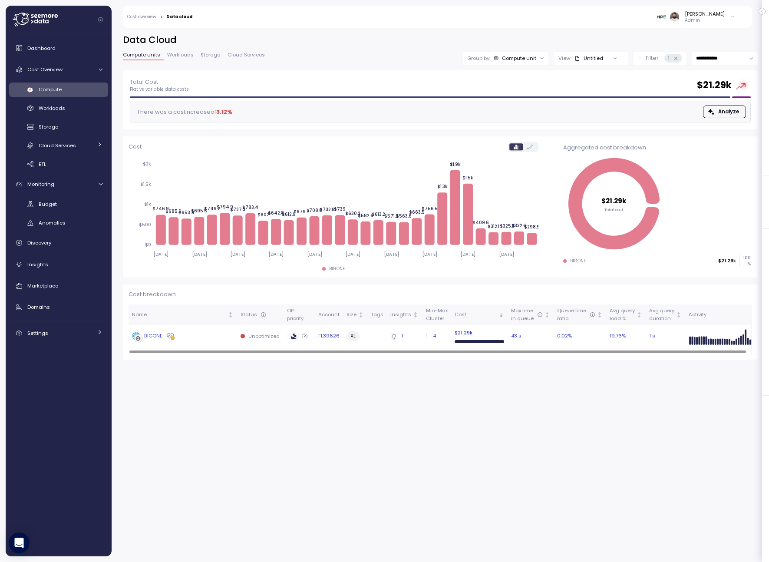
scroll to position [0, 6]
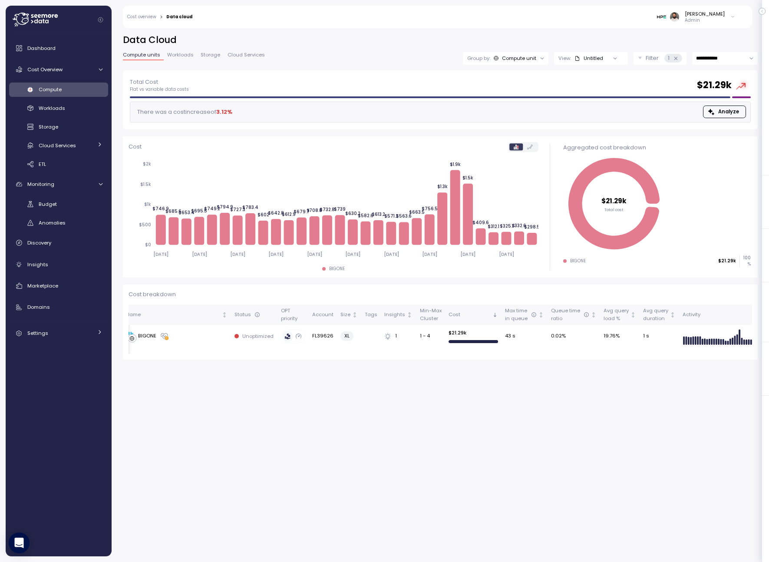
click at [84, 96] on link "Compute" at bounding box center [58, 90] width 99 height 14
click at [85, 73] on div "Cost Overview" at bounding box center [59, 69] width 65 height 9
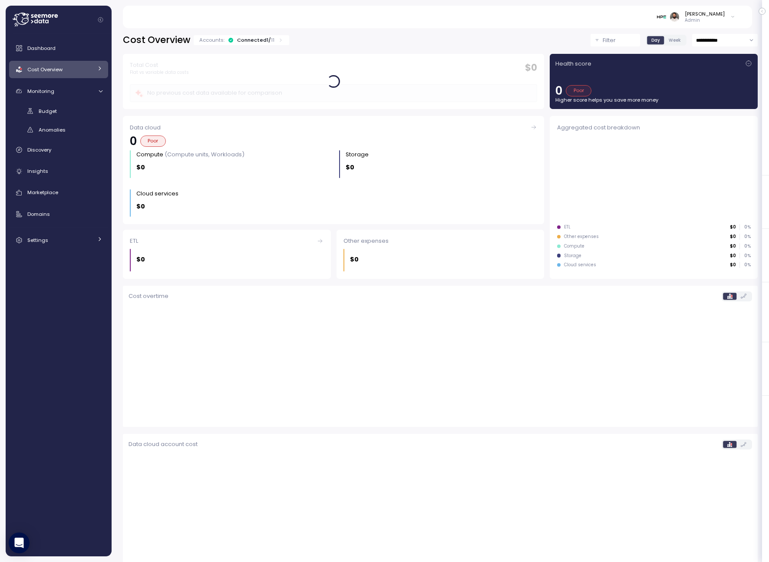
click at [262, 39] on div "Connected 1 / 11" at bounding box center [255, 39] width 37 height 7
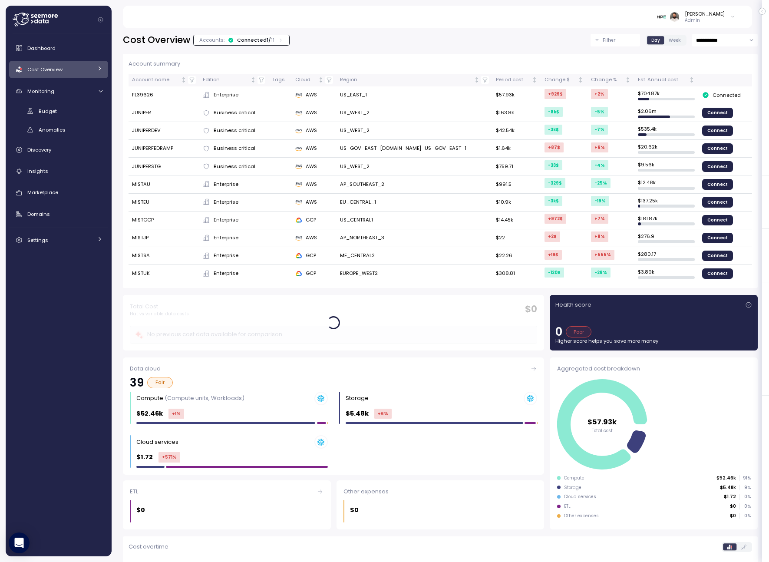
click at [260, 39] on div "Connected 1 / 11" at bounding box center [255, 39] width 37 height 7
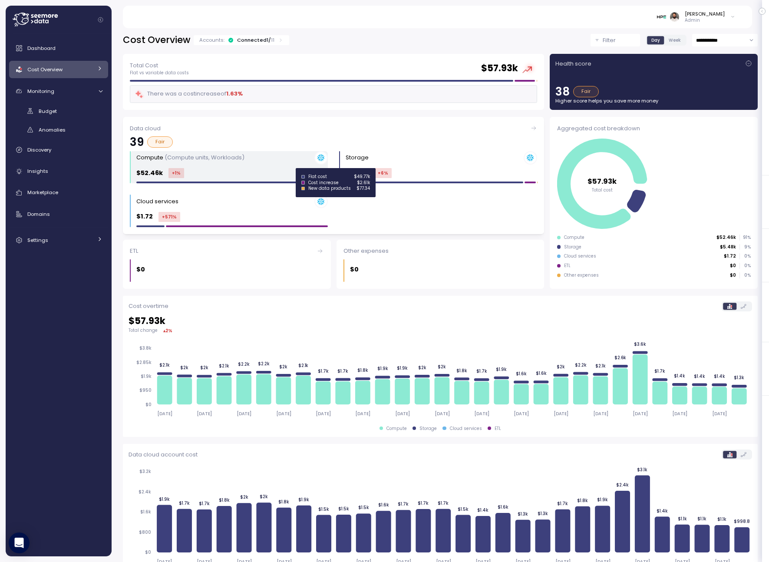
click at [287, 180] on div "Compute (Compute units, Workloads) $52.46k +1 %" at bounding box center [232, 167] width 192 height 33
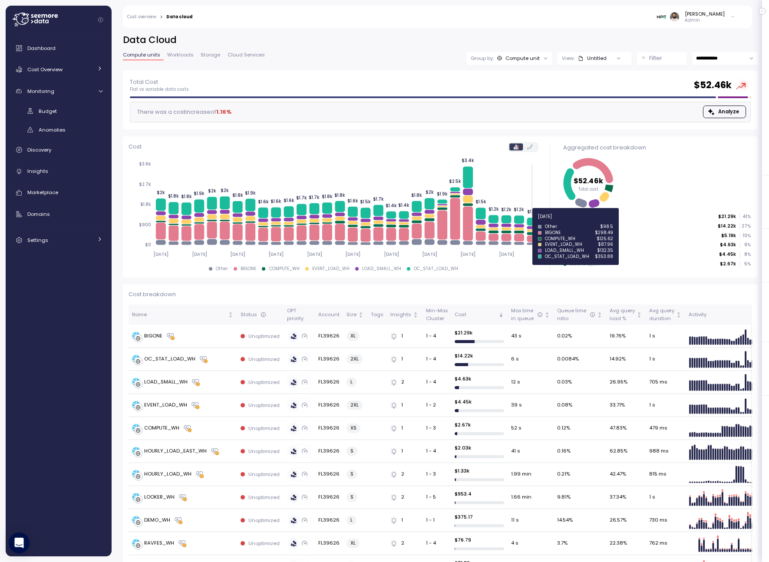
click at [534, 222] on icon at bounding box center [532, 222] width 10 height 8
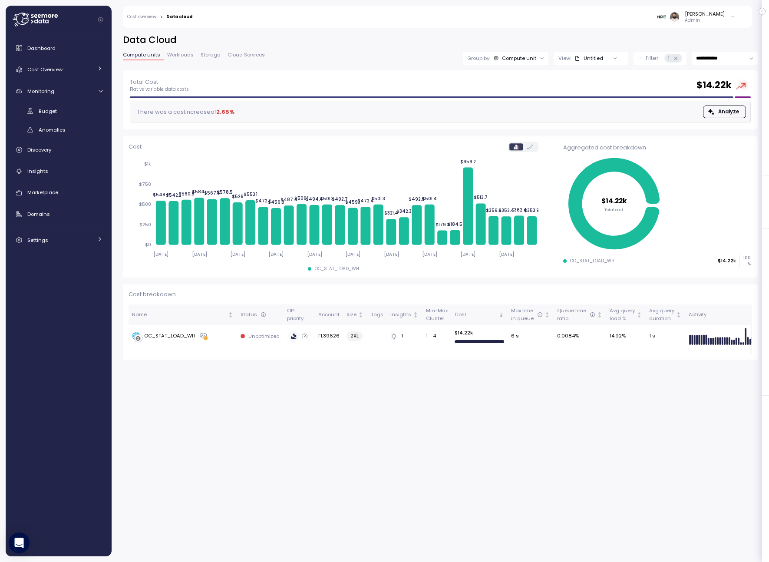
click at [60, 159] on div "Dashboard Cost Overview Compute Workloads Storage Cloud Services Clustering col…" at bounding box center [58, 144] width 99 height 209
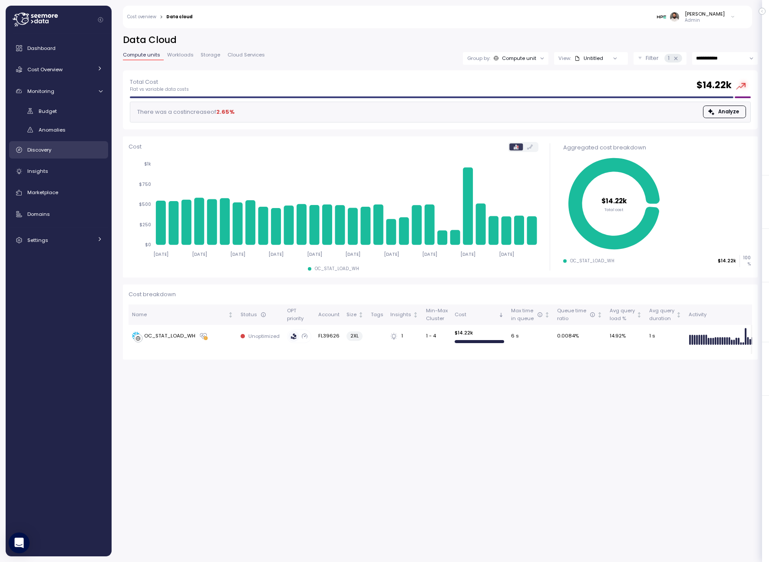
click at [62, 146] on div "Discovery" at bounding box center [64, 150] width 75 height 9
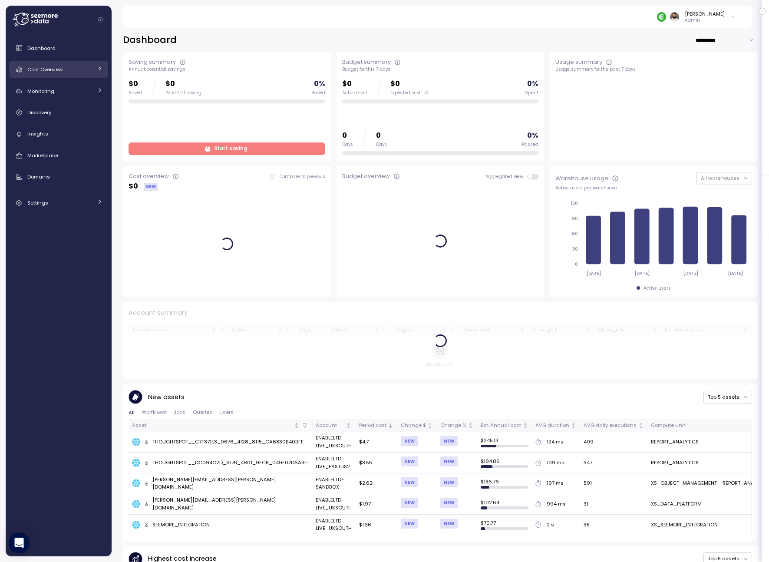
click at [80, 76] on link "Cost Overview" at bounding box center [58, 69] width 99 height 17
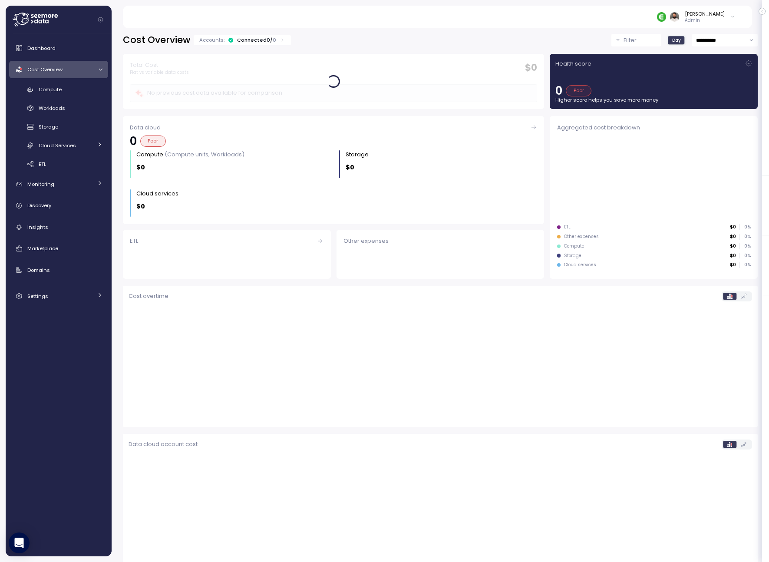
click at [260, 39] on div "Connected 0 / 0" at bounding box center [256, 39] width 39 height 7
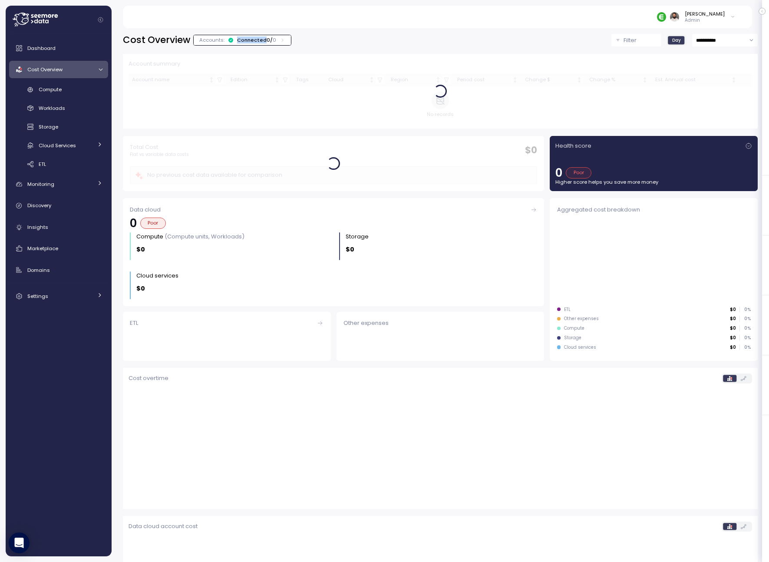
click at [260, 39] on div "Connected 0 / 0" at bounding box center [256, 39] width 39 height 7
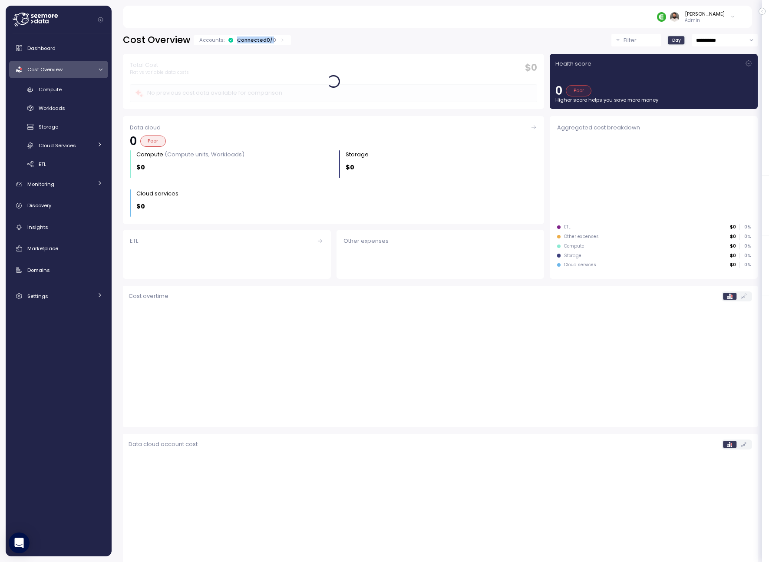
click at [260, 39] on div "Connected 0 / 0" at bounding box center [256, 39] width 39 height 7
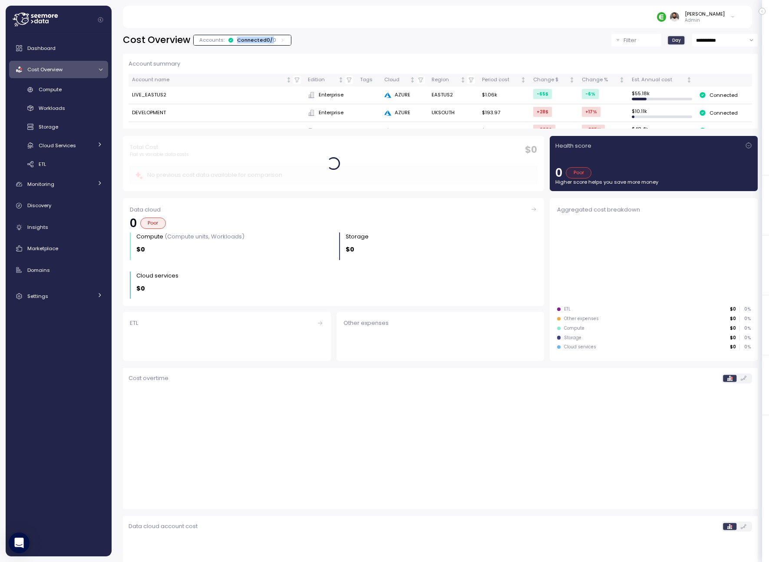
click at [260, 39] on div "Connected 0 / 0" at bounding box center [256, 39] width 39 height 7
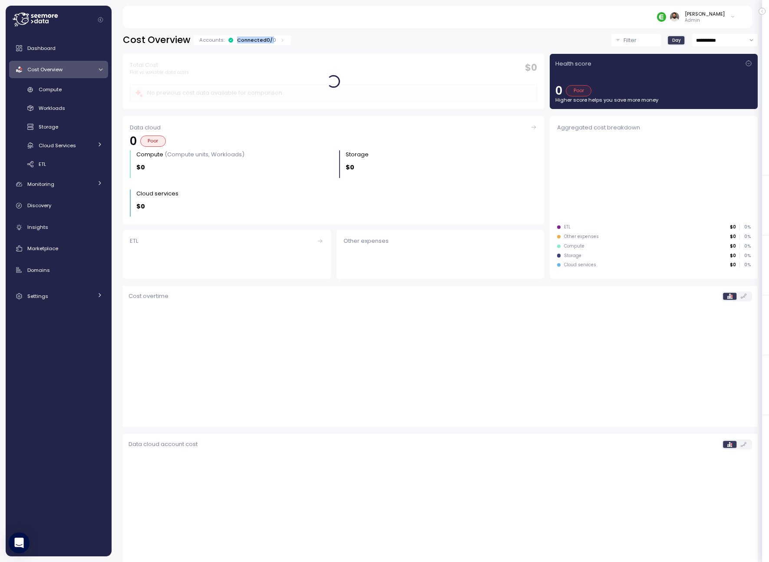
click at [260, 39] on div "Connected 0 / 0" at bounding box center [256, 39] width 39 height 7
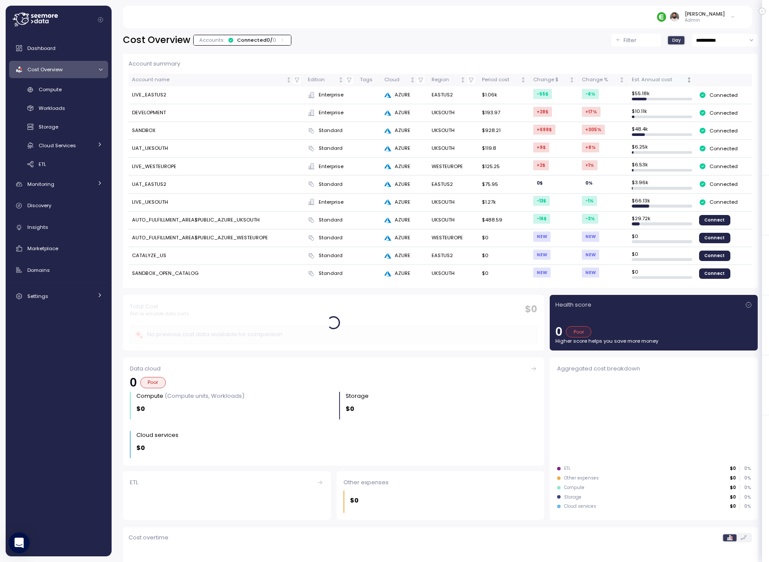
click at [615, 76] on div "Est. Annual cost" at bounding box center [658, 80] width 53 height 8
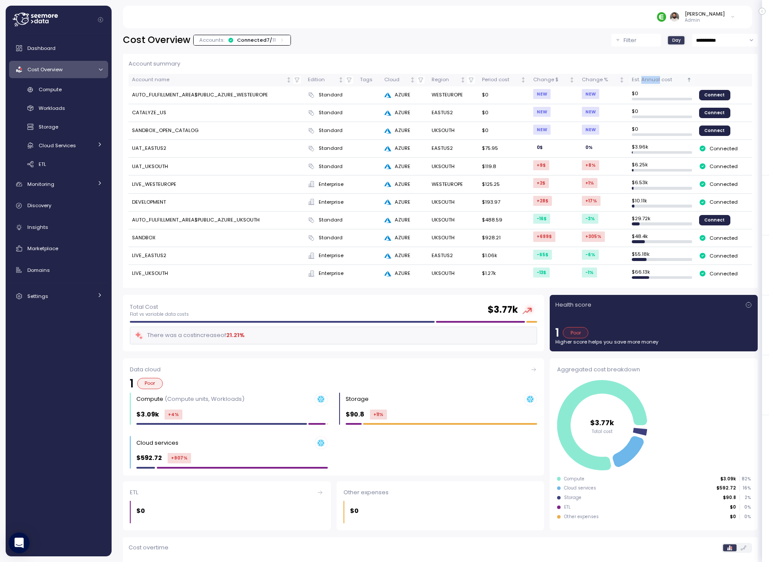
click at [615, 76] on div "Est. Annual cost" at bounding box center [658, 80] width 53 height 8
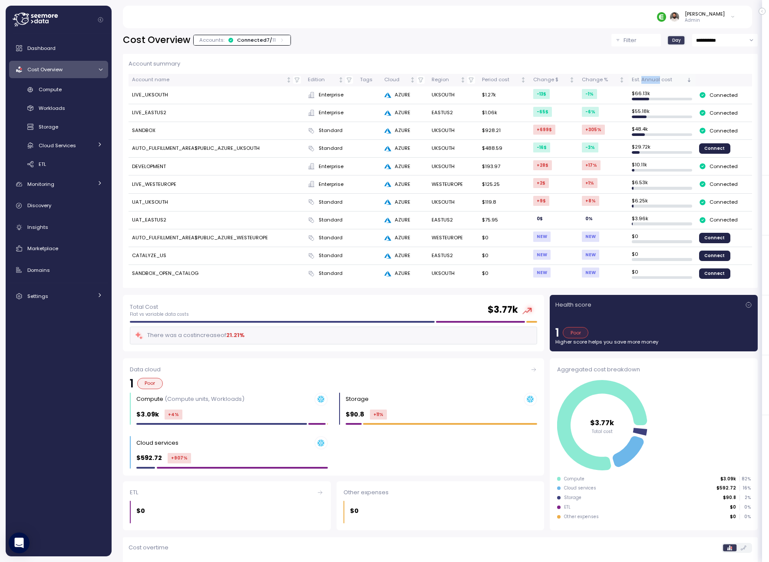
click at [615, 76] on div "Est. Annual cost" at bounding box center [658, 80] width 53 height 8
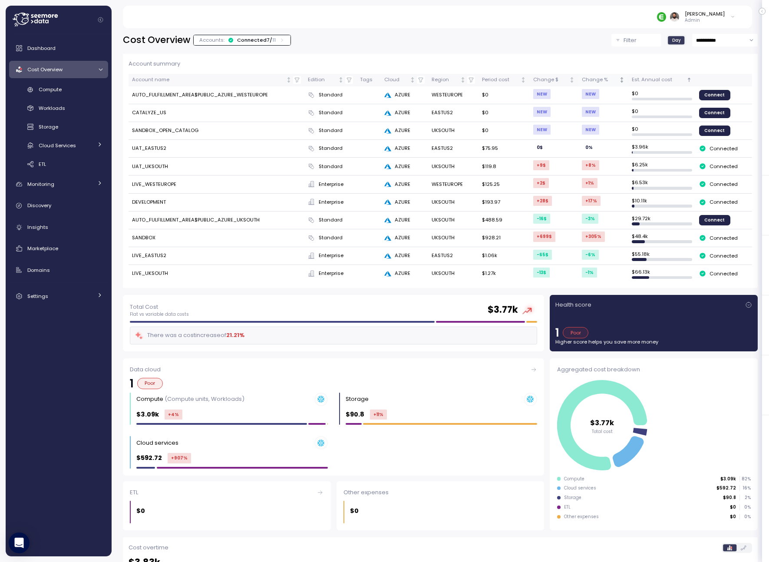
click at [596, 84] on th "Change %" at bounding box center [604, 80] width 50 height 13
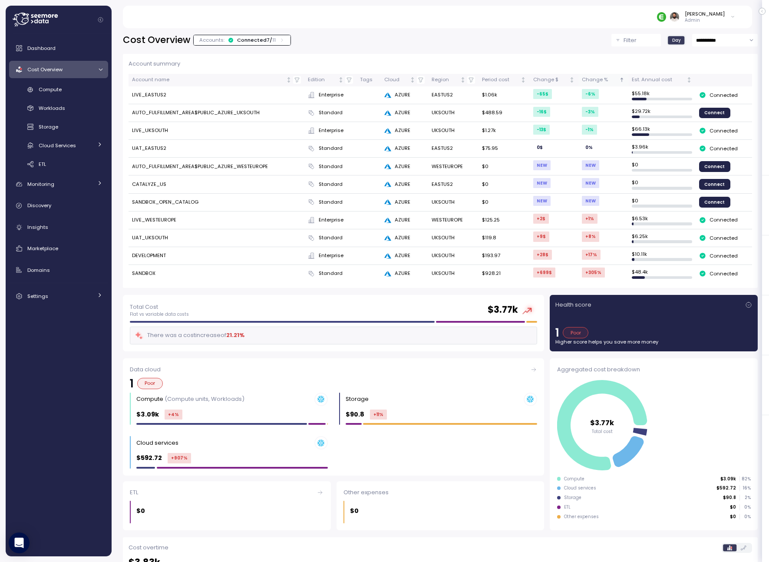
click at [597, 83] on div "Change %" at bounding box center [600, 80] width 36 height 8
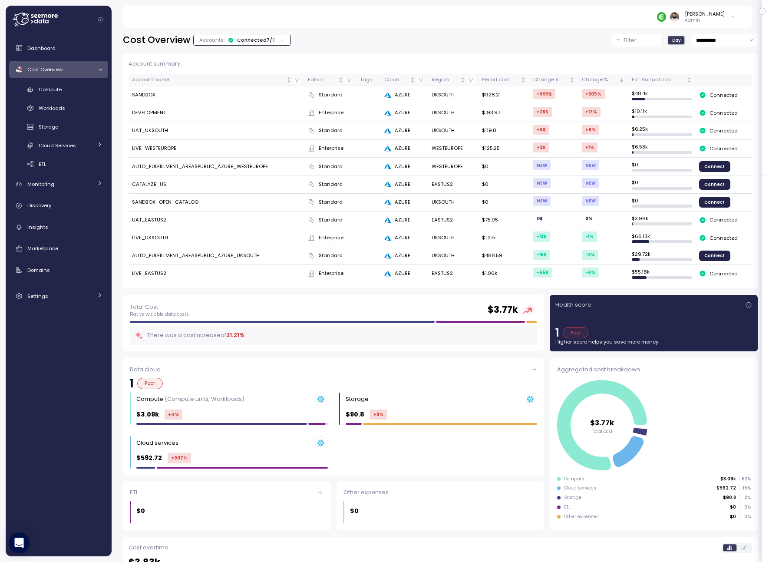
click at [615, 176] on td "$ 0" at bounding box center [662, 185] width 67 height 18
click at [615, 75] on th "Est. Annual cost" at bounding box center [662, 80] width 67 height 13
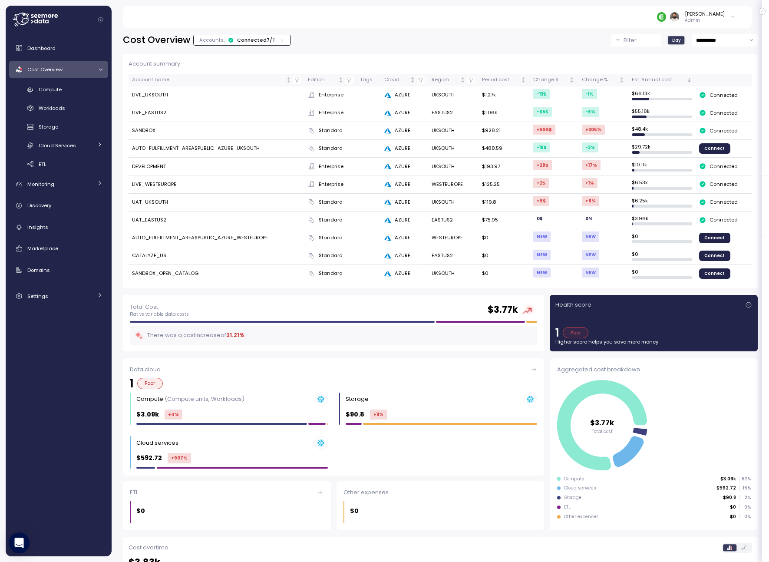
click at [156, 96] on td "LIVE_UKSOUTH" at bounding box center [217, 95] width 176 height 18
copy td "LIVE_UKSOUTH"
click at [253, 43] on div "Connected 7 / 11" at bounding box center [256, 39] width 39 height 7
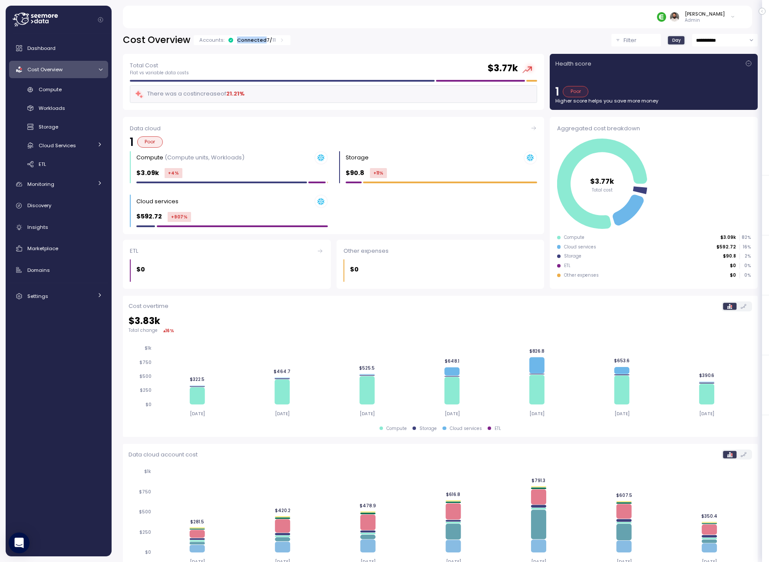
click at [253, 43] on div "Connected 7 / 11" at bounding box center [256, 39] width 39 height 7
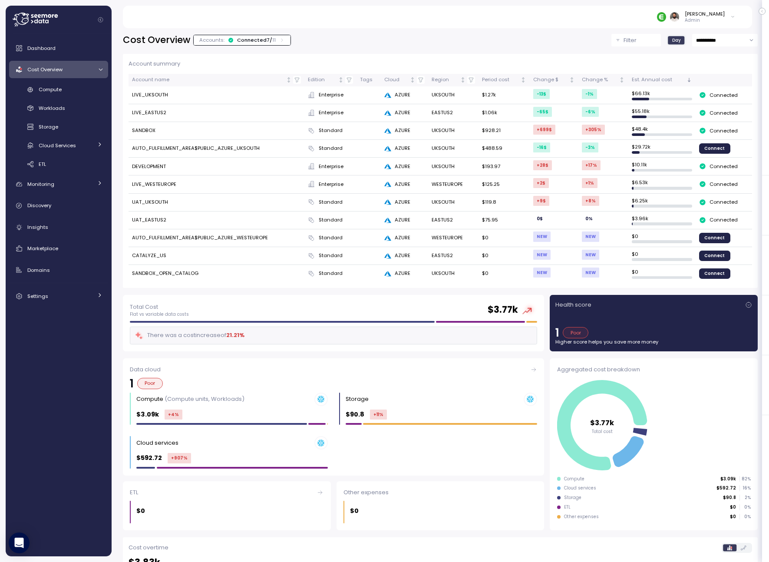
click at [247, 148] on td "AUTO_FULFILLMENT_AREA$PUBLIC_AZURE_UKSOUTH" at bounding box center [217, 149] width 176 height 18
click at [180, 182] on td "LIVE_WESTEUROPE" at bounding box center [217, 185] width 176 height 18
click at [167, 182] on td "LIVE_WESTEUROPE" at bounding box center [217, 185] width 176 height 18
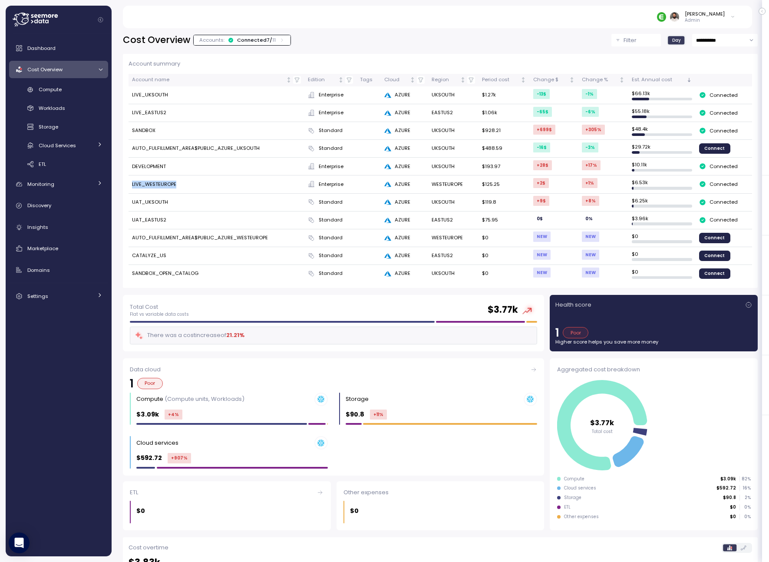
click at [167, 182] on td "LIVE_WESTEUROPE" at bounding box center [217, 185] width 176 height 18
click at [77, 86] on div "Compute" at bounding box center [71, 89] width 64 height 9
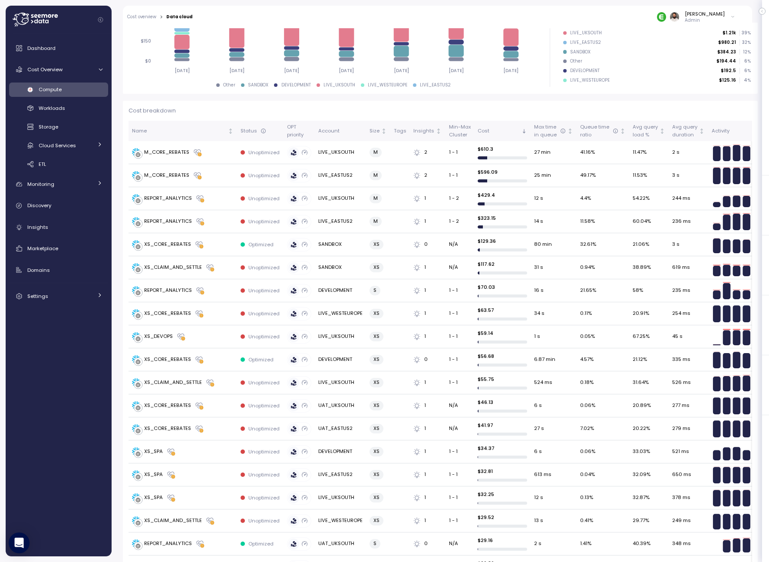
scroll to position [183, 0]
click at [218, 151] on div "M_CORE_REBATES" at bounding box center [183, 153] width 102 height 9
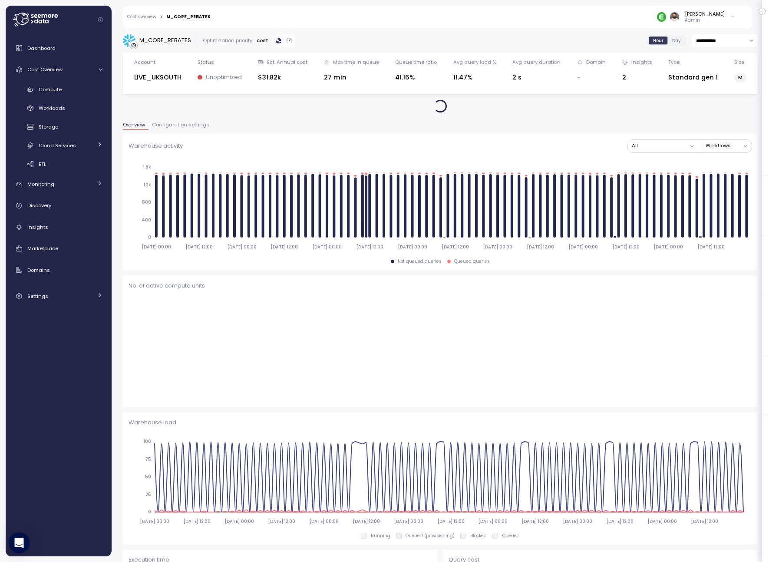
click at [183, 118] on div "**********" at bounding box center [440, 511] width 635 height 954
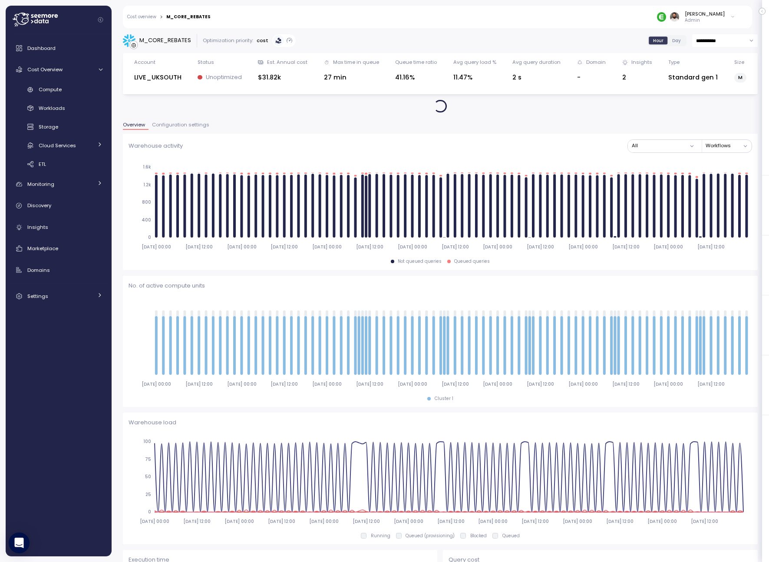
click at [183, 123] on span "Configuration settings" at bounding box center [180, 125] width 57 height 5
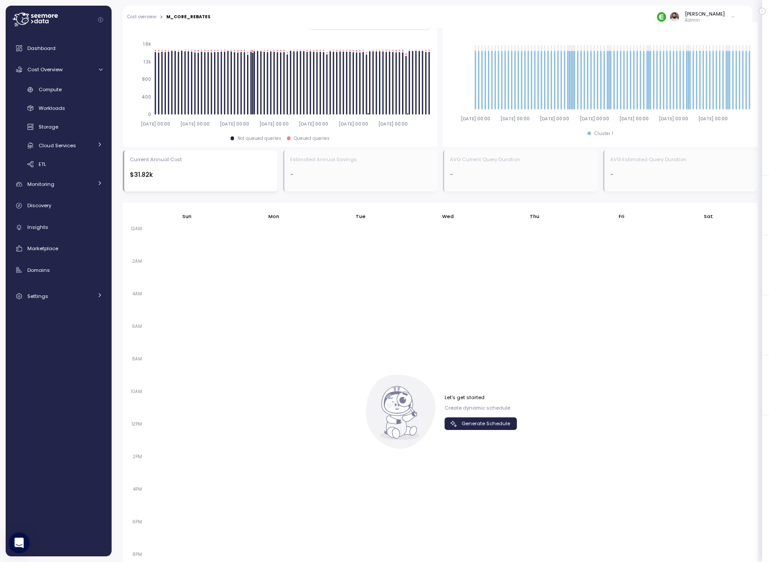
scroll to position [437, 0]
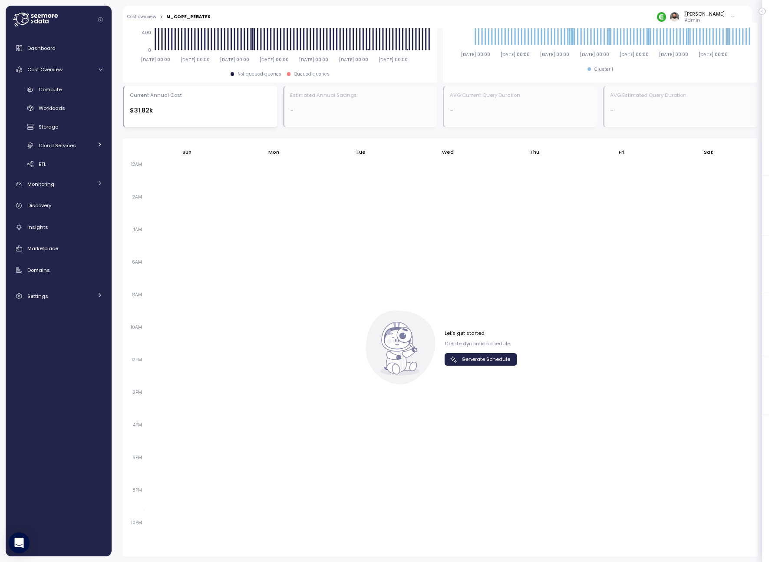
click at [484, 353] on div "Let's get started Create dynamic schedule Generate Schedule" at bounding box center [481, 348] width 73 height 36
click at [480, 360] on span "Generate Schedule" at bounding box center [486, 360] width 49 height 12
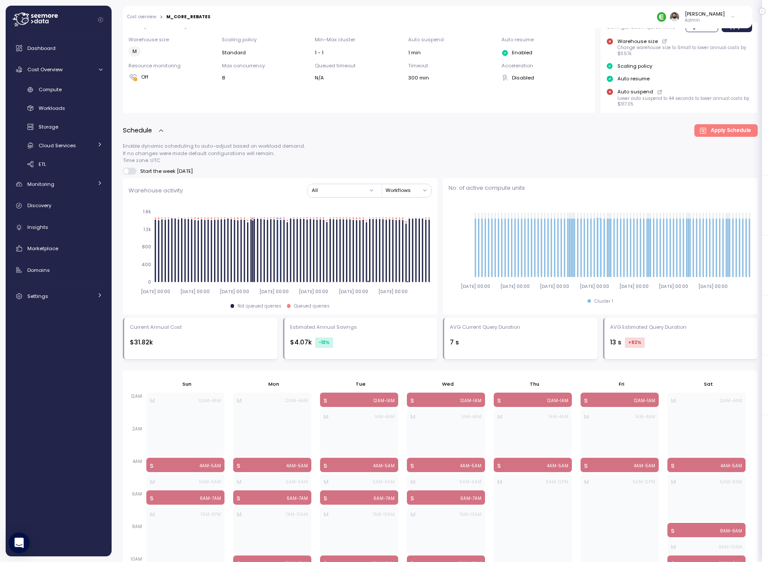
scroll to position [0, 0]
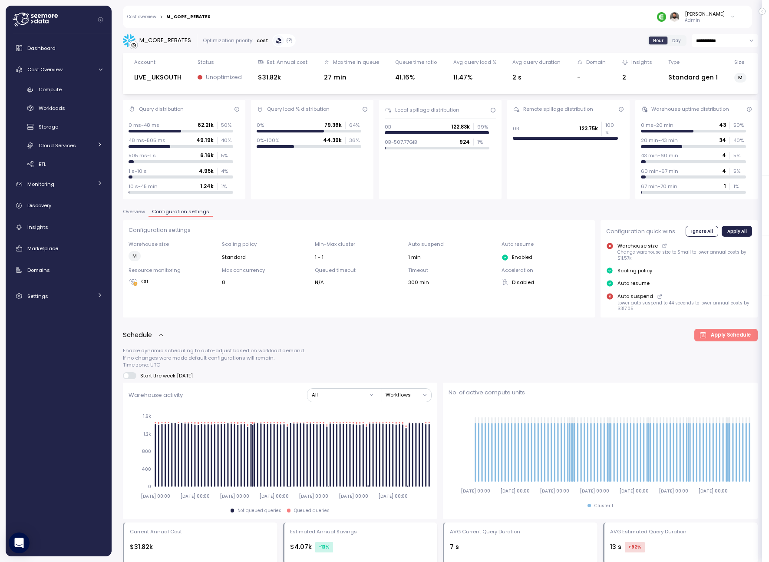
click at [142, 212] on span "Overview" at bounding box center [134, 211] width 22 height 5
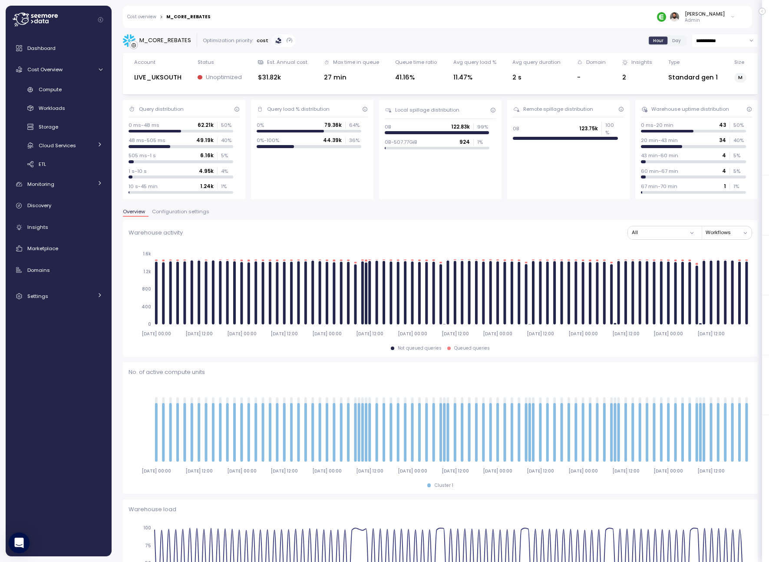
click at [188, 214] on span "Configuration settings" at bounding box center [180, 211] width 57 height 5
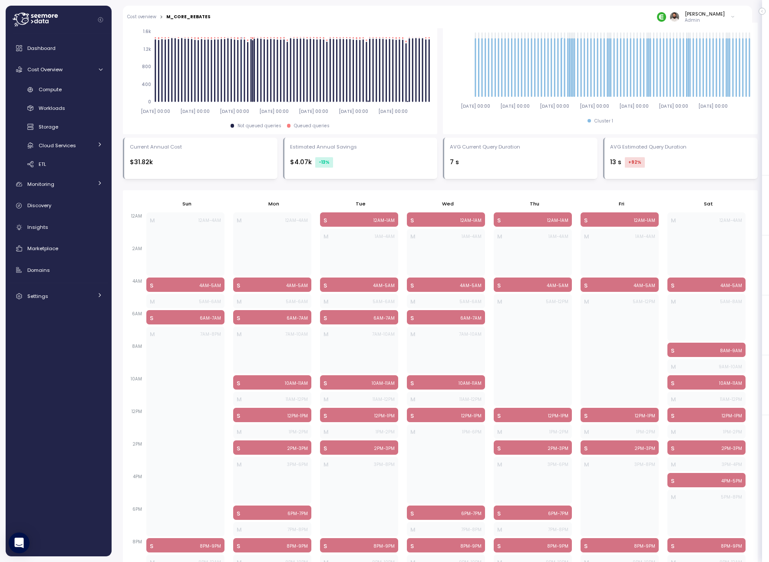
scroll to position [383, 0]
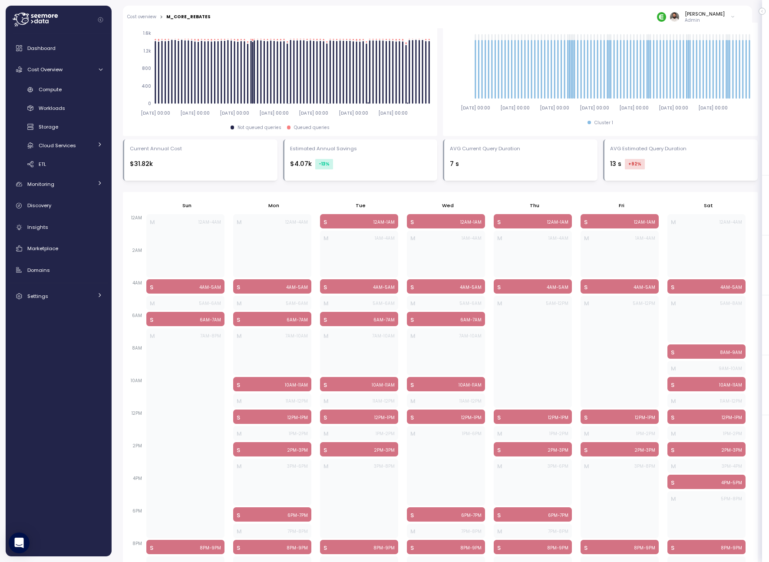
drag, startPoint x: 287, startPoint y: 164, endPoint x: 374, endPoint y: 159, distance: 87.9
click at [373, 159] on div "Estimated Annual Savings $4.07k -13 %" at bounding box center [360, 159] width 155 height 41
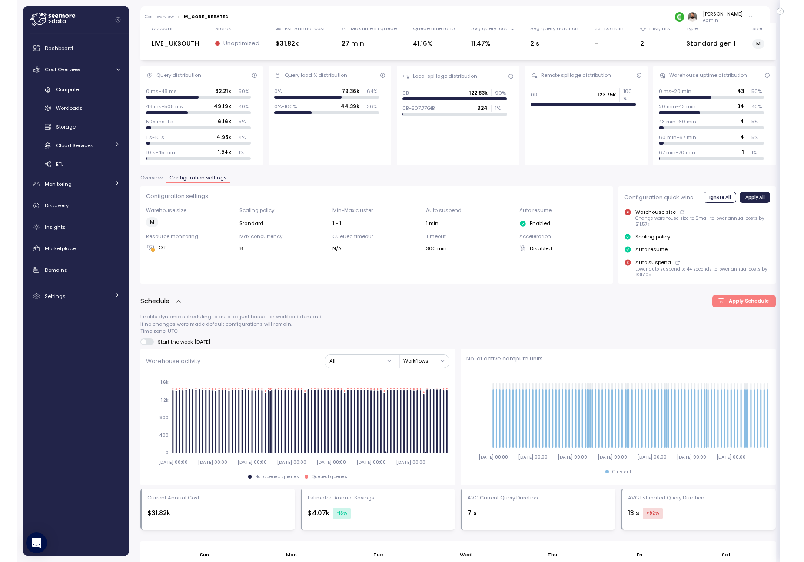
scroll to position [0, 0]
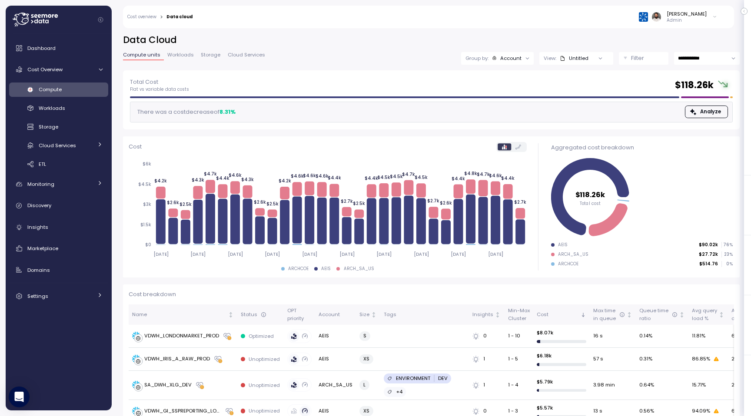
scroll to position [43, 0]
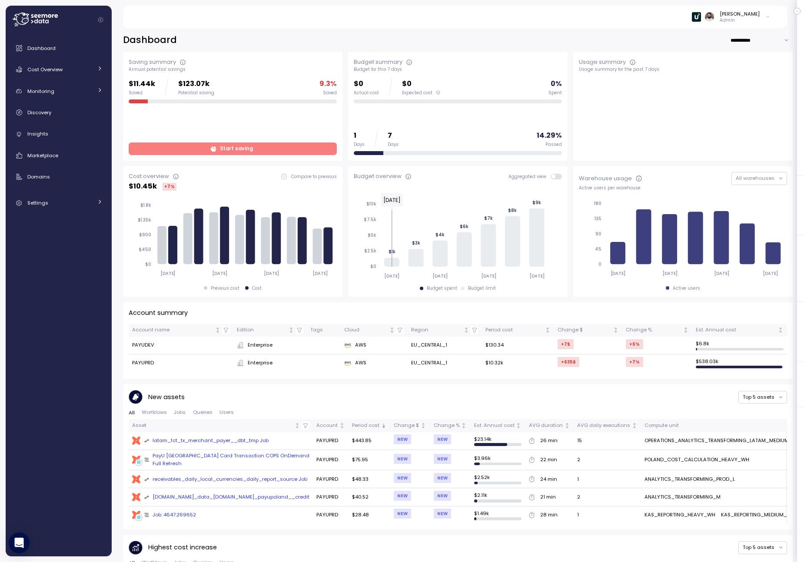
click at [199, 154] on span "Start saving" at bounding box center [231, 149] width 197 height 12
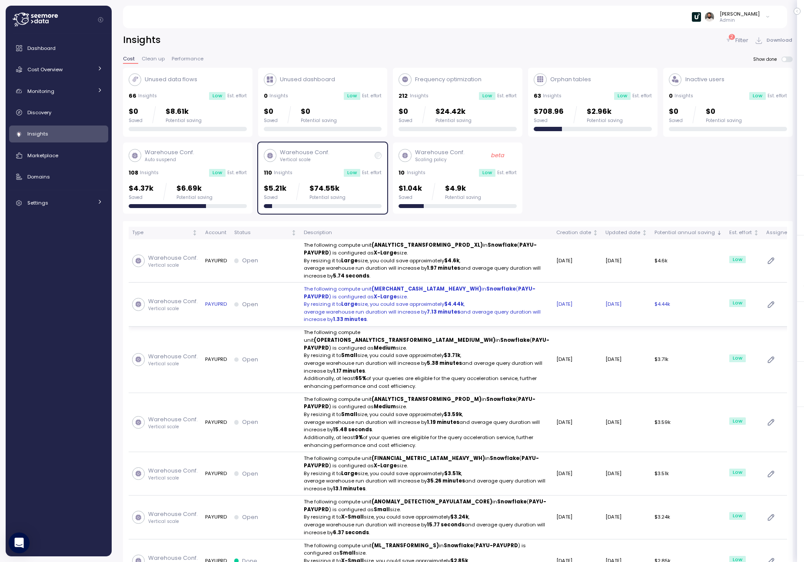
click at [362, 302] on p "By resizing it to Large size, you could save approximately $4.44k ," at bounding box center [426, 305] width 245 height 8
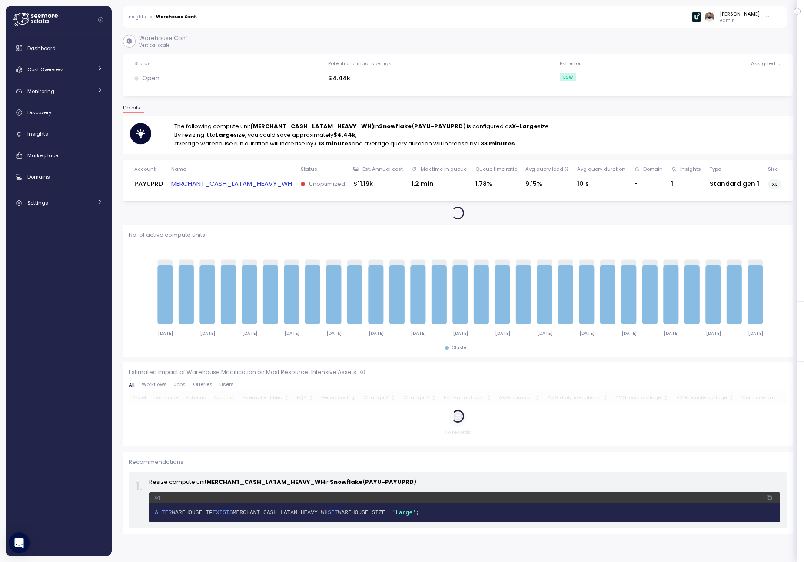
click at [283, 184] on link "MERCHANT_CASH_LATAM_HEAVY_WH" at bounding box center [231, 184] width 121 height 10
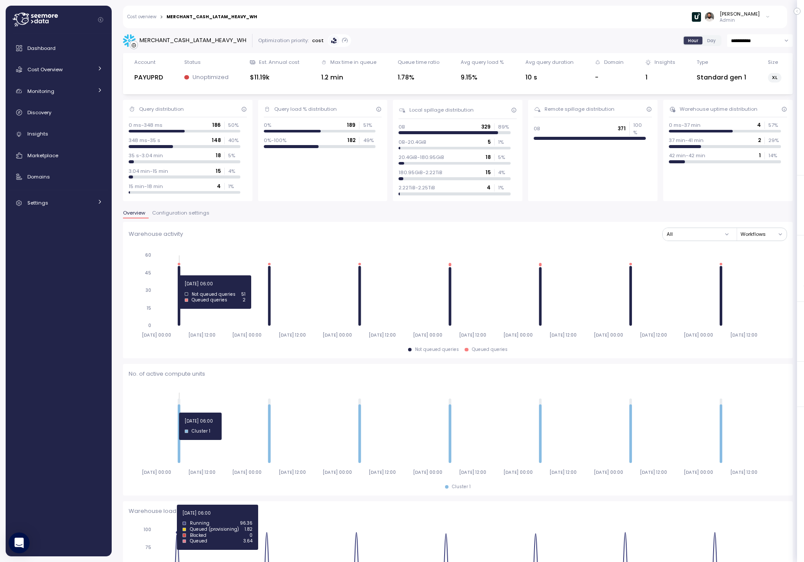
click at [180, 275] on icon "2025-08-10 00:00 2025-08-10 12:00 2025-08-11 00:00 2025-08-11 12:00 2025-08-12 …" at bounding box center [458, 295] width 658 height 96
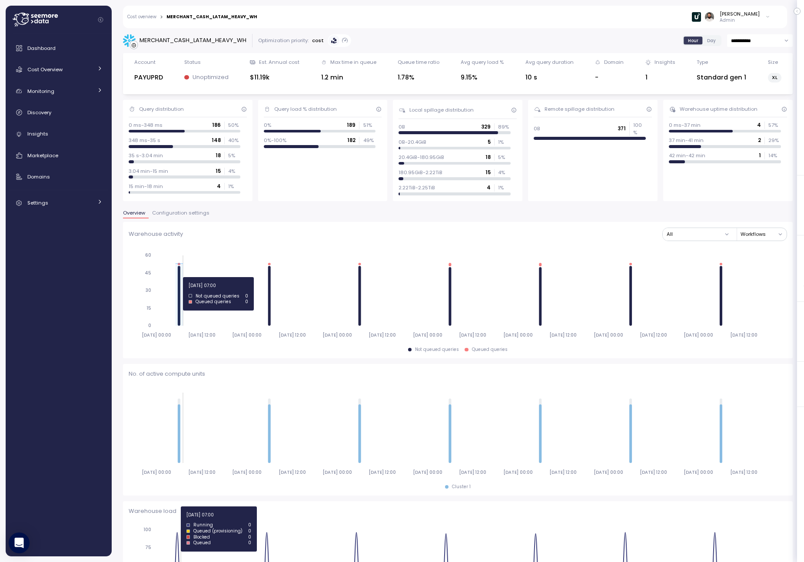
drag, startPoint x: 176, startPoint y: 277, endPoint x: 181, endPoint y: 277, distance: 5.6
click at [181, 277] on icon at bounding box center [178, 295] width 7 height 62
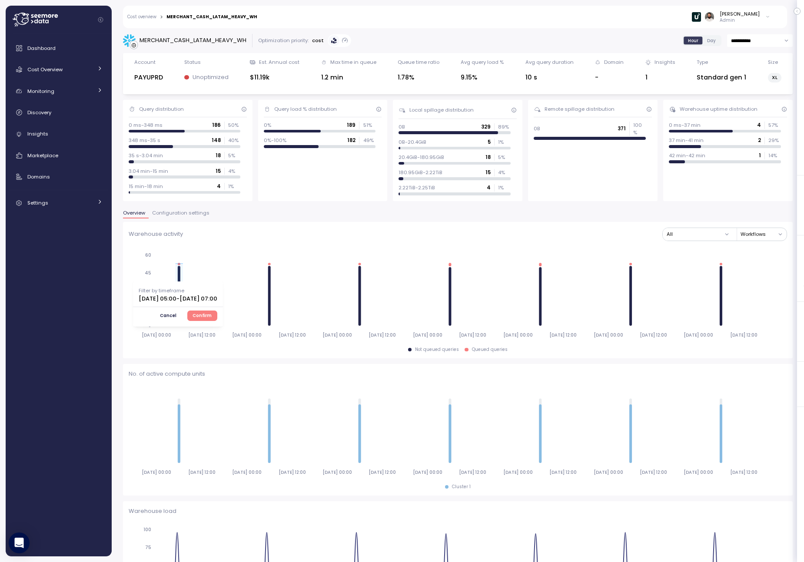
click at [212, 312] on span "Confirm" at bounding box center [201, 316] width 19 height 10
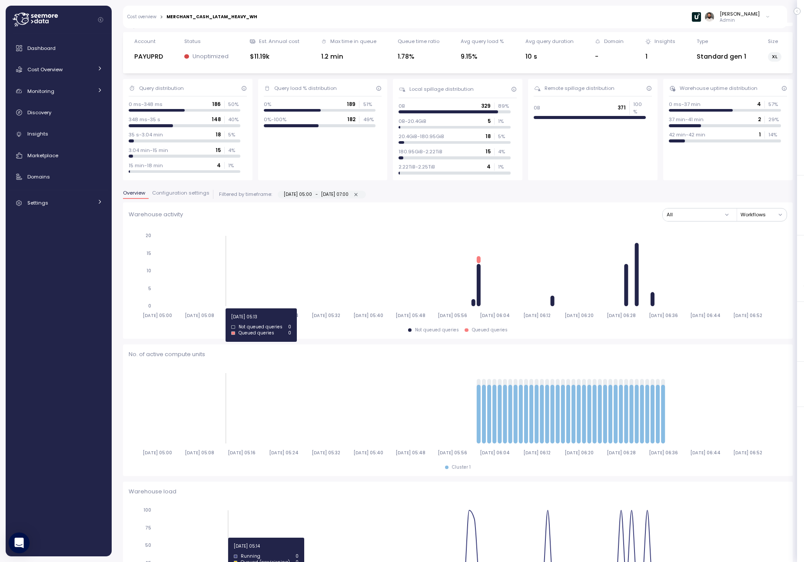
scroll to position [23, 0]
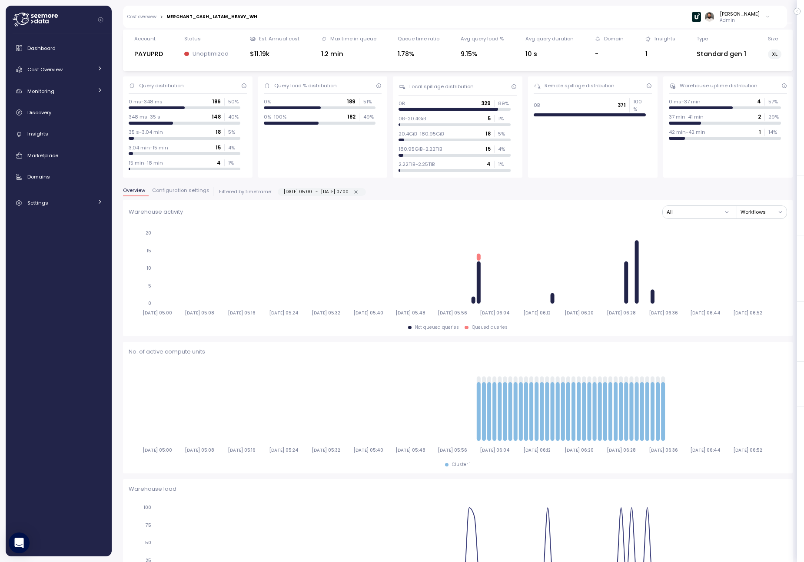
click at [184, 189] on span "Configuration settings" at bounding box center [180, 190] width 57 height 5
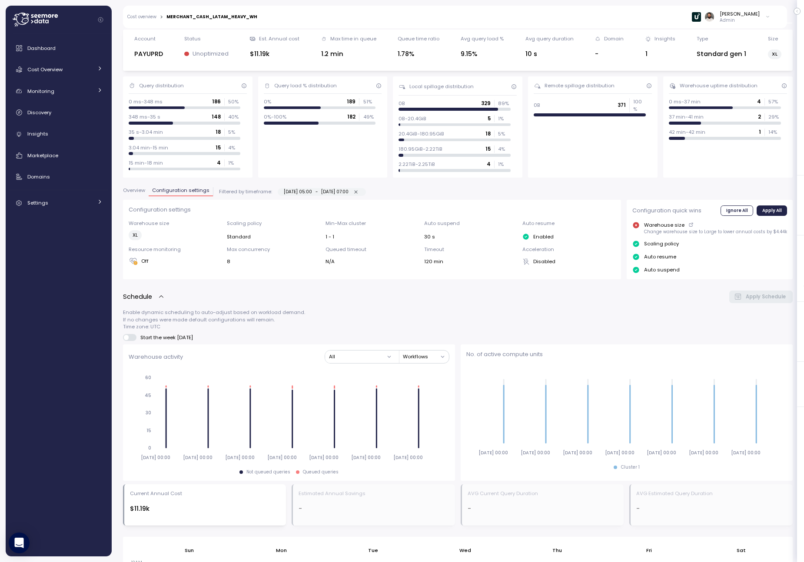
click at [148, 201] on div "Configuration settings Warehouse size XL Scaling policy Standard Min-Max cluste…" at bounding box center [372, 240] width 498 height 80
click at [140, 196] on div "Overview Configuration settings Filtered by timeframe: 10-08-2025 05:00 - 10-08…" at bounding box center [457, 193] width 669 height 12
click at [138, 194] on button "Overview" at bounding box center [136, 191] width 26 height 9
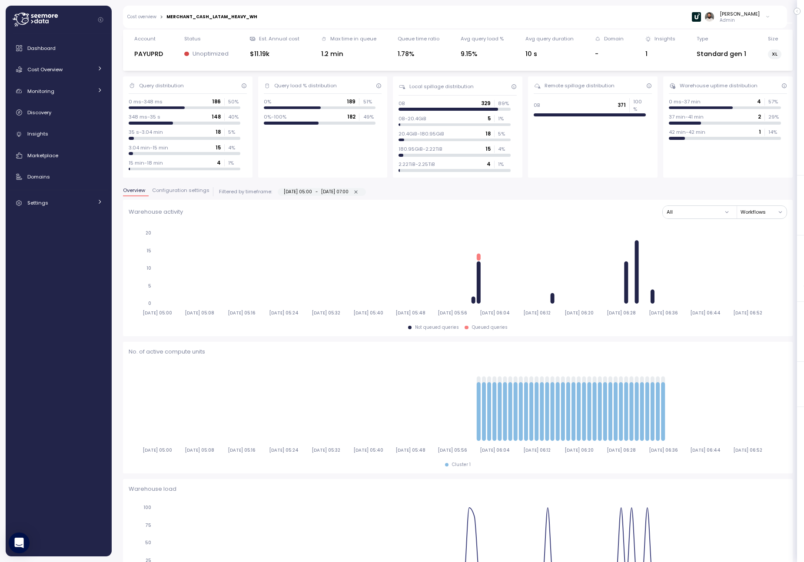
click at [197, 198] on div "Overview Configuration settings Filtered by timeframe: 10-08-2025 05:00 - 10-08…" at bounding box center [457, 193] width 669 height 12
click at [194, 193] on button "Configuration settings" at bounding box center [181, 191] width 64 height 9
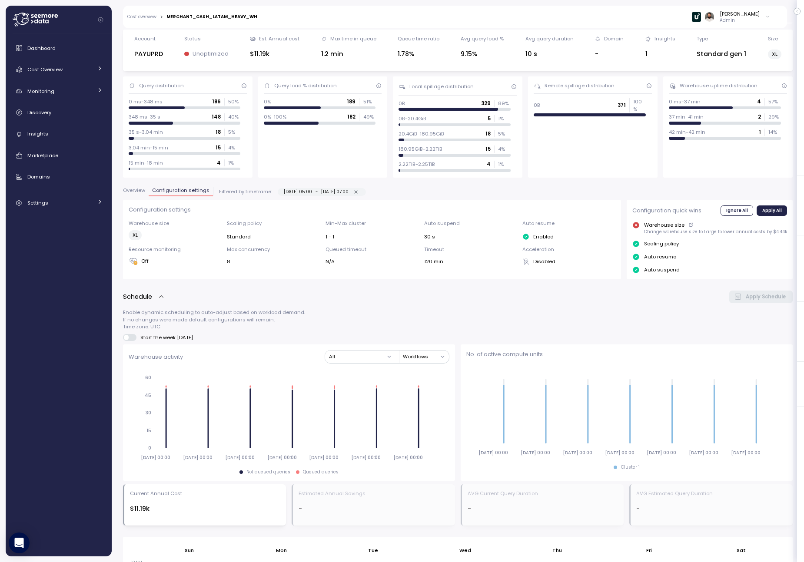
click at [142, 194] on button "Overview" at bounding box center [136, 191] width 26 height 9
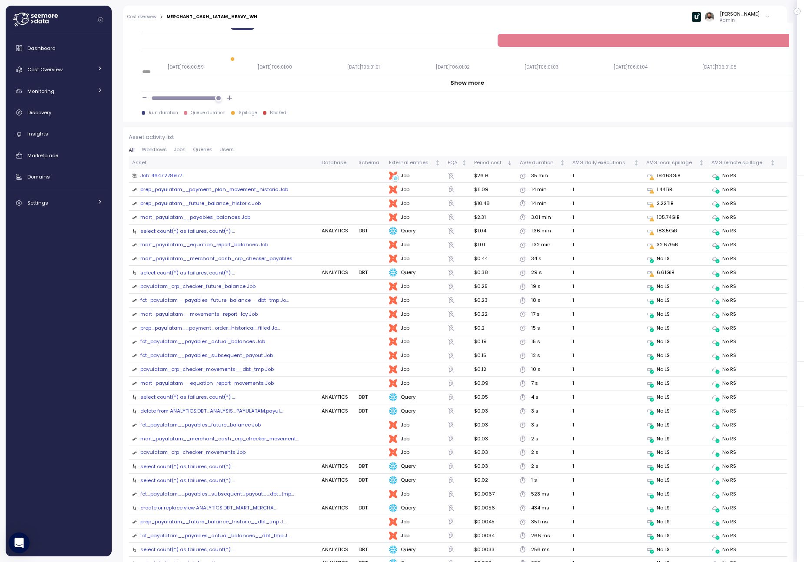
scroll to position [865, 0]
click at [199, 156] on div "All Workflows Jobs Queries Users" at bounding box center [458, 153] width 658 height 10
click at [199, 153] on span "Queries" at bounding box center [203, 150] width 20 height 5
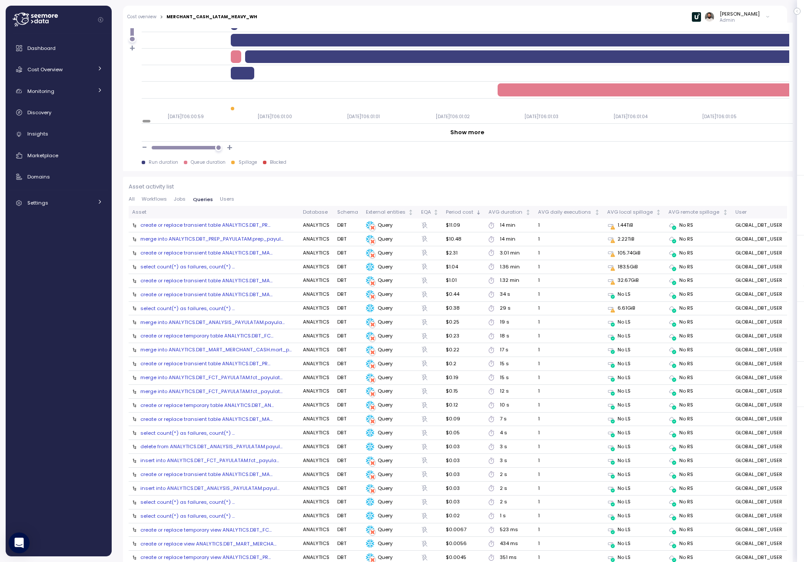
scroll to position [815, 0]
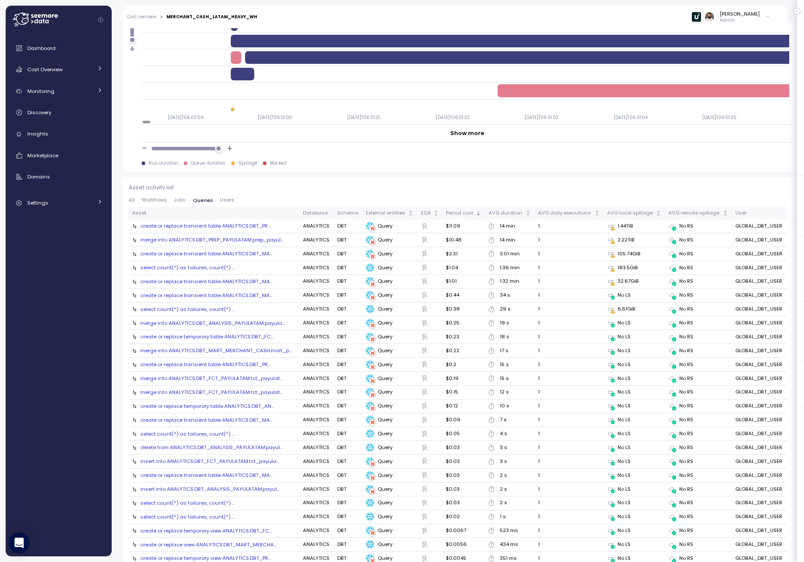
click at [611, 227] on icon at bounding box center [612, 228] width 5 height 5
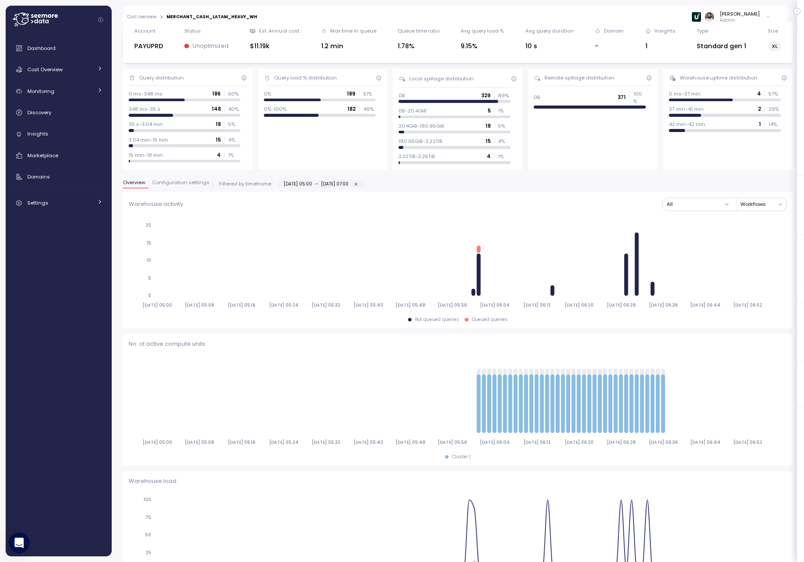
scroll to position [0, 0]
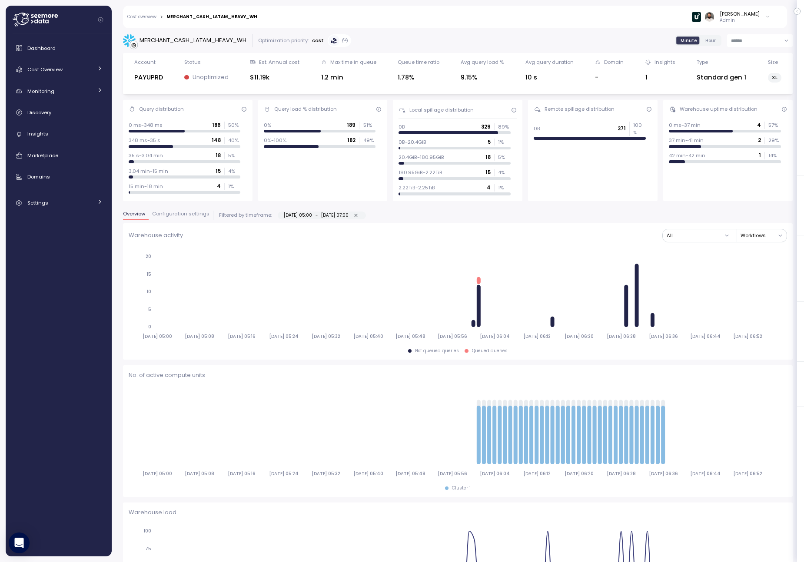
click at [359, 215] on icon "button" at bounding box center [356, 216] width 6 height 6
type input "**********"
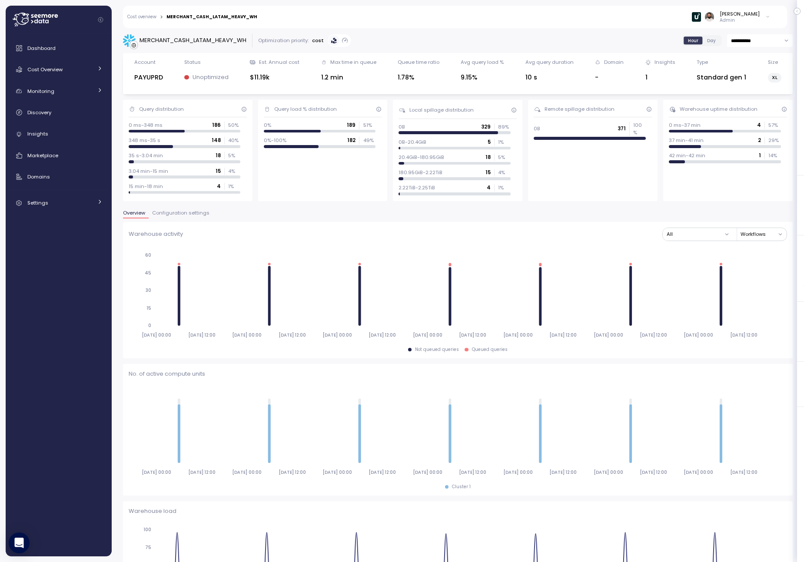
click at [184, 212] on span "Configuration settings" at bounding box center [180, 213] width 57 height 5
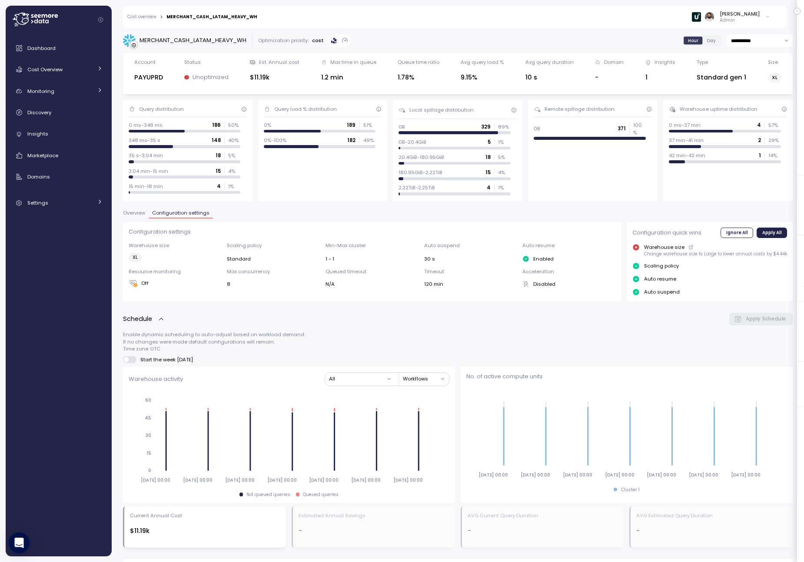
scroll to position [421, 0]
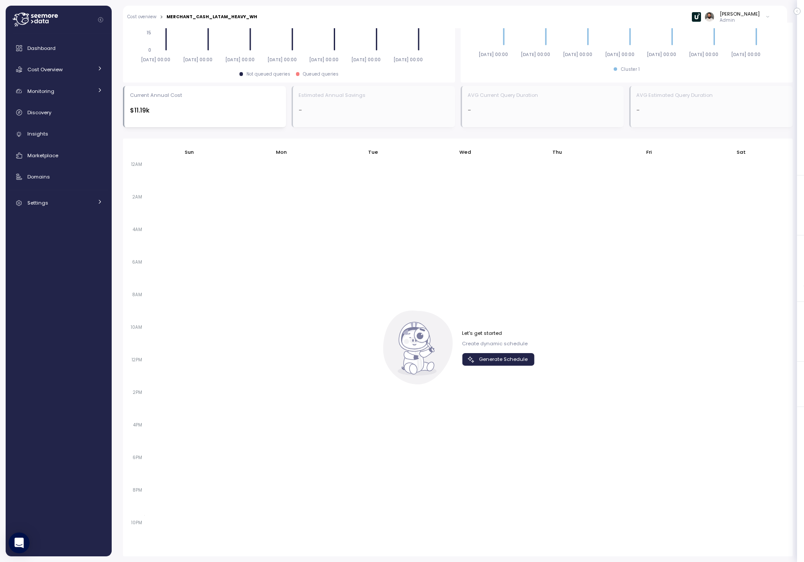
click at [516, 361] on span "Generate Schedule" at bounding box center [503, 360] width 49 height 12
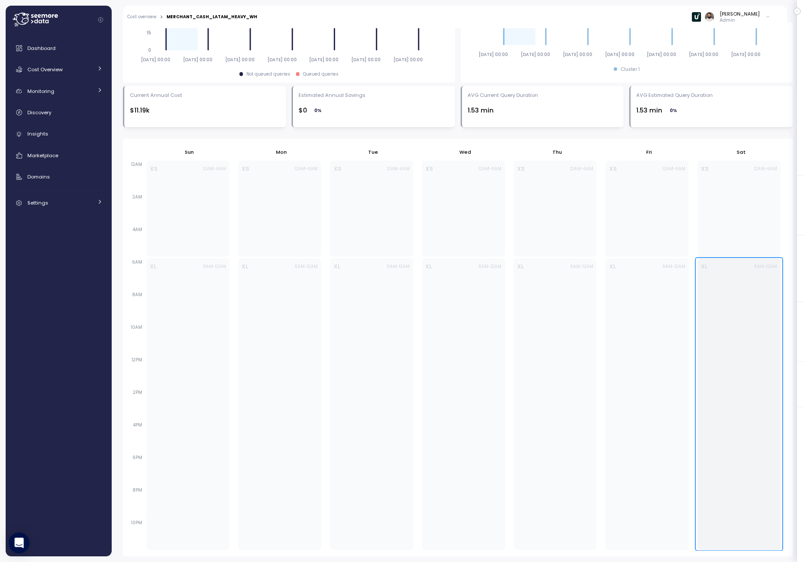
click at [760, 517] on div "XL 6AM - 12AM" at bounding box center [738, 403] width 83 height 291
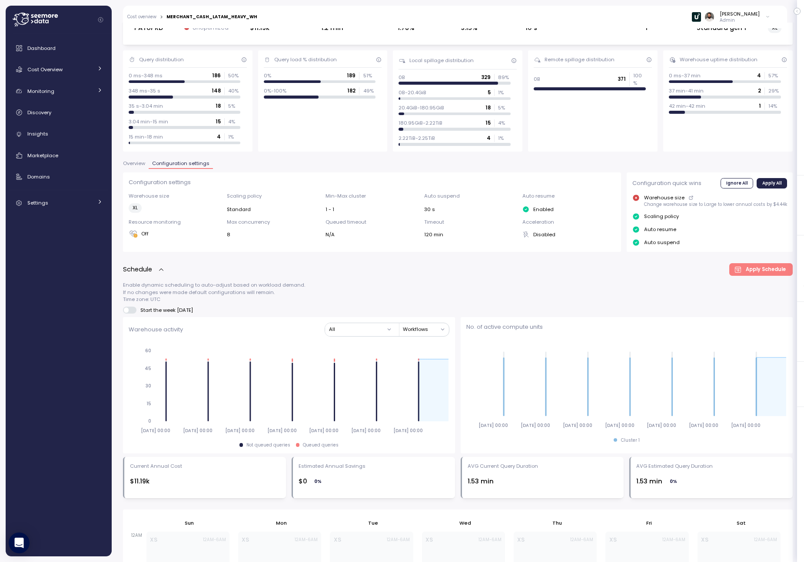
scroll to position [0, 0]
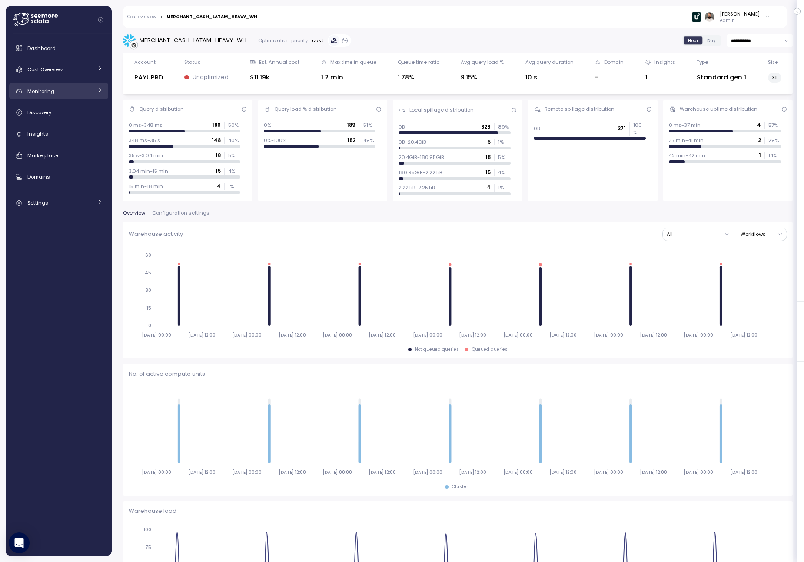
click at [87, 97] on link "Monitoring" at bounding box center [58, 91] width 99 height 17
click at [71, 176] on link "Insights" at bounding box center [58, 170] width 99 height 17
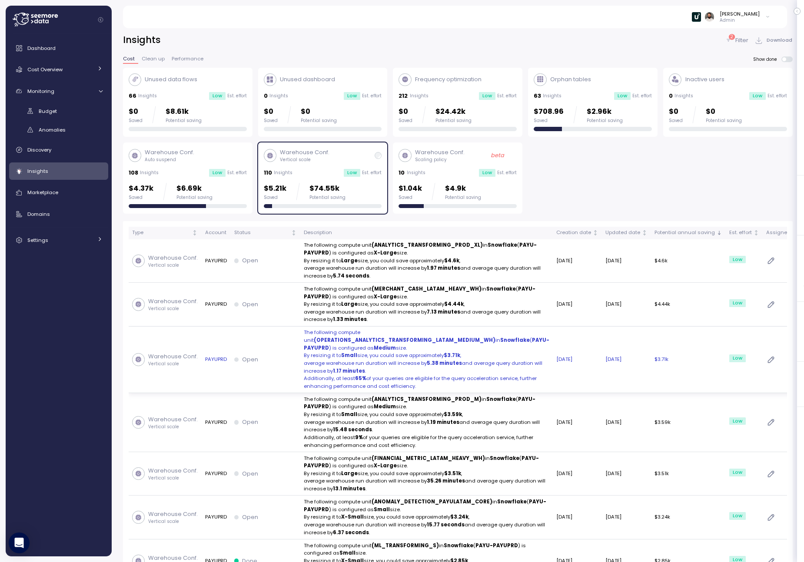
click at [291, 365] on td "Open" at bounding box center [266, 360] width 70 height 66
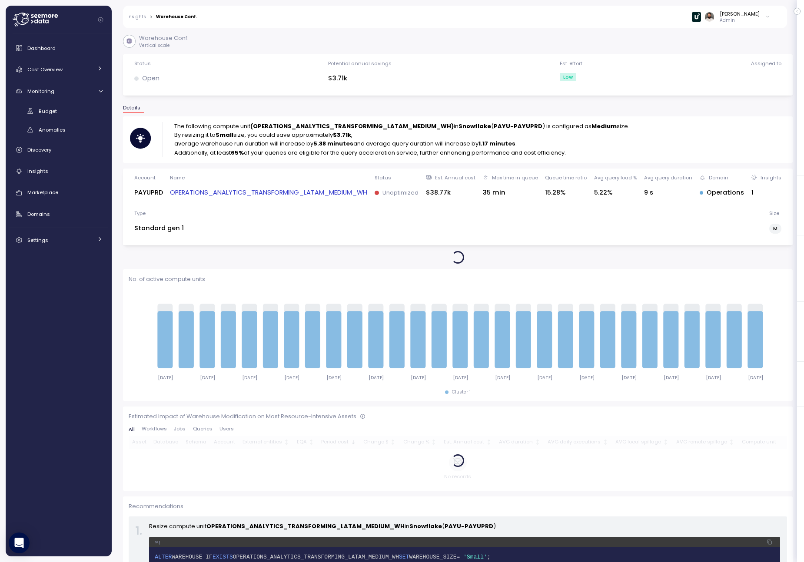
click at [232, 194] on link "OPERATIONS_ANALYTICS_TRANSFORMING_LATAM_MEDIUM_WH" at bounding box center [268, 193] width 197 height 10
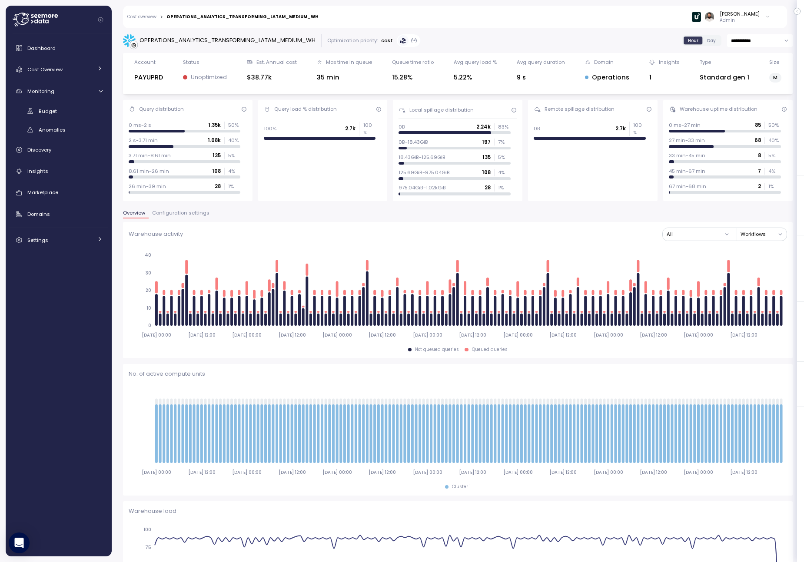
click at [183, 212] on span "Configuration settings" at bounding box center [180, 213] width 57 height 5
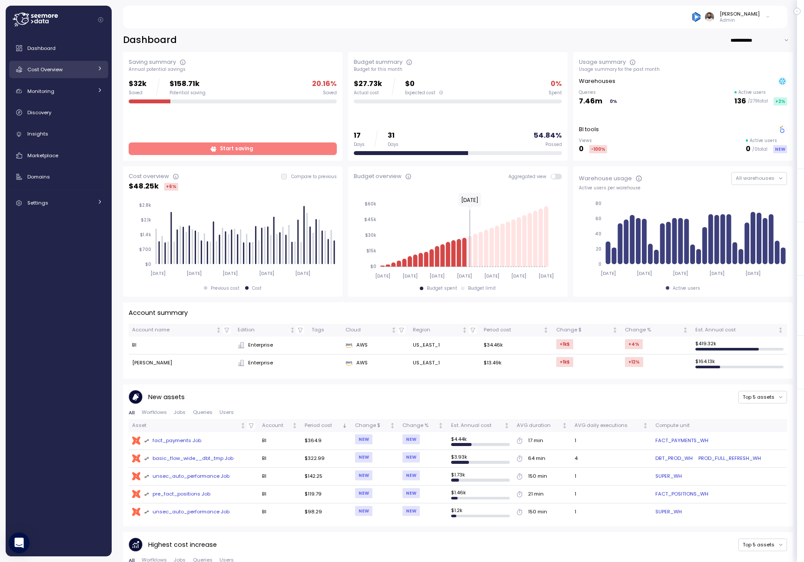
click at [64, 73] on div "Cost Overview" at bounding box center [59, 69] width 65 height 9
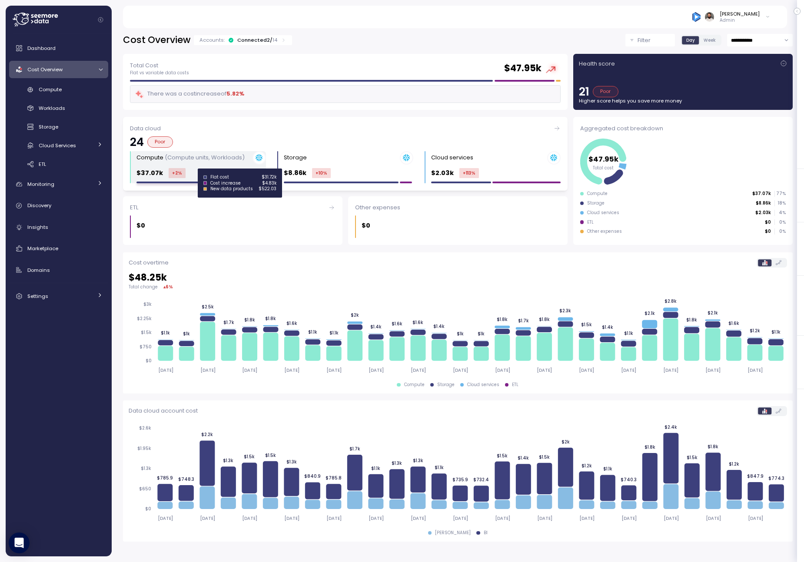
click at [192, 182] on div at bounding box center [190, 183] width 108 height 2
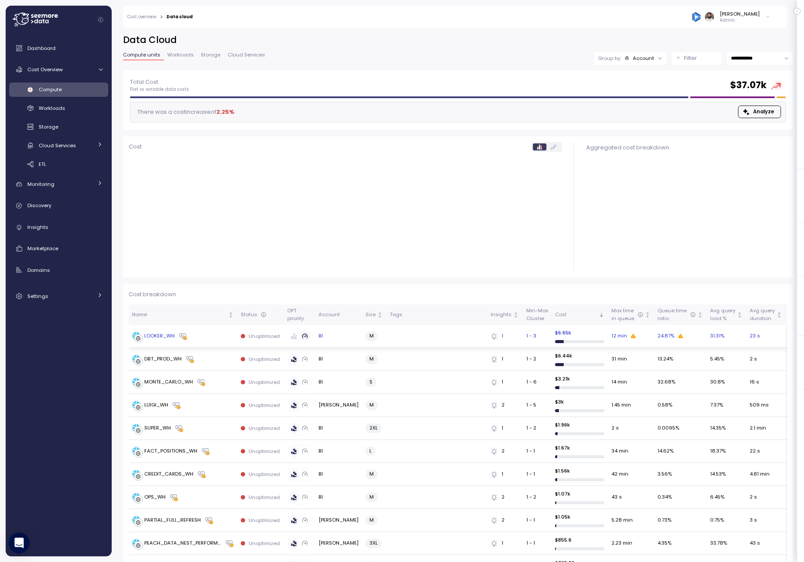
click at [219, 336] on div "LOOKER_WH" at bounding box center [183, 336] width 102 height 9
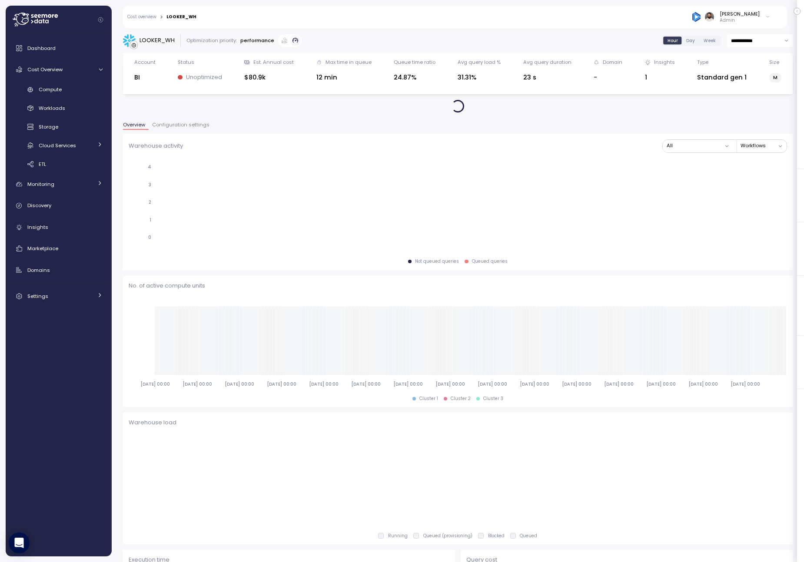
click at [178, 129] on button "Configuration settings" at bounding box center [181, 126] width 64 height 7
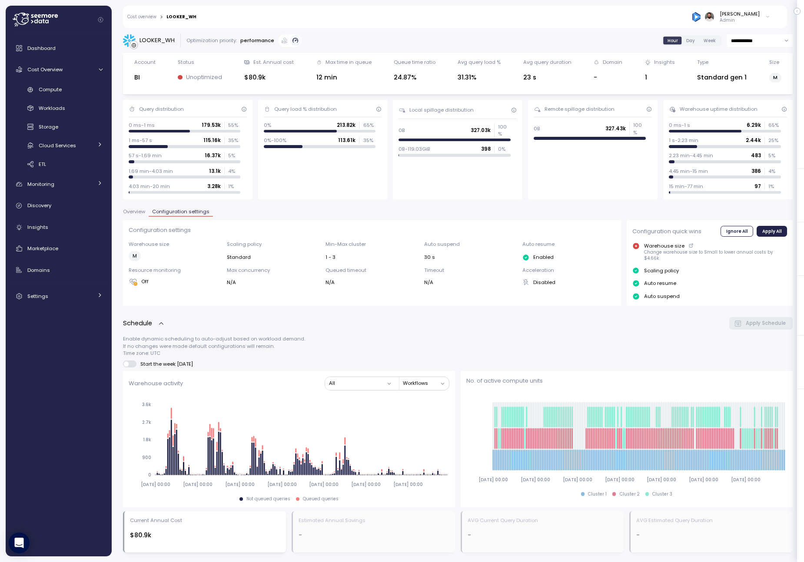
click at [749, 52] on div "**********" at bounding box center [457, 508] width 669 height 948
click at [750, 44] on input "**********" at bounding box center [760, 40] width 66 height 13
click at [751, 81] on span "Last 7 days" at bounding box center [745, 82] width 28 height 8
type input "**********"
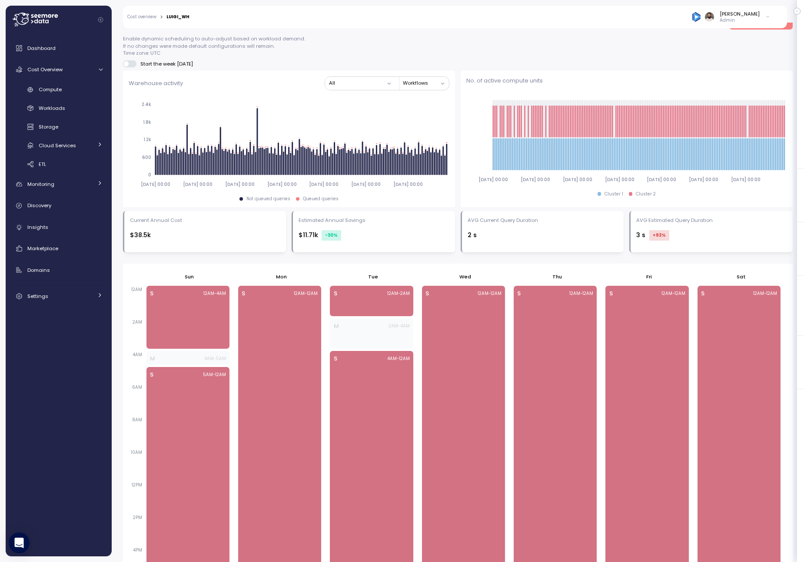
scroll to position [303, 0]
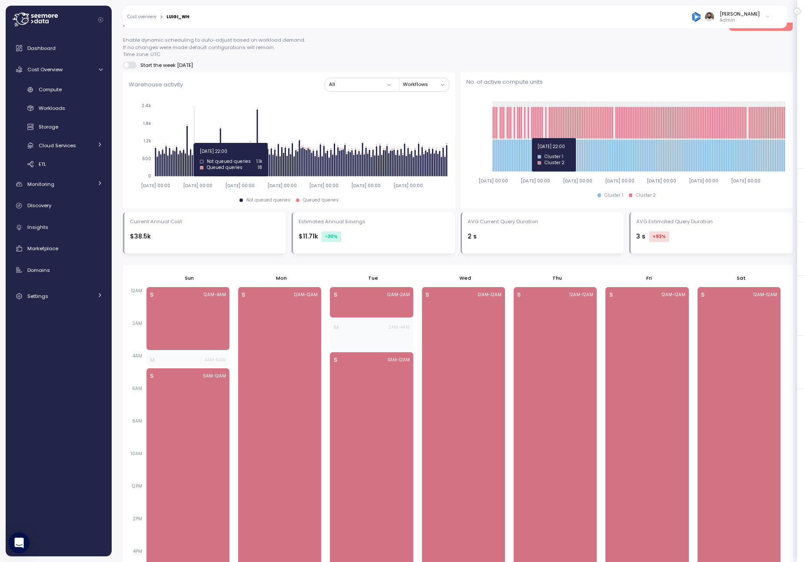
drag, startPoint x: 517, startPoint y: 138, endPoint x: 532, endPoint y: 138, distance: 15.2
click at [532, 138] on icon "[DATE] 00:00 [DATE] 00:00 [DATE] 00:00 [DATE] 00:00 [DATE] 00:00 [DATE] 00:00 […" at bounding box center [626, 141] width 321 height 96
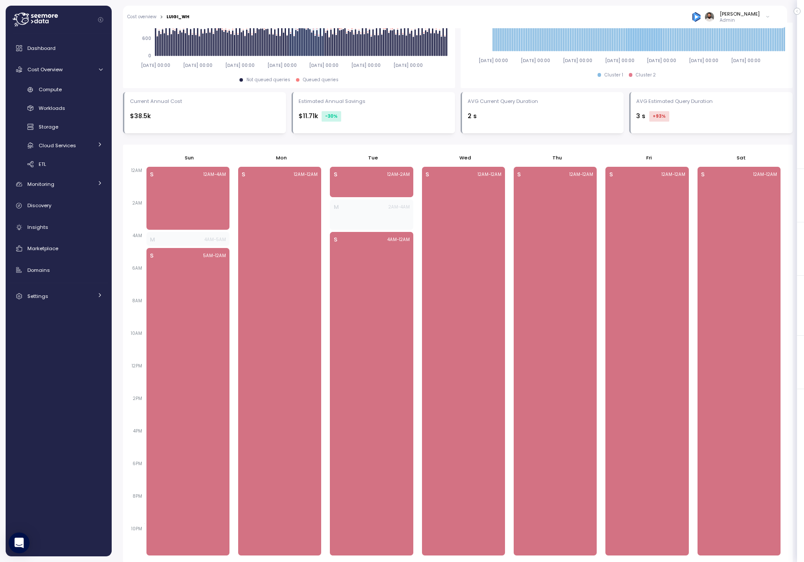
scroll to position [0, 0]
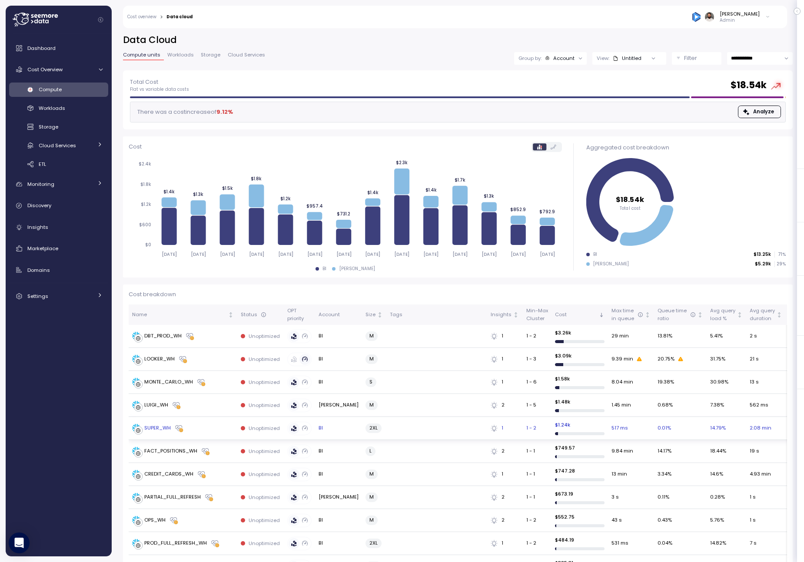
click at [216, 427] on div "SUPER_WH" at bounding box center [183, 428] width 102 height 9
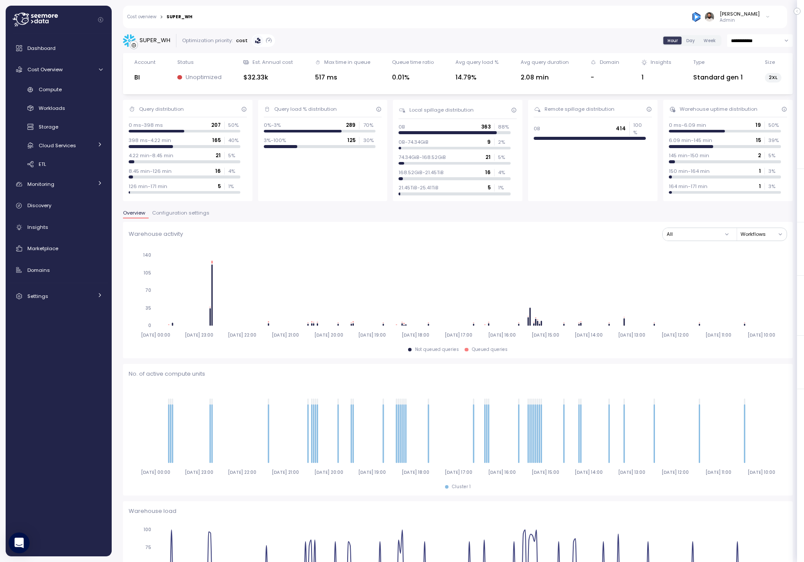
click at [185, 213] on span "Configuration settings" at bounding box center [180, 213] width 57 height 5
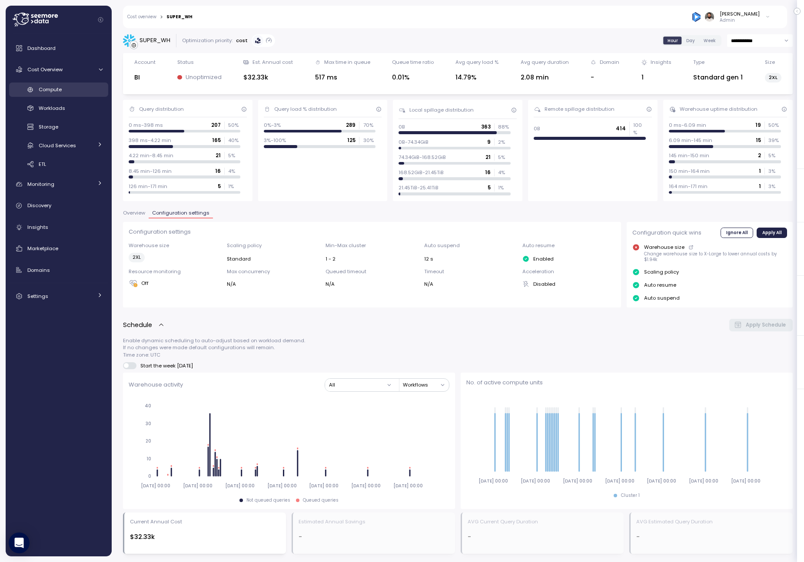
click at [63, 90] on div "Compute" at bounding box center [71, 89] width 64 height 9
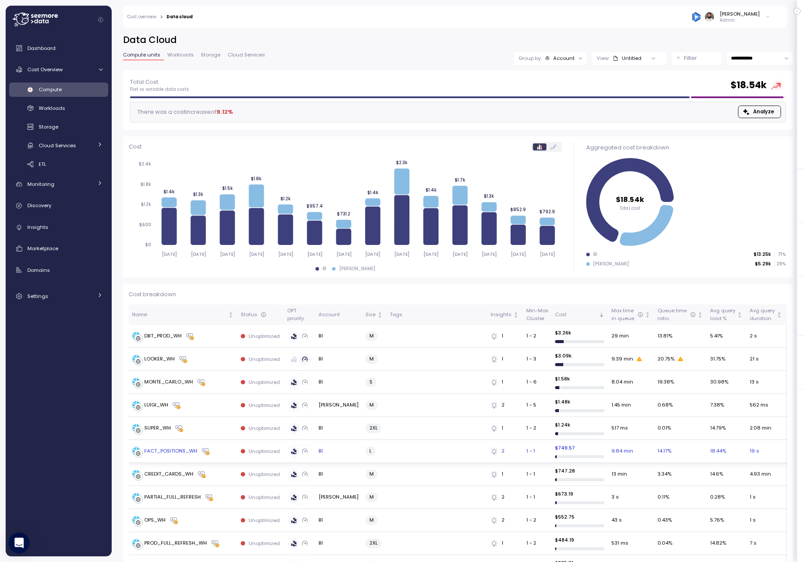
click at [227, 456] on td "FACT_POSITIONS_WH" at bounding box center [183, 451] width 109 height 23
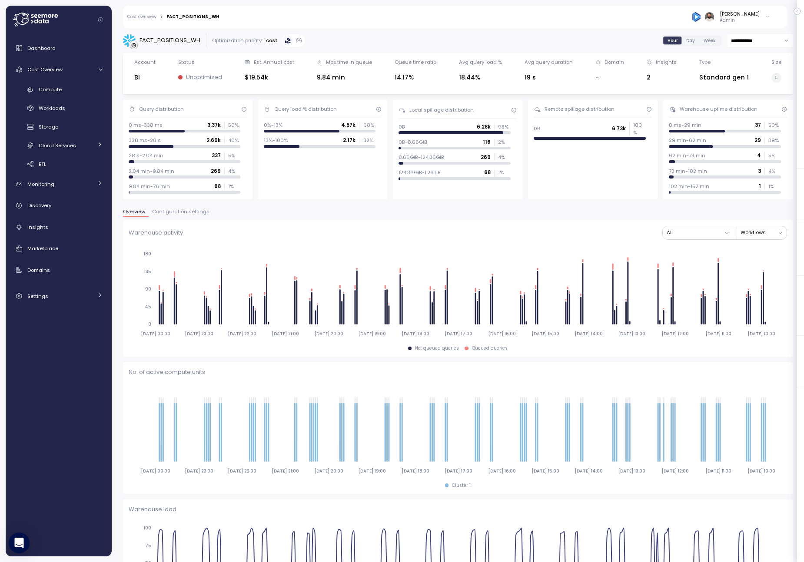
click at [169, 201] on div "**********" at bounding box center [457, 554] width 669 height 1041
click at [169, 204] on div "**********" at bounding box center [457, 554] width 669 height 1041
click at [169, 209] on span "Configuration settings" at bounding box center [180, 211] width 57 height 5
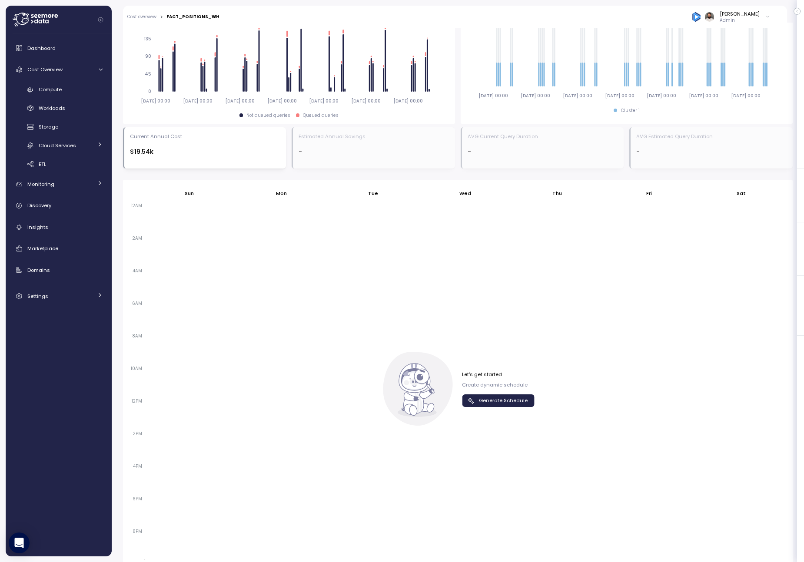
scroll to position [425, 0]
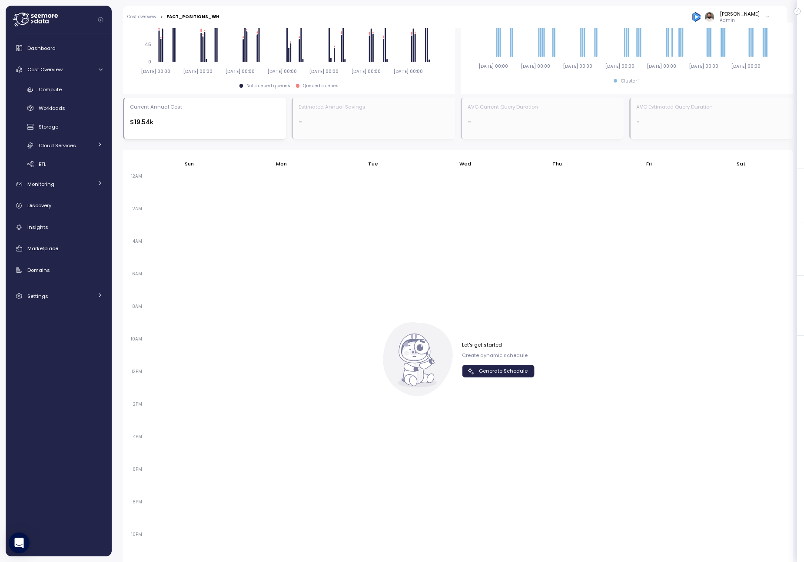
click at [500, 365] on span "Generate Schedule" at bounding box center [503, 371] width 49 height 12
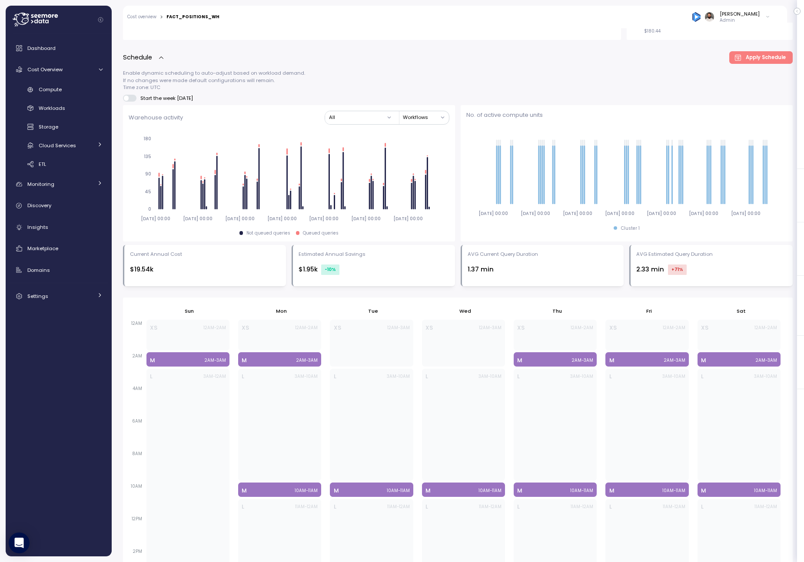
scroll to position [272, 0]
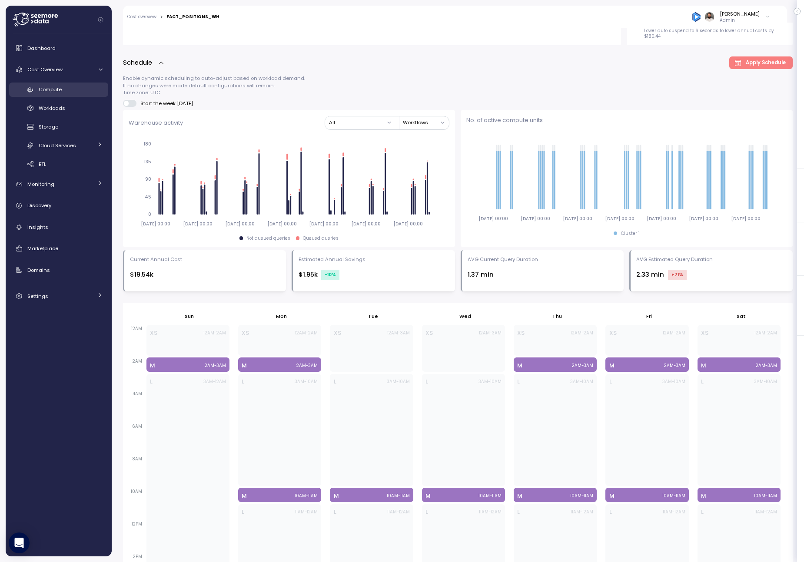
click at [84, 96] on link "Compute" at bounding box center [58, 90] width 99 height 14
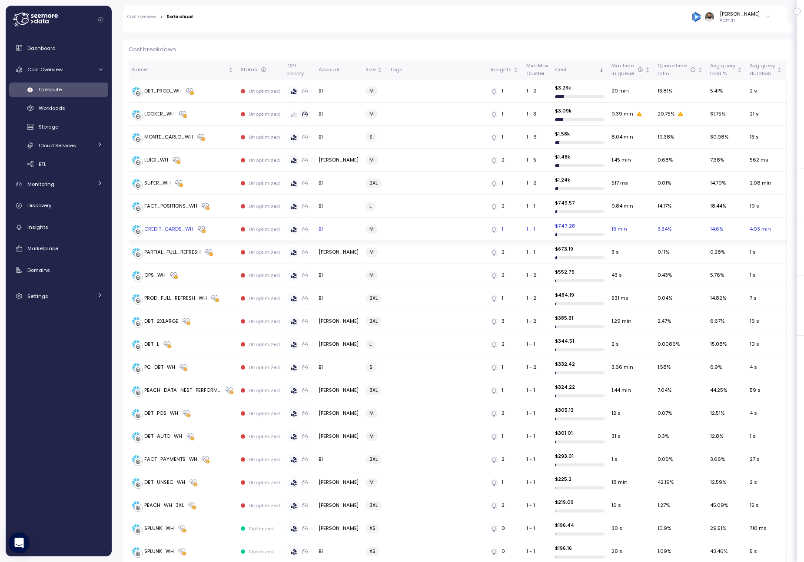
scroll to position [240, 0]
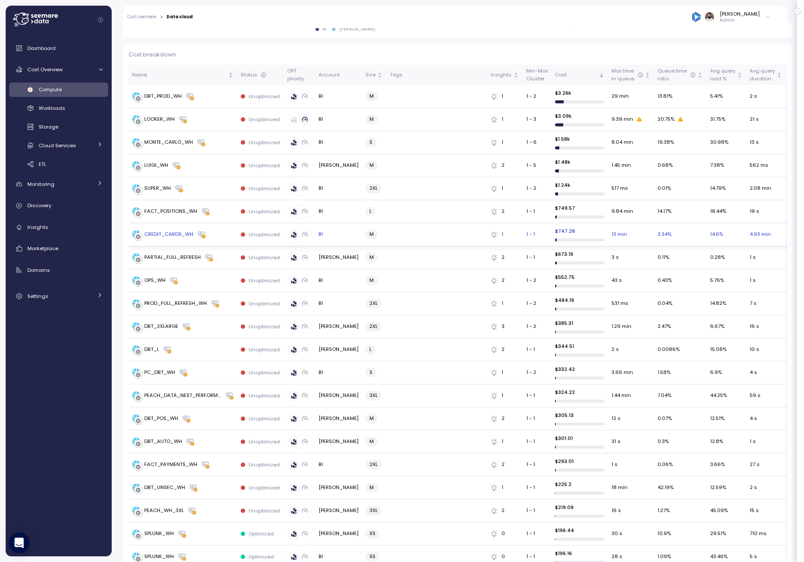
click at [217, 240] on td "CREDIT_CARDS_WH" at bounding box center [183, 234] width 109 height 23
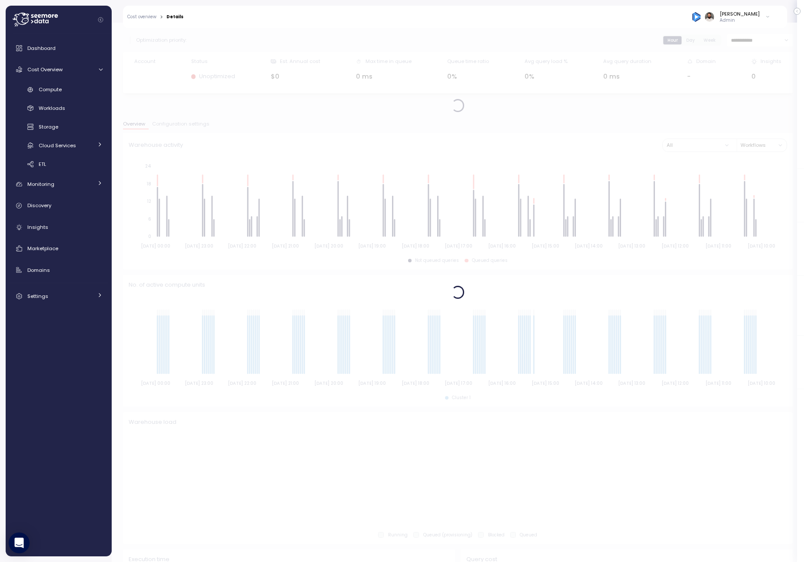
click at [179, 128] on button "Configuration settings" at bounding box center [181, 125] width 64 height 7
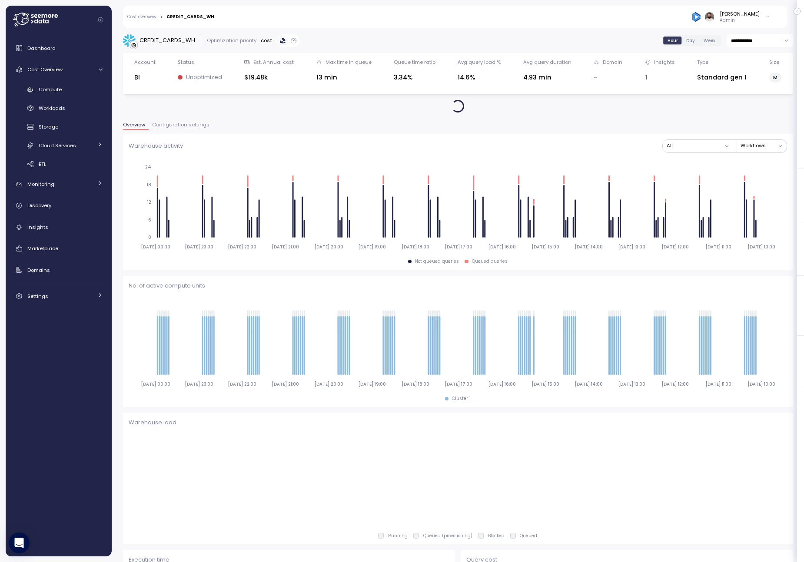
click at [179, 128] on button "Configuration settings" at bounding box center [181, 126] width 64 height 7
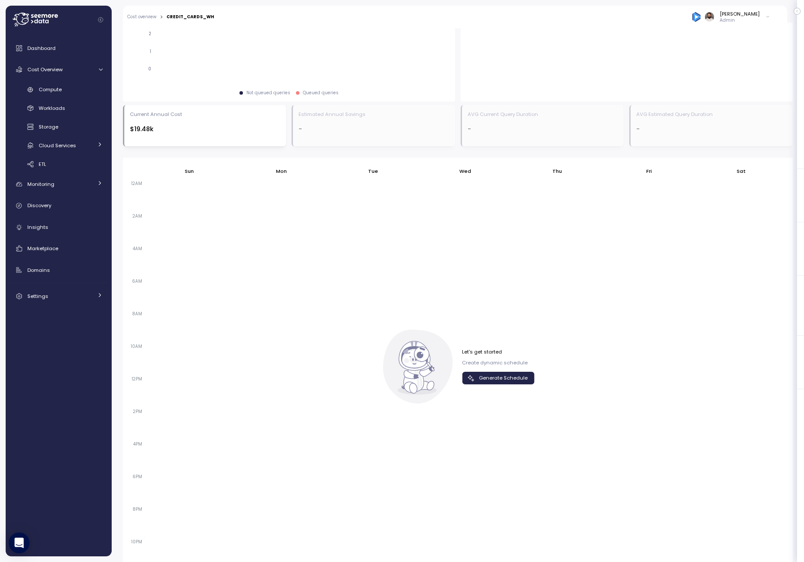
scroll to position [332, 0]
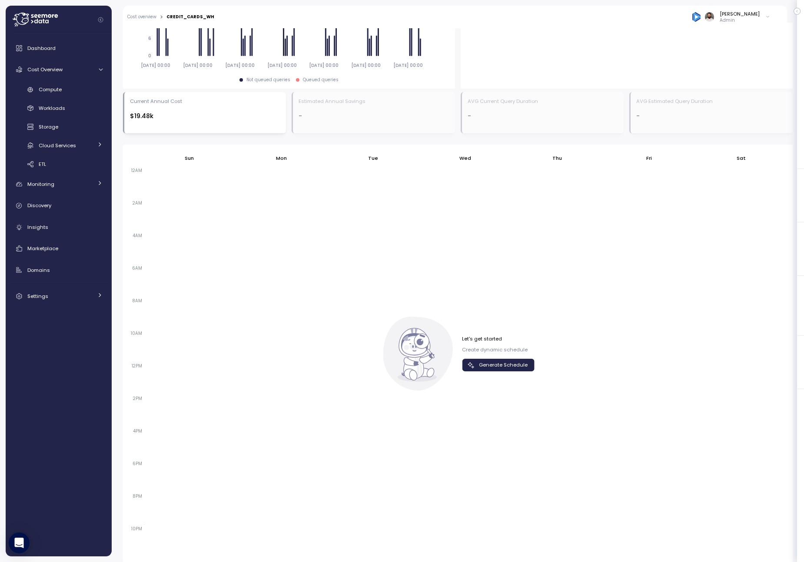
click at [510, 347] on p "Create dynamic schedule" at bounding box center [498, 349] width 73 height 7
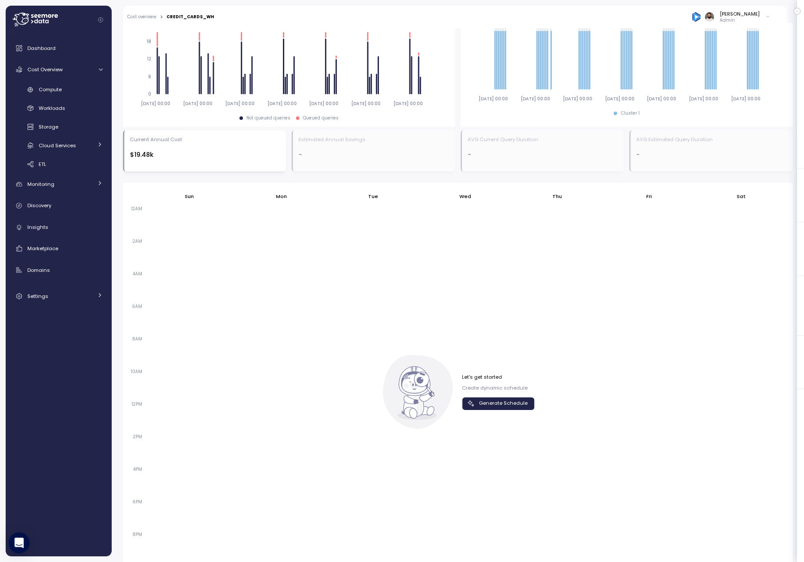
scroll to position [421, 0]
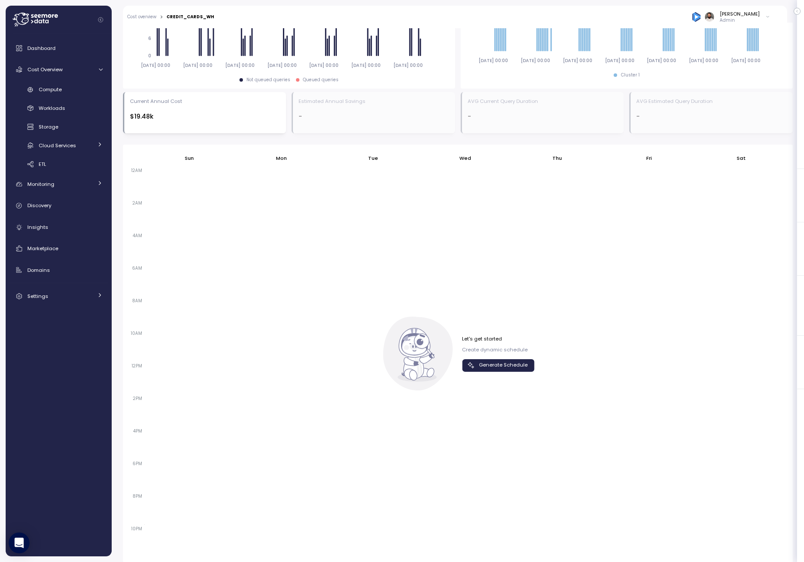
click at [507, 364] on span "Generate Schedule" at bounding box center [503, 366] width 49 height 12
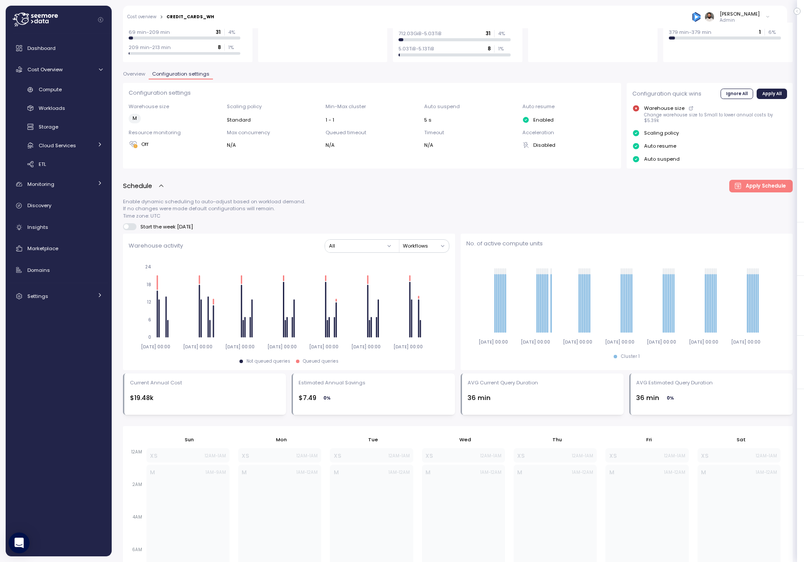
scroll to position [0, 0]
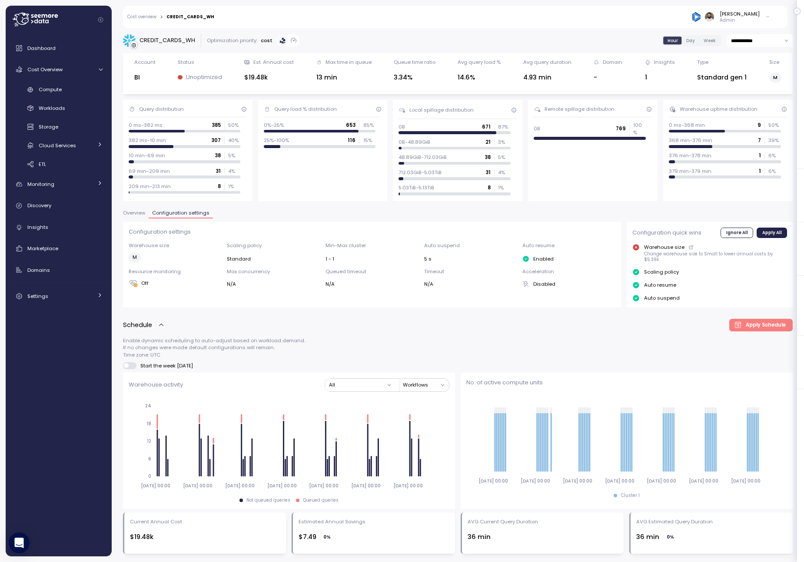
click at [143, 216] on button "Overview" at bounding box center [136, 214] width 26 height 7
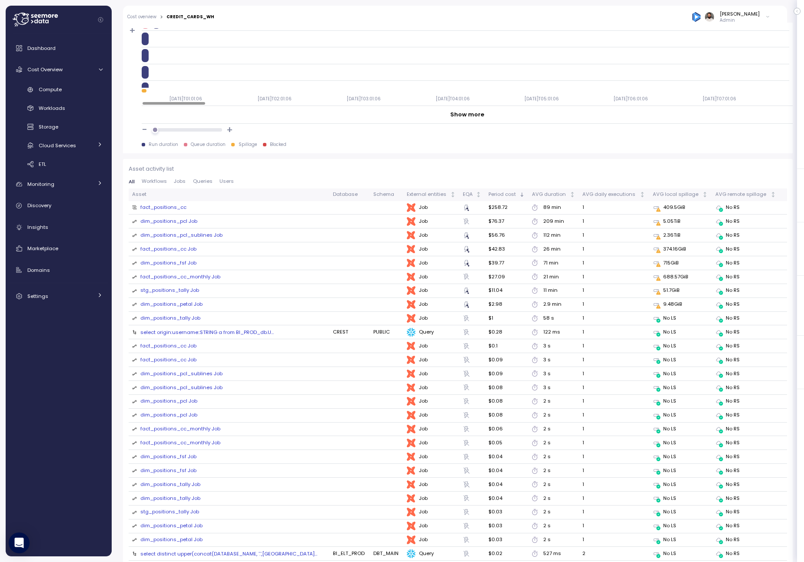
scroll to position [835, 0]
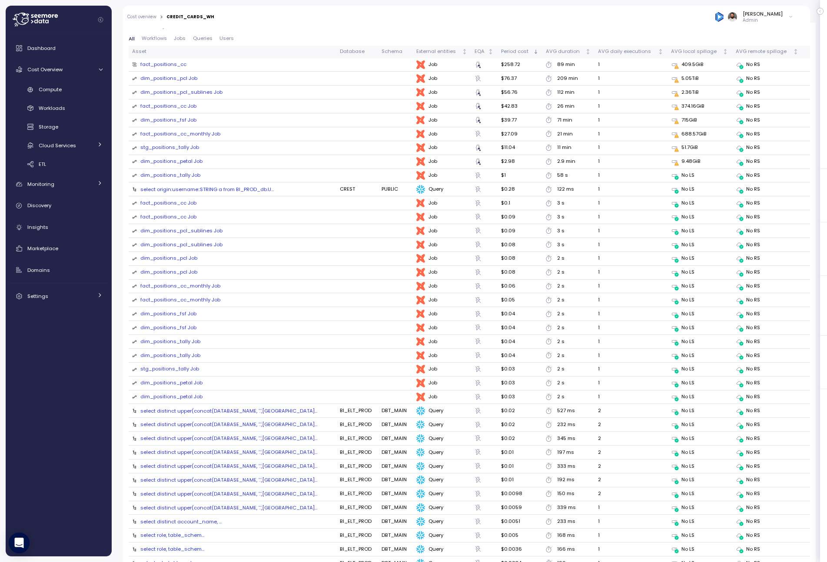
scroll to position [975, 0]
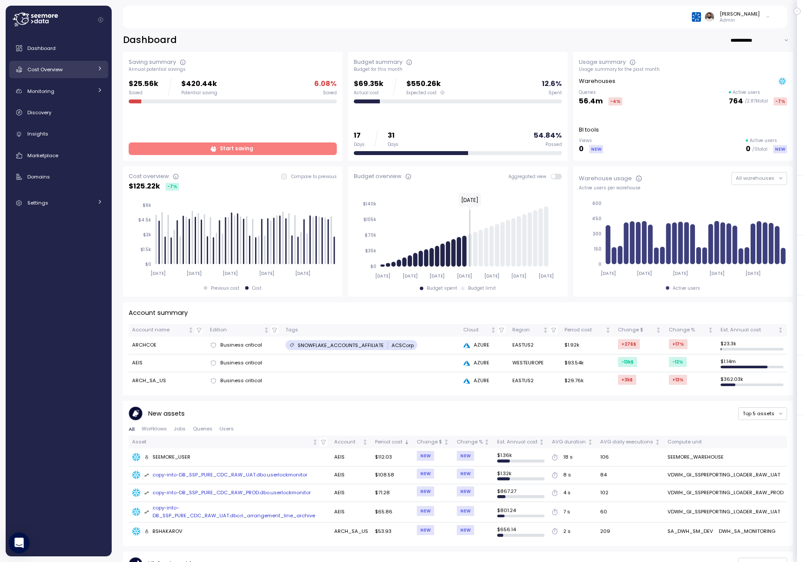
click at [86, 73] on div "Cost Overview" at bounding box center [59, 69] width 65 height 9
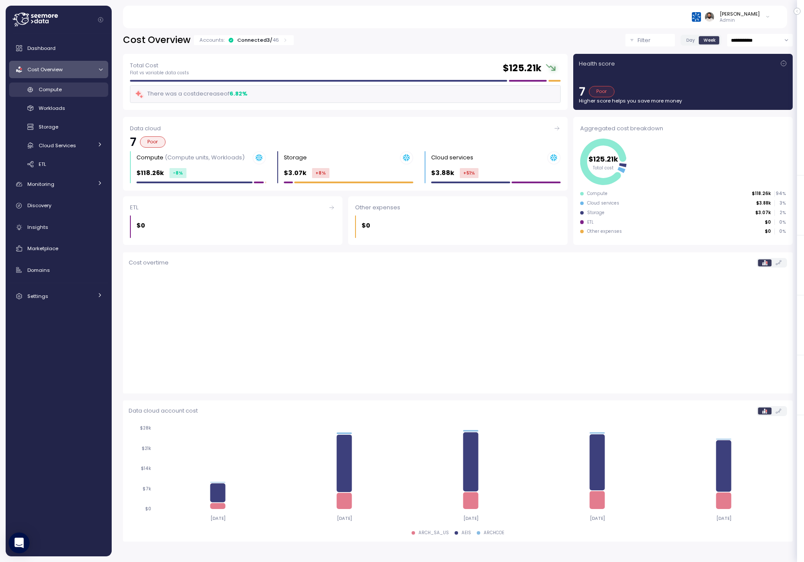
click at [83, 89] on div "Compute" at bounding box center [71, 89] width 64 height 9
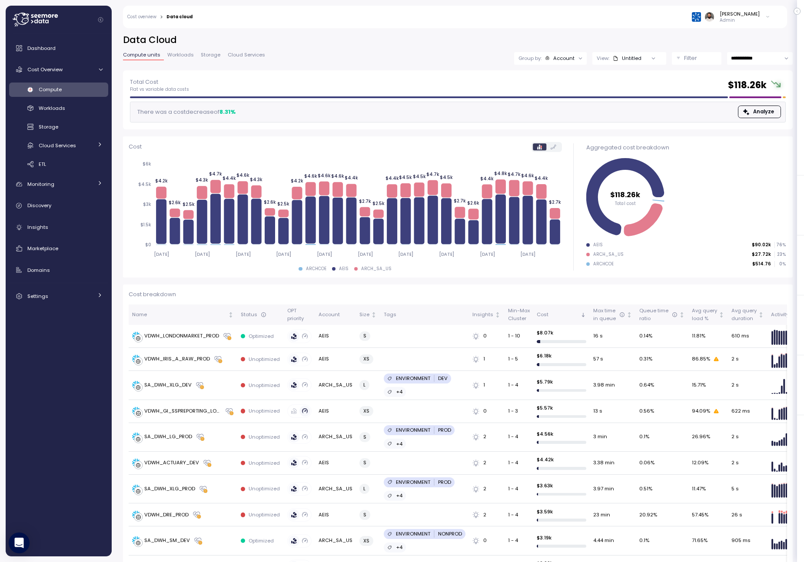
click at [645, 61] on div at bounding box center [653, 58] width 25 height 12
click at [643, 55] on div at bounding box center [653, 58] width 25 height 12
click at [705, 68] on div "**********" at bounding box center [457, 52] width 669 height 36
click at [696, 59] on div "Filter" at bounding box center [700, 58] width 33 height 9
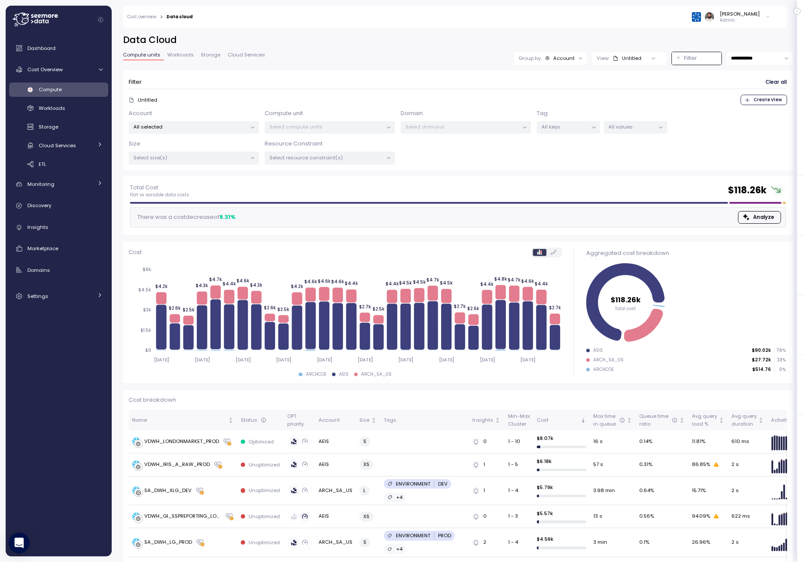
click at [590, 124] on div at bounding box center [593, 128] width 12 height 12
click at [579, 129] on p "All keys" at bounding box center [564, 126] width 46 height 7
click at [617, 64] on div "View: Untitled" at bounding box center [629, 58] width 74 height 13
click at [183, 121] on div "All selected" at bounding box center [194, 127] width 130 height 13
click at [183, 122] on div "All selected" at bounding box center [194, 127] width 130 height 13
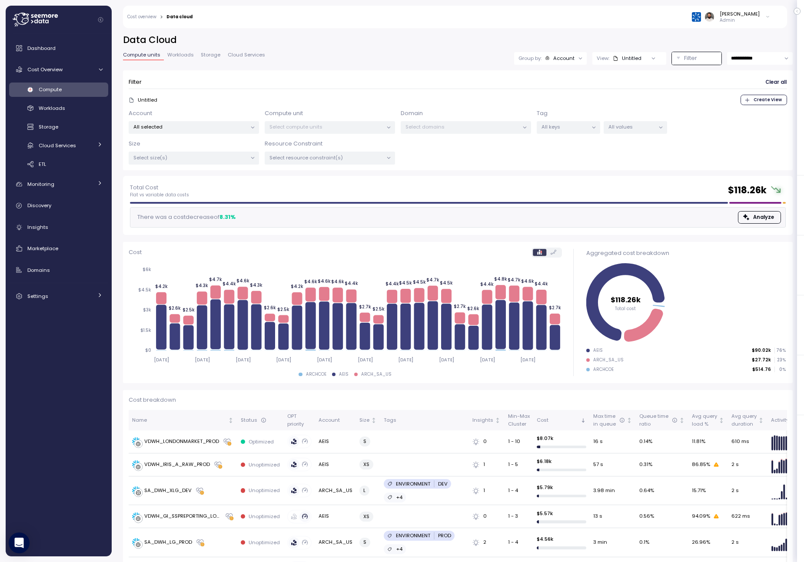
click at [183, 122] on div "All selected" at bounding box center [194, 127] width 130 height 13
click at [211, 201] on button "only" at bounding box center [219, 204] width 21 height 10
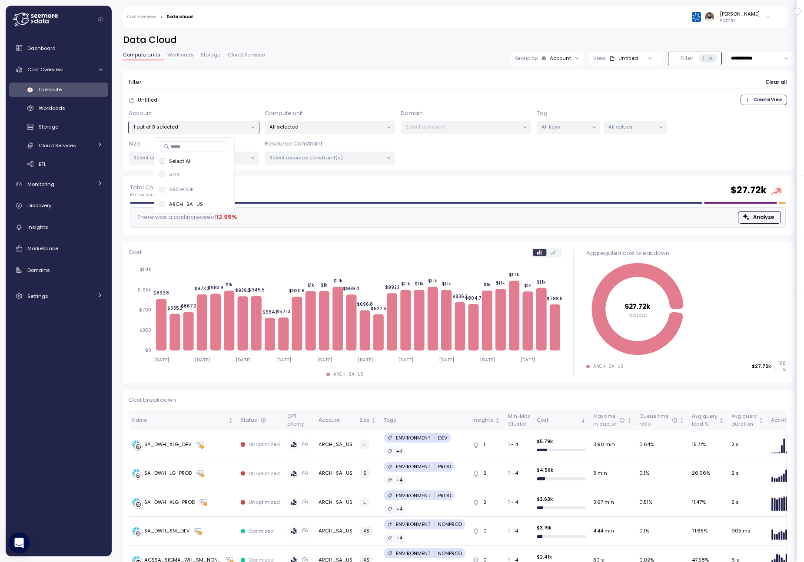
click at [774, 102] on span "Create View" at bounding box center [767, 100] width 28 height 10
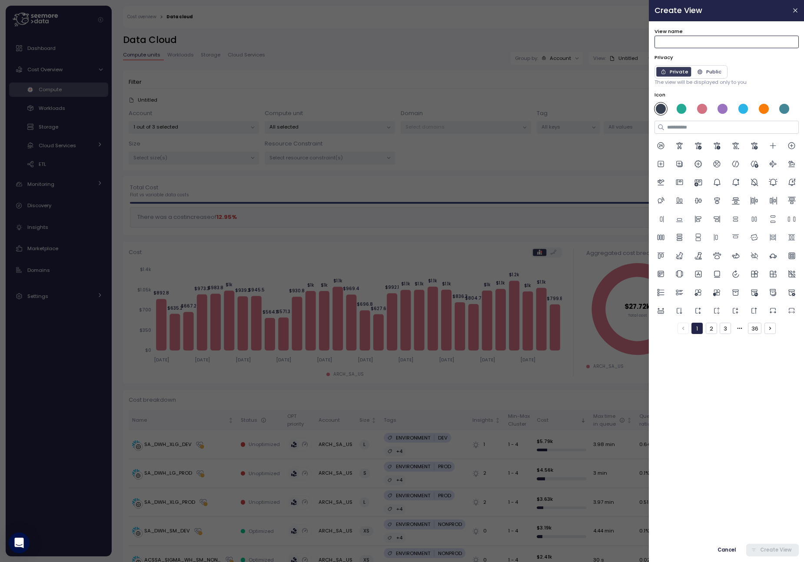
click at [716, 44] on input "View name" at bounding box center [726, 42] width 144 height 13
click at [793, 8] on icon "button" at bounding box center [795, 10] width 7 height 7
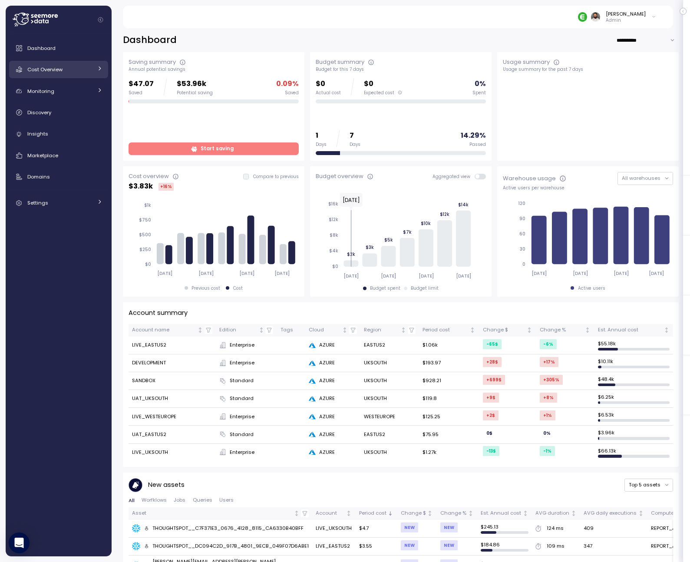
click at [70, 70] on div "Cost Overview" at bounding box center [59, 69] width 65 height 9
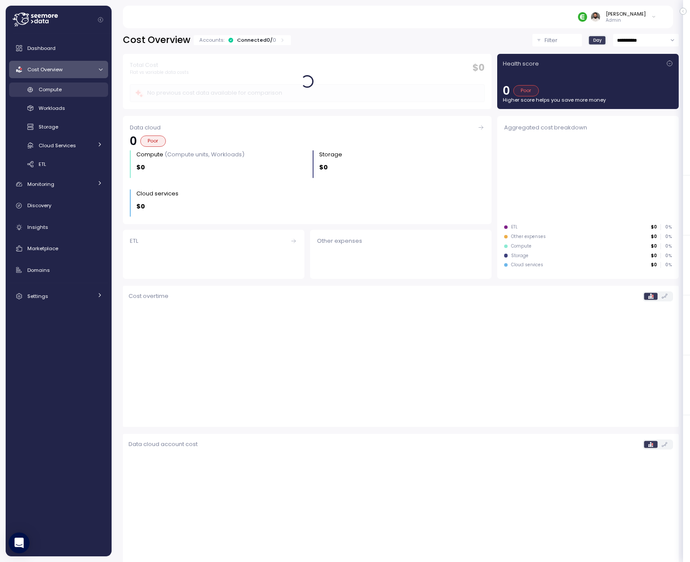
click at [70, 93] on div "Compute" at bounding box center [71, 89] width 64 height 9
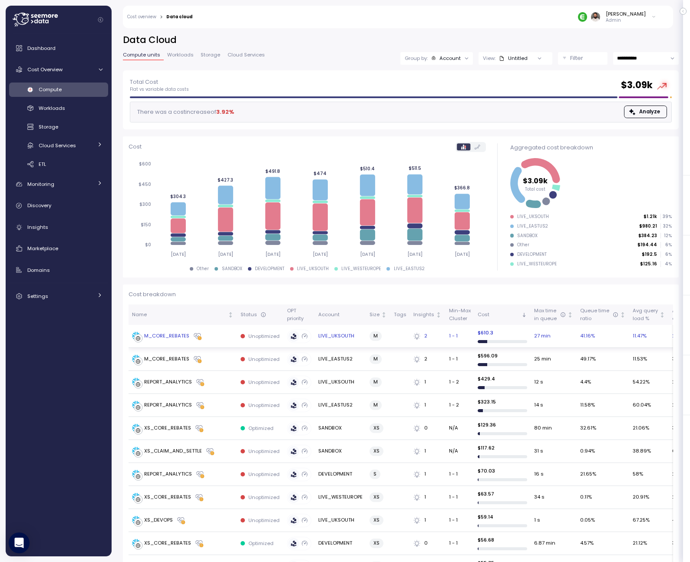
click at [227, 338] on div "M_CORE_REBATES" at bounding box center [183, 336] width 102 height 9
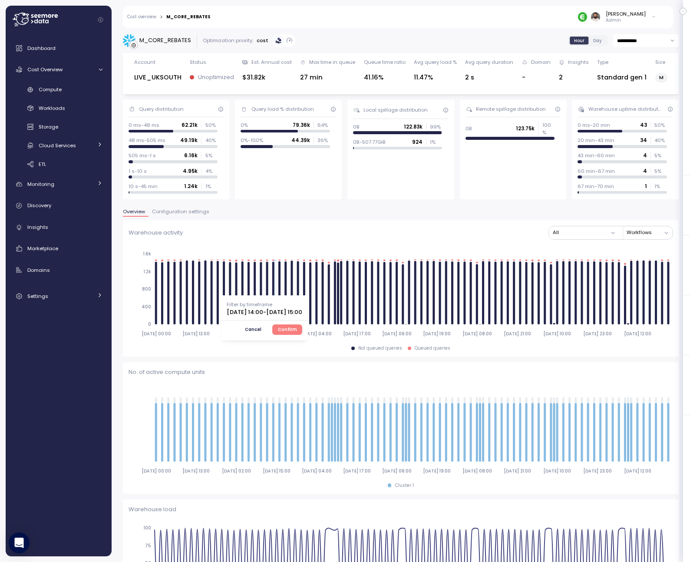
click at [308, 322] on div "Filter by timeframe [DATE] 14:00 - [DATE] 15:00 Cancel Confirm" at bounding box center [264, 317] width 87 height 45
click at [297, 329] on span "Confirm" at bounding box center [287, 330] width 19 height 10
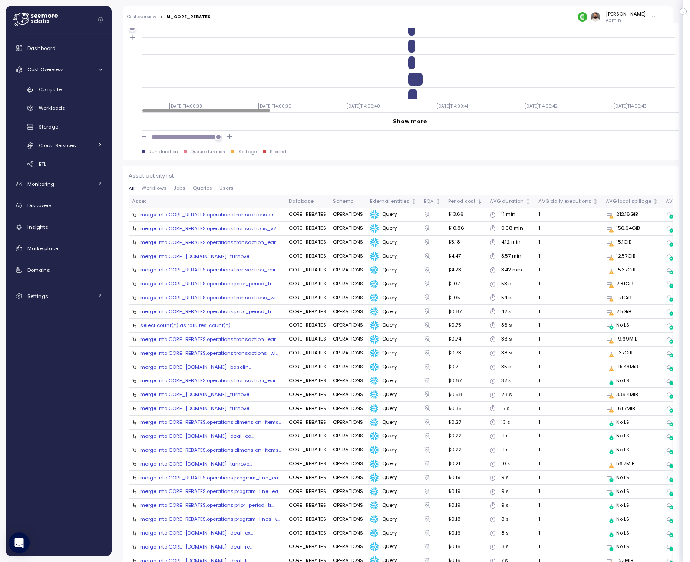
scroll to position [835, 0]
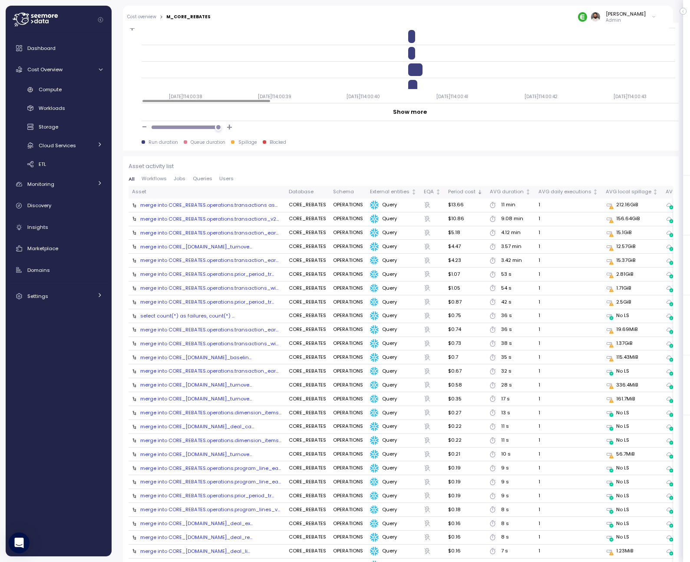
click at [245, 205] on div "merge into CORE_REBATES.operations.transactions as..." at bounding box center [208, 205] width 137 height 7
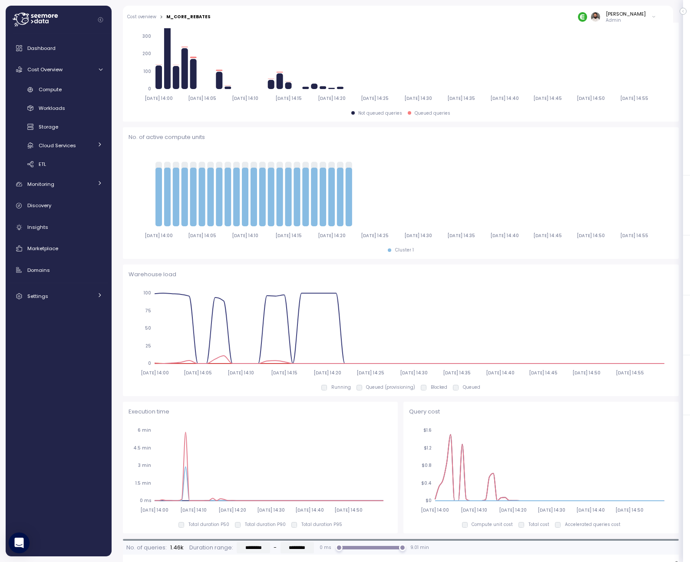
scroll to position [0, 0]
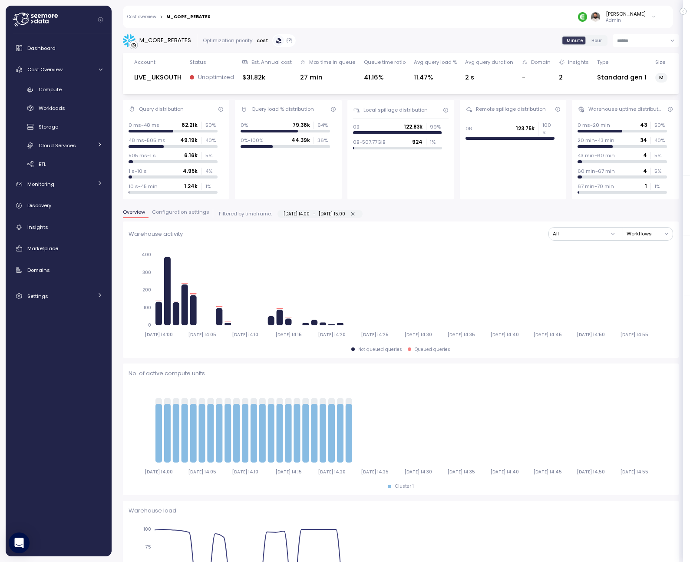
click at [356, 212] on icon "button" at bounding box center [353, 214] width 6 height 6
type input "**********"
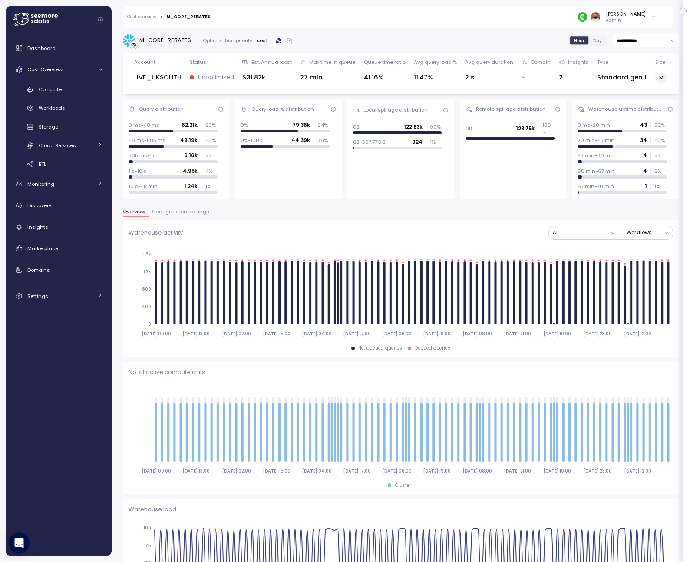
click at [194, 212] on span "Configuration settings" at bounding box center [180, 211] width 57 height 5
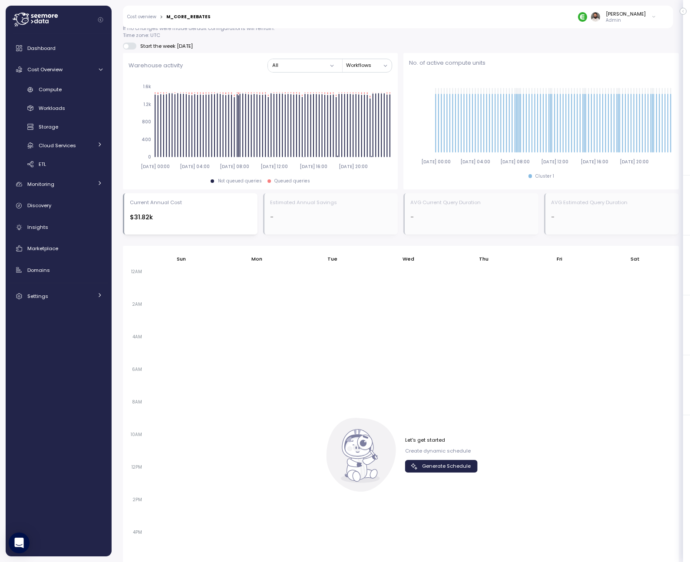
scroll to position [345, 0]
click at [437, 457] on div "Let's get started Create dynamic schedule Generate Schedule" at bounding box center [441, 454] width 73 height 36
click at [437, 464] on span "Generate Schedule" at bounding box center [446, 466] width 49 height 12
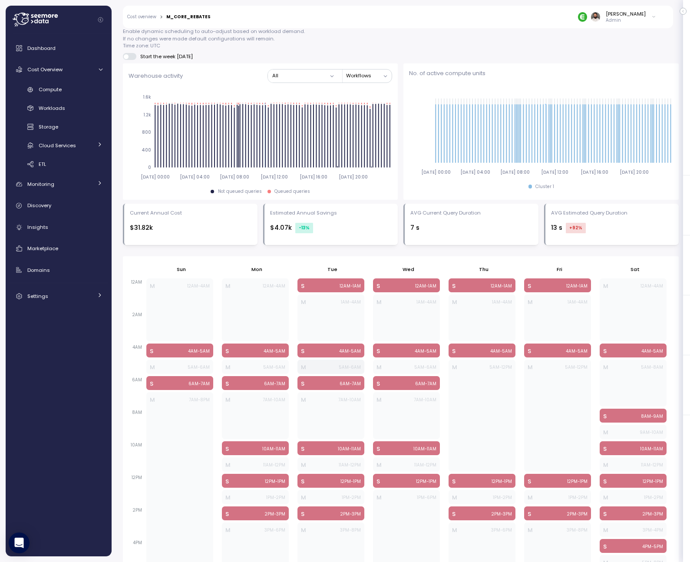
scroll to position [0, 0]
